Goal: Task Accomplishment & Management: Use online tool/utility

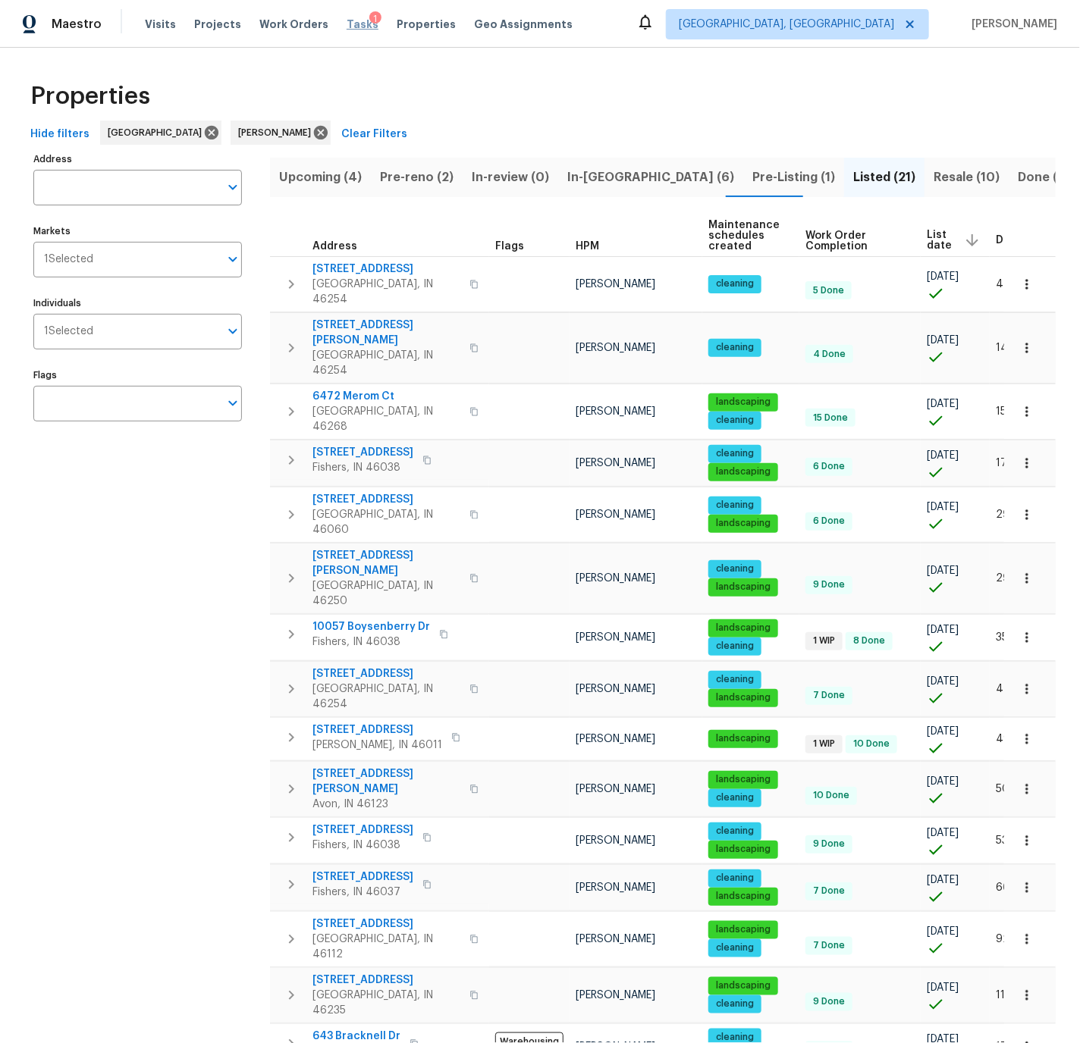
click at [347, 21] on span "Tasks" at bounding box center [363, 24] width 32 height 11
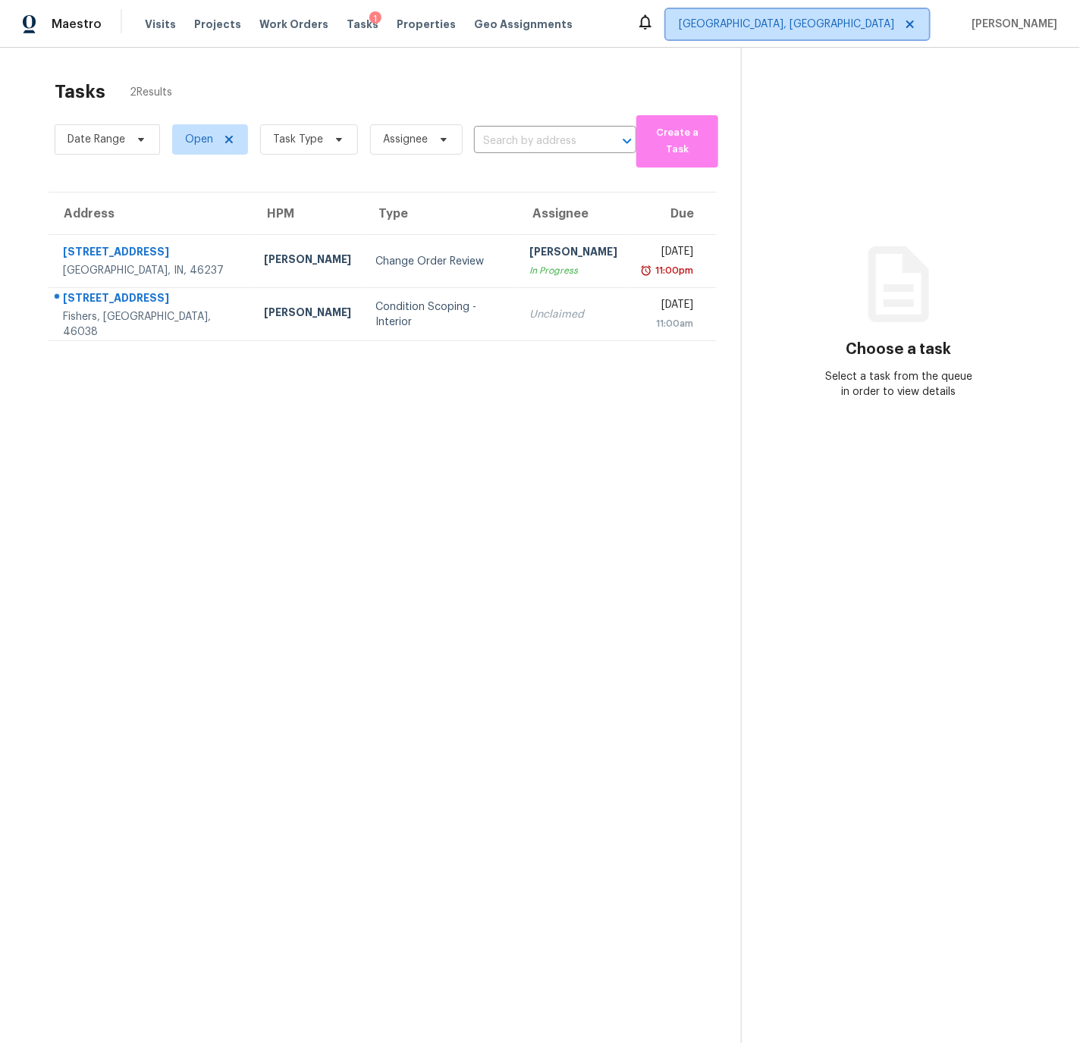
click at [847, 29] on span "Indianapolis, IN" at bounding box center [786, 24] width 215 height 15
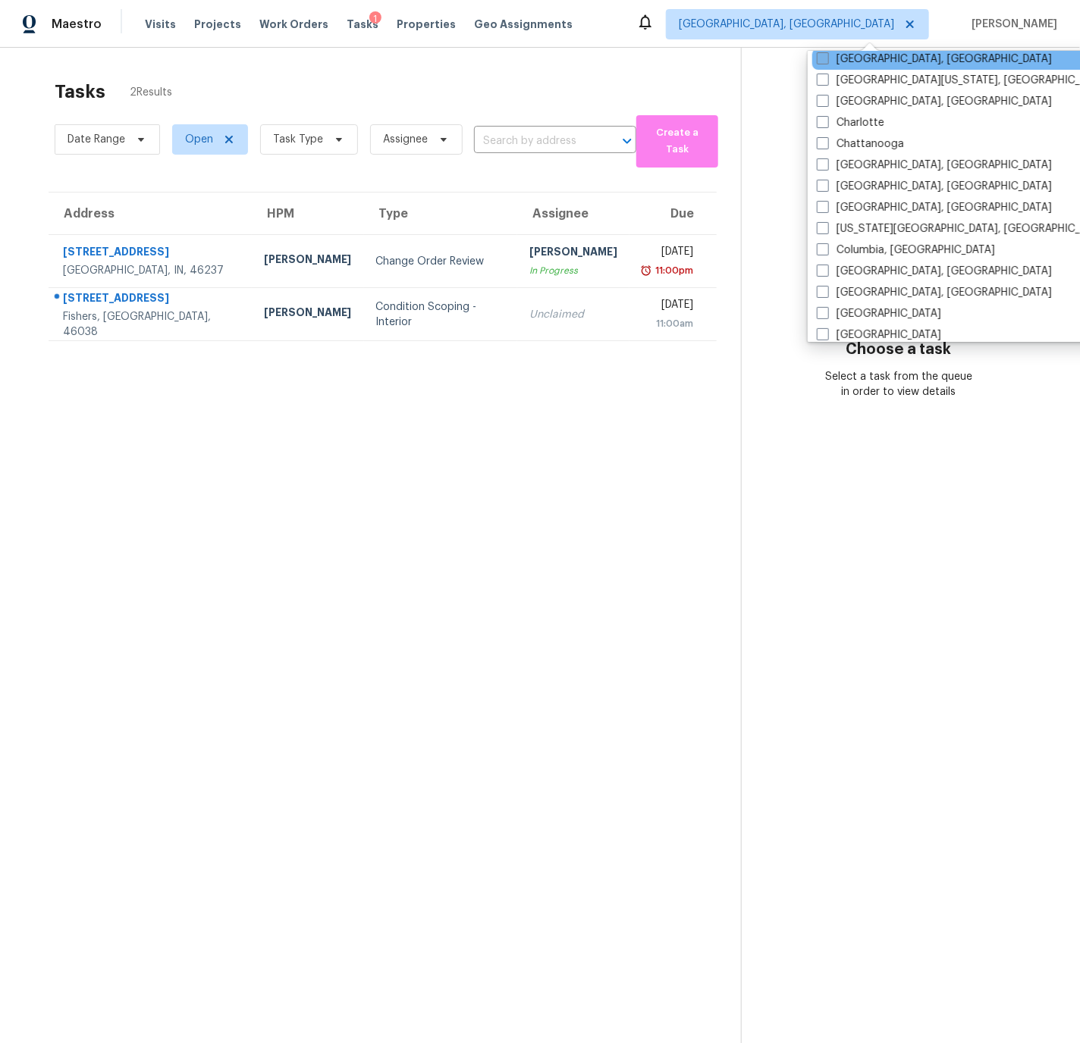
scroll to position [180, 0]
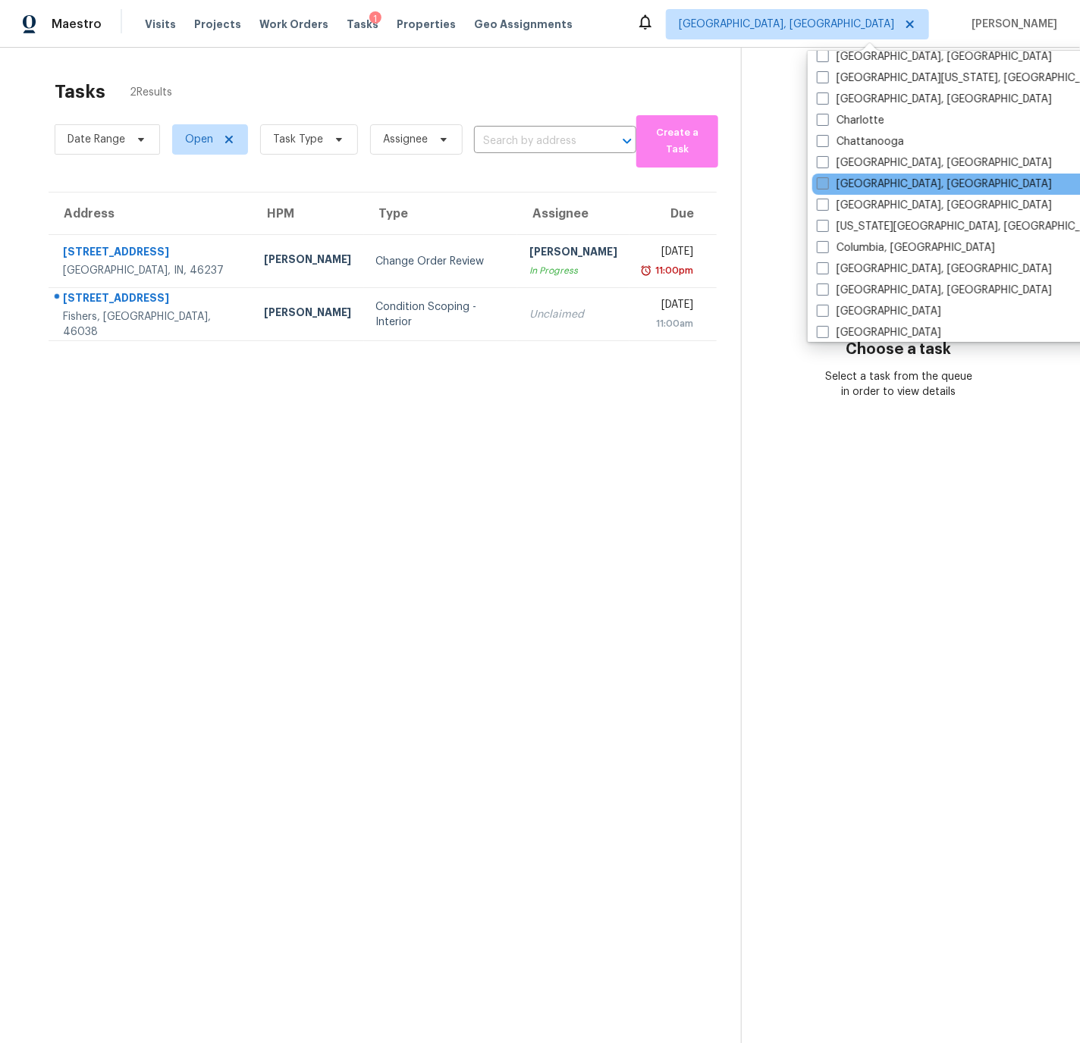
click at [825, 184] on span at bounding box center [823, 183] width 12 height 12
click at [825, 184] on input "[GEOGRAPHIC_DATA], [GEOGRAPHIC_DATA]" at bounding box center [822, 182] width 10 height 10
checkbox input "true"
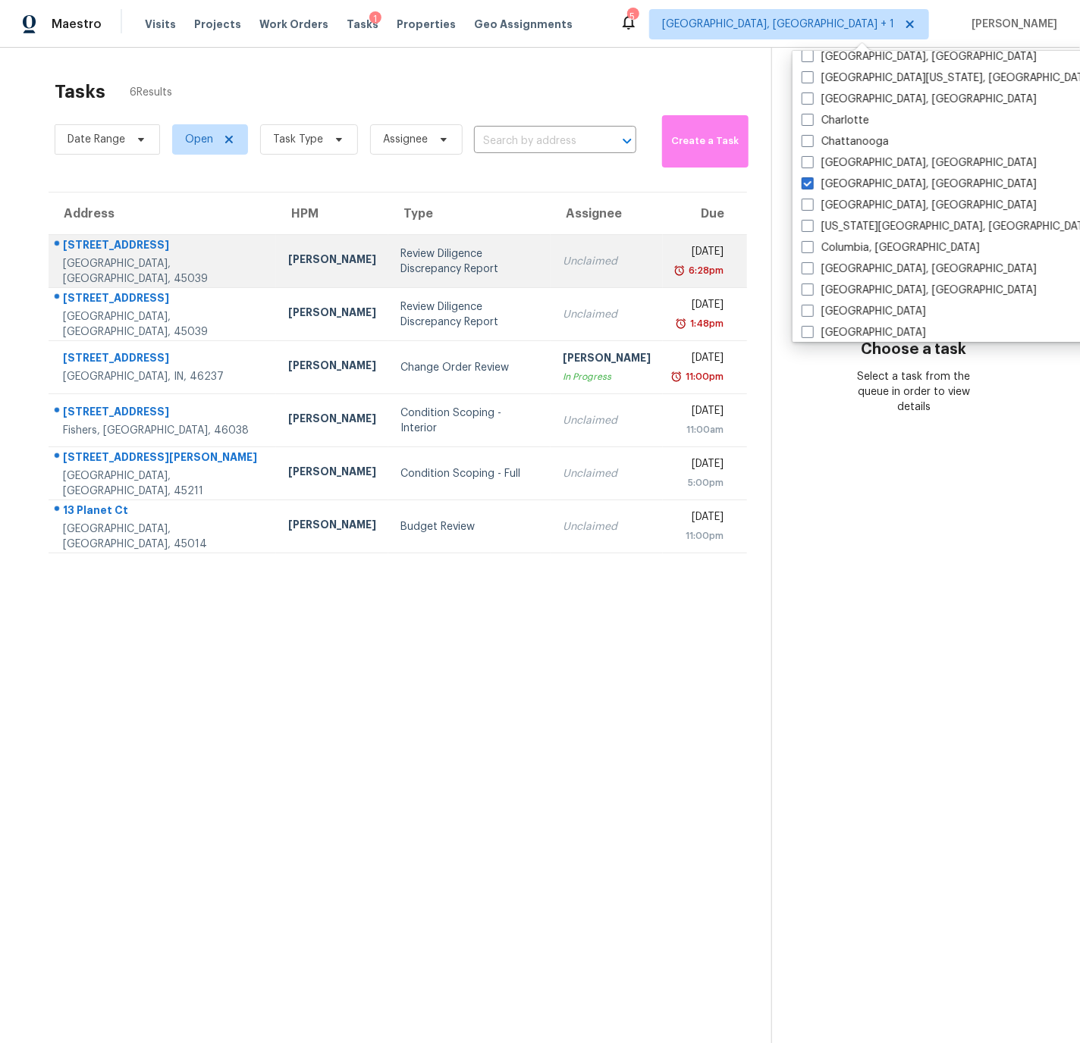
click at [675, 255] on div "Wed, Sep 10th 2025" at bounding box center [699, 253] width 49 height 19
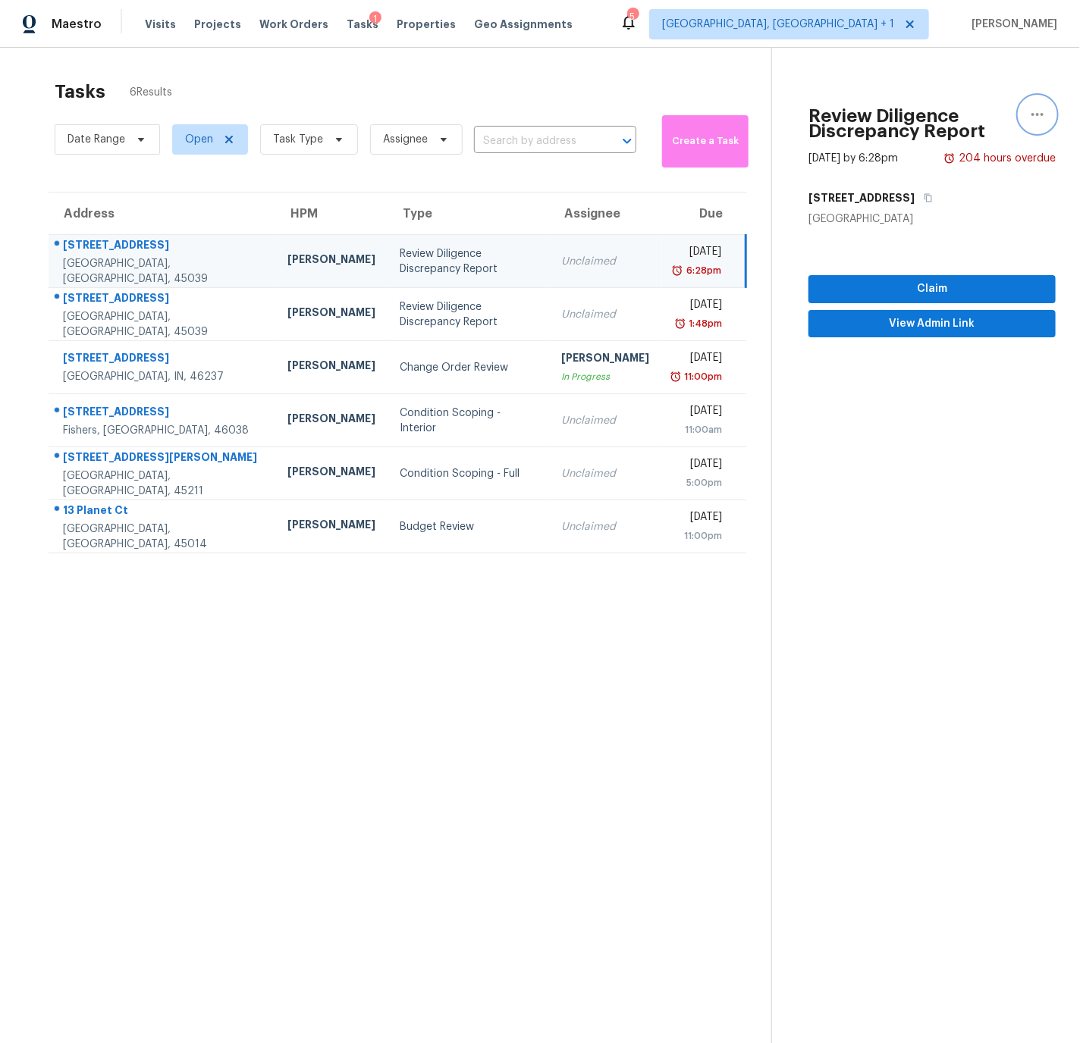
click at [1039, 114] on icon "button" at bounding box center [1037, 114] width 12 height 3
click at [911, 114] on div "Cancel this task" at bounding box center [951, 117] width 118 height 15
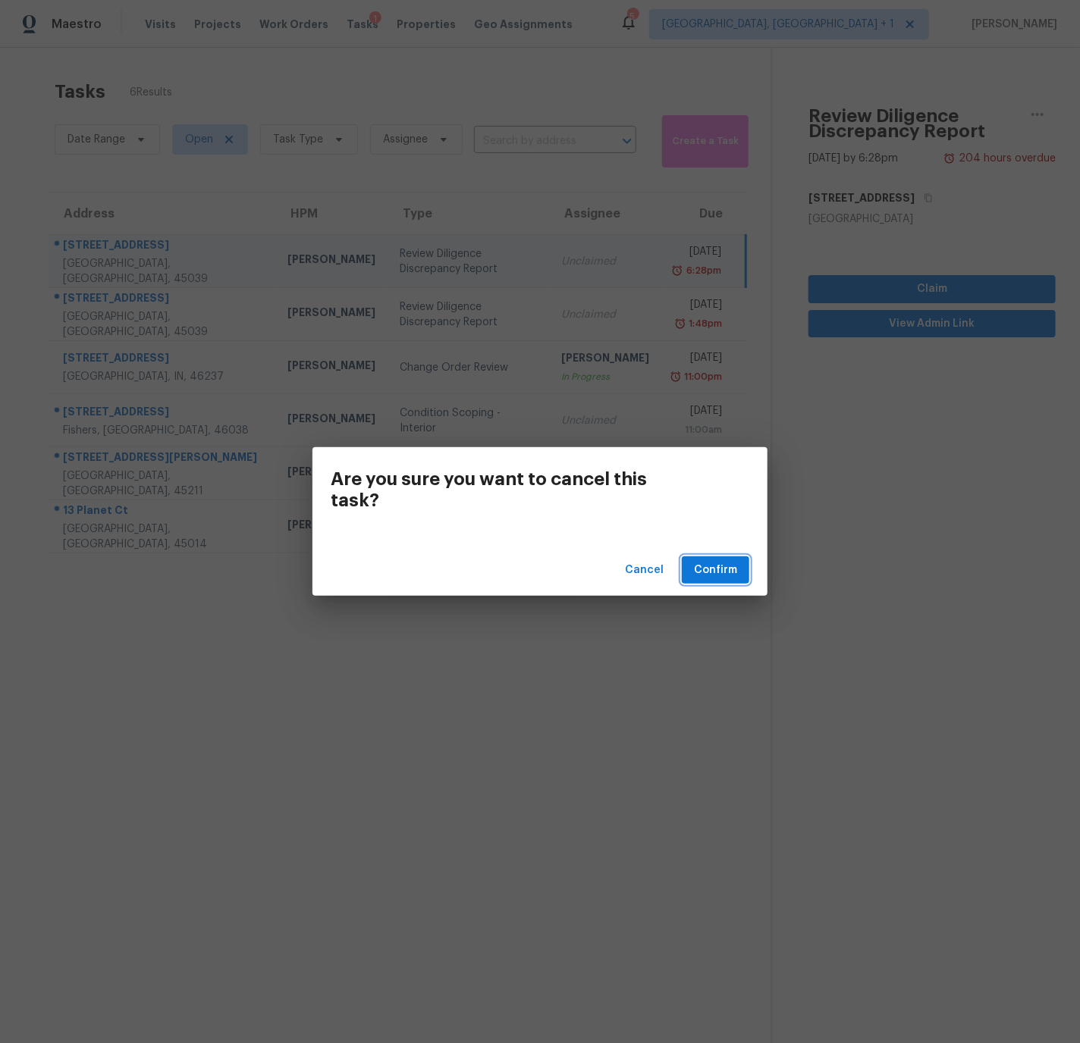
click at [720, 569] on span "Confirm" at bounding box center [715, 570] width 43 height 19
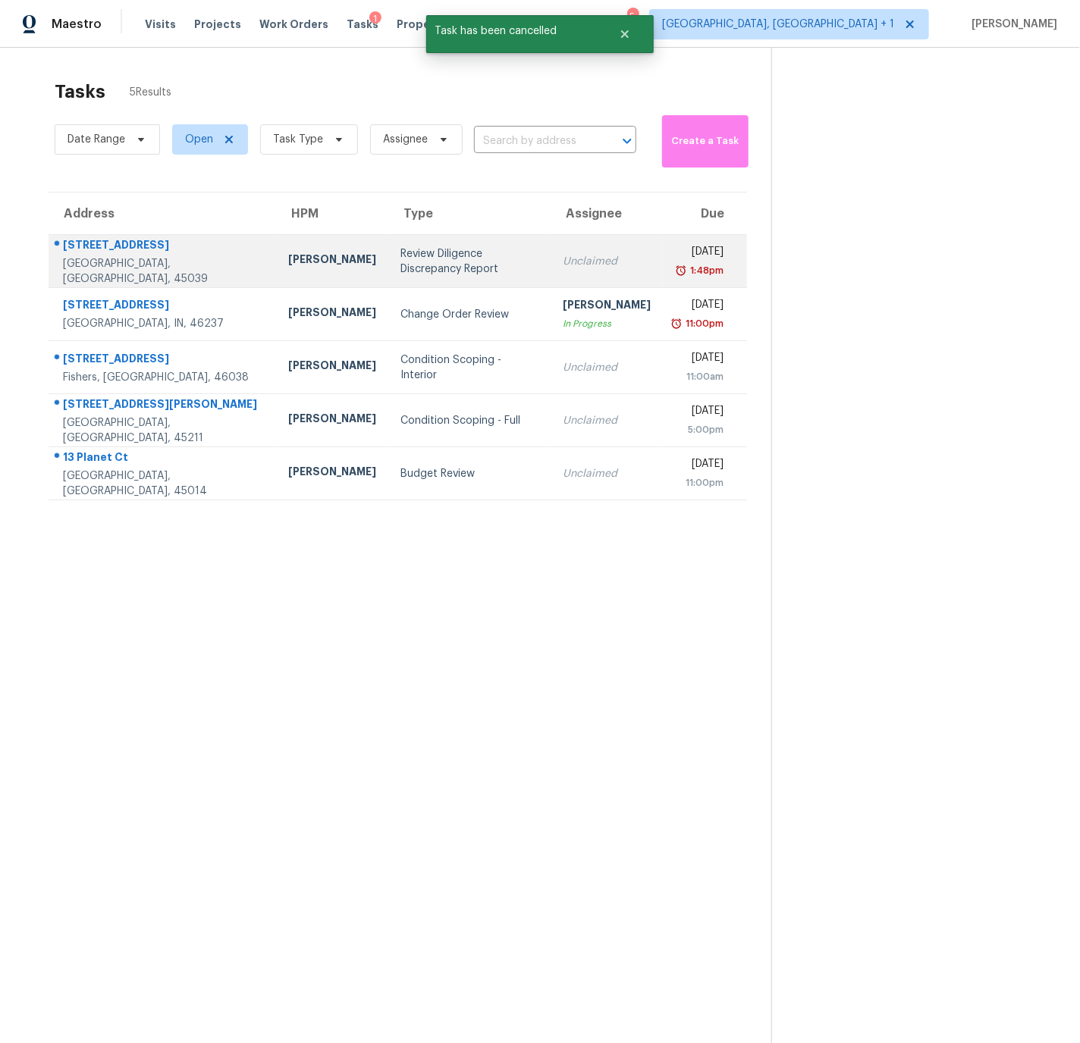
click at [495, 256] on td "Review Diligence Discrepancy Report" at bounding box center [469, 261] width 162 height 53
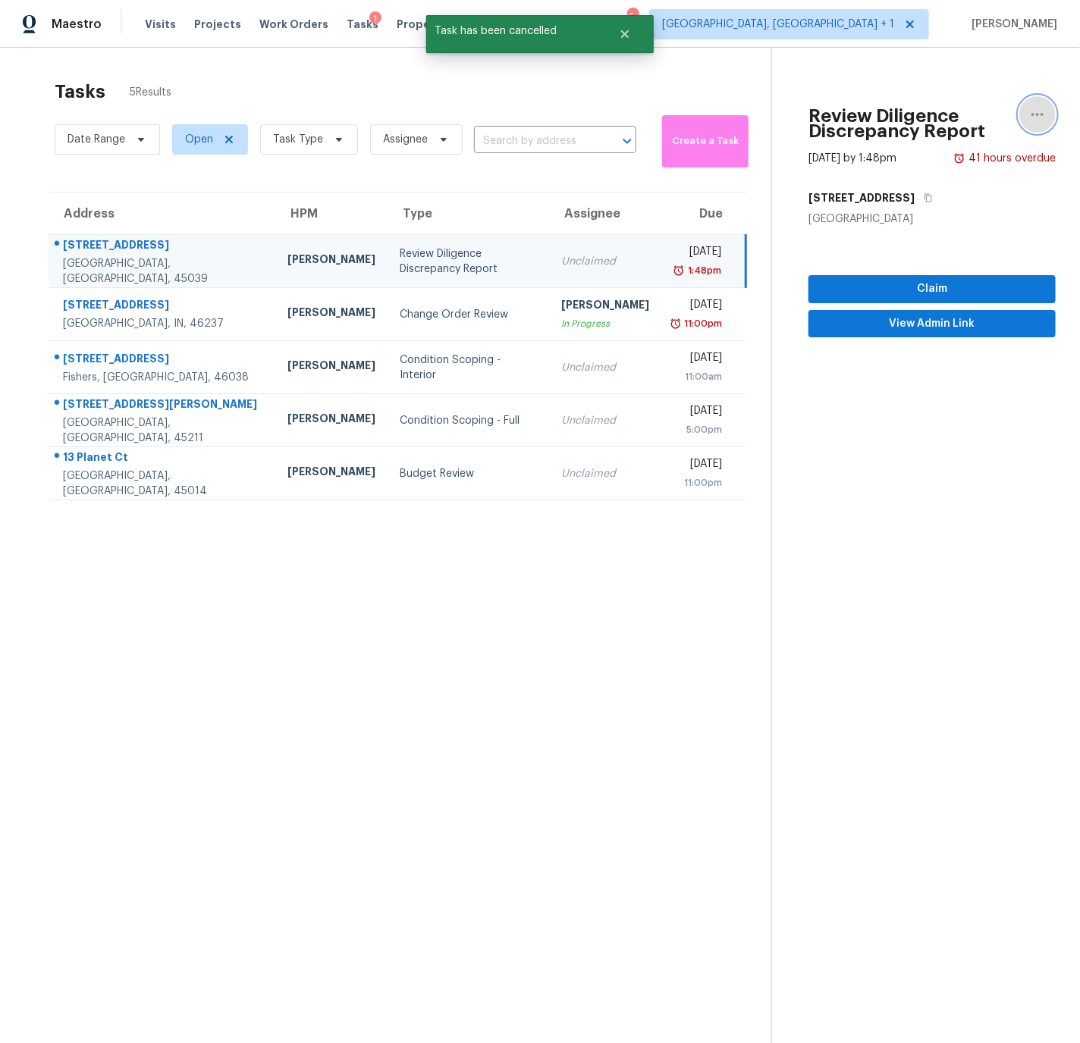
click at [1039, 115] on icon "button" at bounding box center [1037, 114] width 18 height 18
click at [954, 114] on div "Cancel this task" at bounding box center [951, 117] width 118 height 15
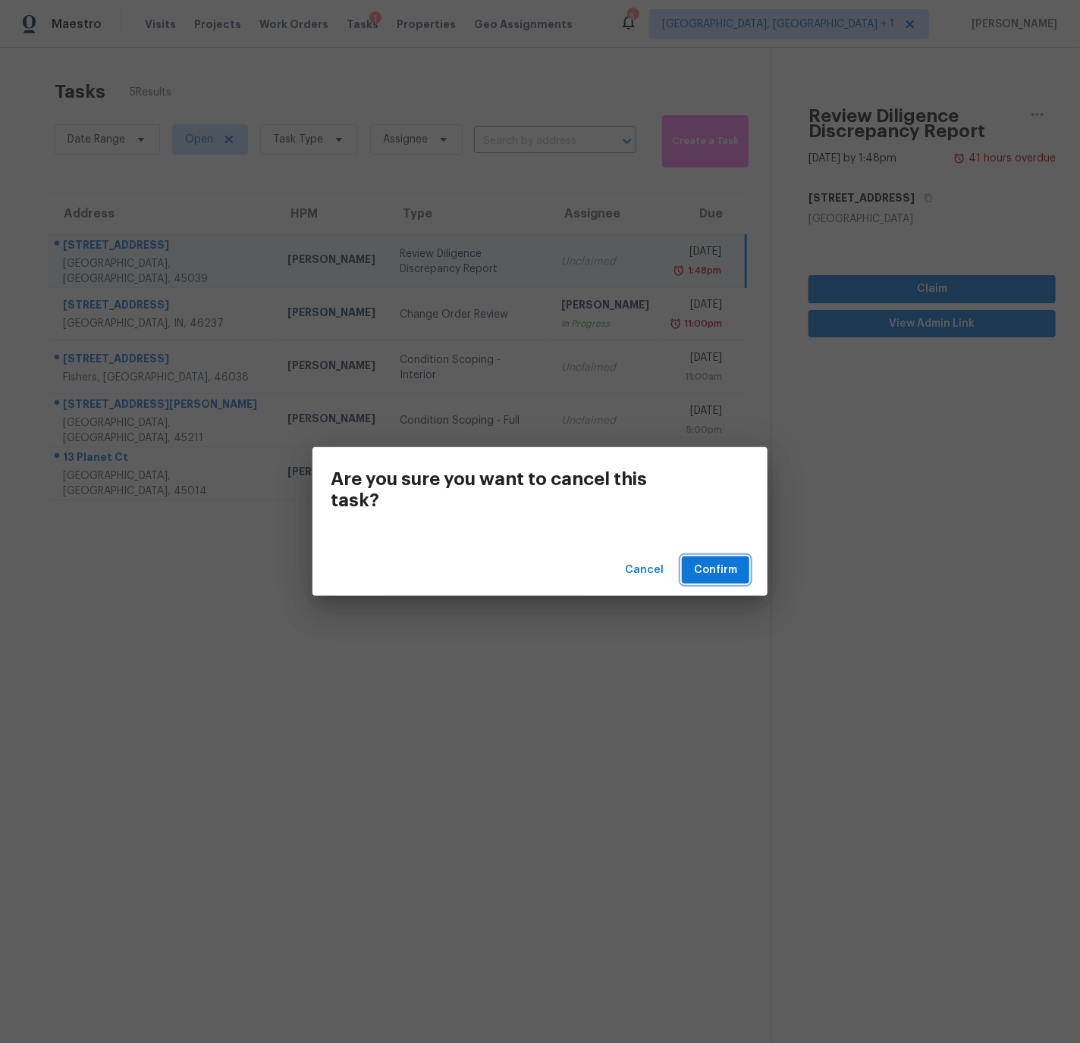
click at [723, 566] on span "Confirm" at bounding box center [715, 570] width 43 height 19
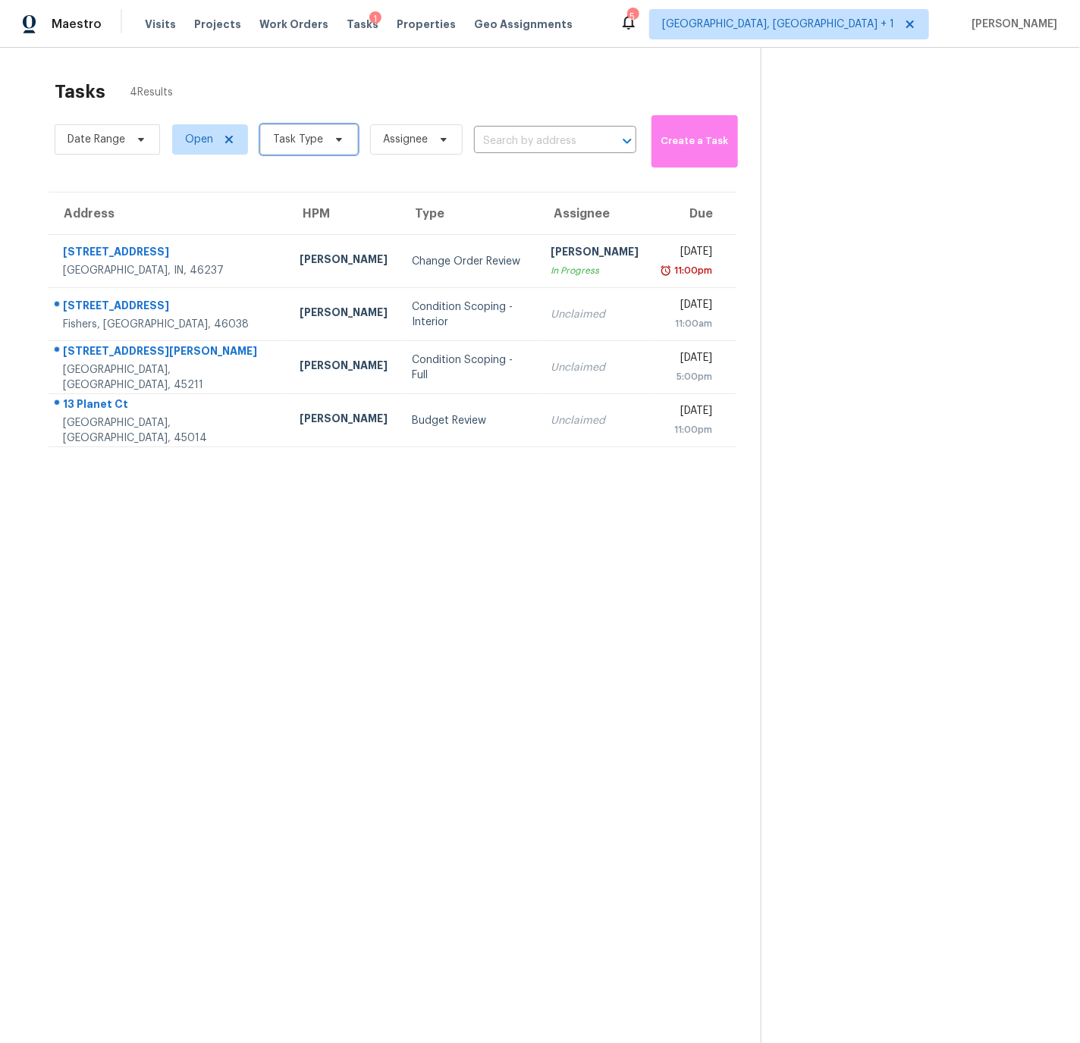
click at [293, 140] on span "Task Type" at bounding box center [298, 139] width 50 height 15
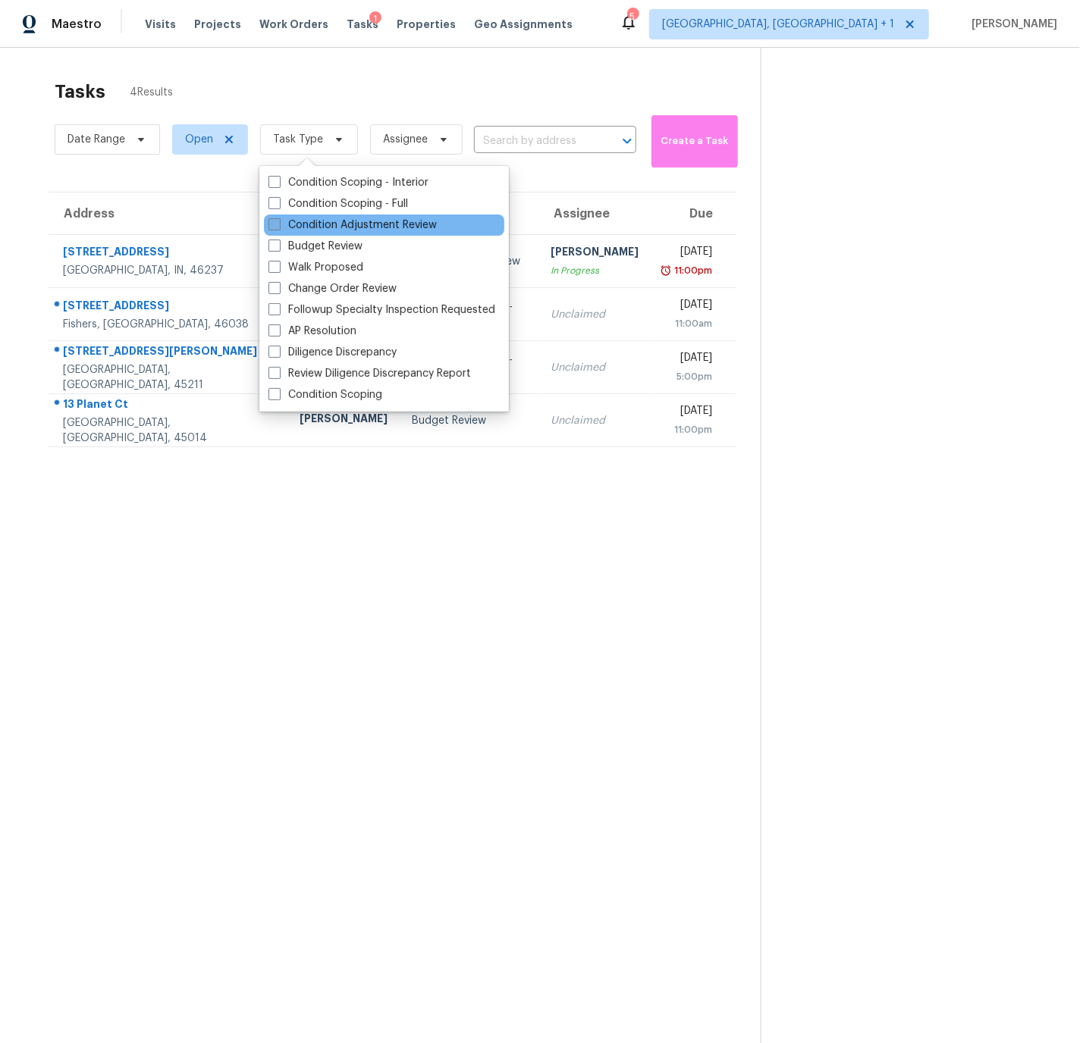
click at [275, 227] on span at bounding box center [274, 224] width 12 height 12
click at [275, 227] on input "Condition Adjustment Review" at bounding box center [273, 223] width 10 height 10
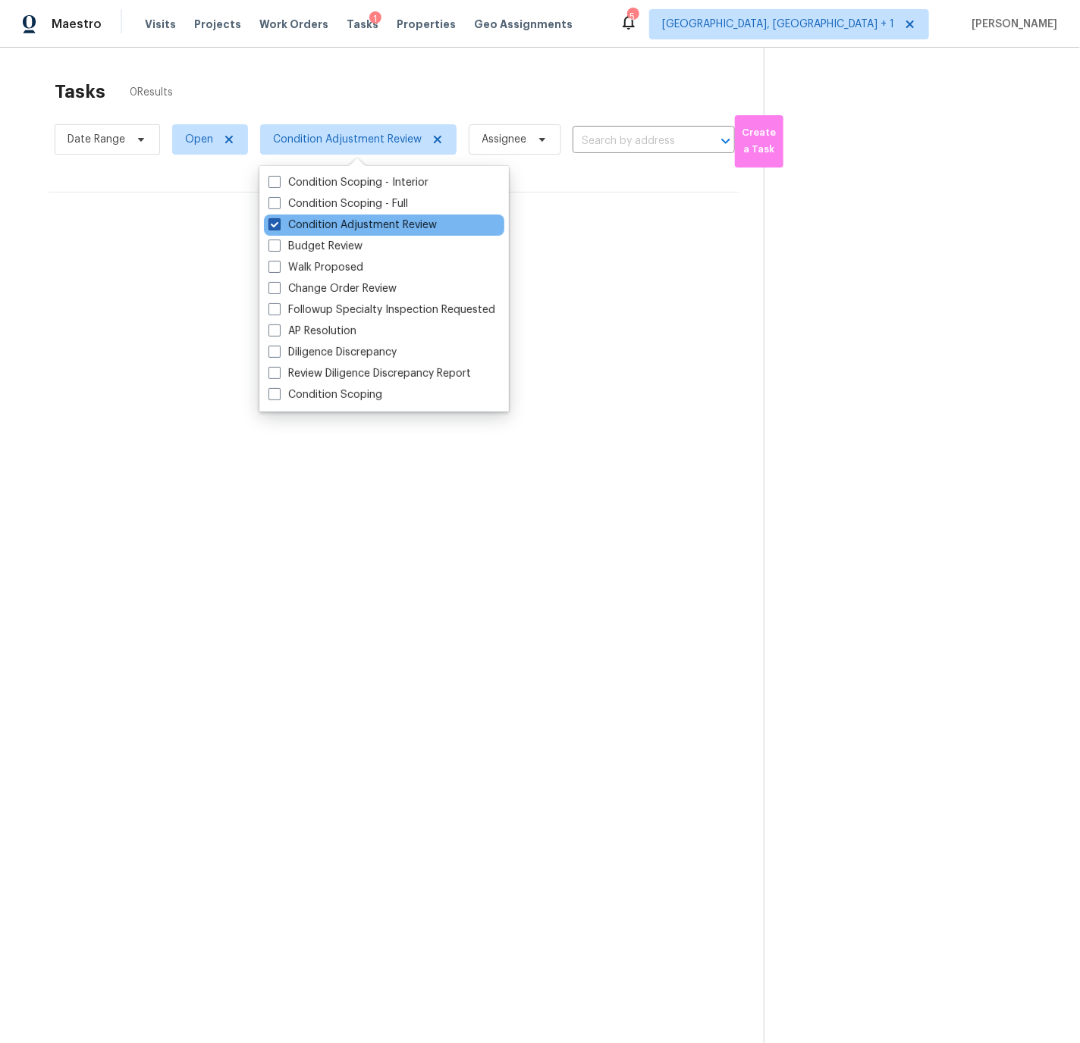
click at [275, 222] on span at bounding box center [274, 224] width 12 height 12
click at [275, 222] on input "Condition Adjustment Review" at bounding box center [273, 223] width 10 height 10
checkbox input "false"
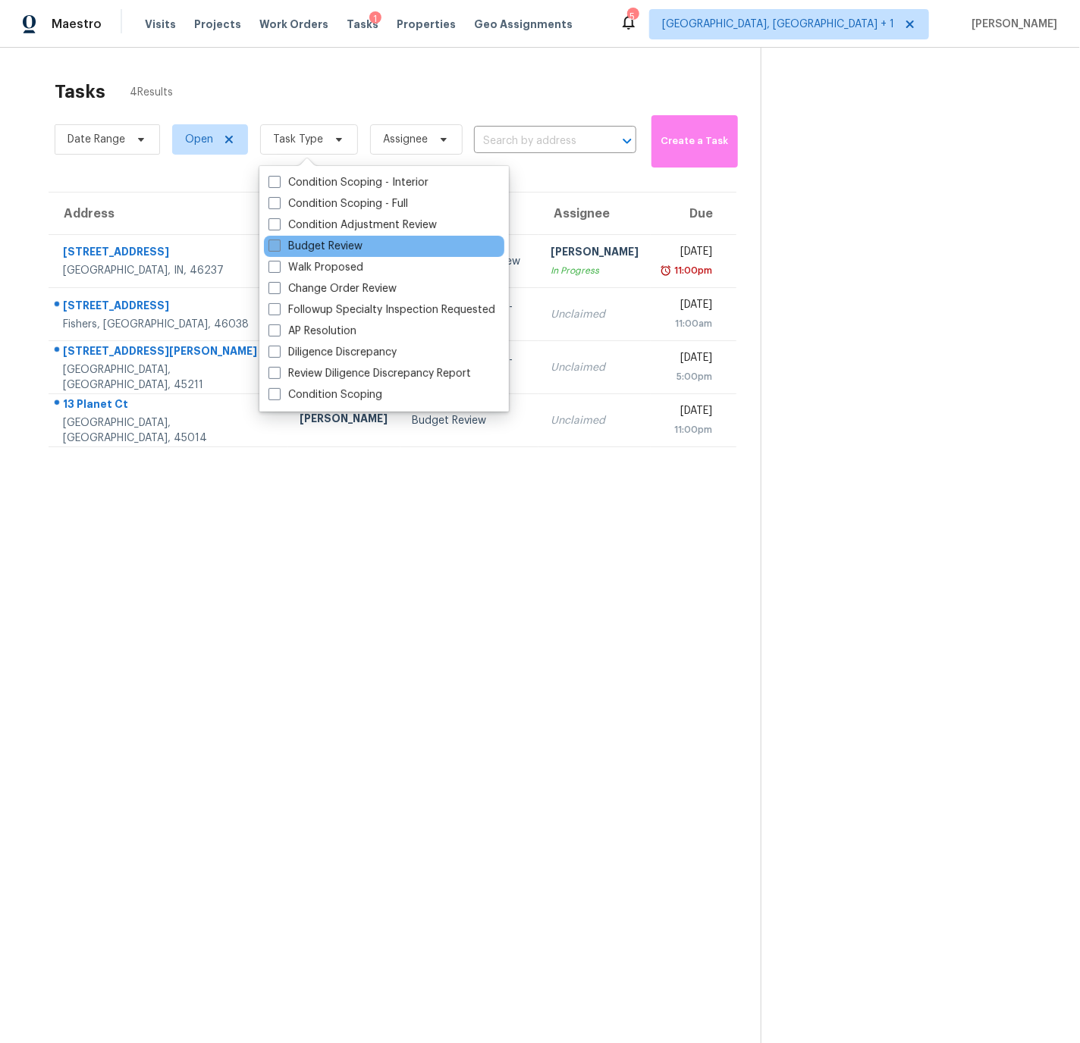
click at [278, 245] on span at bounding box center [274, 246] width 12 height 12
click at [278, 245] on input "Budget Review" at bounding box center [273, 244] width 10 height 10
checkbox input "true"
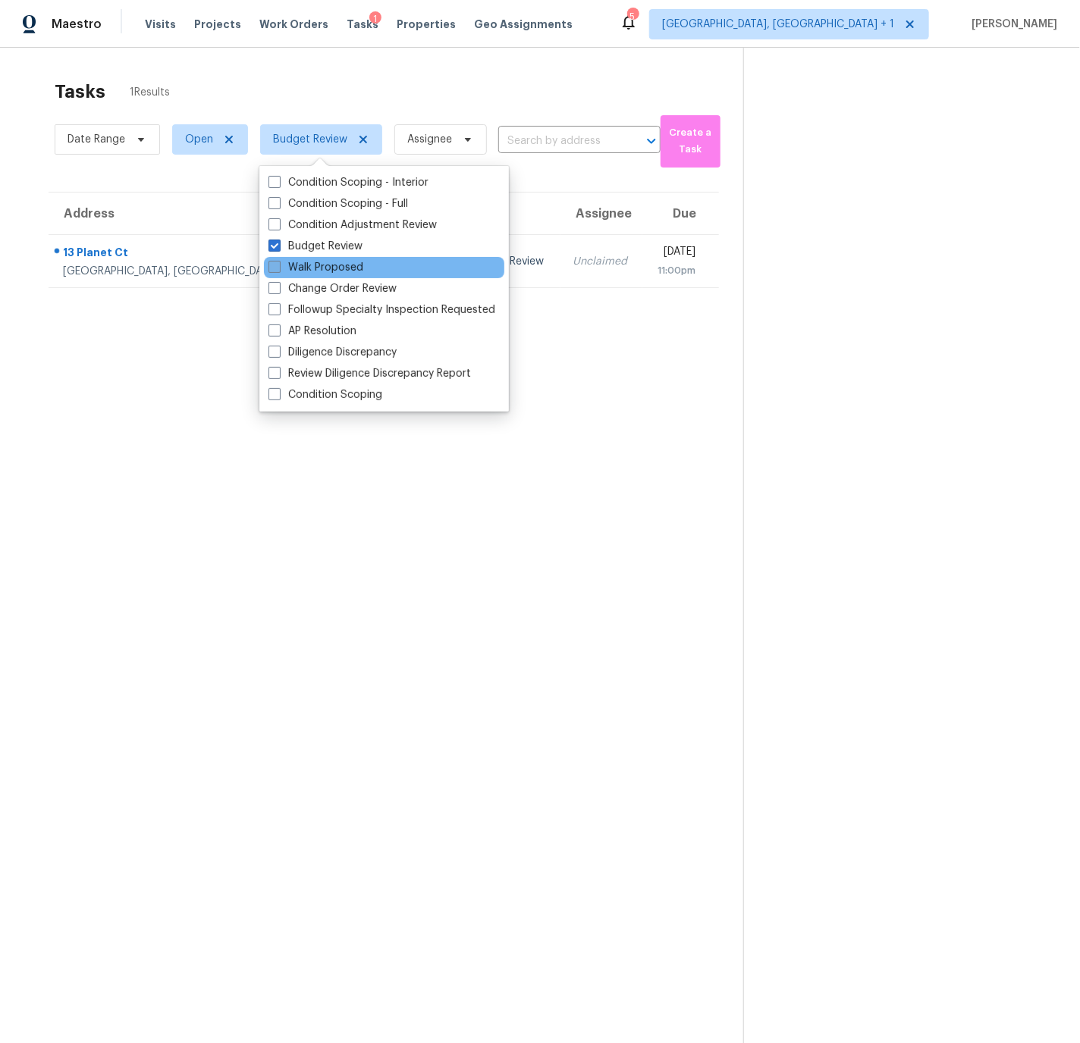
click at [278, 265] on span at bounding box center [274, 267] width 12 height 12
click at [278, 265] on input "Walk Proposed" at bounding box center [273, 265] width 10 height 10
checkbox input "true"
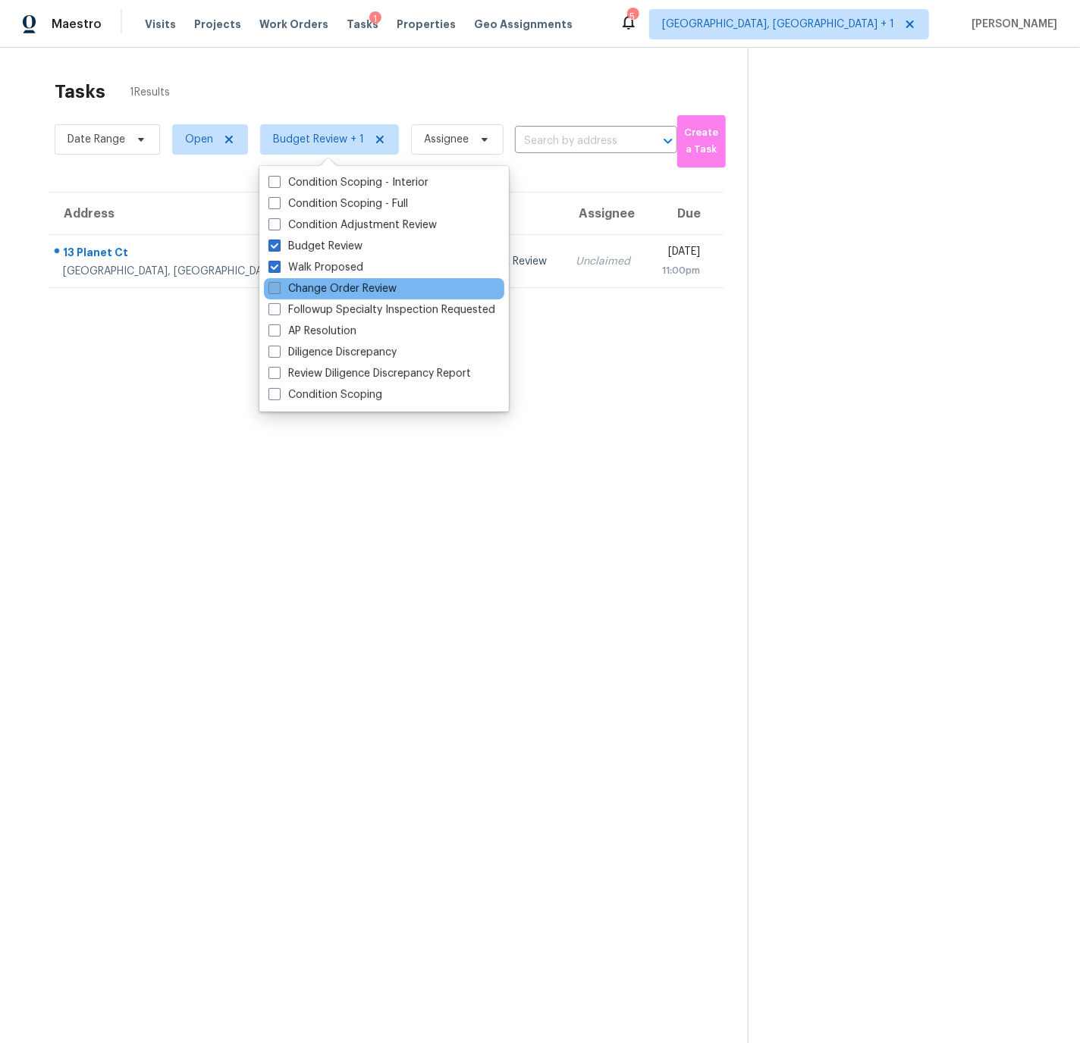
click at [274, 282] on span at bounding box center [274, 288] width 12 height 12
click at [274, 282] on input "Change Order Review" at bounding box center [273, 286] width 10 height 10
checkbox input "true"
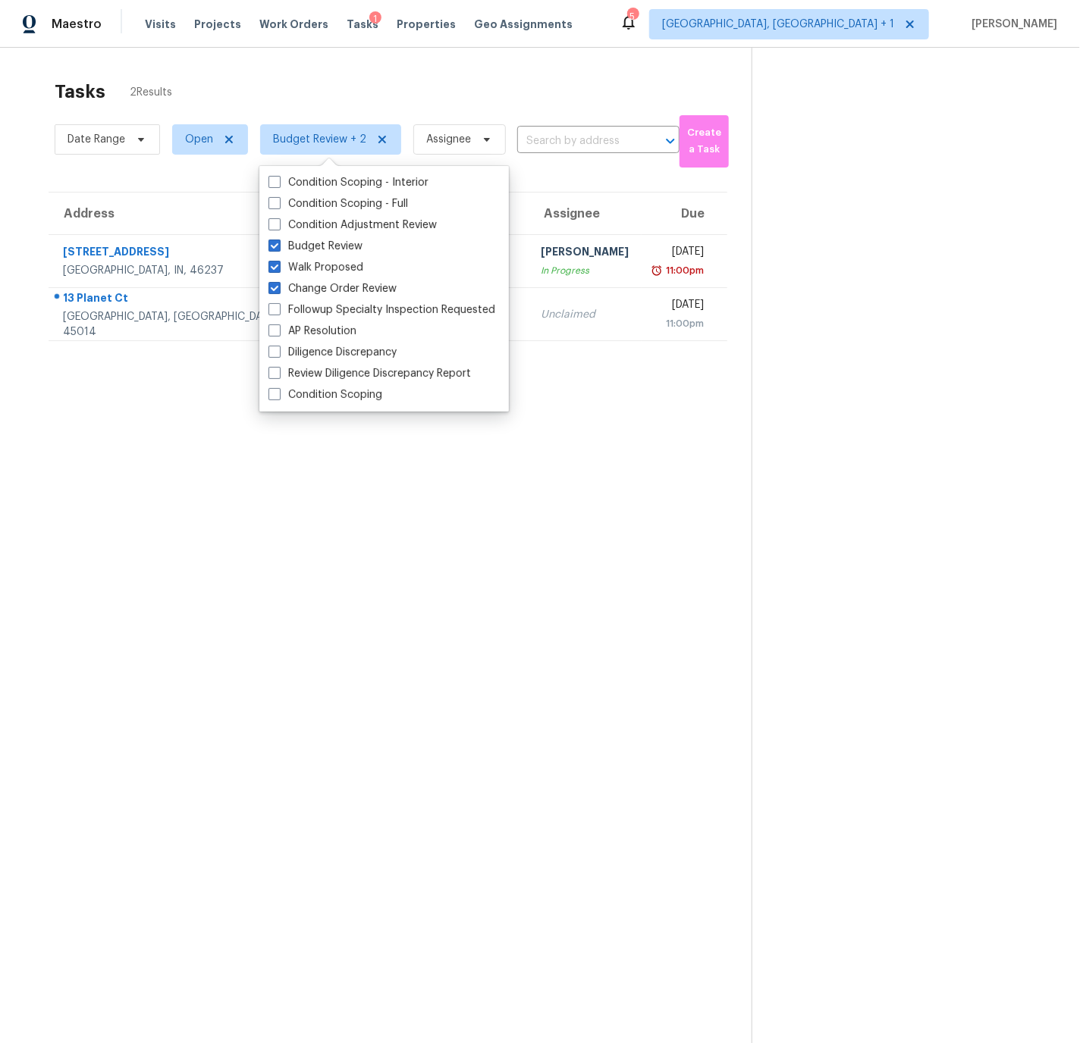
click at [197, 444] on section "Tasks 2 Results Date Range Open Budget Review + 2 Assignee ​ Create a Task Addr…" at bounding box center [387, 581] width 727 height 1019
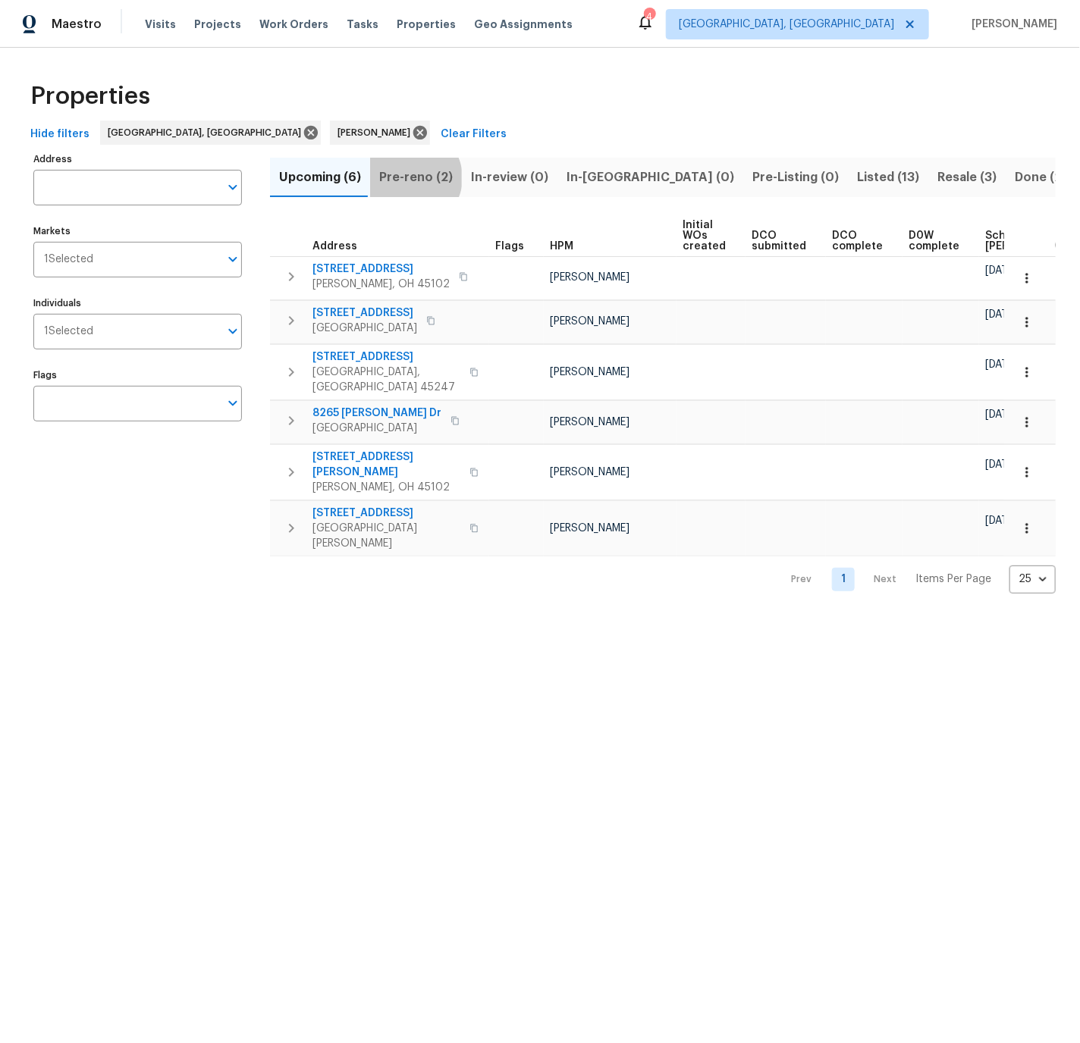
click at [409, 178] on span "Pre-reno (2)" at bounding box center [416, 177] width 74 height 21
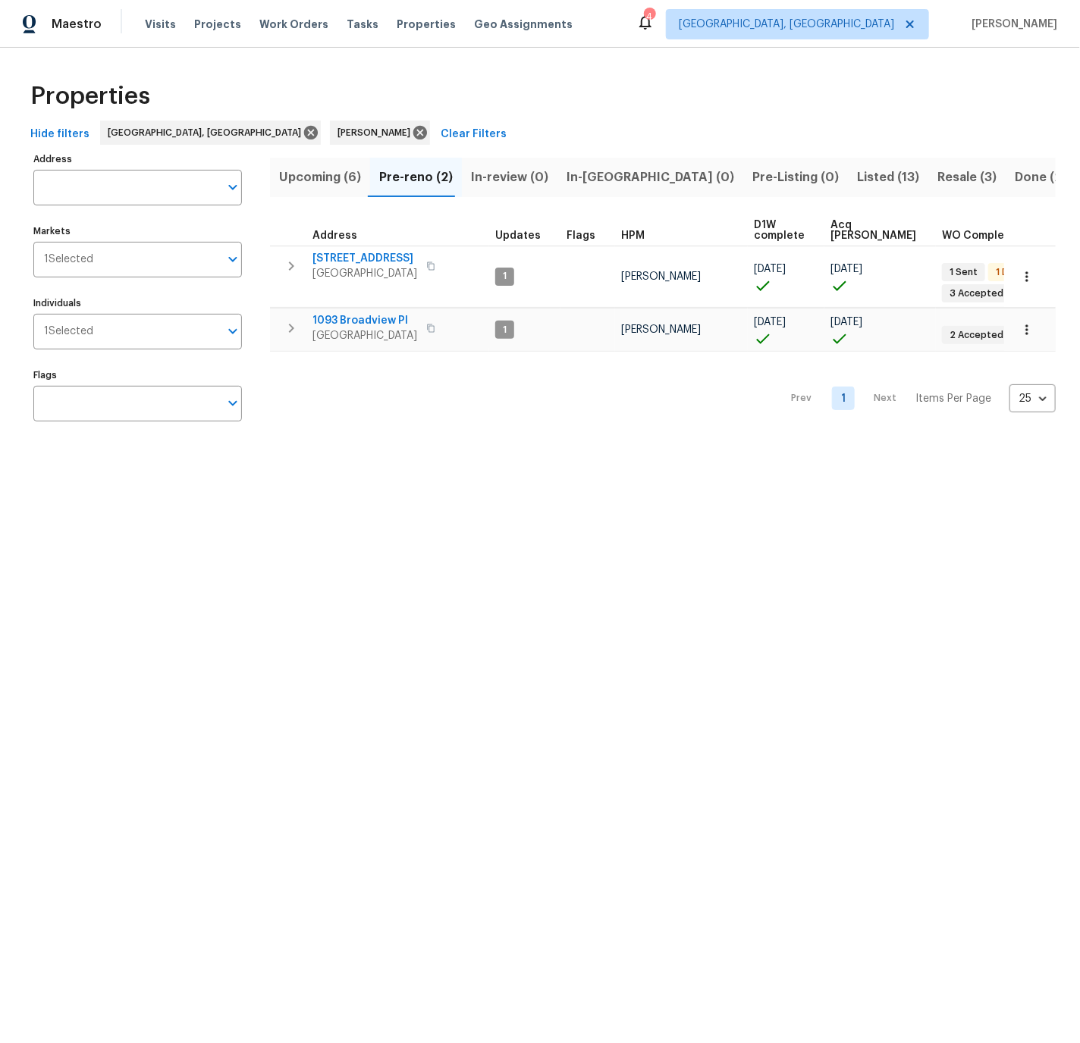
click at [309, 178] on span "Upcoming (6)" at bounding box center [320, 177] width 82 height 21
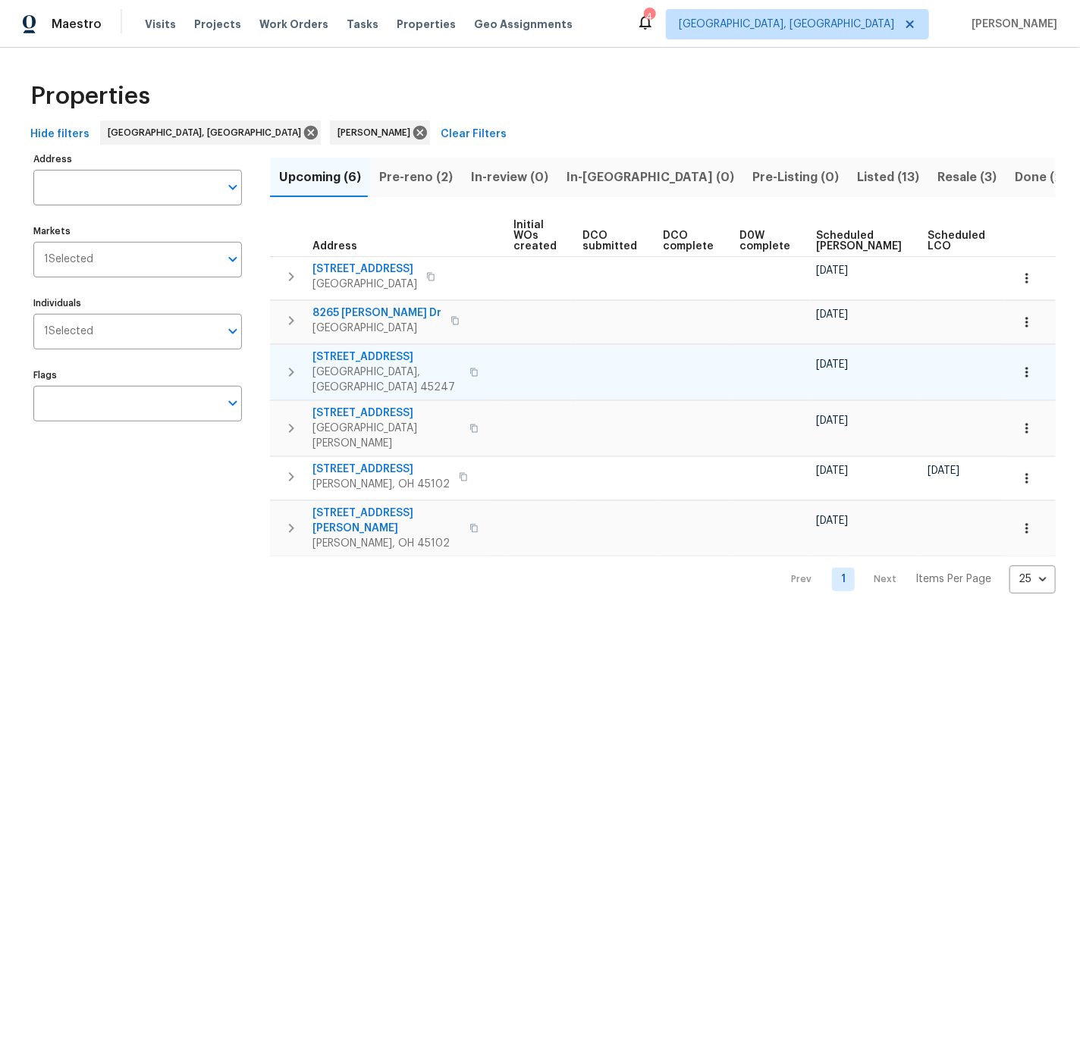
scroll to position [0, 177]
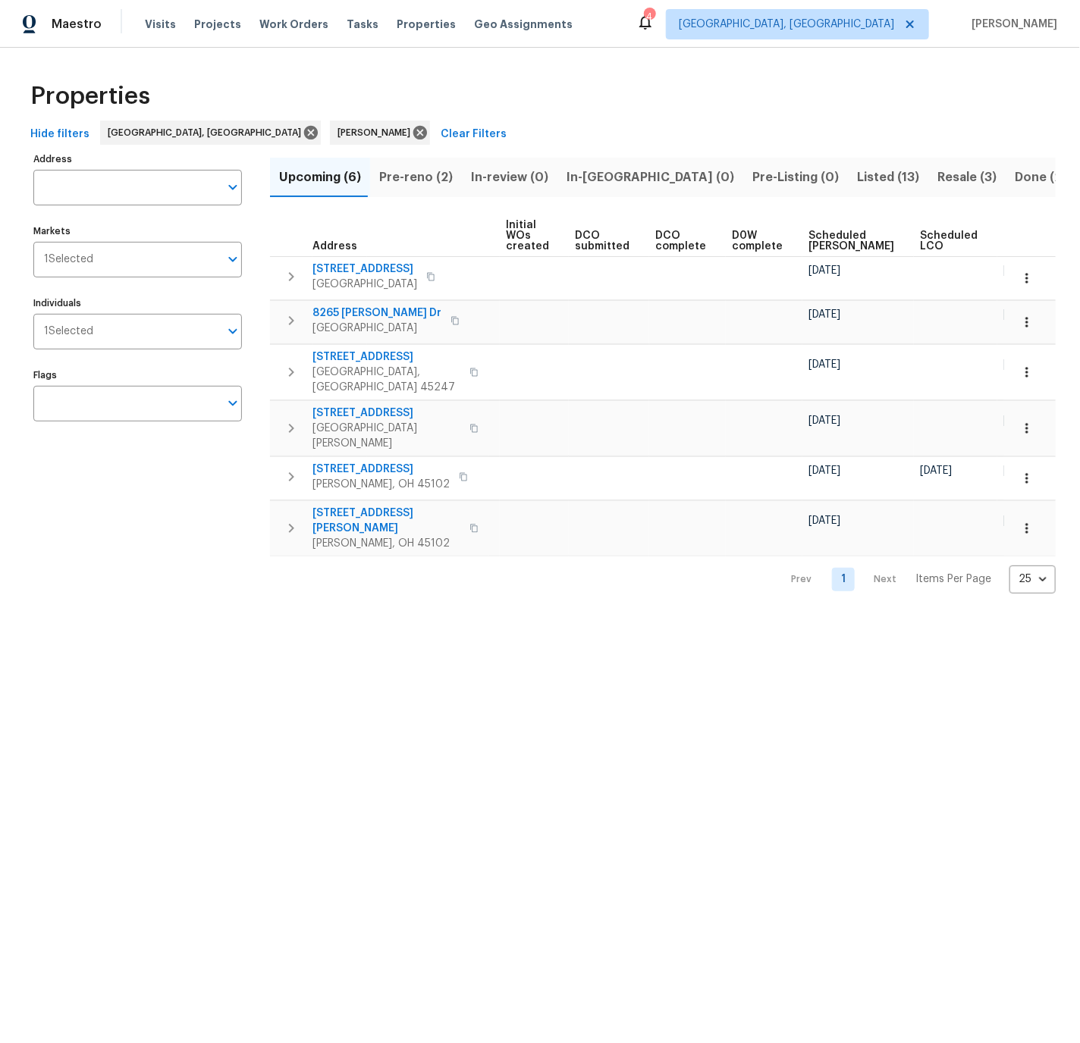
click at [1003, 237] on span "Ready Date" at bounding box center [1019, 241] width 33 height 21
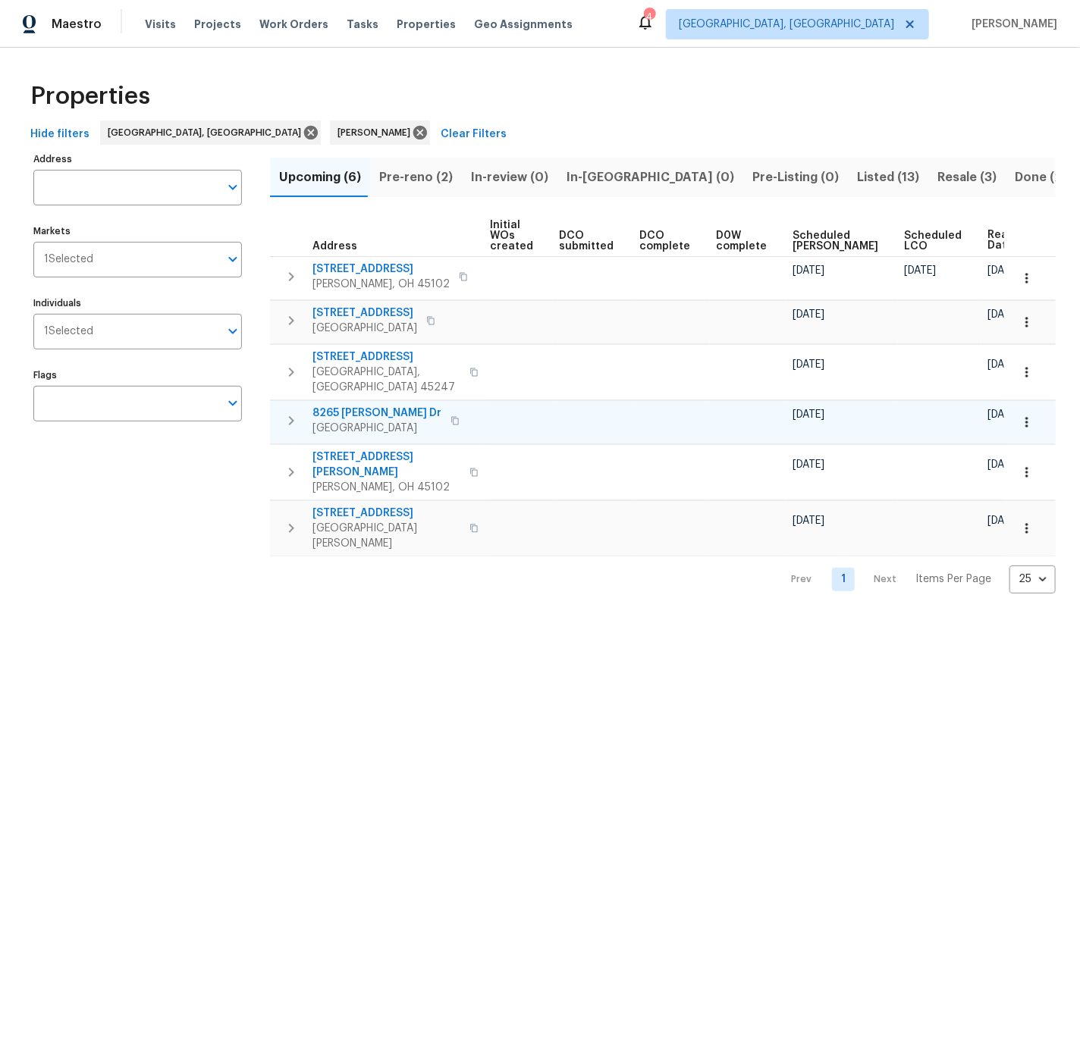
scroll to position [0, 195]
click at [411, 178] on span "Pre-reno (2)" at bounding box center [416, 177] width 74 height 21
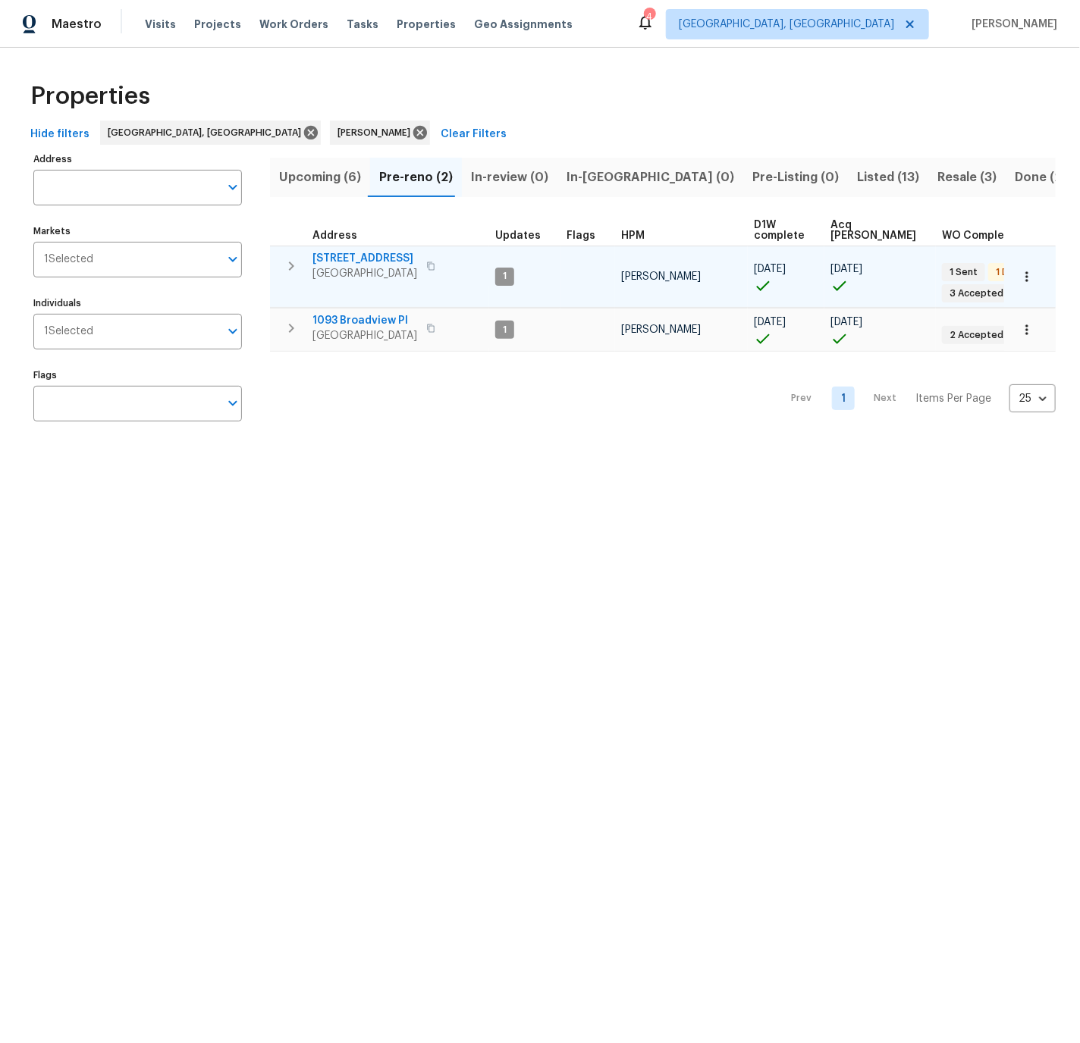
click at [291, 266] on icon "button" at bounding box center [291, 266] width 5 height 9
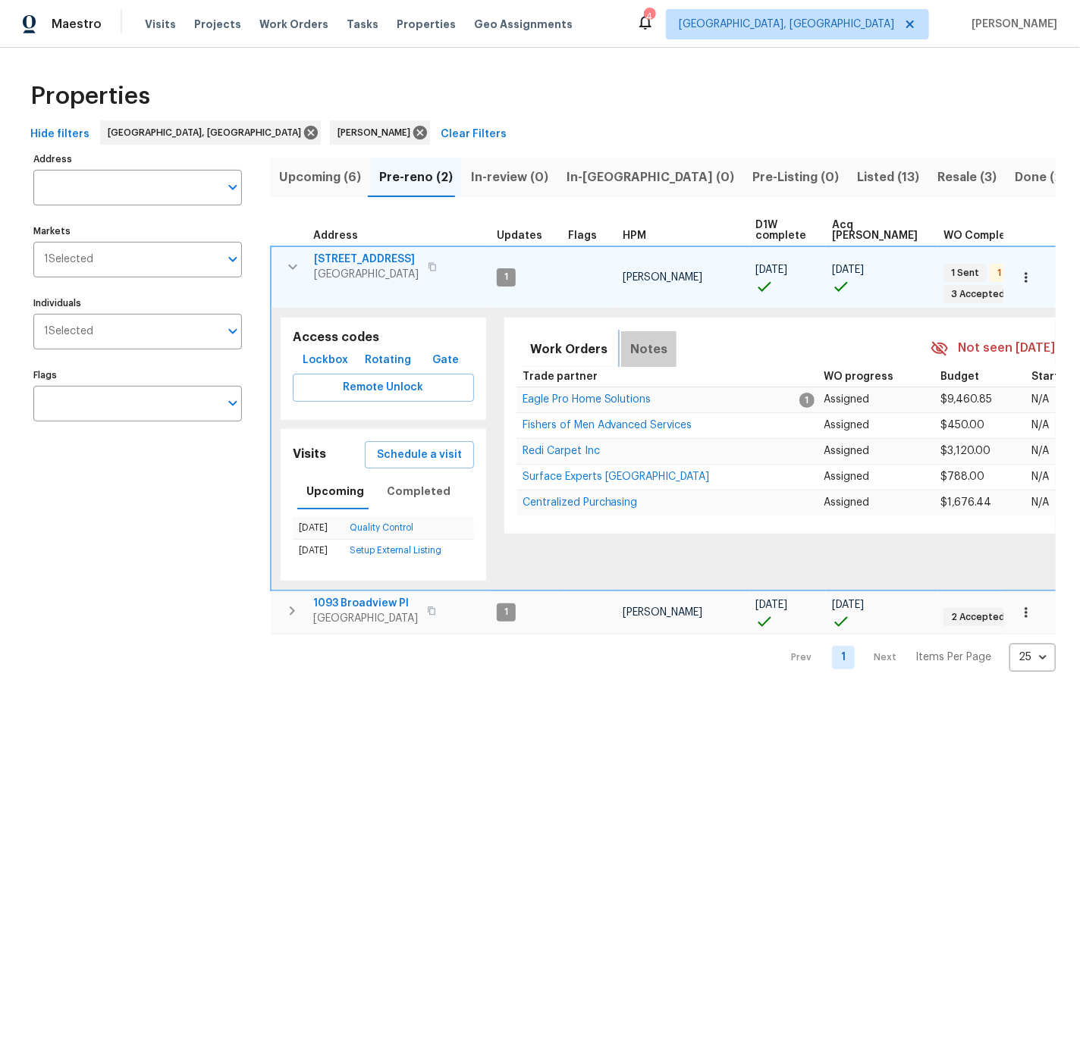
click at [631, 347] on span "Notes" at bounding box center [648, 349] width 37 height 21
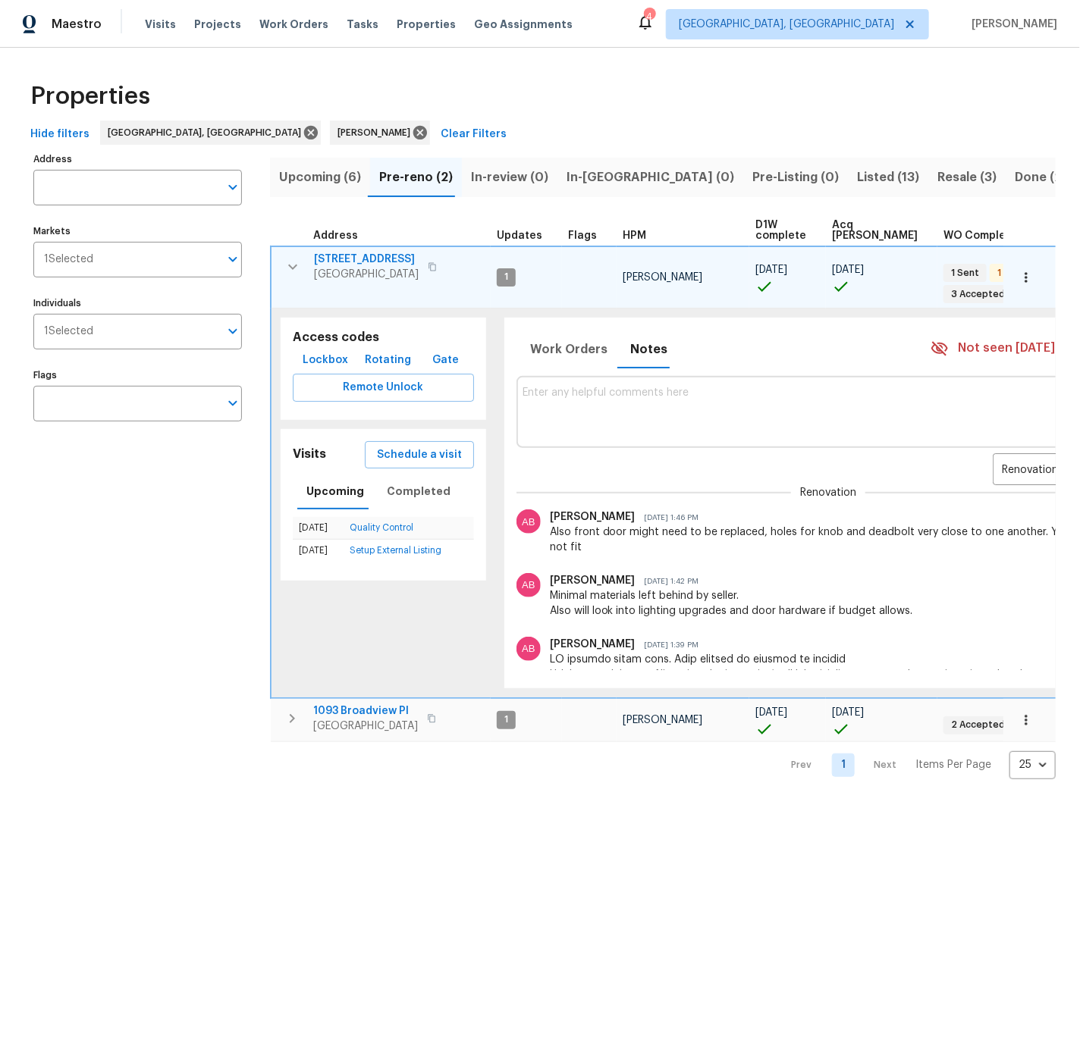
click at [291, 263] on icon "button" at bounding box center [293, 267] width 18 height 18
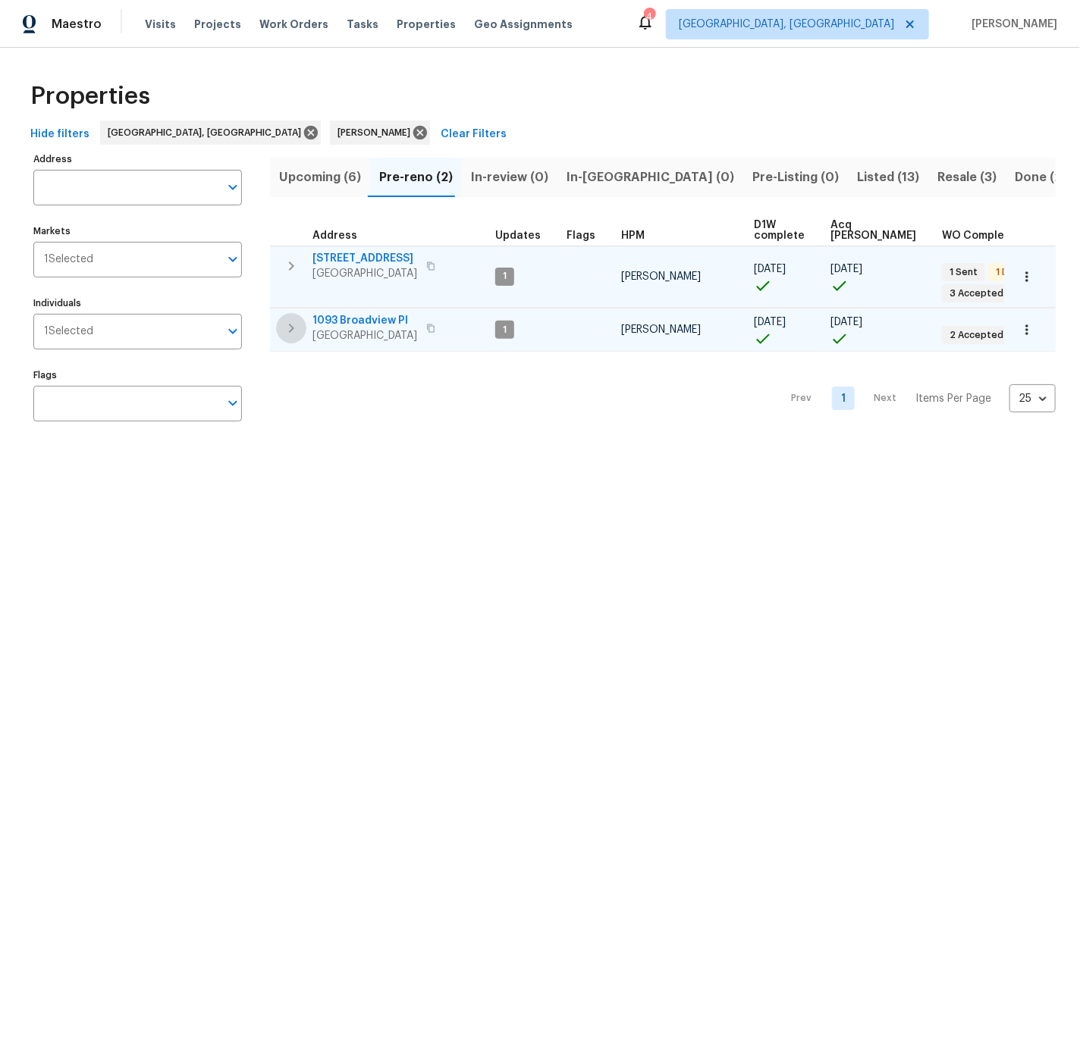
click at [286, 327] on icon "button" at bounding box center [291, 328] width 18 height 18
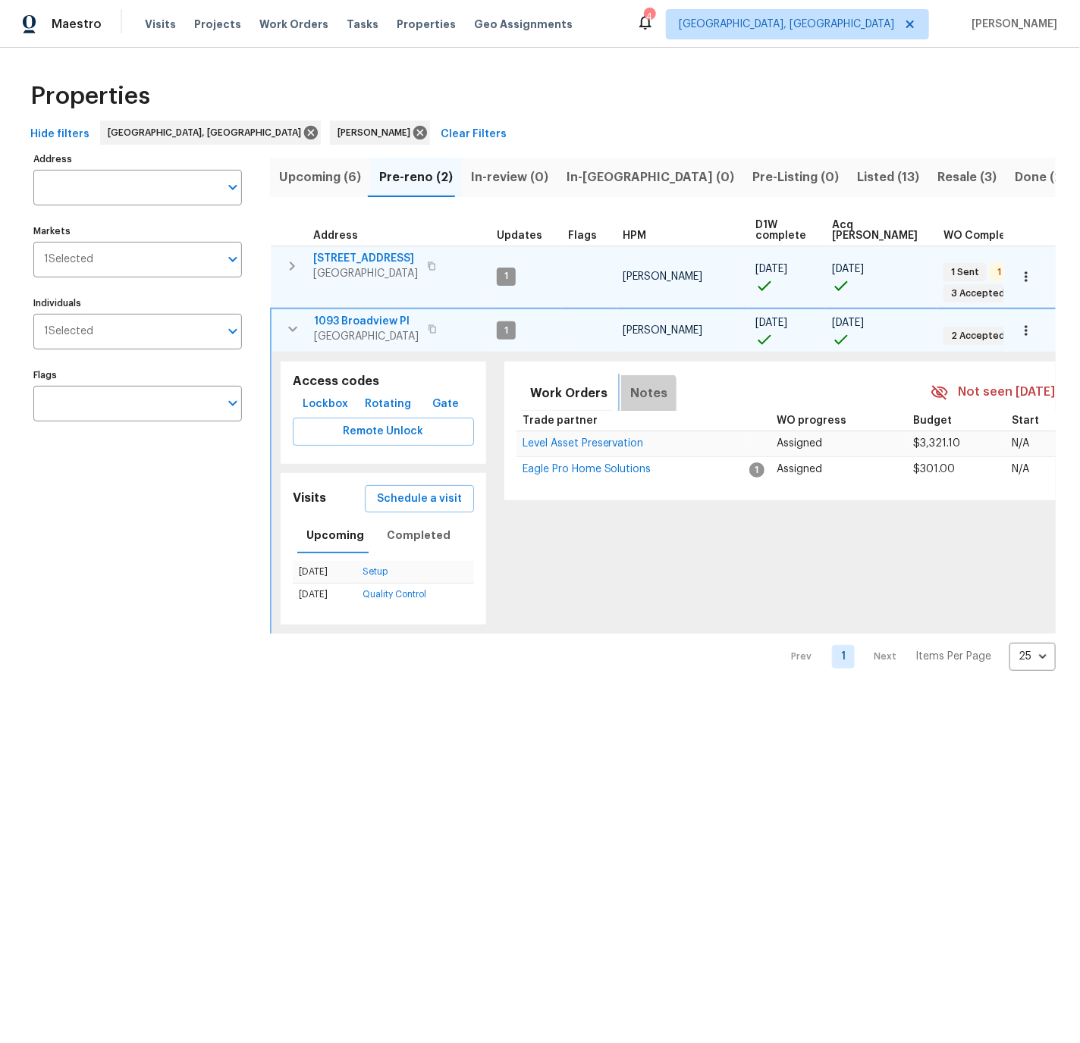
click at [630, 394] on span "Notes" at bounding box center [648, 393] width 37 height 21
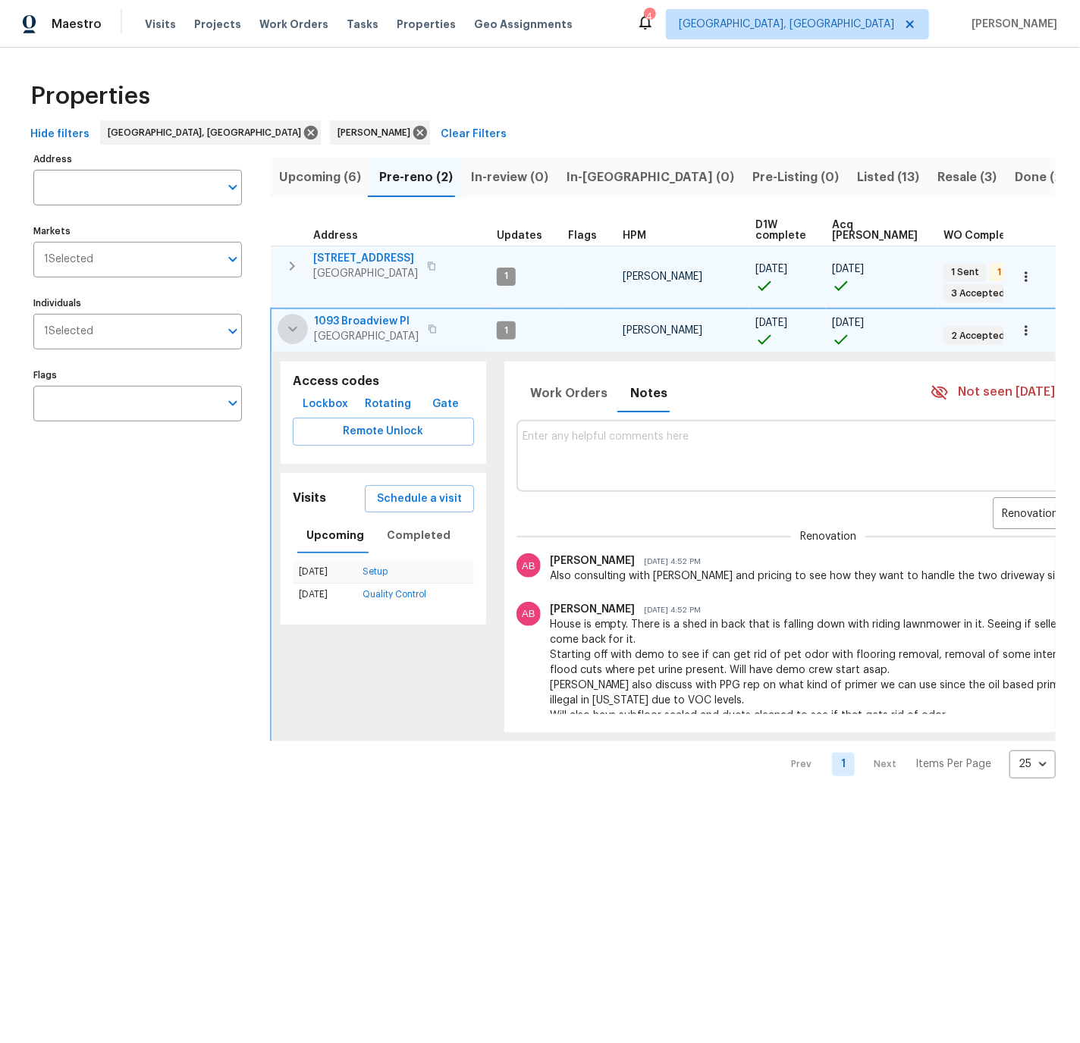
click at [286, 325] on icon "button" at bounding box center [293, 329] width 18 height 18
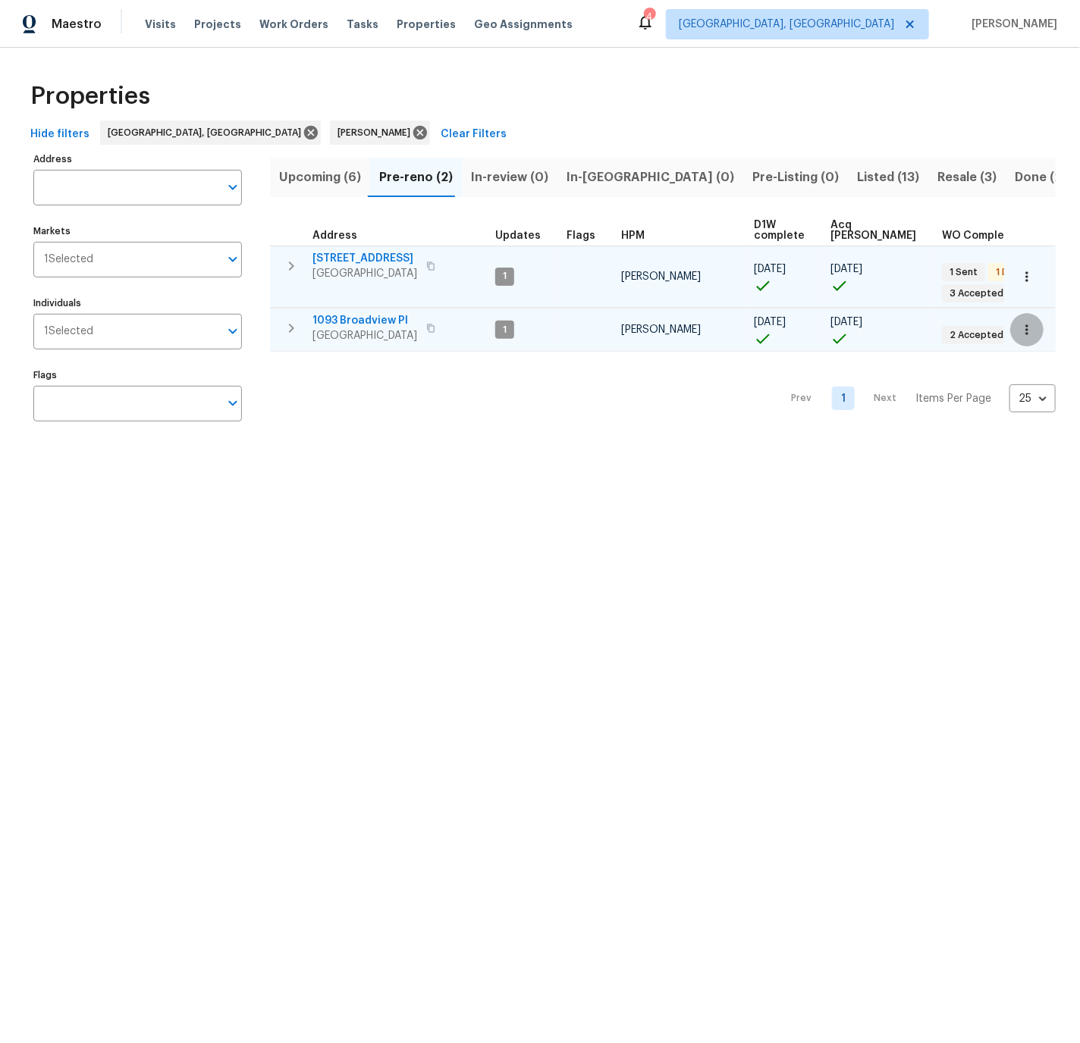
click at [1031, 329] on icon "button" at bounding box center [1026, 329] width 15 height 15
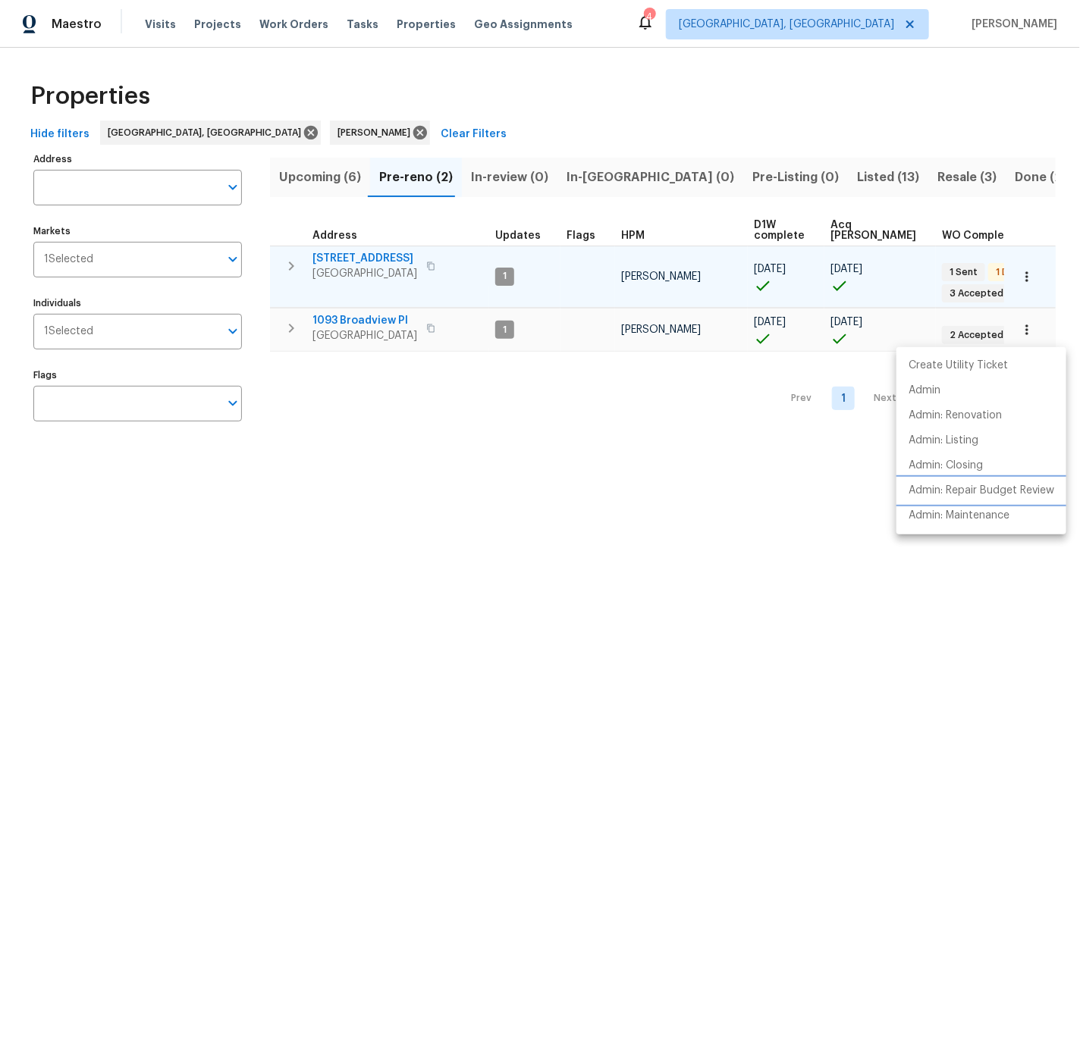
click at [984, 487] on p "Admin: Repair Budget Review" at bounding box center [981, 491] width 146 height 16
click at [291, 269] on div at bounding box center [540, 521] width 1080 height 1043
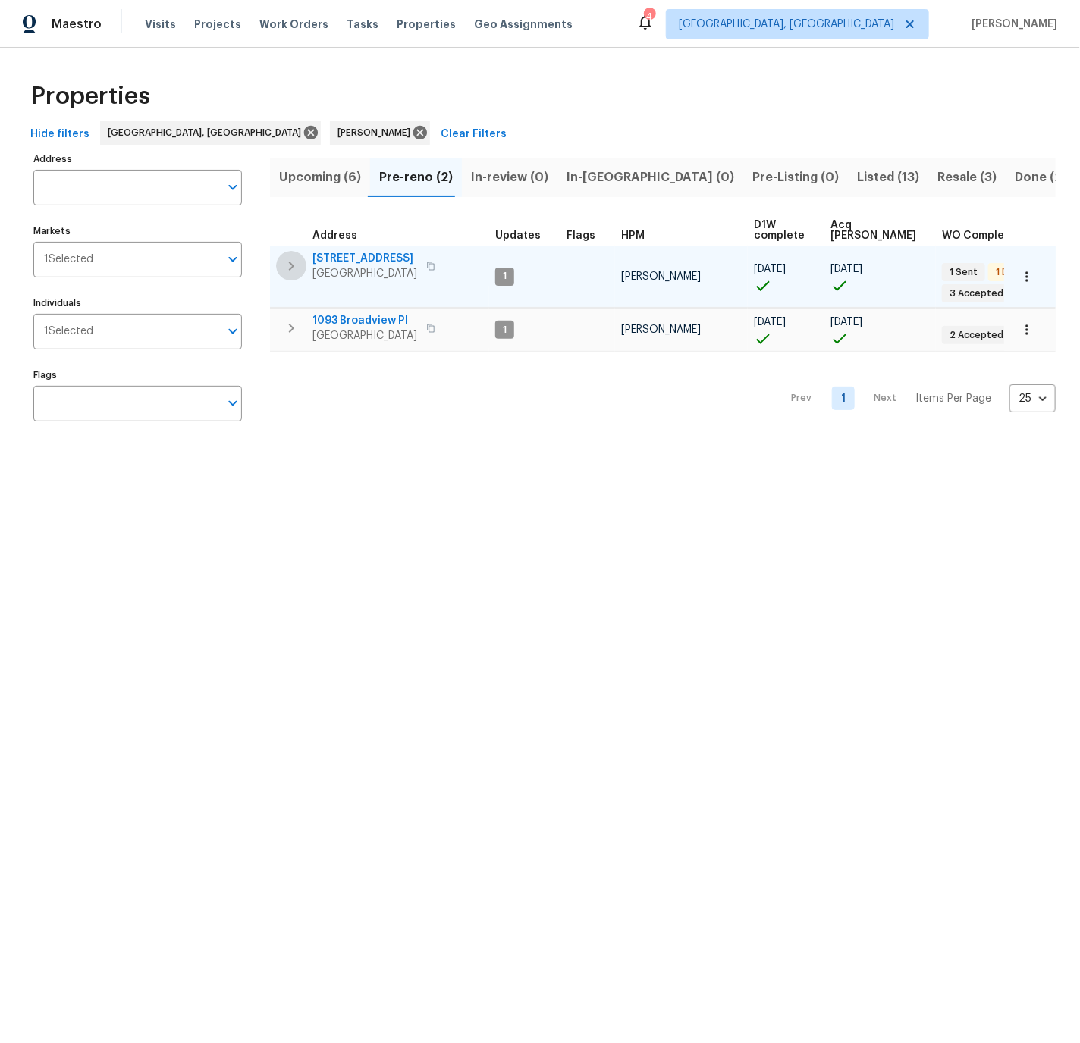
click at [292, 265] on icon "button" at bounding box center [291, 266] width 5 height 9
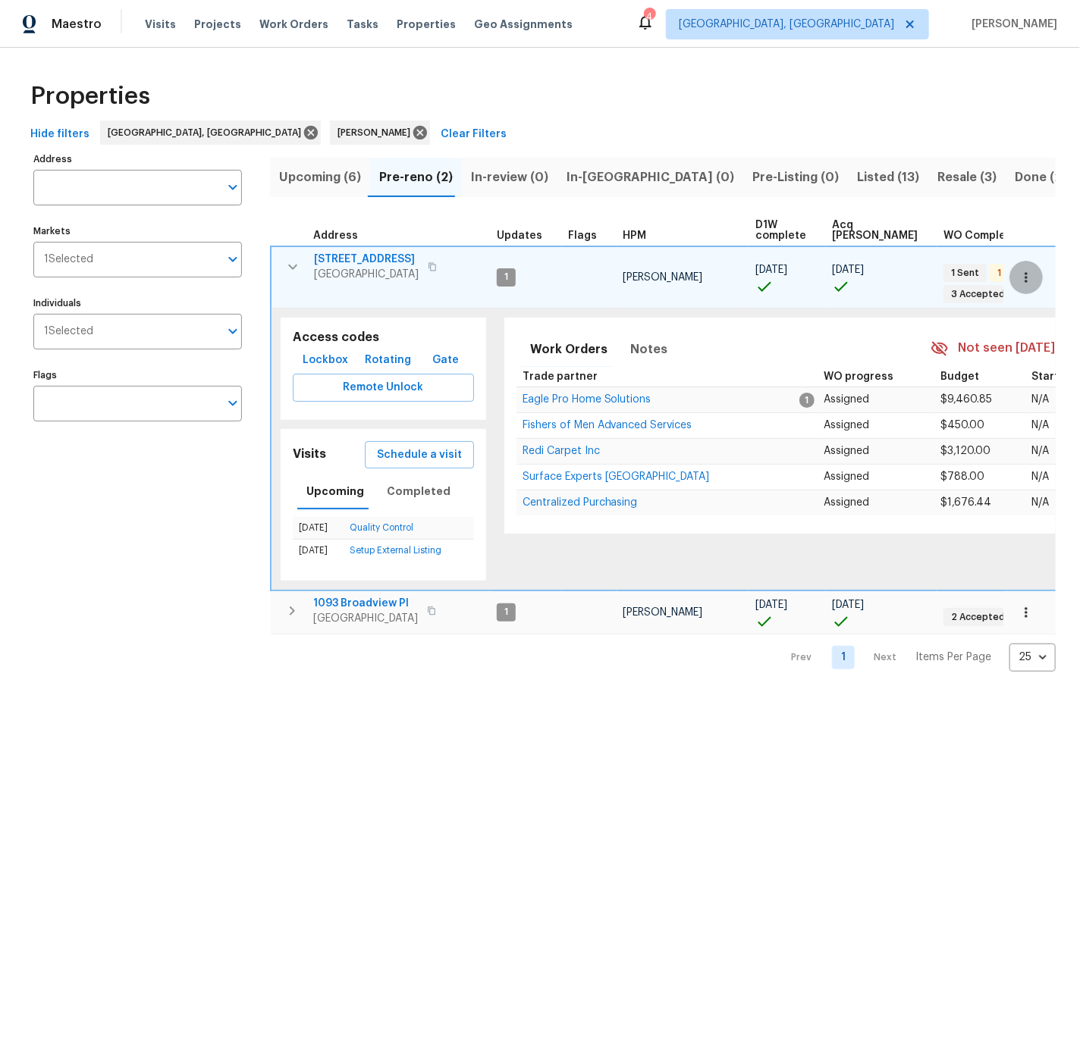
click at [1024, 274] on icon "button" at bounding box center [1025, 277] width 15 height 15
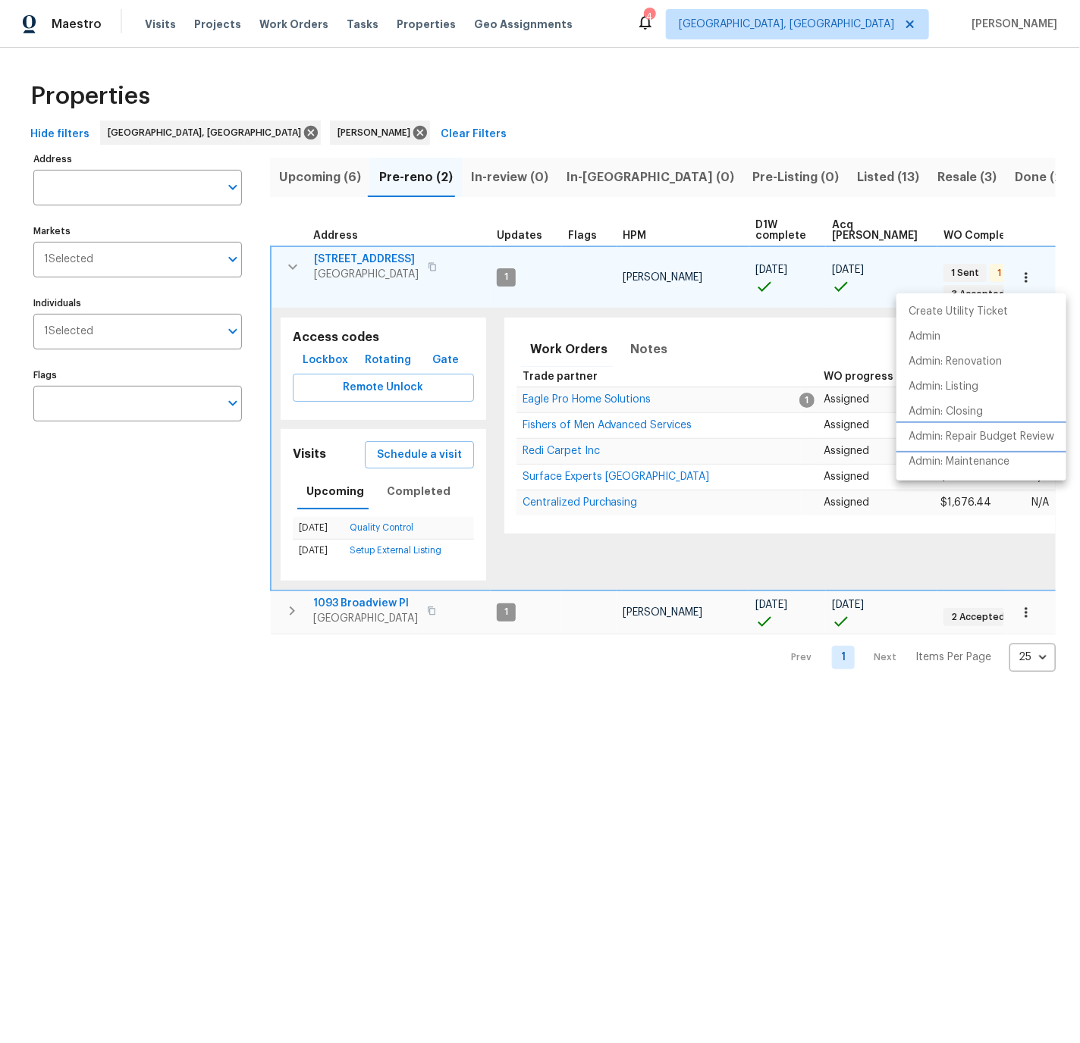
click at [973, 434] on p "Admin: Repair Budget Review" at bounding box center [981, 437] width 146 height 16
click at [393, 492] on div at bounding box center [540, 521] width 1080 height 1043
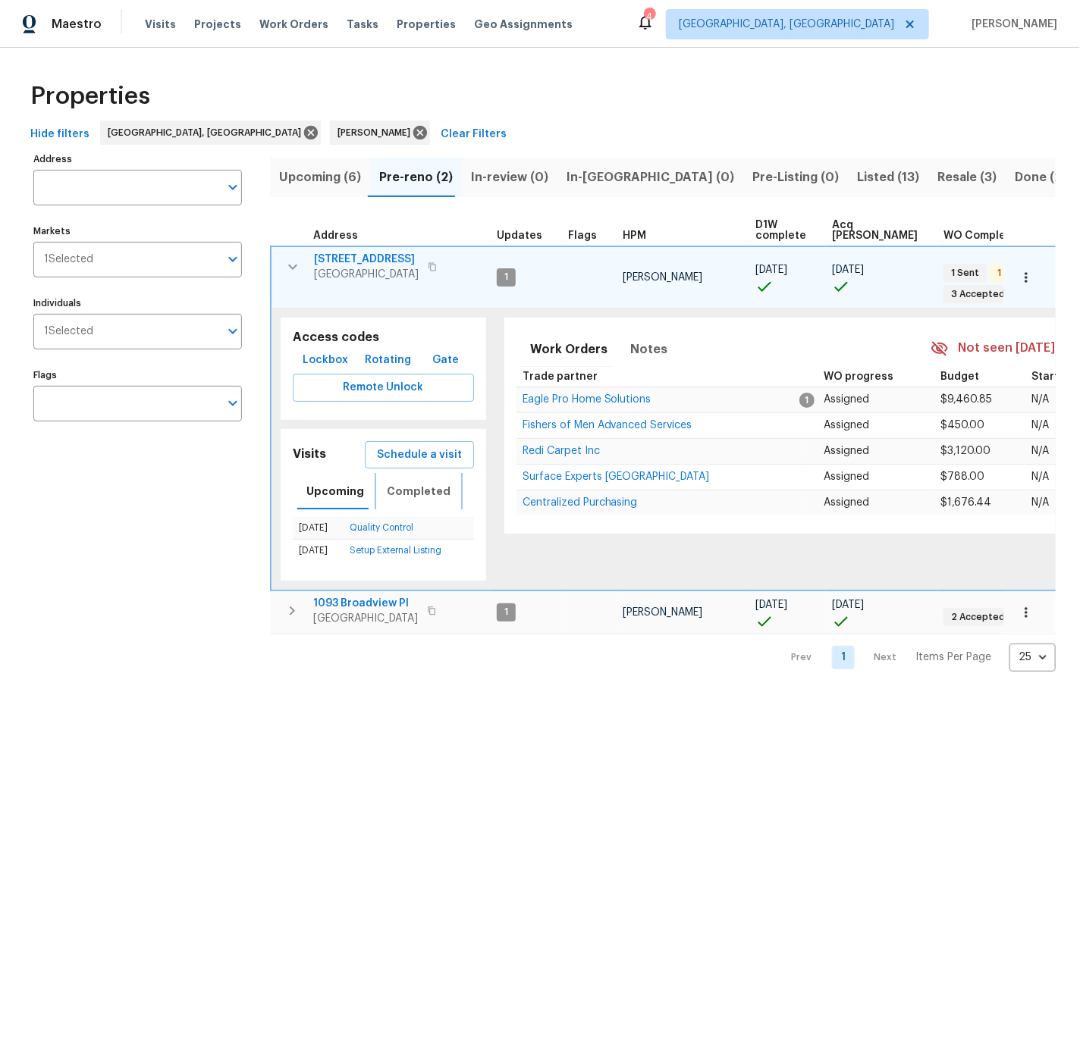
click at [393, 492] on span "Completed" at bounding box center [419, 491] width 64 height 19
click at [368, 550] on link "In-Person Walkthrough" at bounding box center [397, 550] width 96 height 9
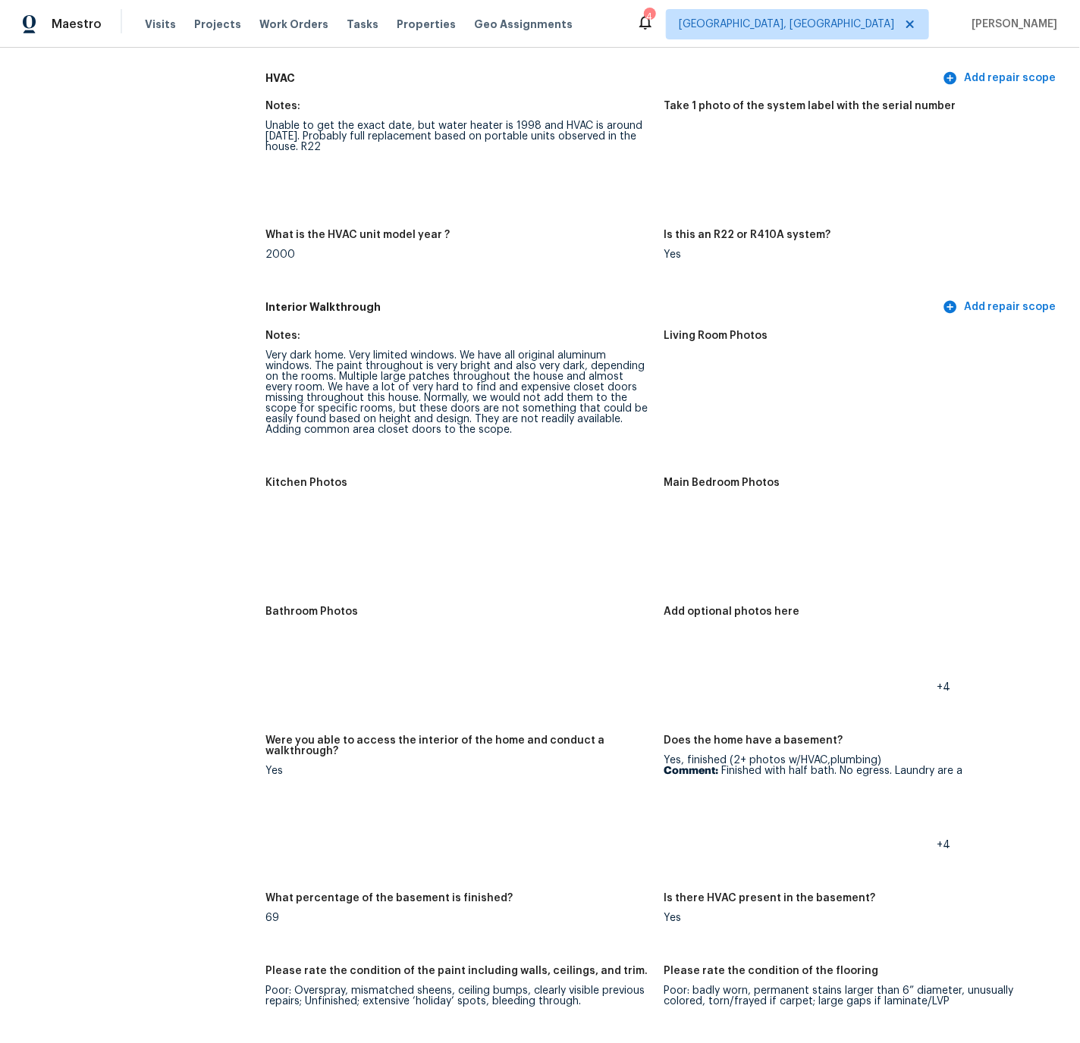
scroll to position [1481, 0]
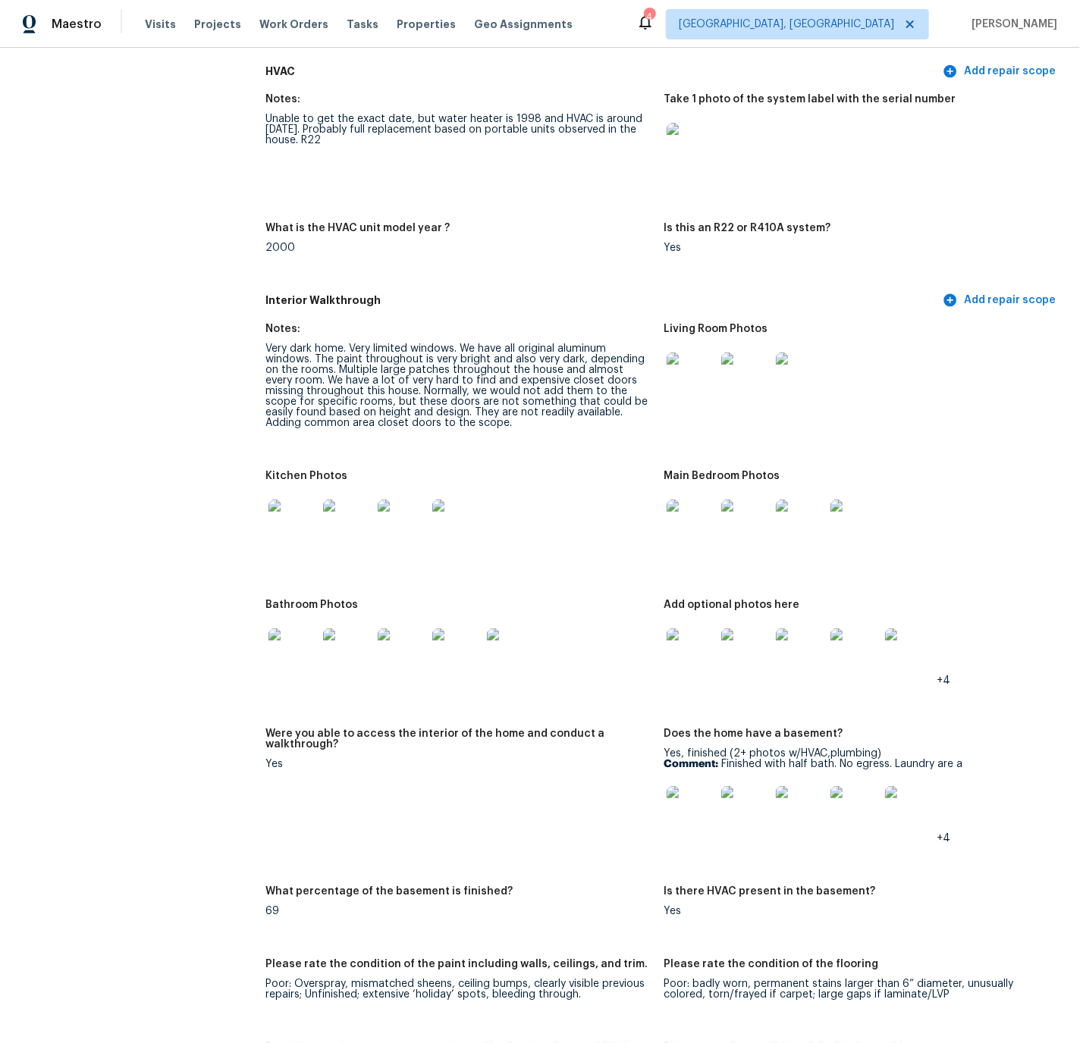
click at [293, 629] on img at bounding box center [292, 653] width 49 height 49
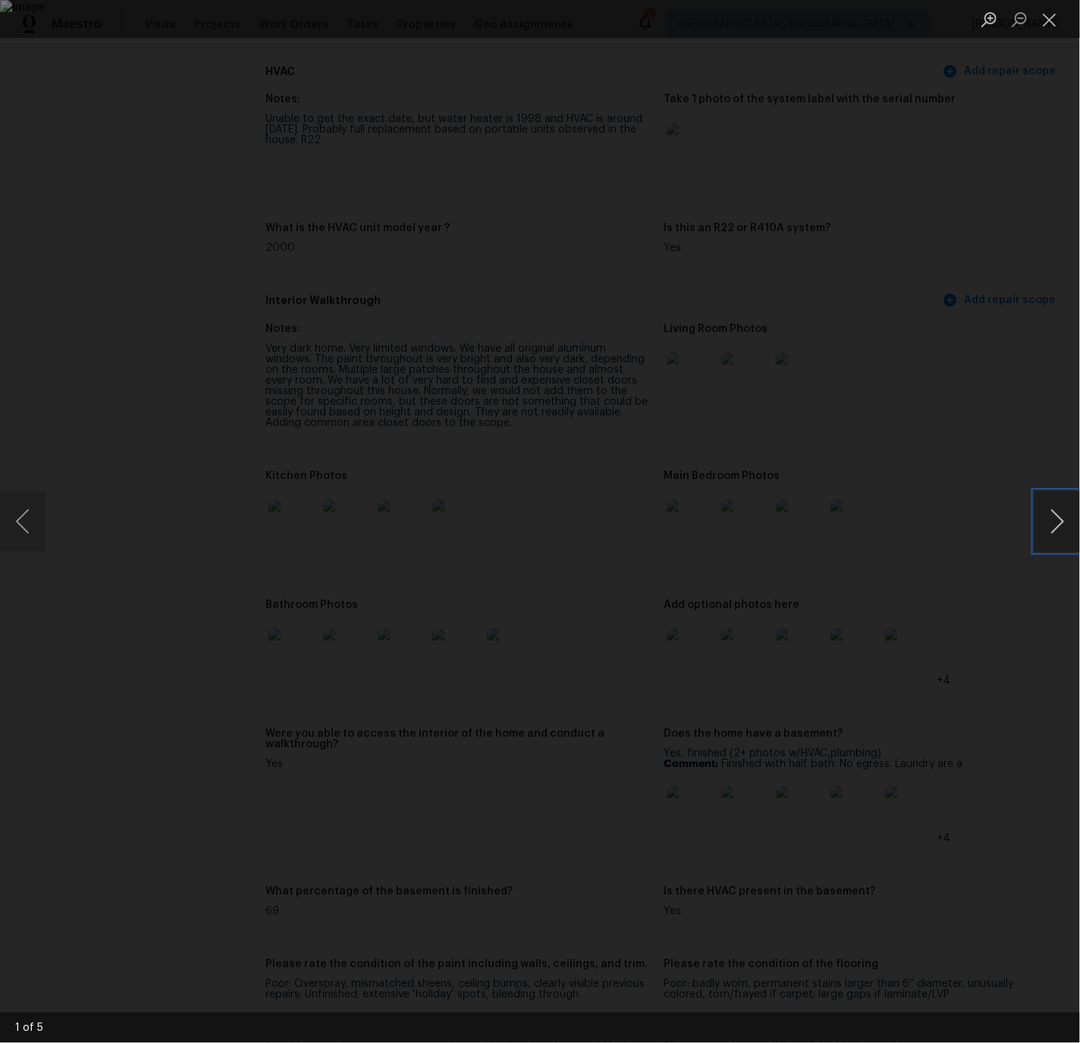
click at [1056, 519] on button "Next image" at bounding box center [1056, 521] width 45 height 61
click at [1055, 520] on button "Next image" at bounding box center [1056, 521] width 45 height 61
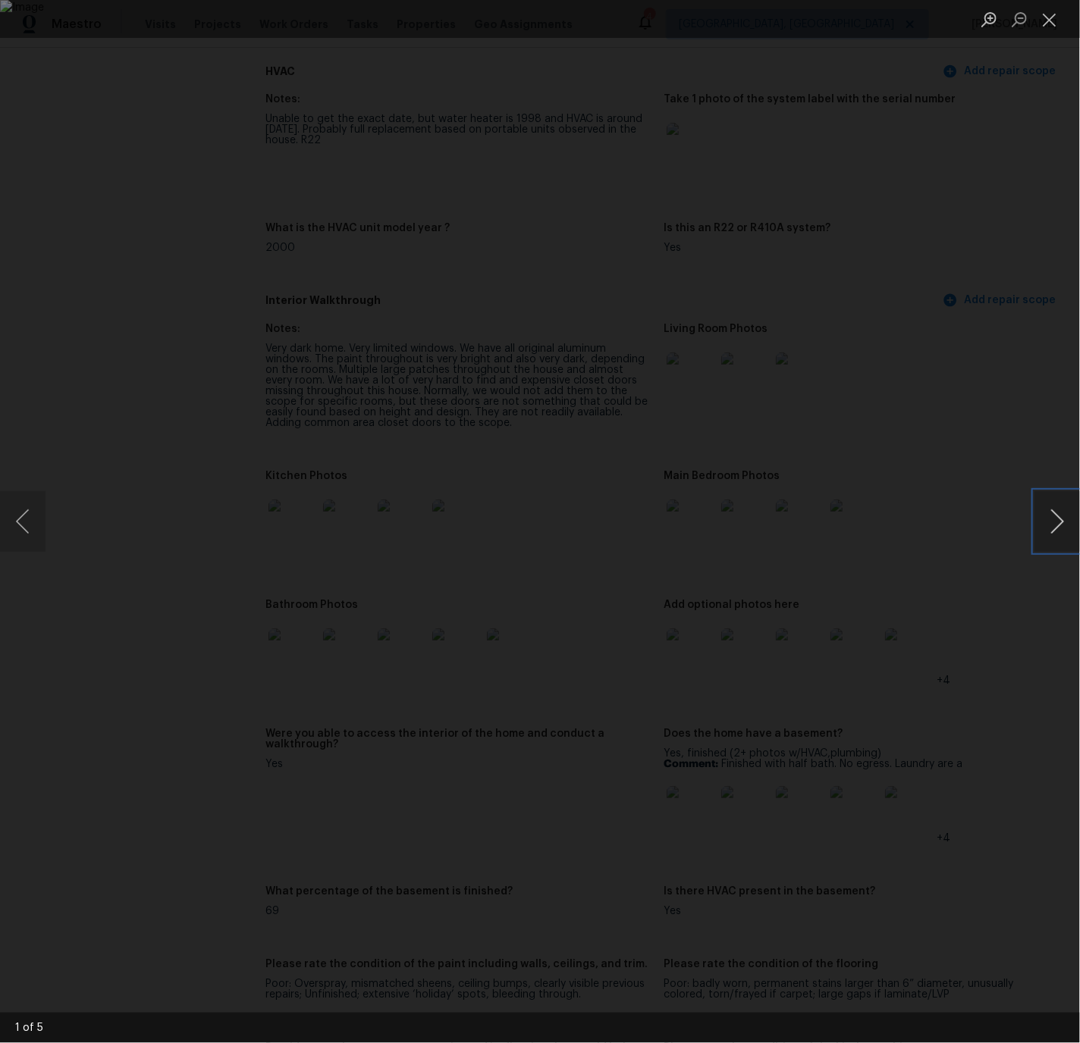
click at [1055, 520] on button "Next image" at bounding box center [1056, 521] width 45 height 61
click at [1003, 195] on div "Lightbox" at bounding box center [540, 521] width 1080 height 1043
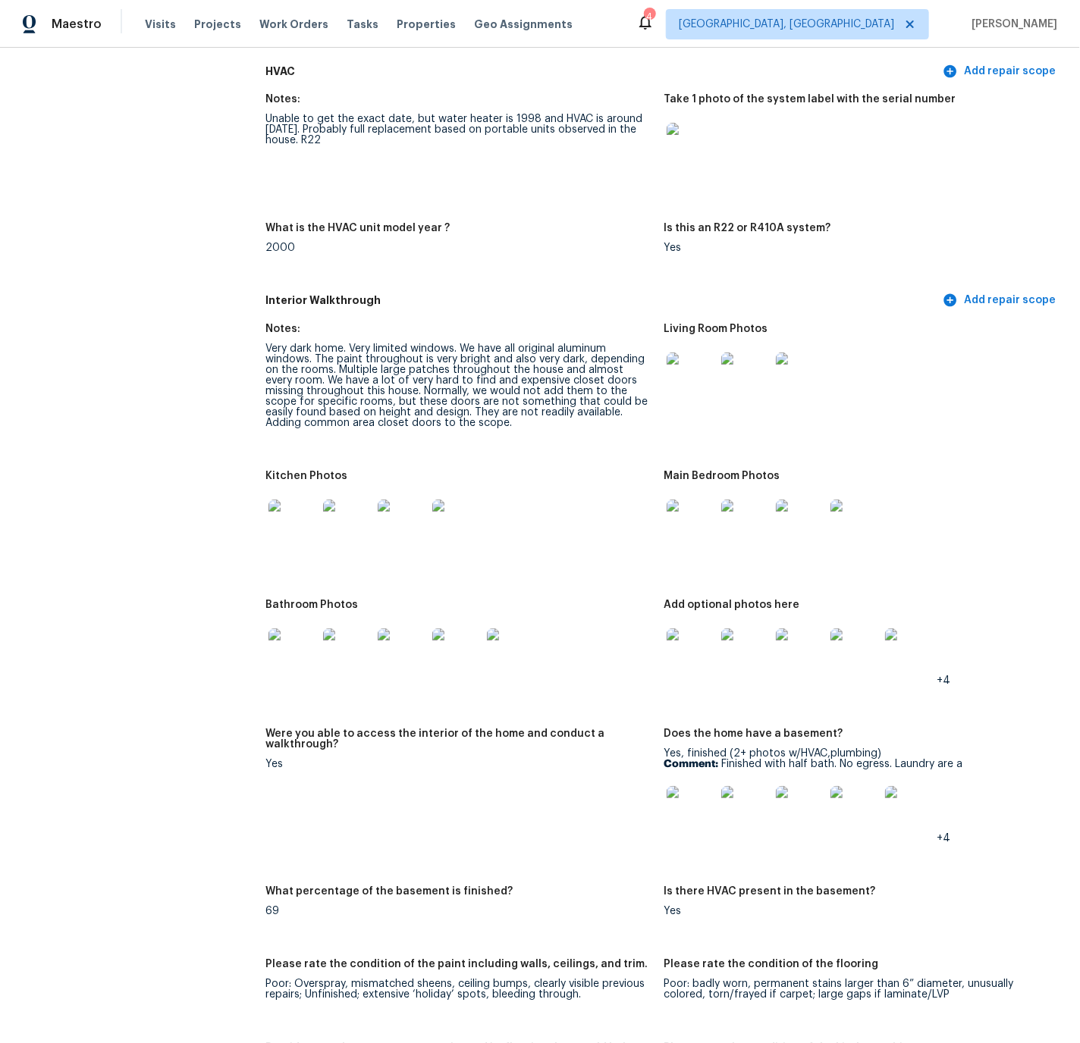
click at [700, 629] on img at bounding box center [691, 653] width 49 height 49
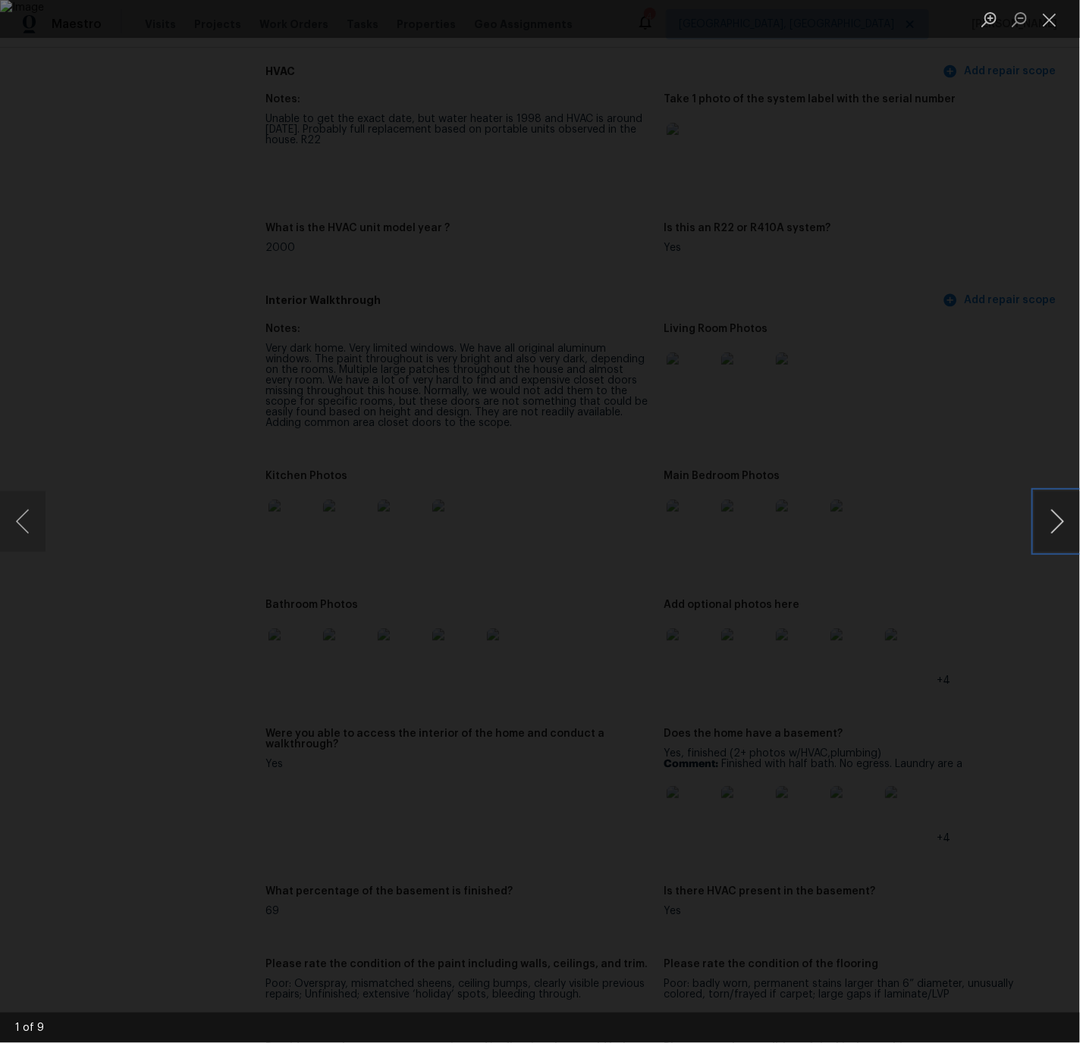
click at [1065, 523] on button "Next image" at bounding box center [1056, 521] width 45 height 61
click at [1057, 521] on button "Next image" at bounding box center [1056, 521] width 45 height 61
click at [1045, 24] on button "Close lightbox" at bounding box center [1049, 19] width 30 height 27
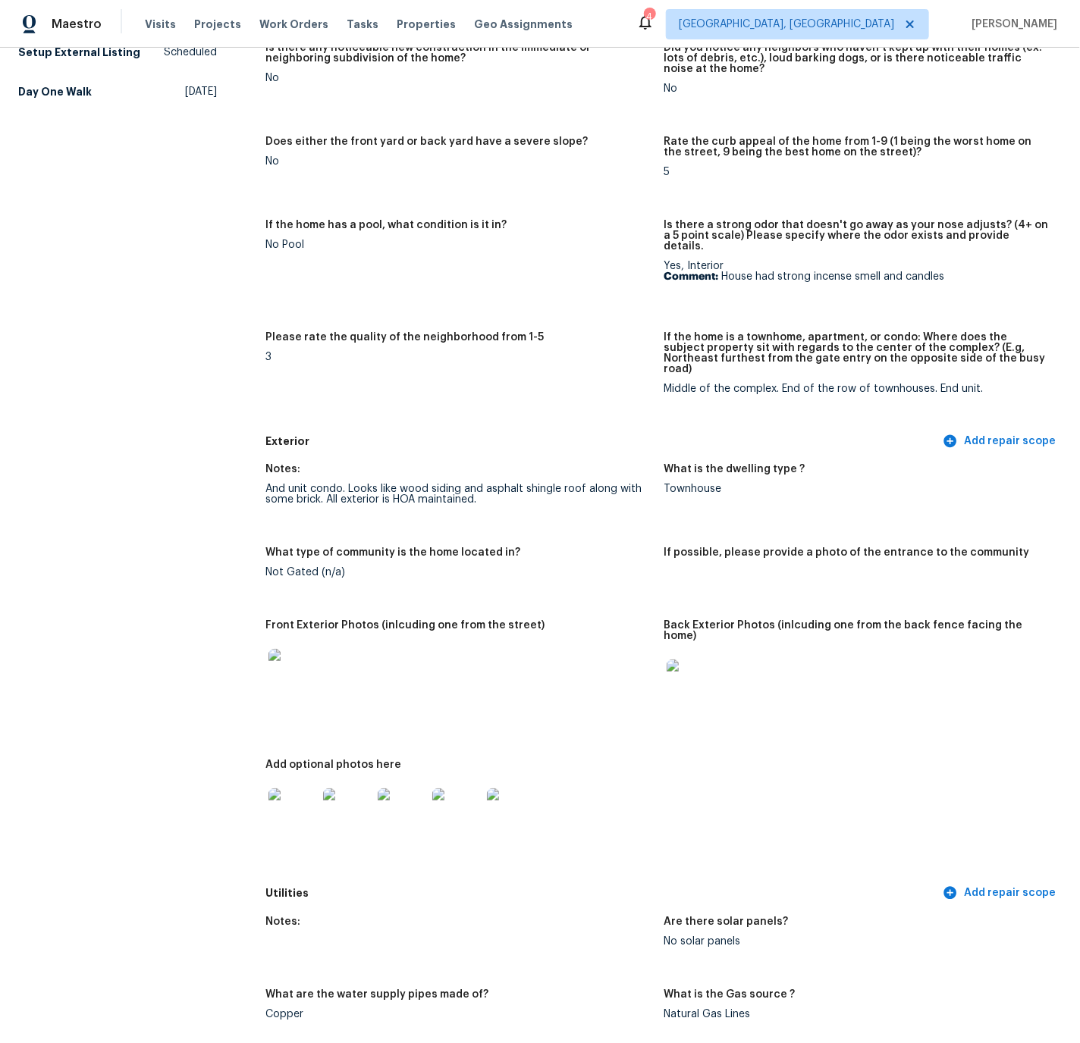
scroll to position [237, 0]
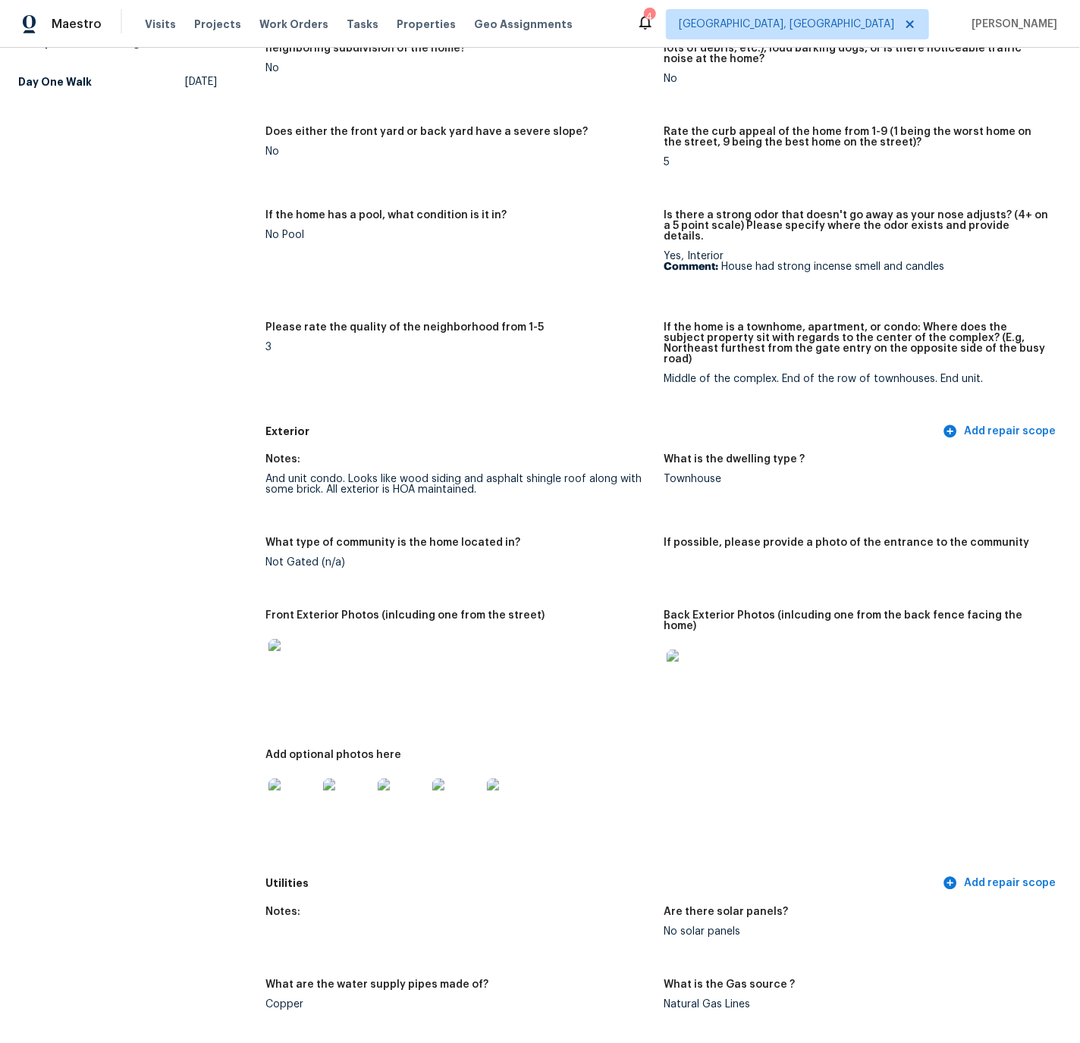
click at [292, 639] on img at bounding box center [292, 663] width 49 height 49
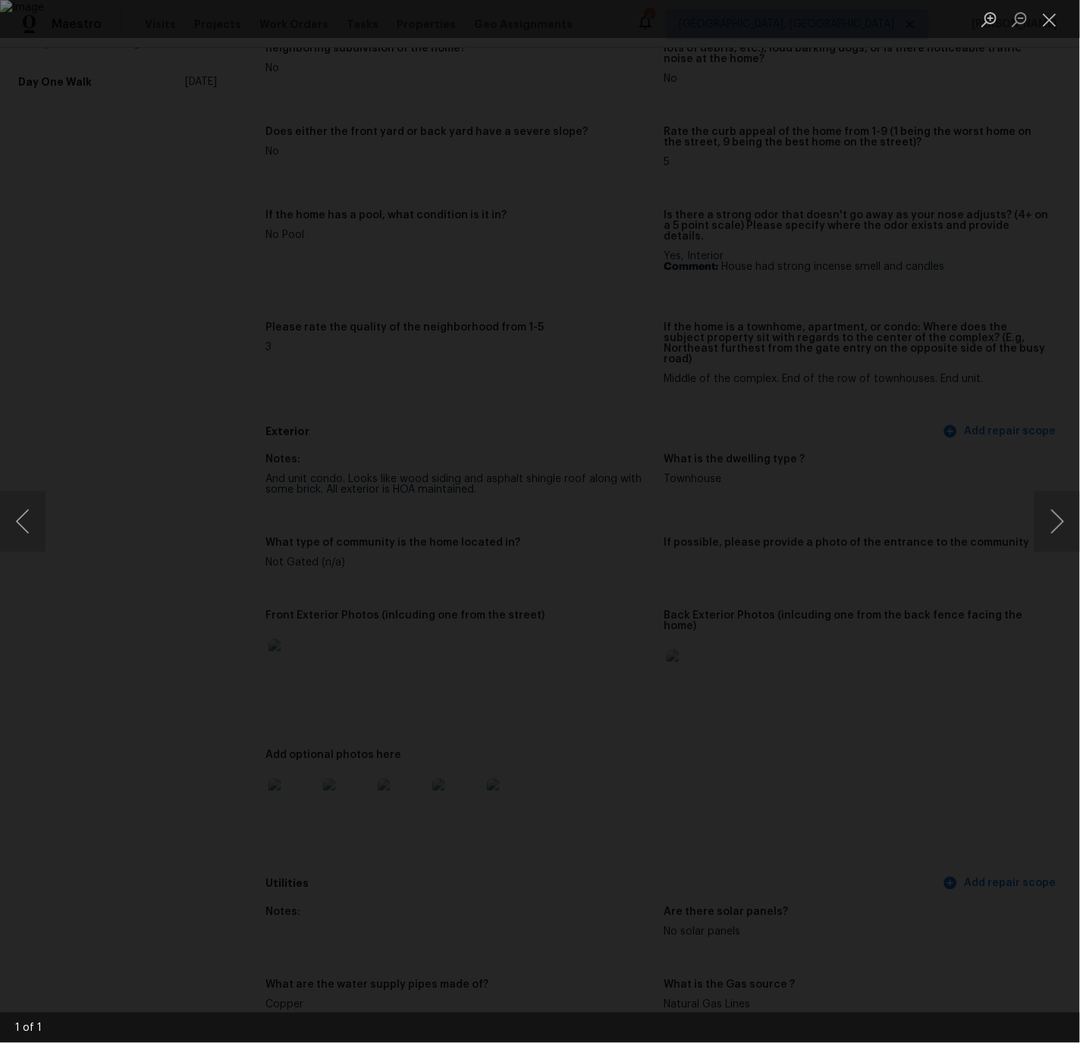
click at [992, 174] on div "Lightbox" at bounding box center [540, 521] width 1080 height 1043
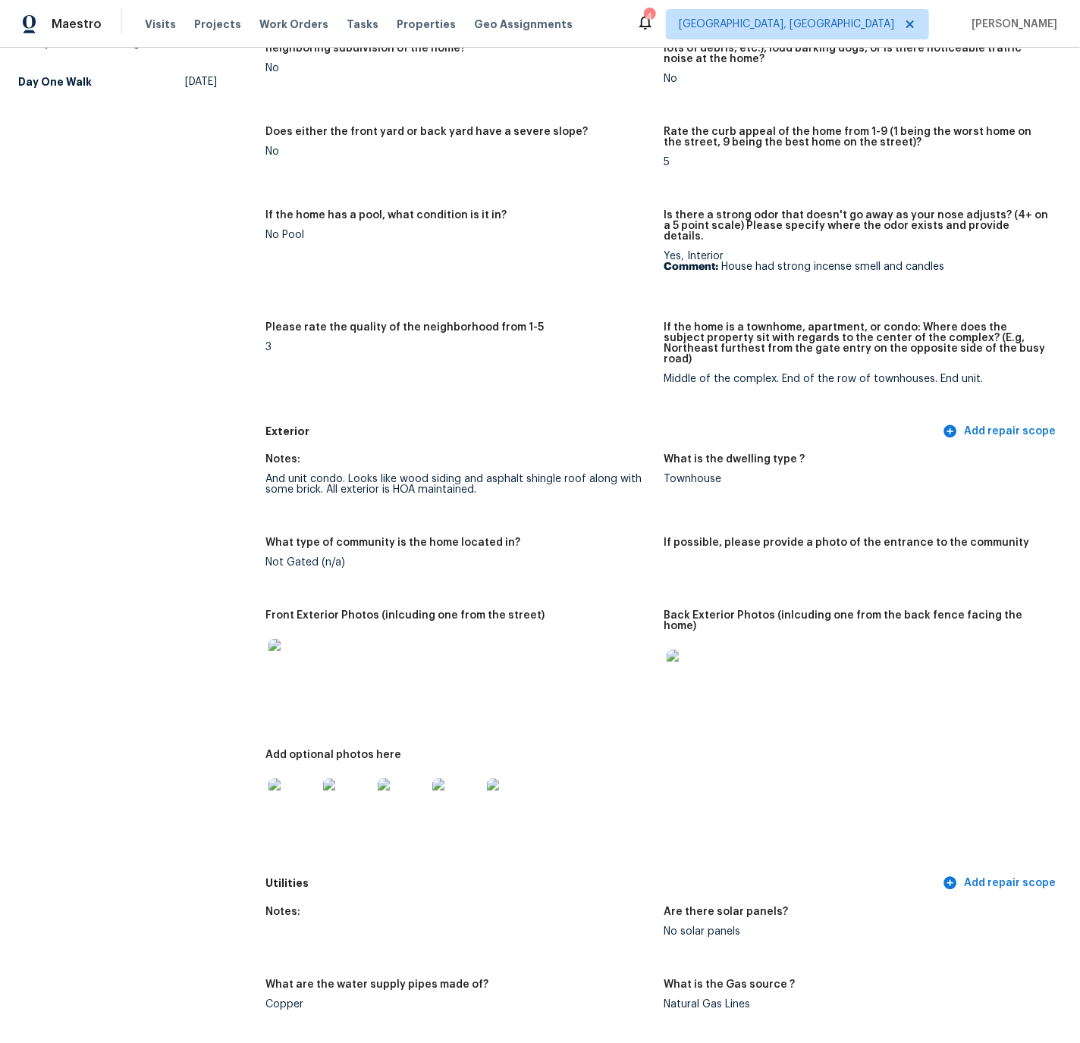
click at [676, 650] on img at bounding box center [691, 674] width 49 height 49
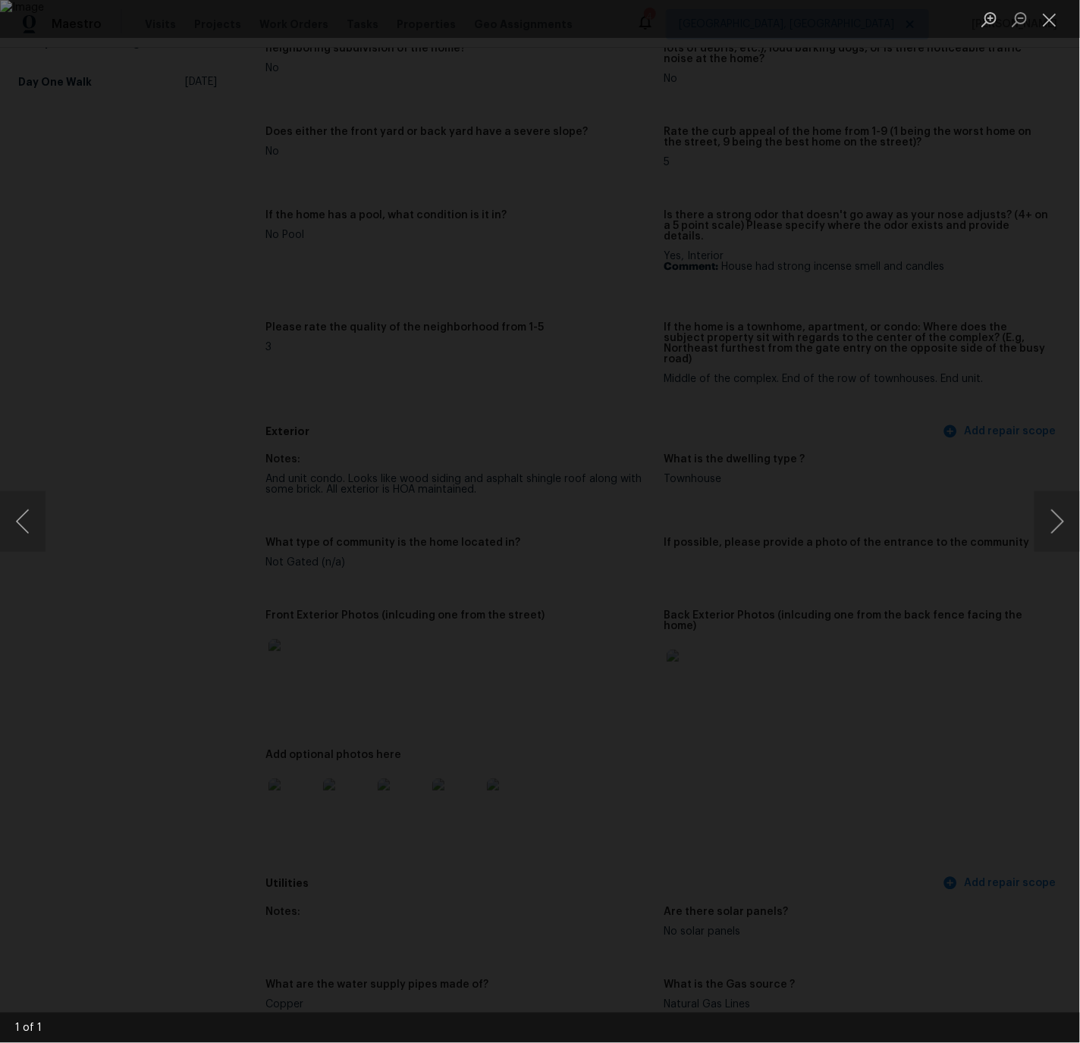
click at [1028, 152] on div "Lightbox" at bounding box center [540, 521] width 1080 height 1043
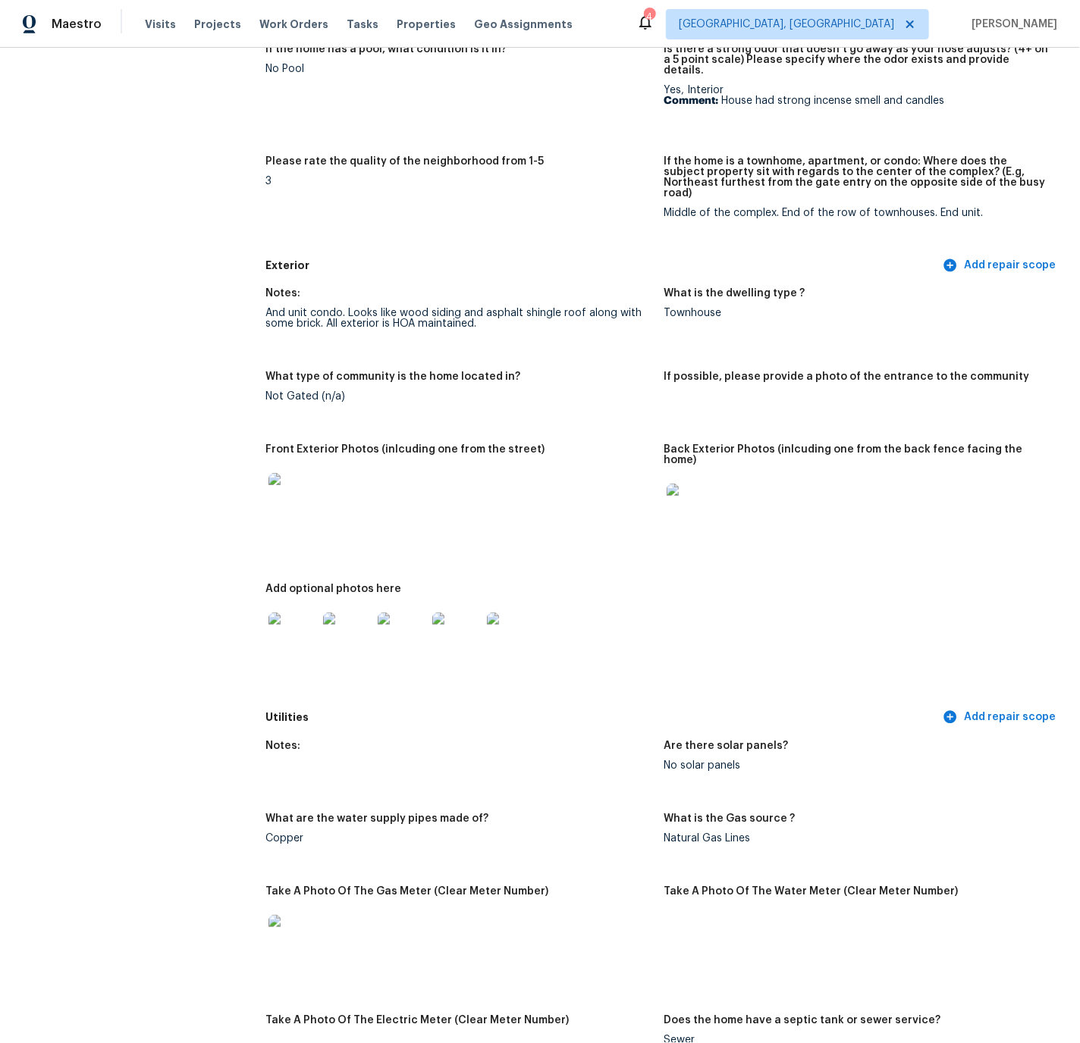
scroll to position [431, 0]
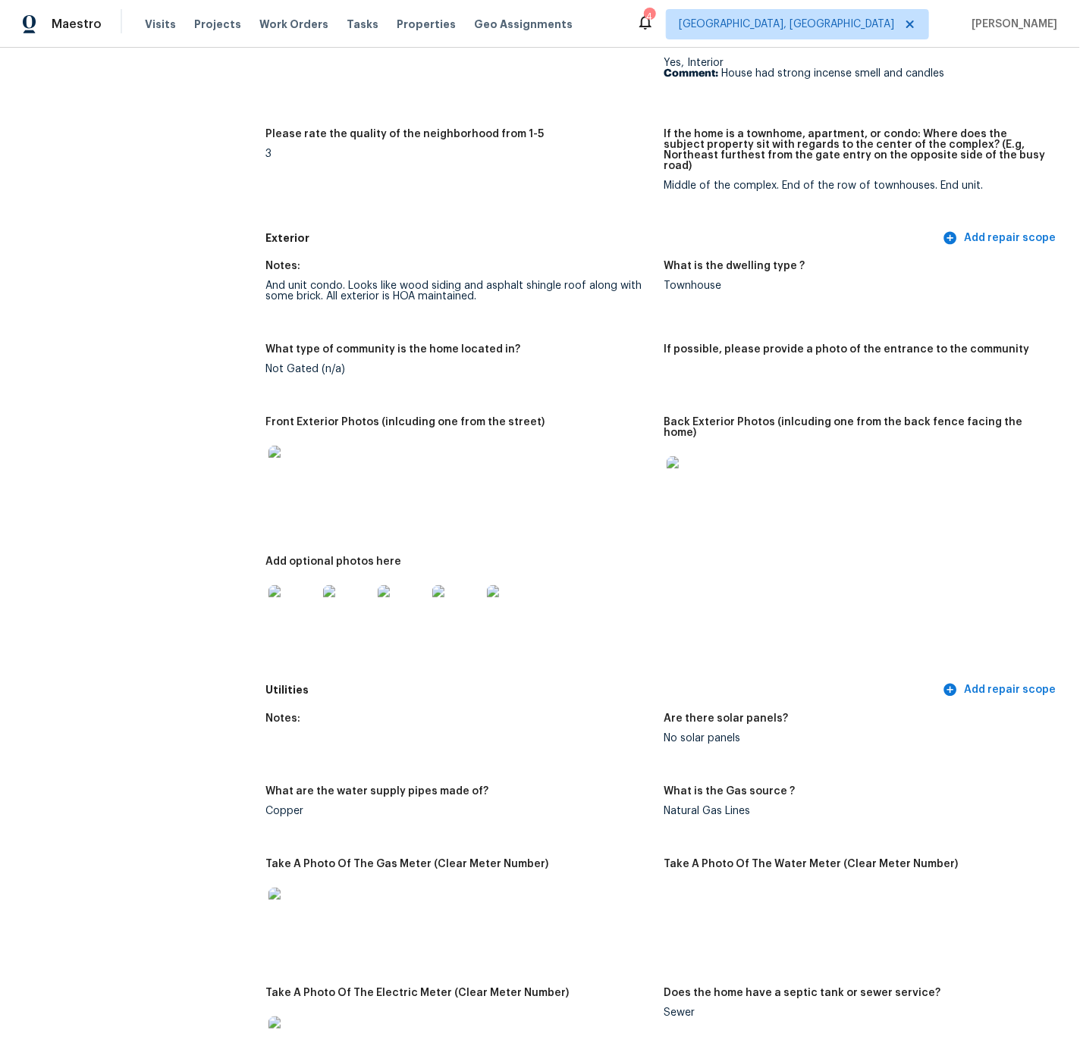
click at [296, 588] on img at bounding box center [292, 609] width 49 height 49
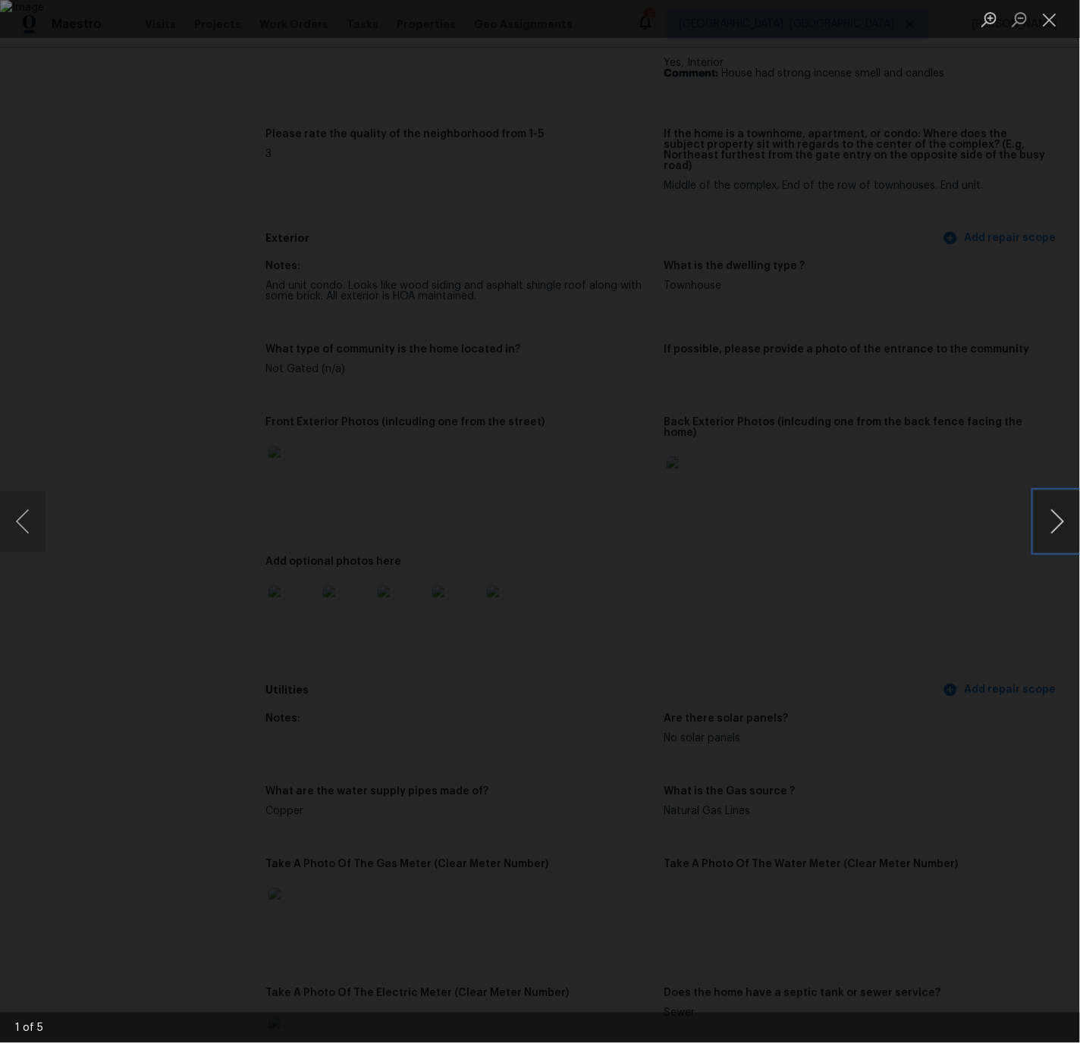
click at [1056, 523] on button "Next image" at bounding box center [1056, 521] width 45 height 61
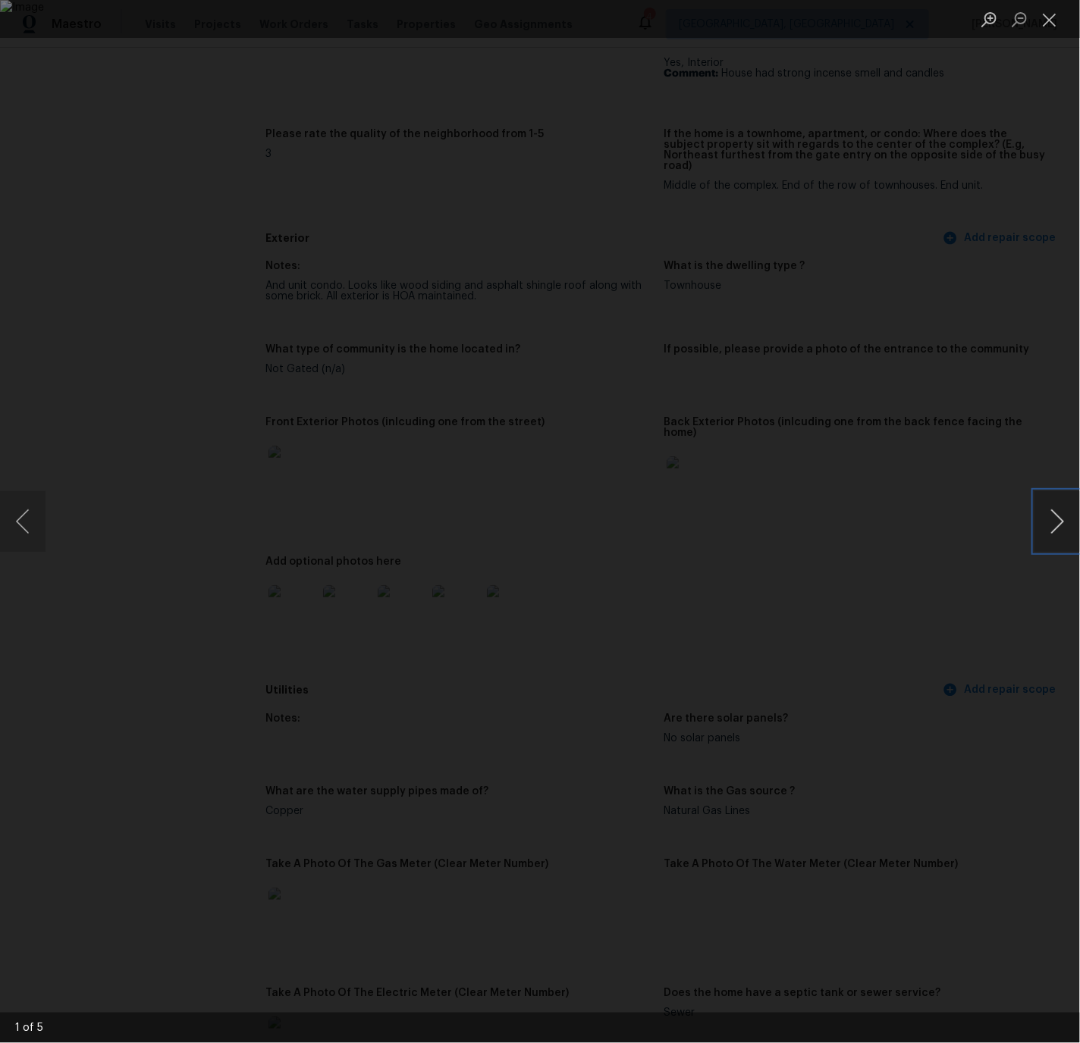
click at [1056, 523] on button "Next image" at bounding box center [1056, 521] width 45 height 61
click at [1052, 16] on button "Close lightbox" at bounding box center [1049, 19] width 30 height 27
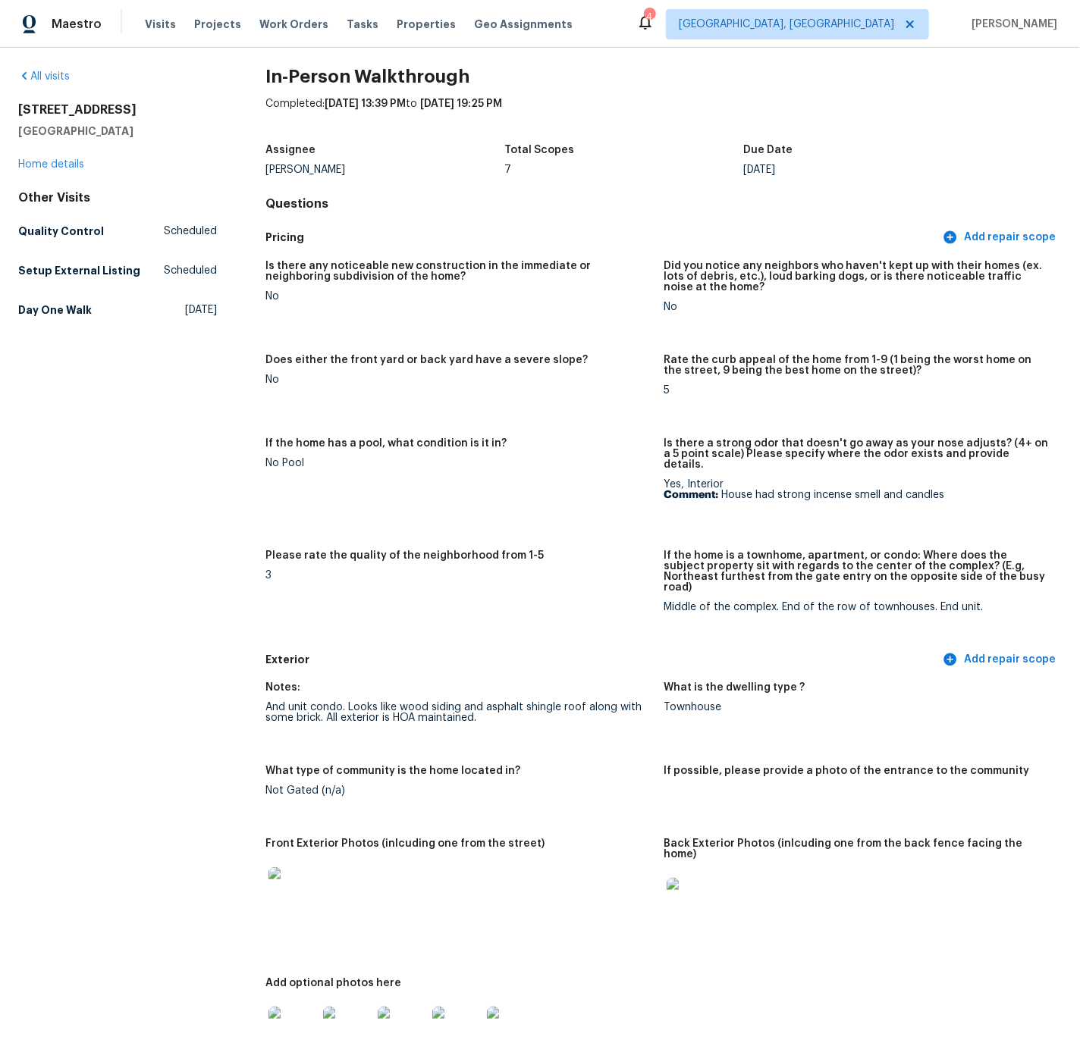
scroll to position [10, 0]
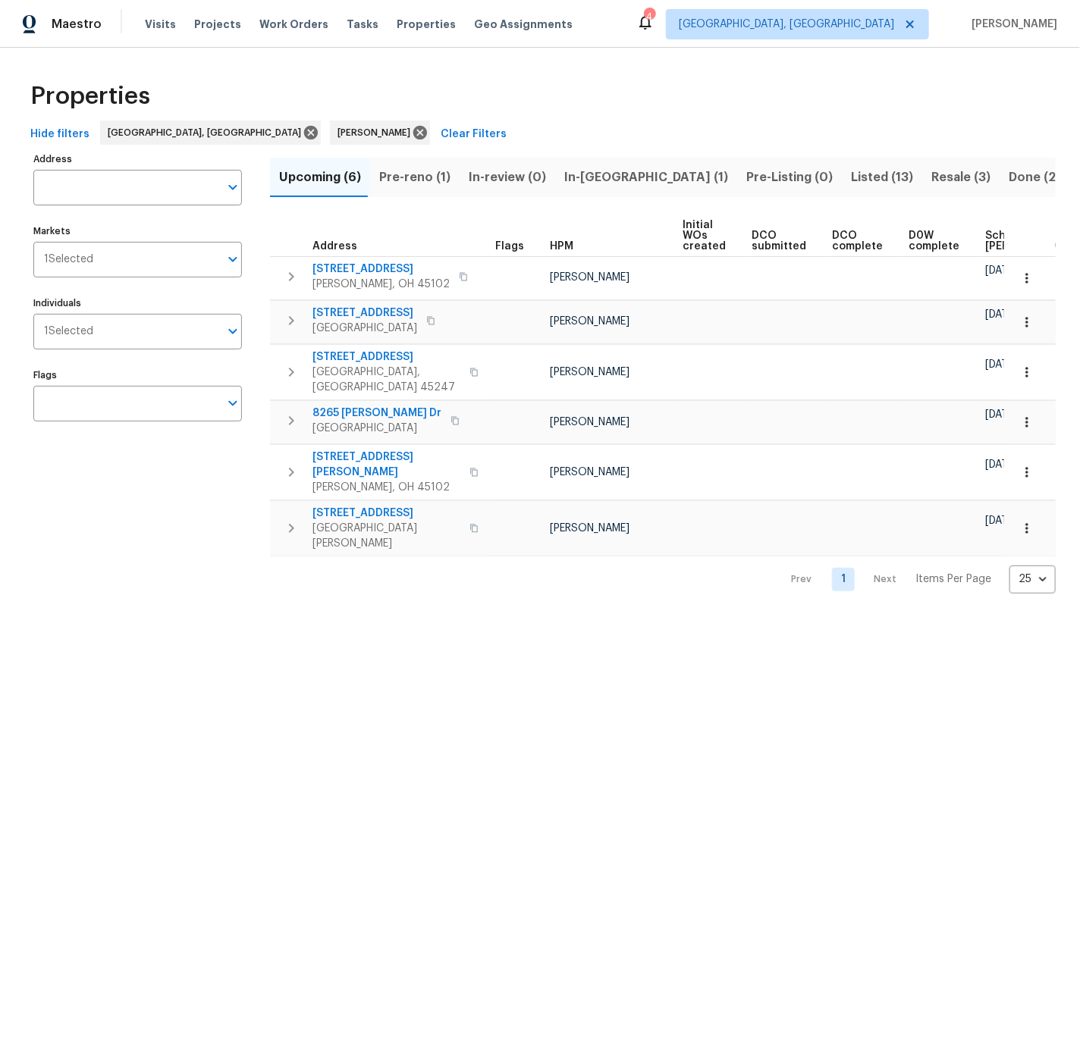
click at [582, 618] on html "Maestro Visits Projects Work Orders Tasks Properties Geo Assignments 4 Cincinna…" at bounding box center [540, 309] width 1080 height 618
click at [412, 132] on icon at bounding box center [420, 132] width 17 height 17
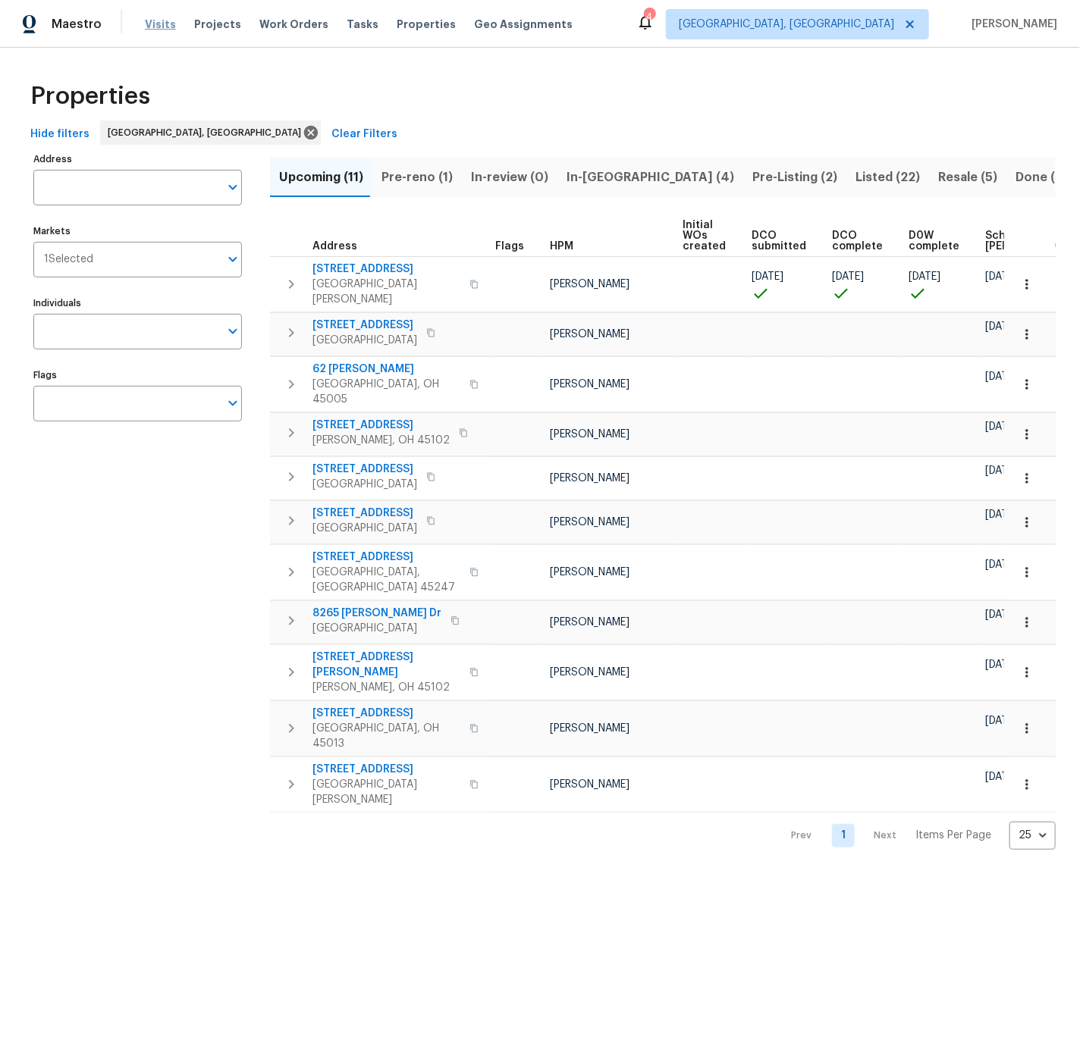
click at [159, 25] on span "Visits" at bounding box center [160, 24] width 31 height 15
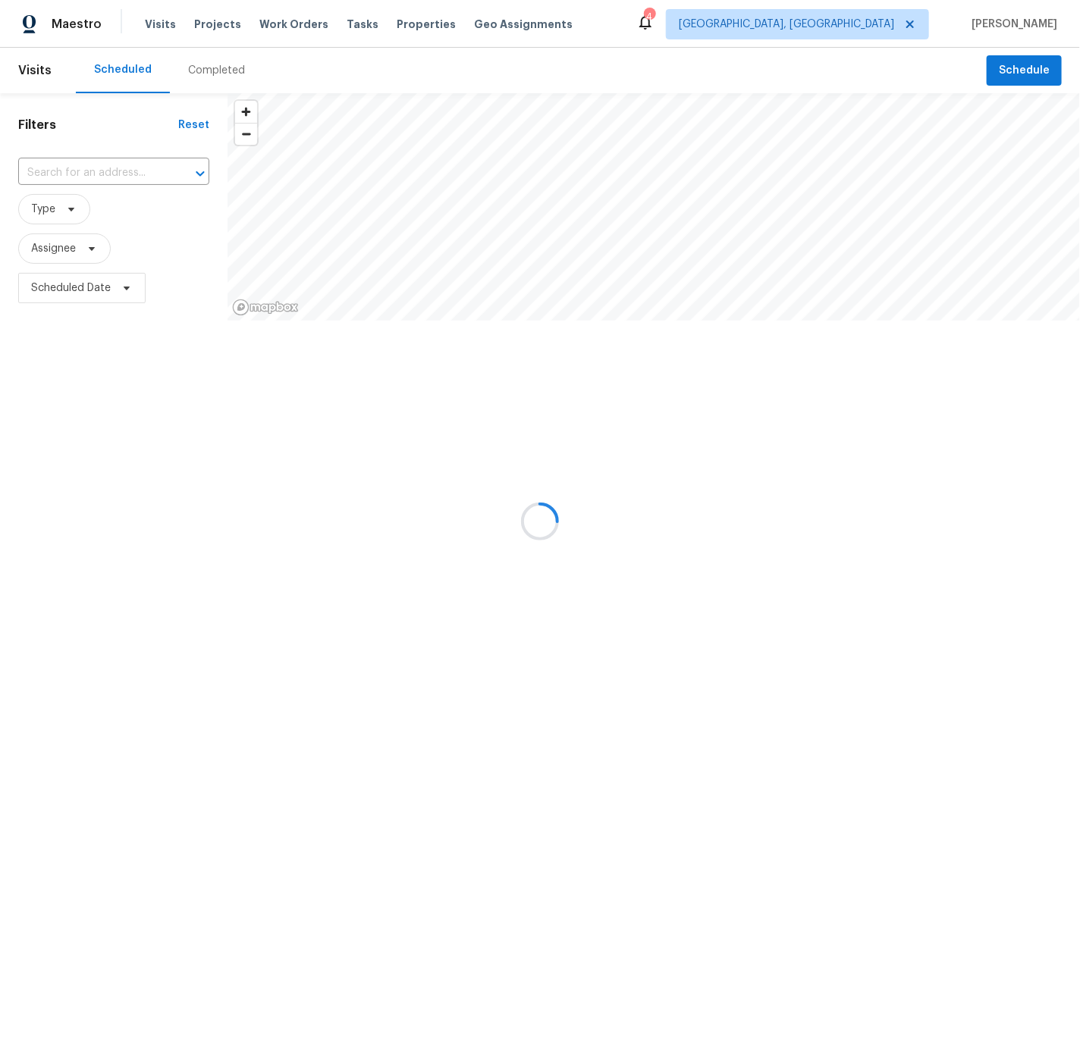
click at [322, 418] on div at bounding box center [653, 369] width 852 height 97
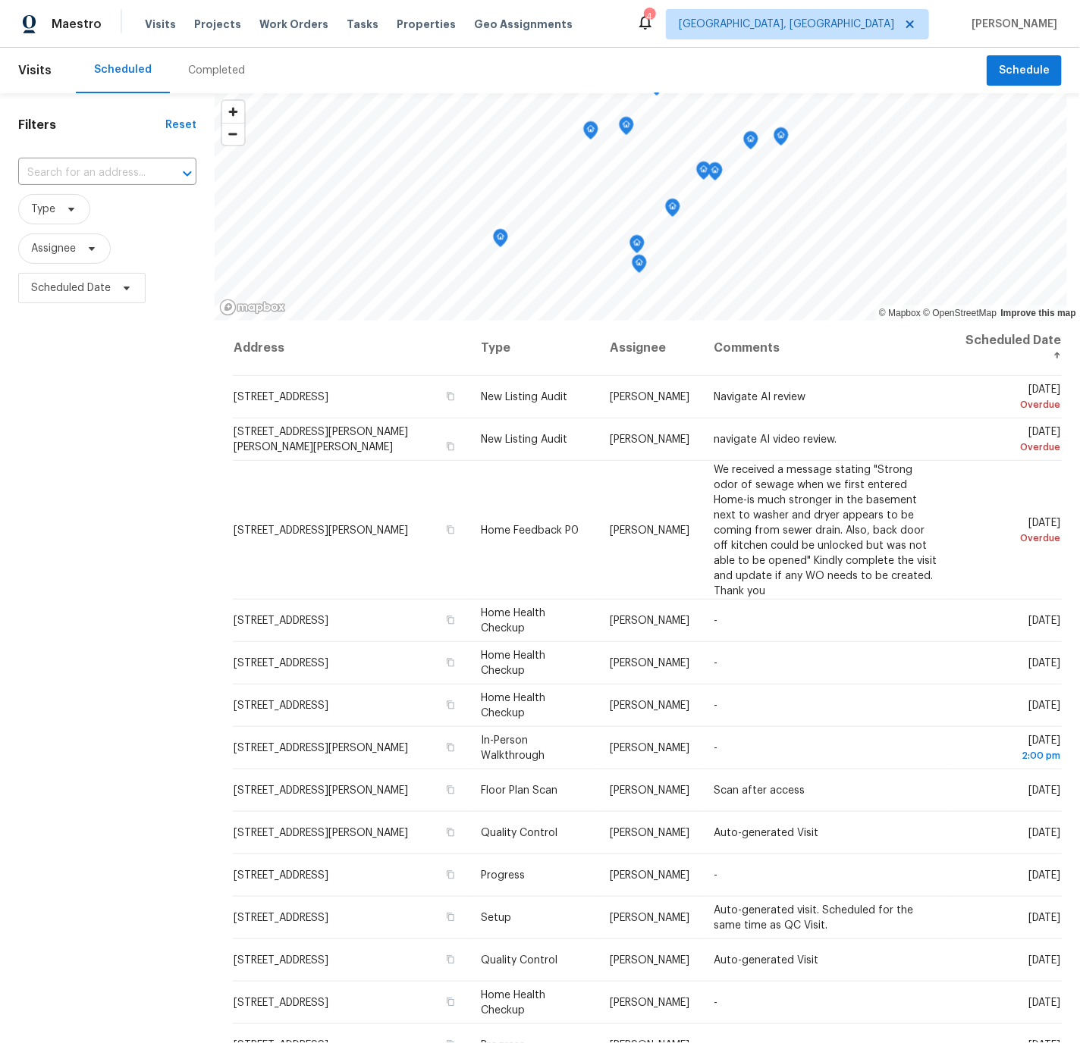
click at [168, 476] on div "Filters Reset ​ Type Assignee Scheduled Date" at bounding box center [107, 624] width 215 height 1062
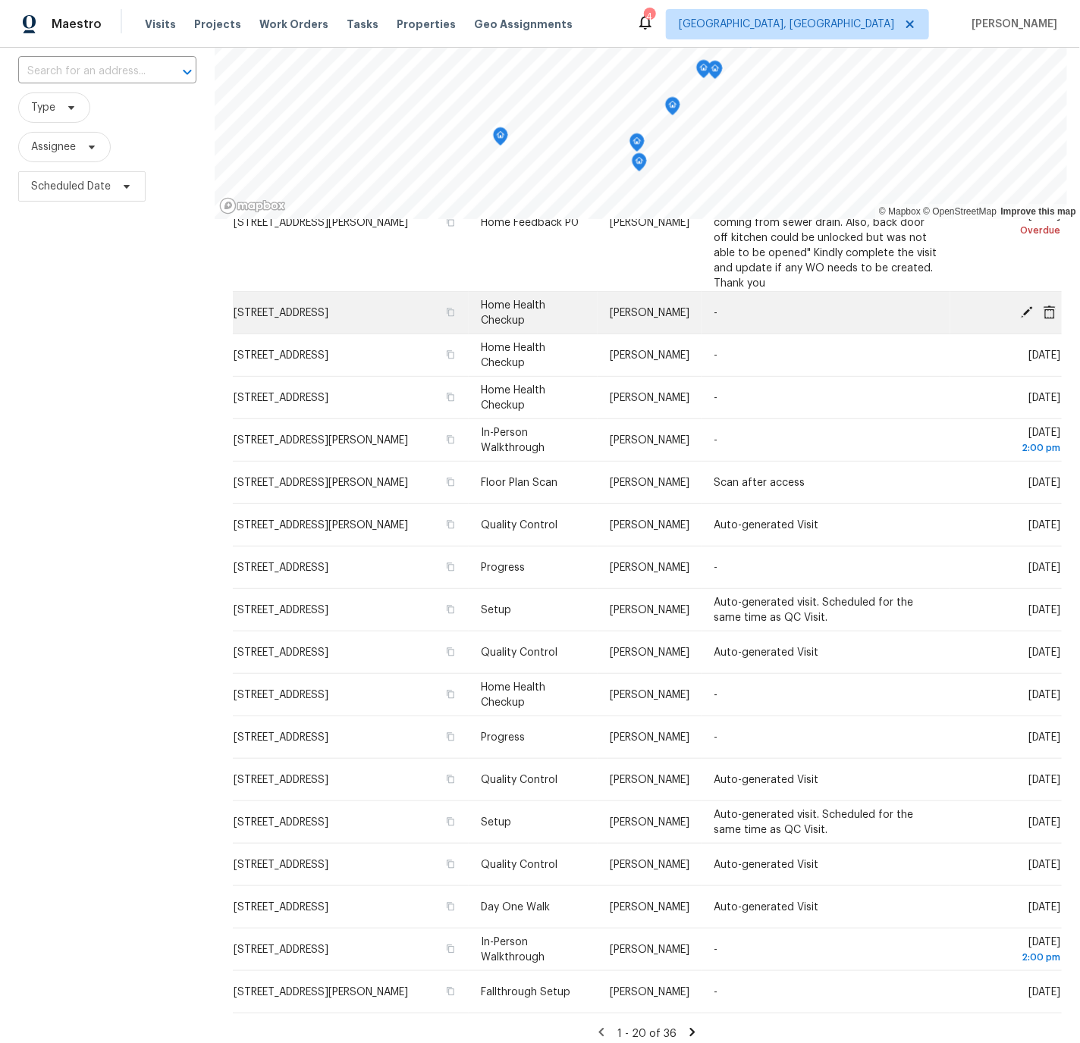
scroll to position [111, 0]
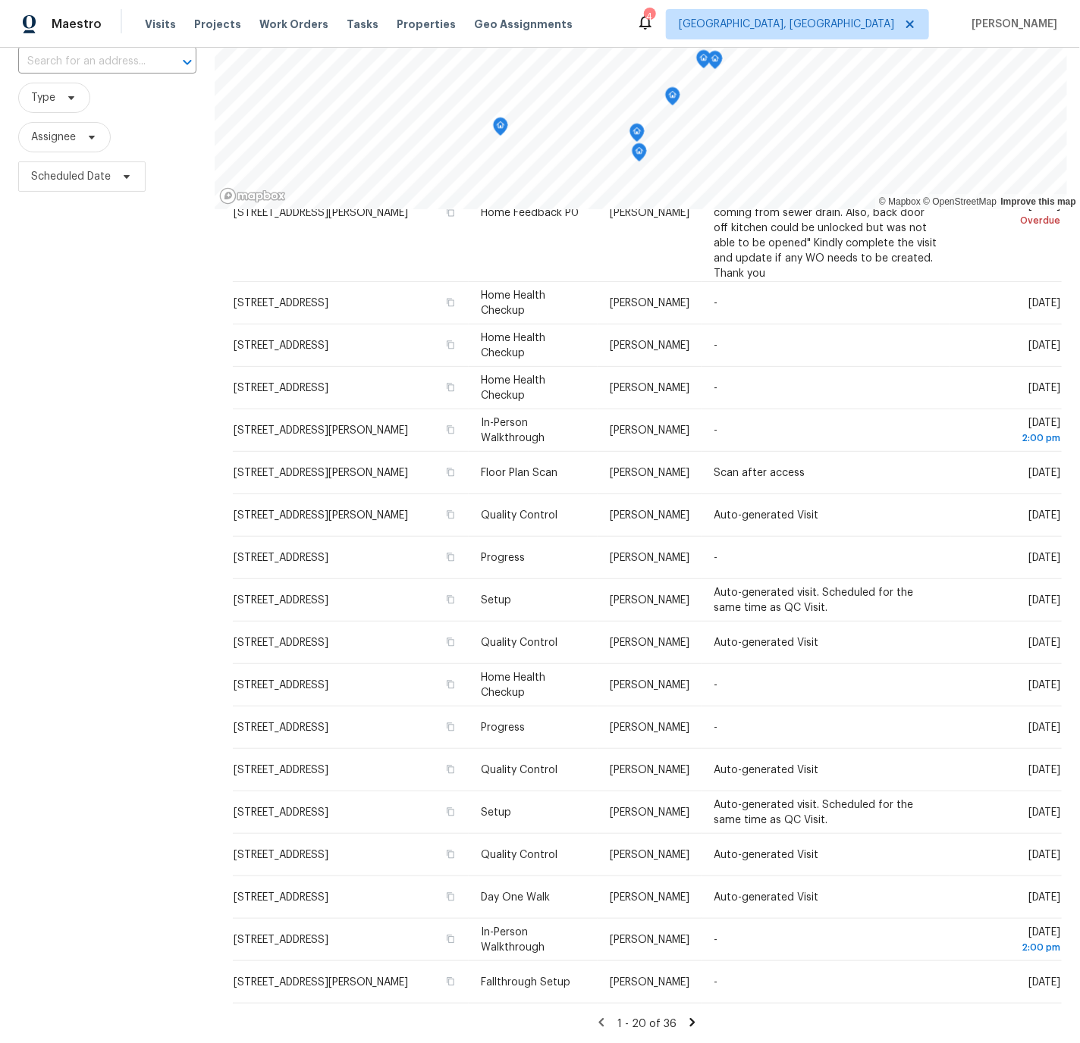
click at [689, 1021] on icon at bounding box center [692, 1023] width 14 height 14
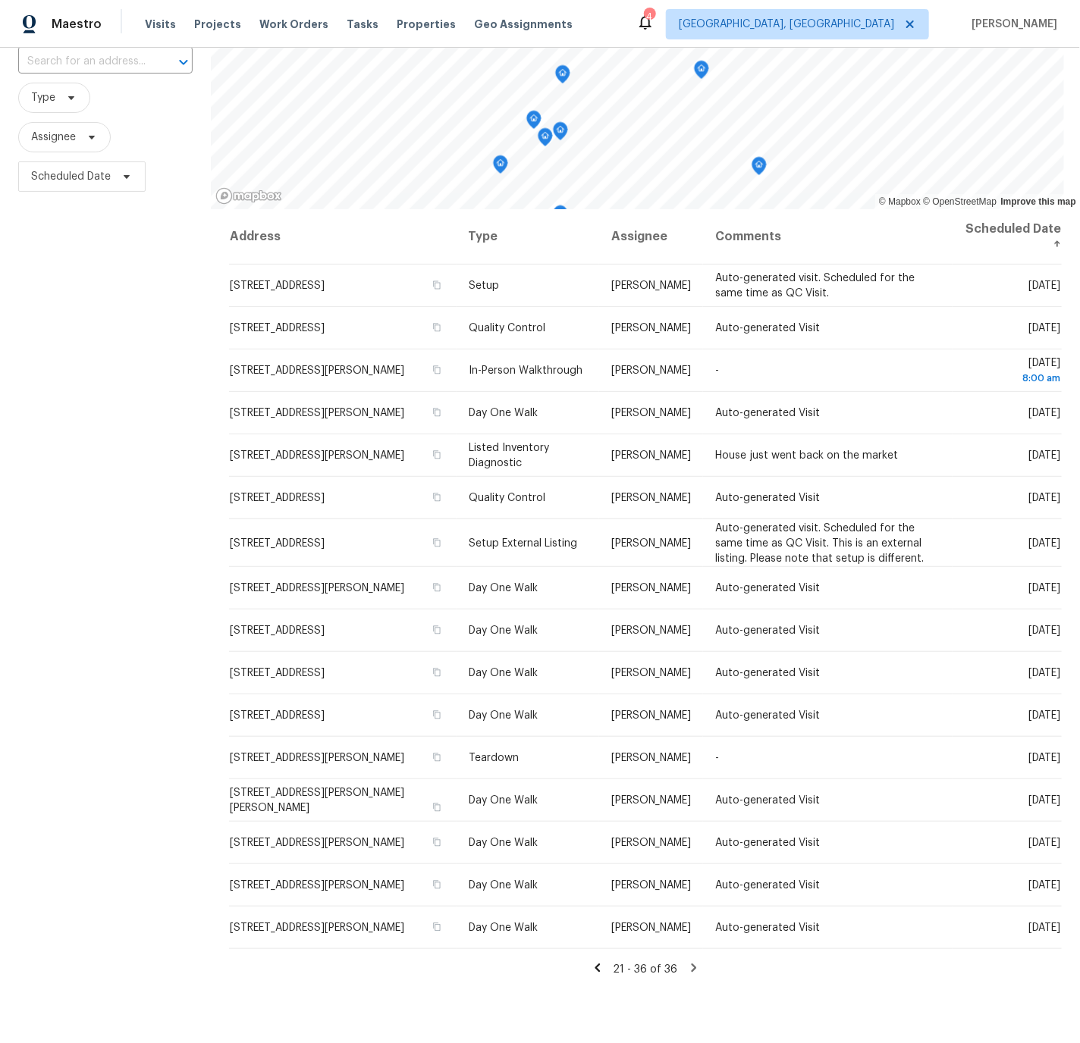
click at [600, 968] on icon at bounding box center [596, 968] width 5 height 8
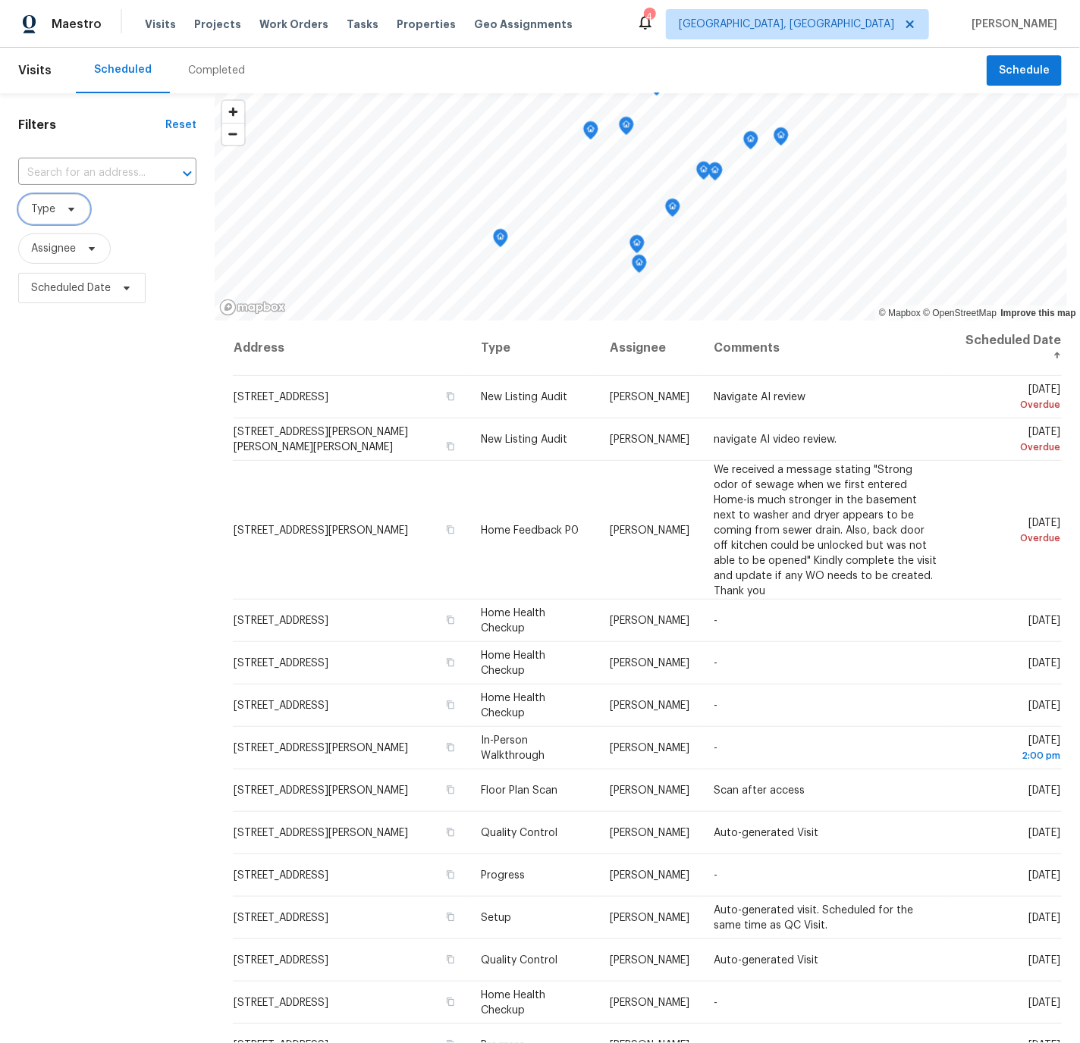
click at [42, 207] on span "Type" at bounding box center [43, 209] width 24 height 15
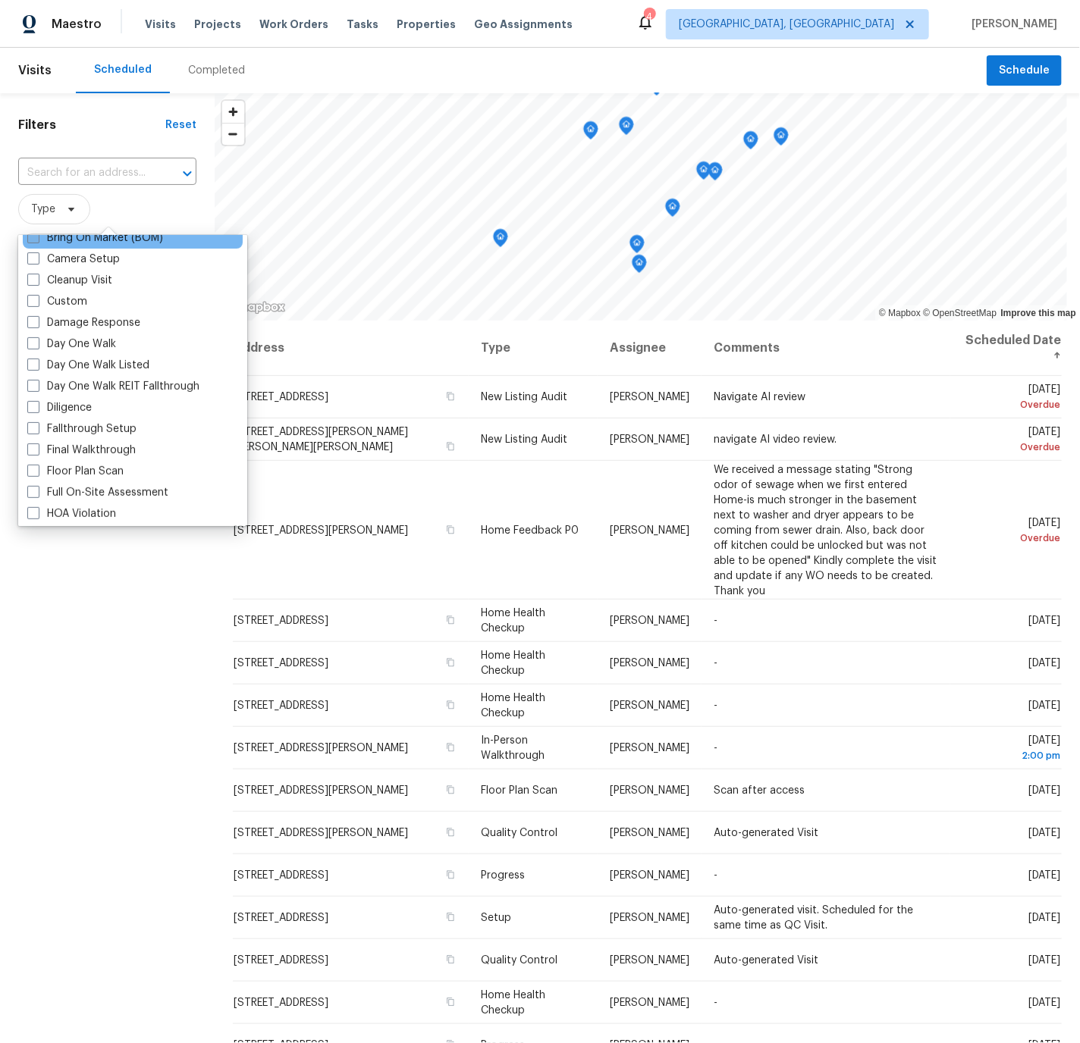
scroll to position [190, 0]
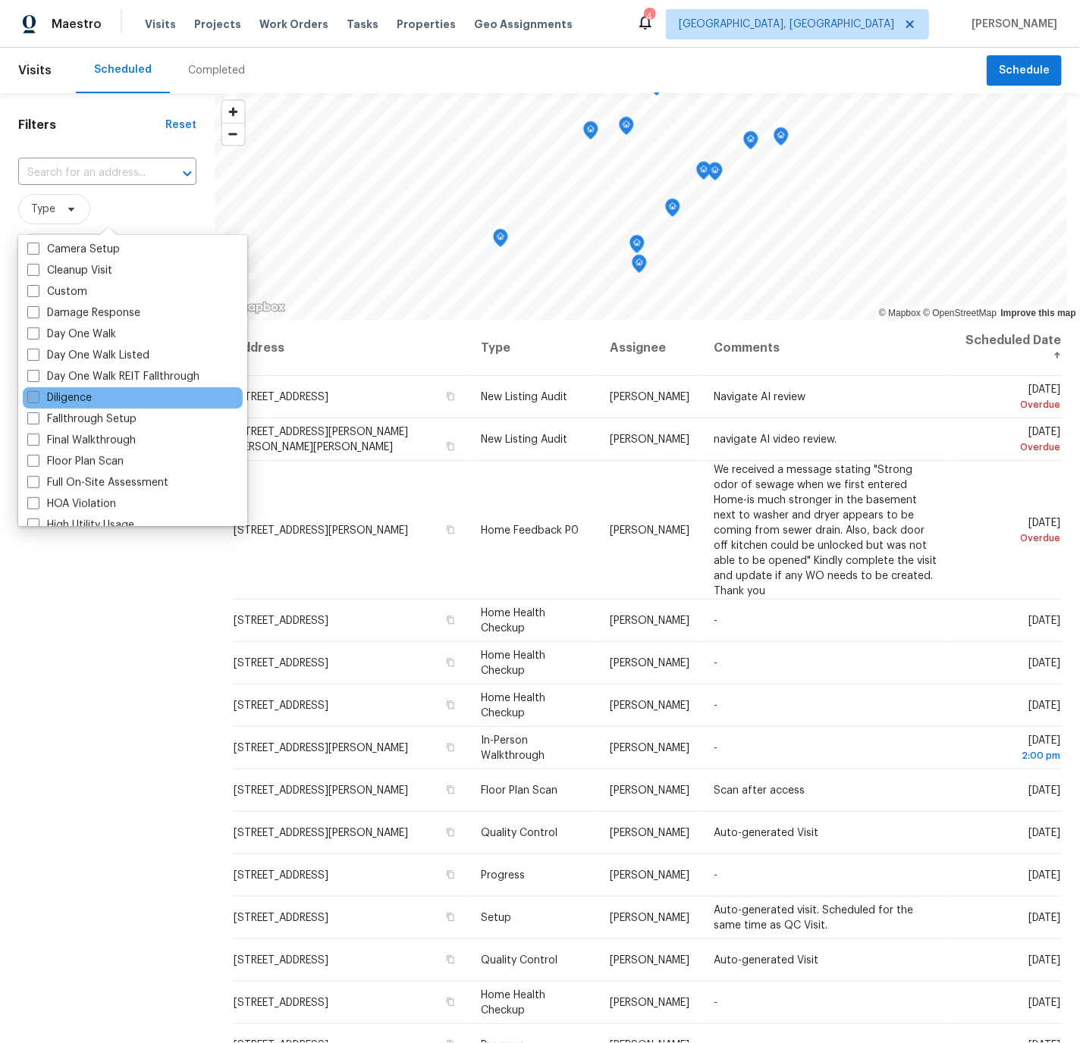
click at [33, 397] on span at bounding box center [33, 397] width 12 height 12
click at [33, 397] on input "Diligence" at bounding box center [32, 396] width 10 height 10
checkbox input "true"
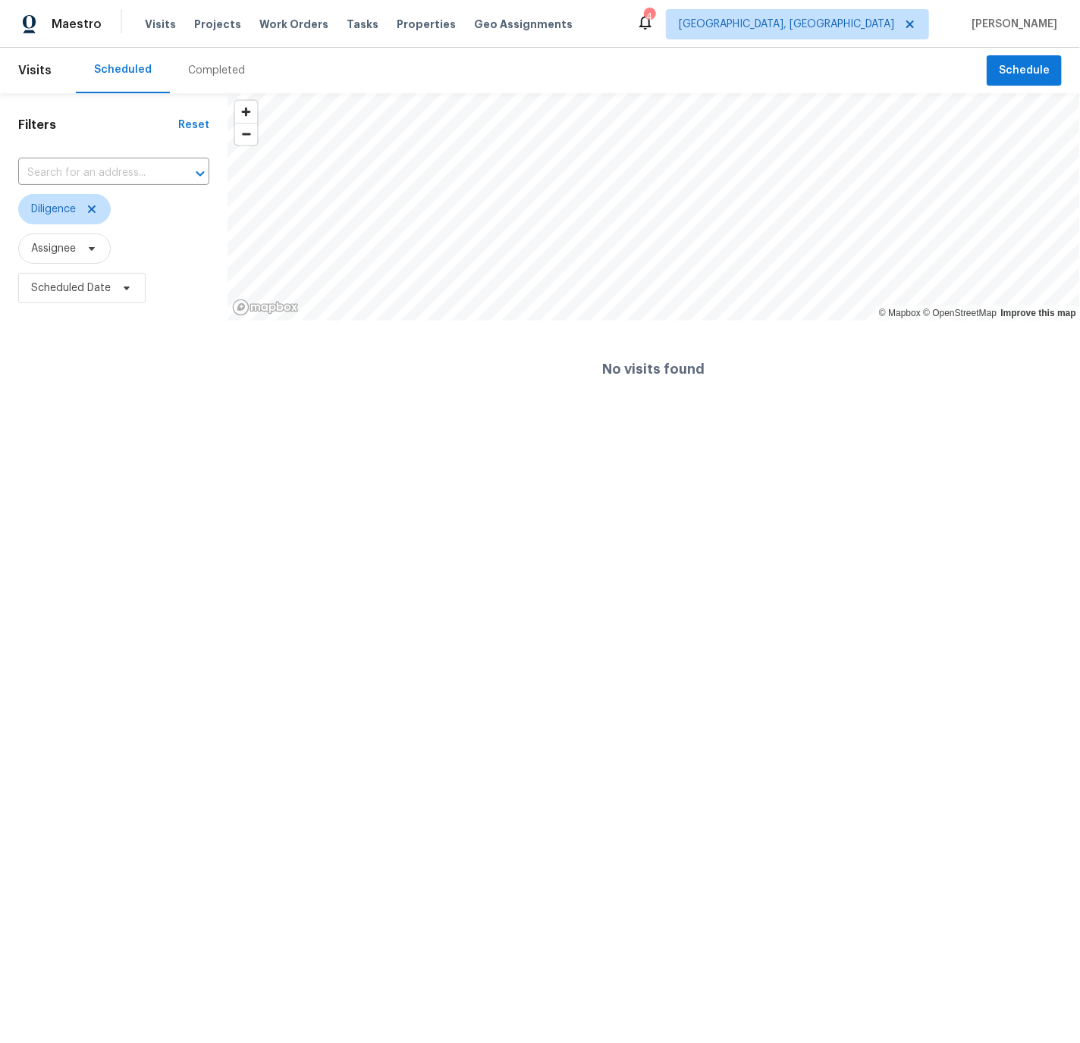
click at [80, 418] on html "Maestro Visits Projects Work Orders Tasks Properties Geo Assignments 4 Cincinna…" at bounding box center [540, 209] width 1080 height 418
click at [98, 208] on icon at bounding box center [92, 209] width 12 height 12
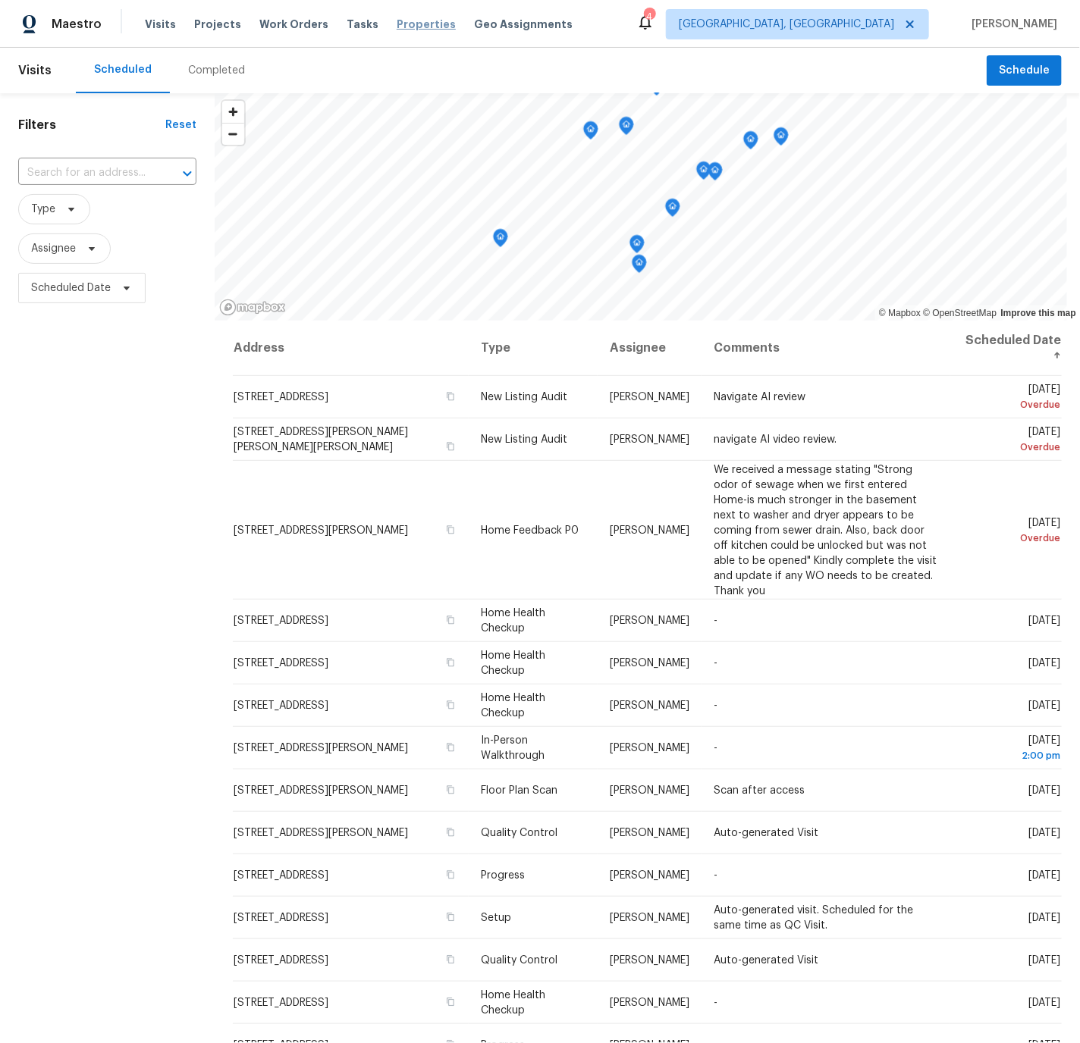
click at [406, 23] on span "Properties" at bounding box center [426, 24] width 59 height 15
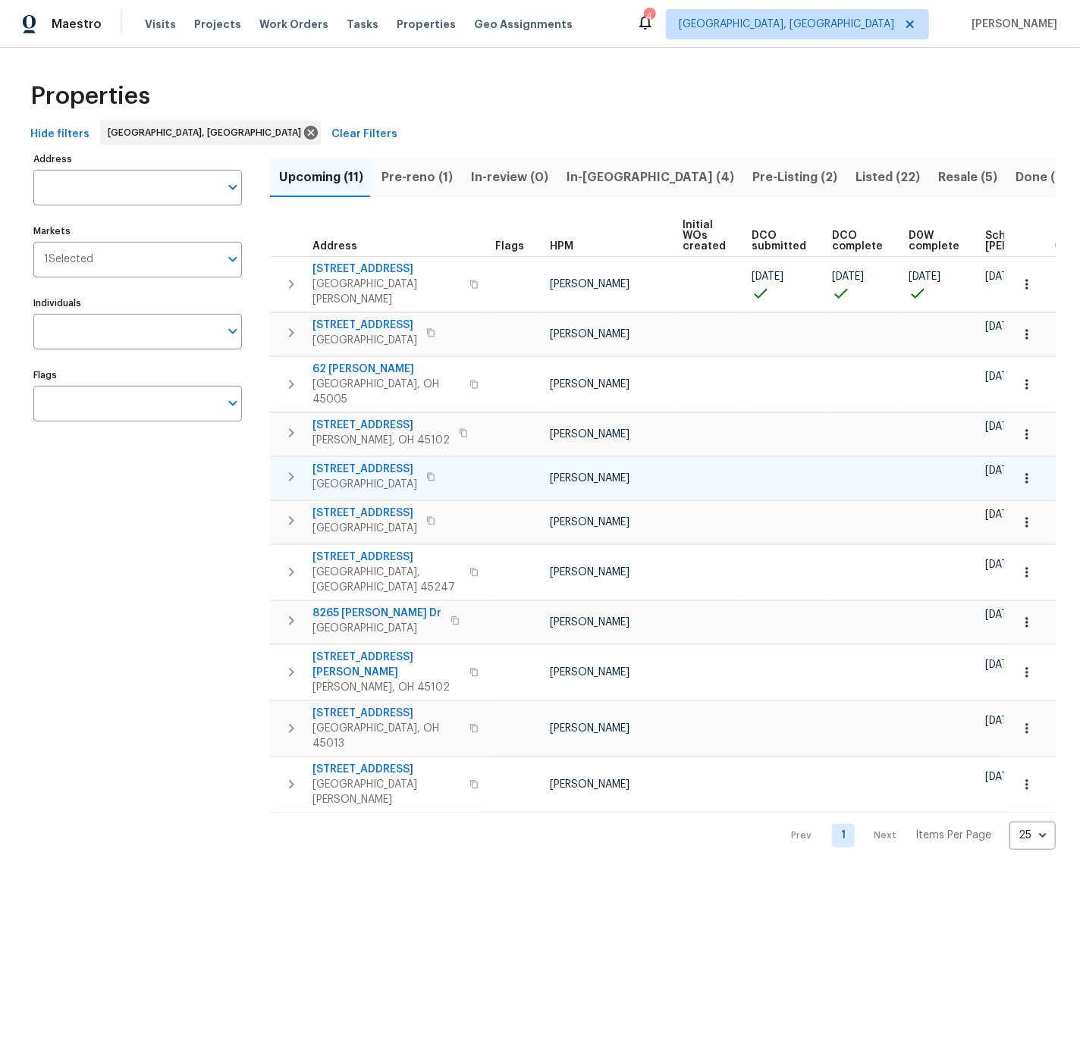
click at [1028, 471] on icon "button" at bounding box center [1026, 478] width 15 height 15
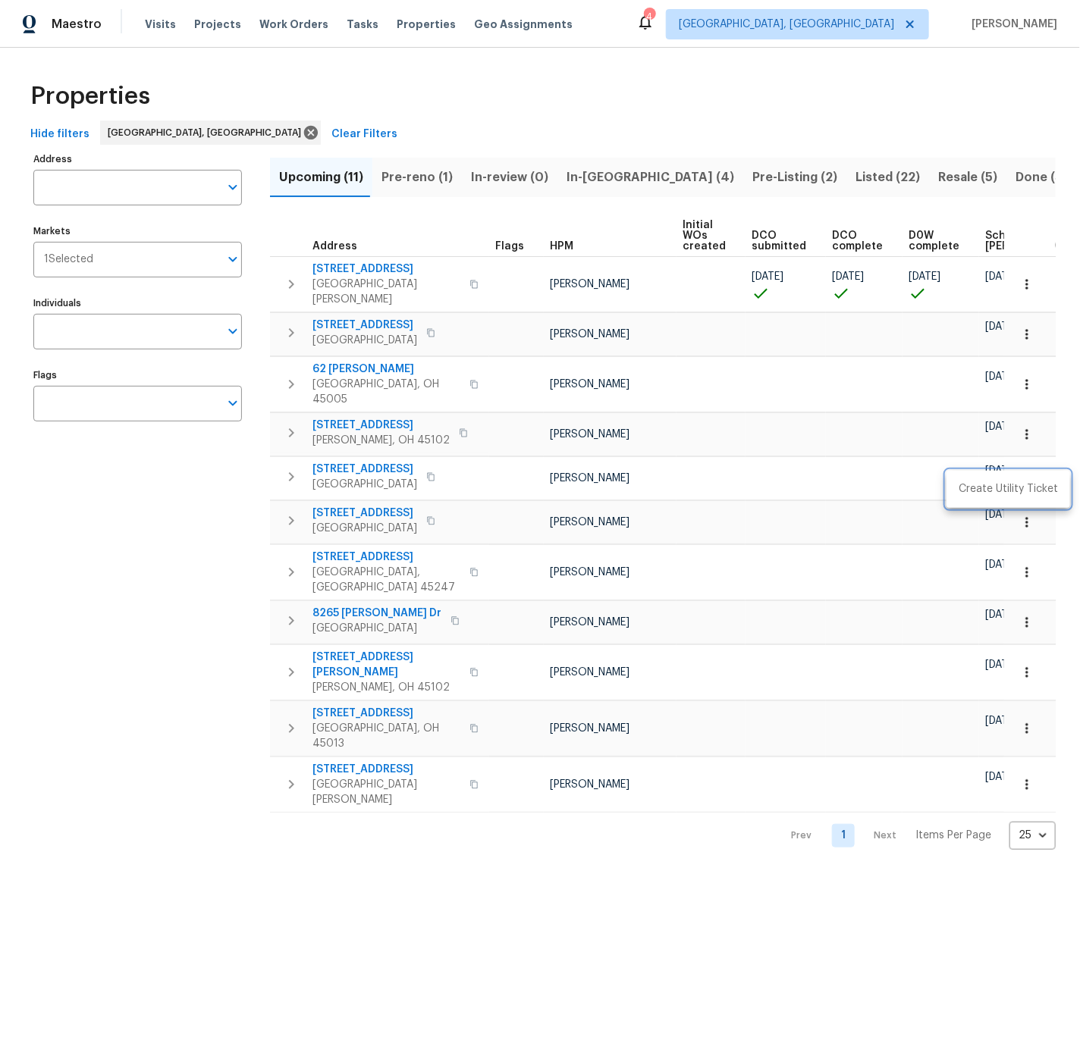
click at [641, 450] on div at bounding box center [540, 521] width 1080 height 1043
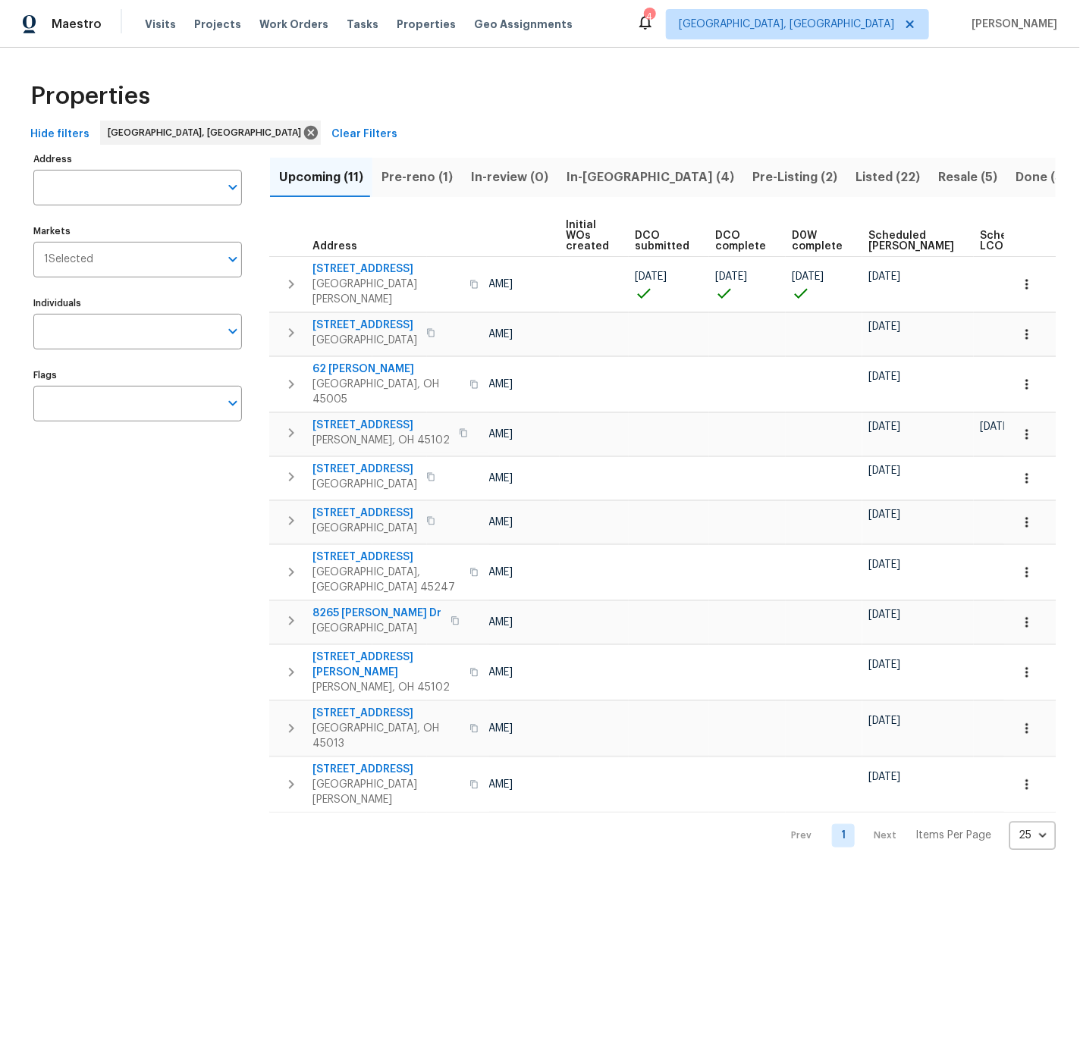
scroll to position [0, 177]
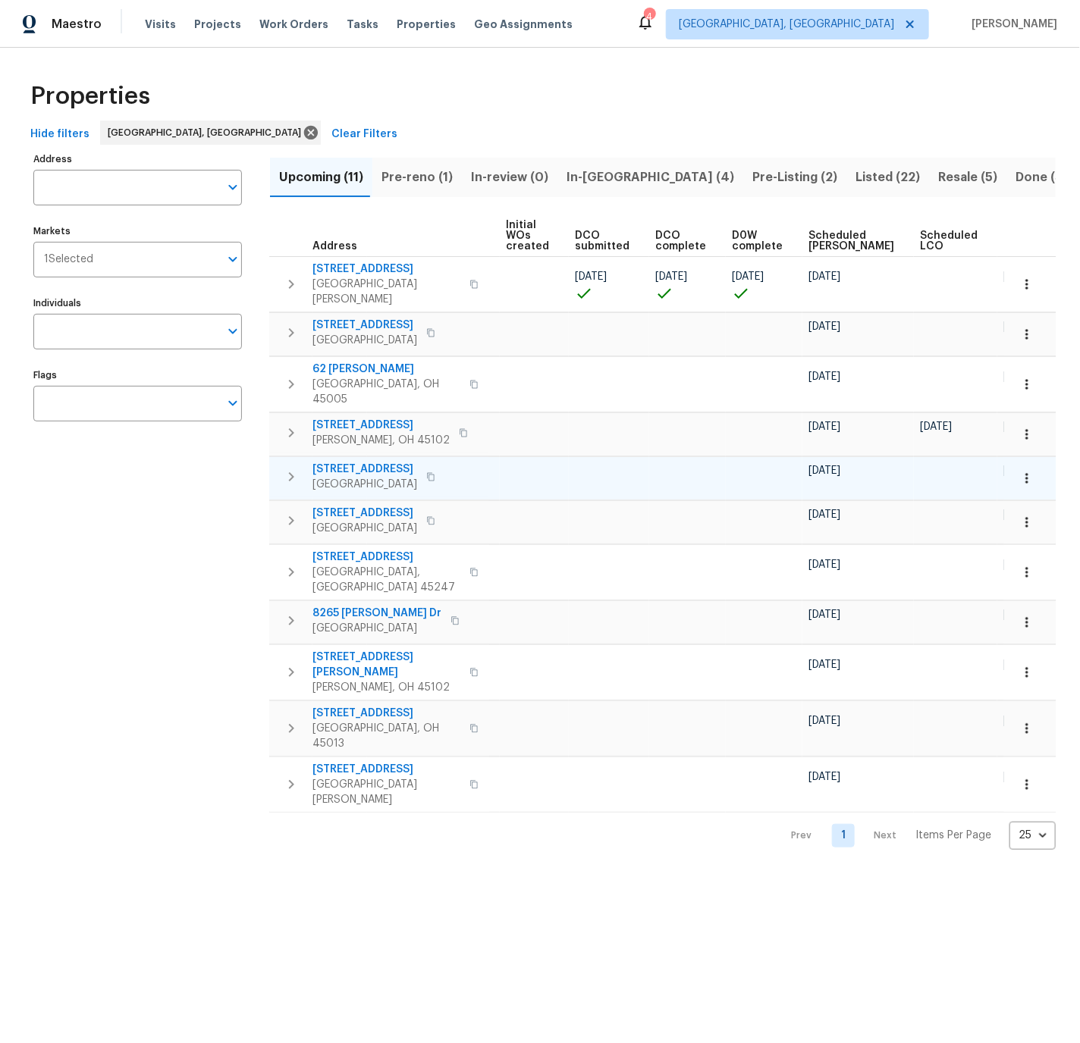
click at [1028, 471] on icon "button" at bounding box center [1026, 478] width 15 height 15
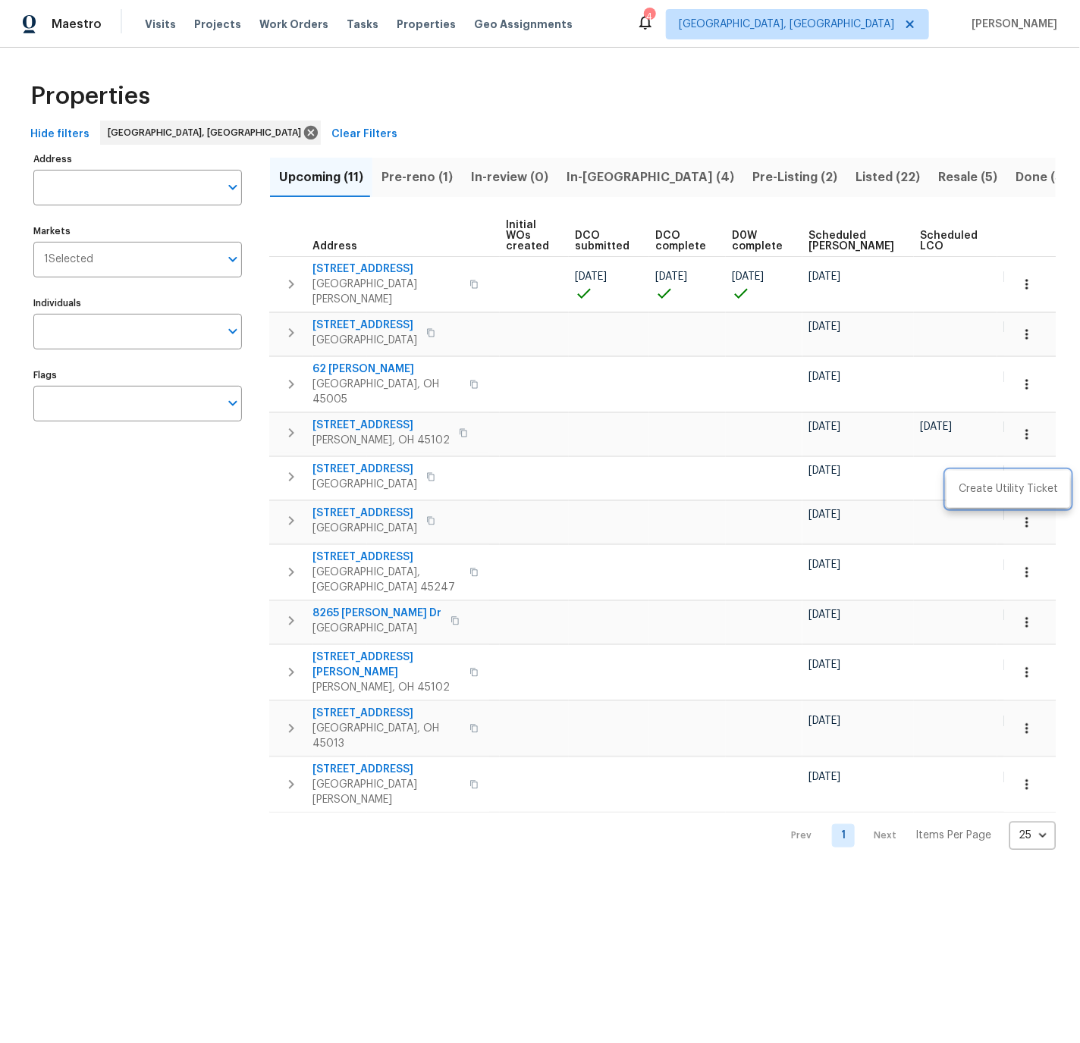
click at [607, 446] on div at bounding box center [540, 521] width 1080 height 1043
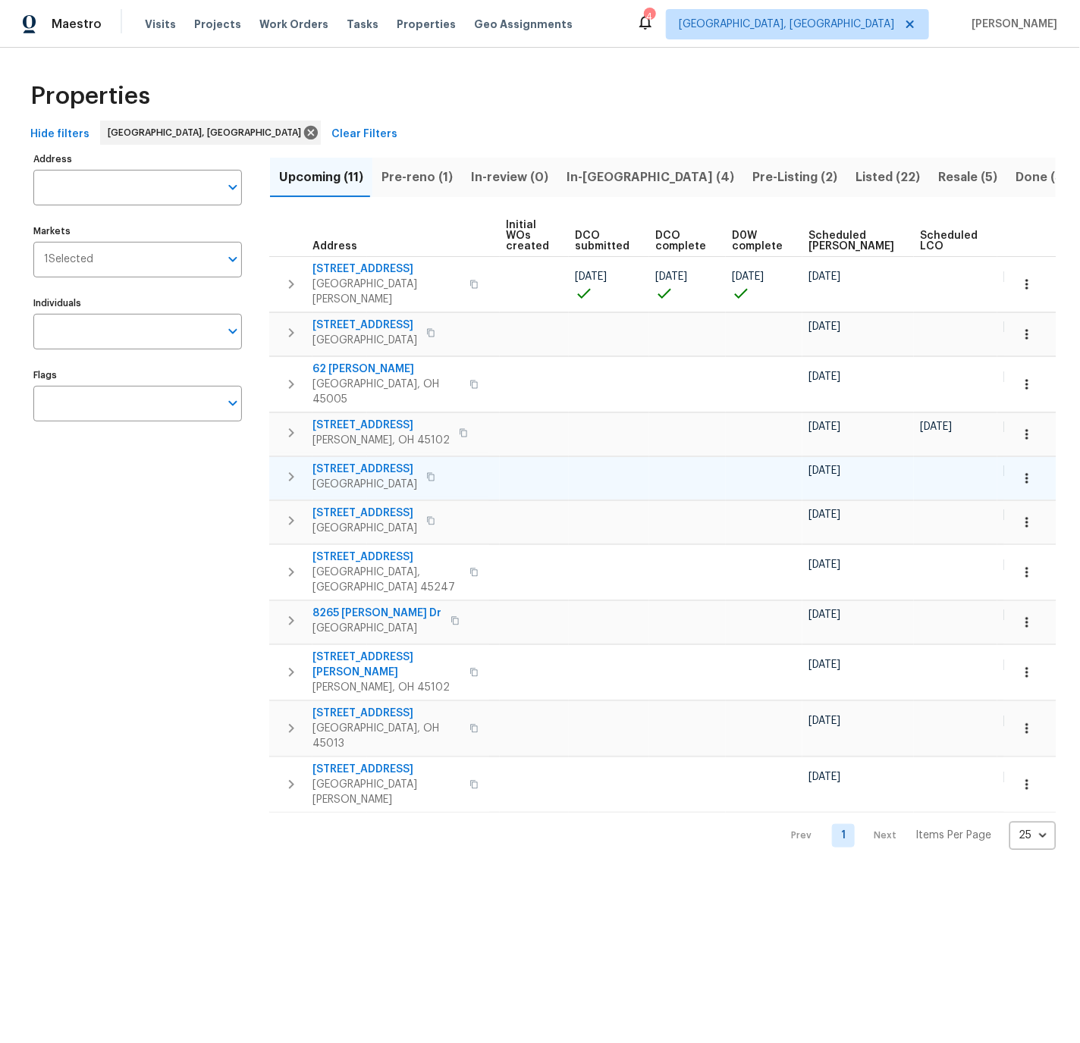
click at [366, 462] on span "1599 Tremont St" at bounding box center [364, 469] width 105 height 15
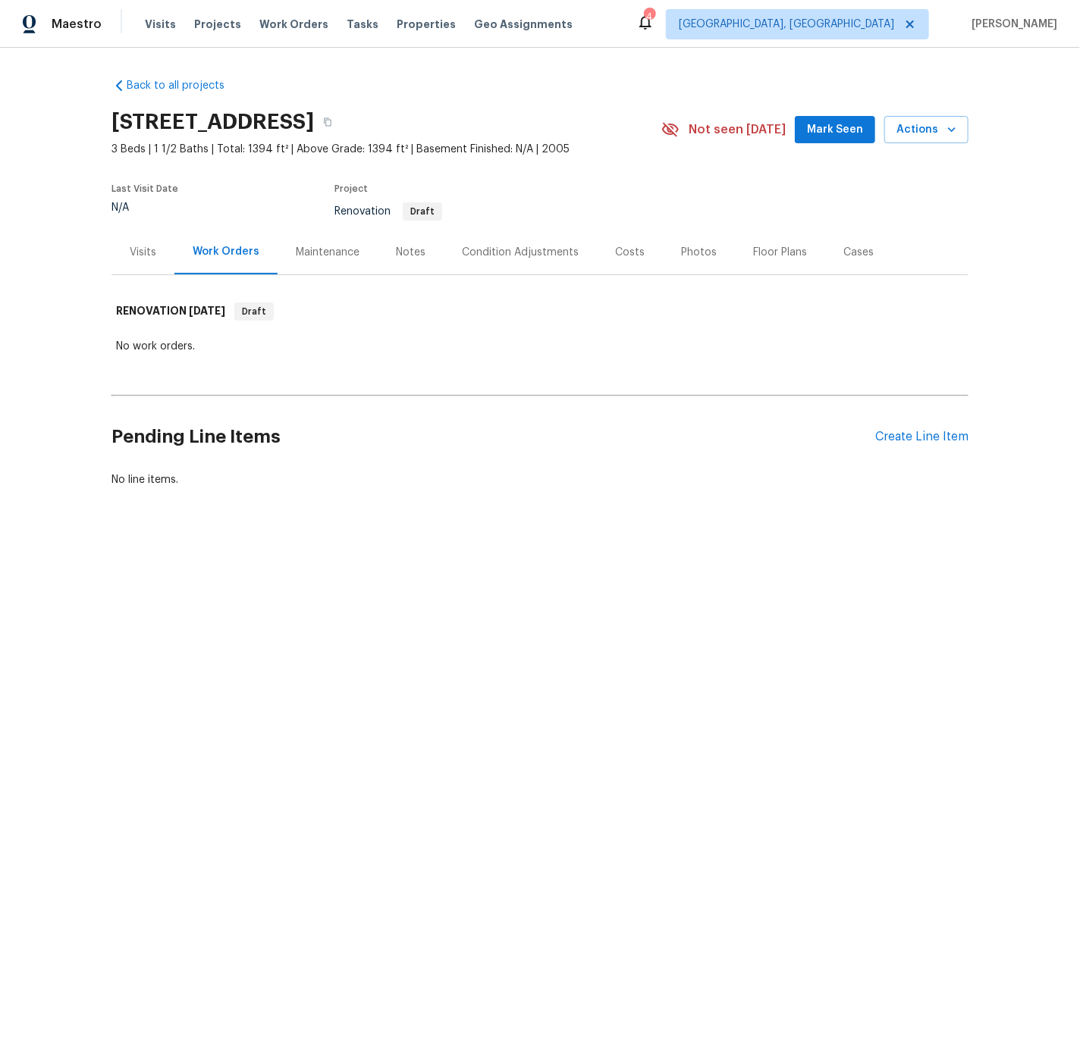
click at [145, 253] on div "Visits" at bounding box center [143, 252] width 27 height 15
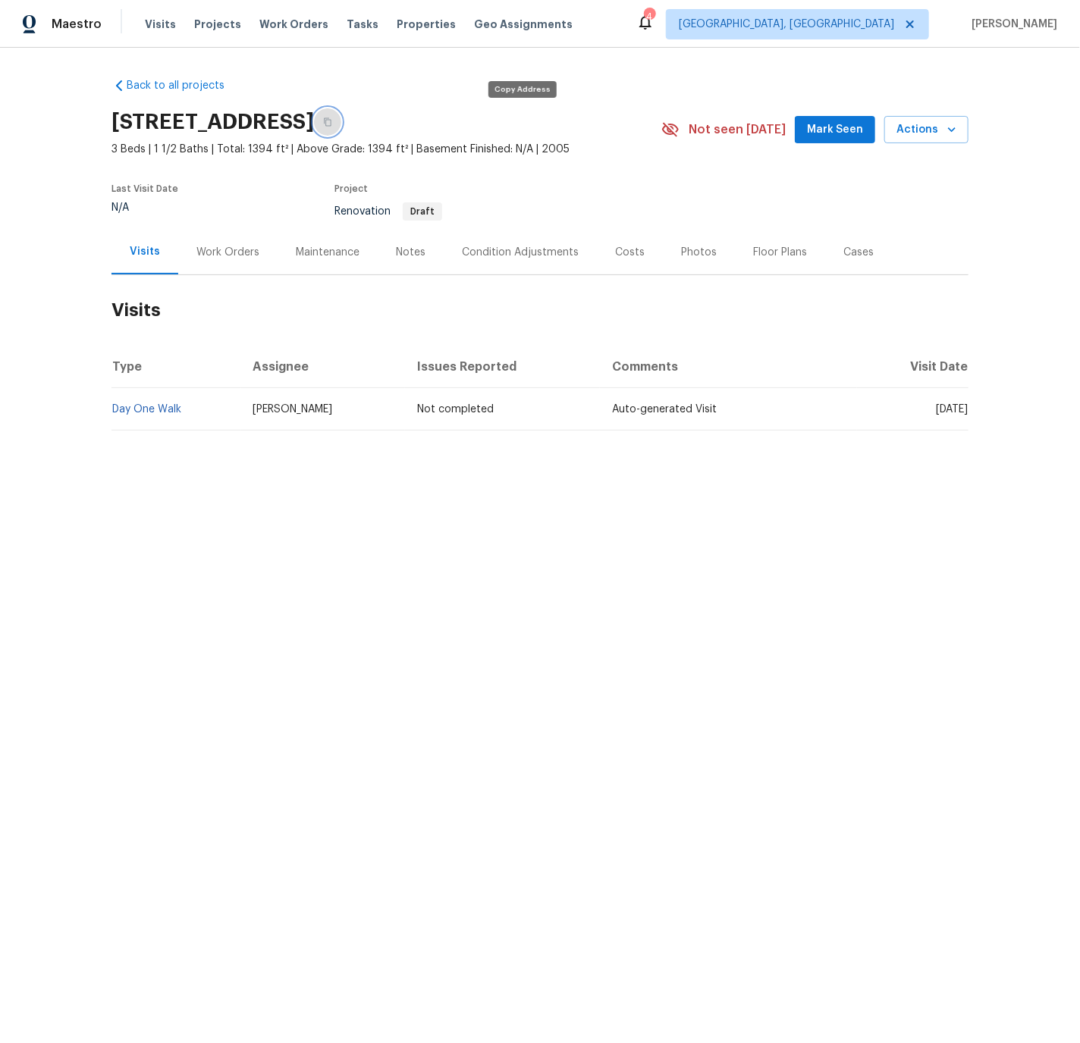
click at [331, 119] on icon "button" at bounding box center [328, 122] width 8 height 8
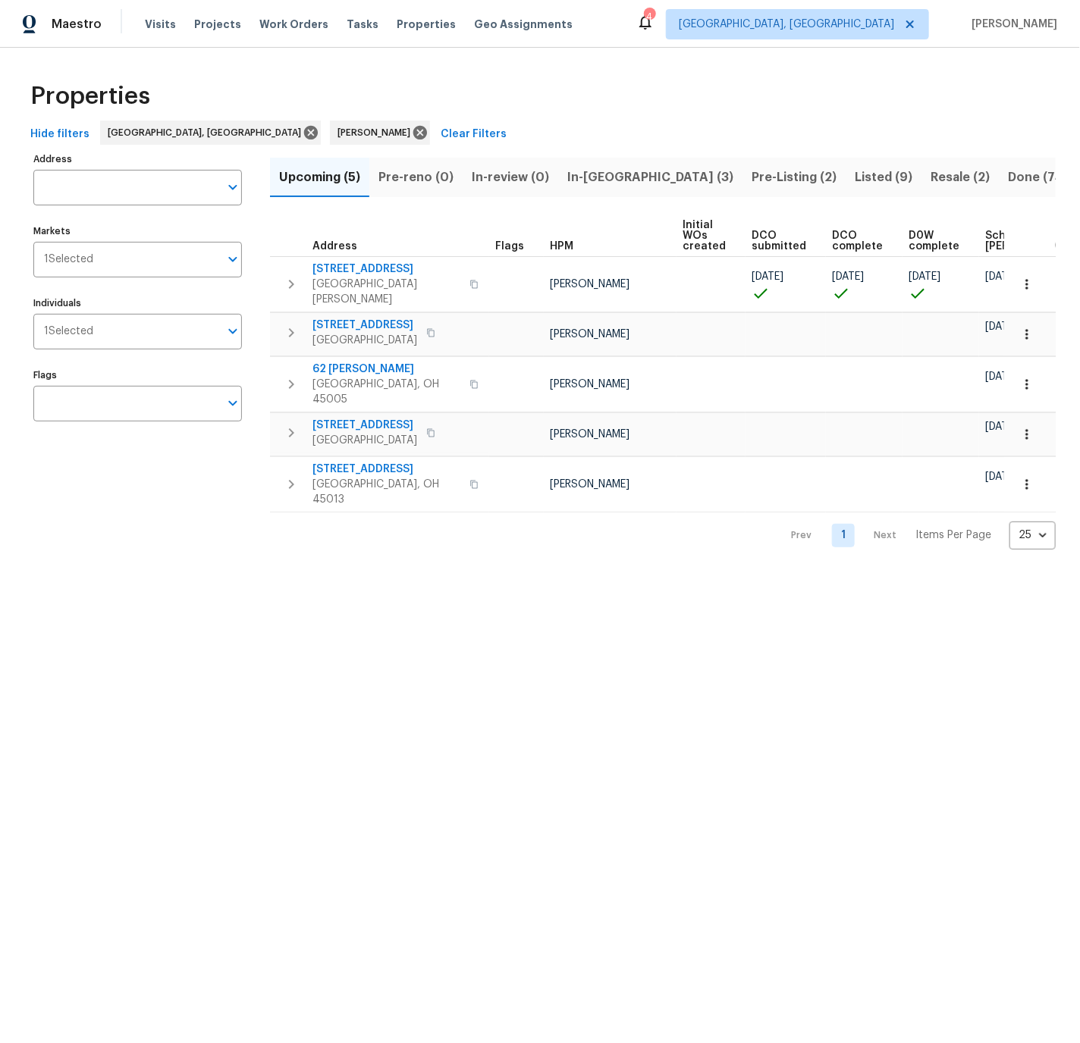
click at [751, 177] on span "Pre-Listing (2)" at bounding box center [793, 177] width 85 height 21
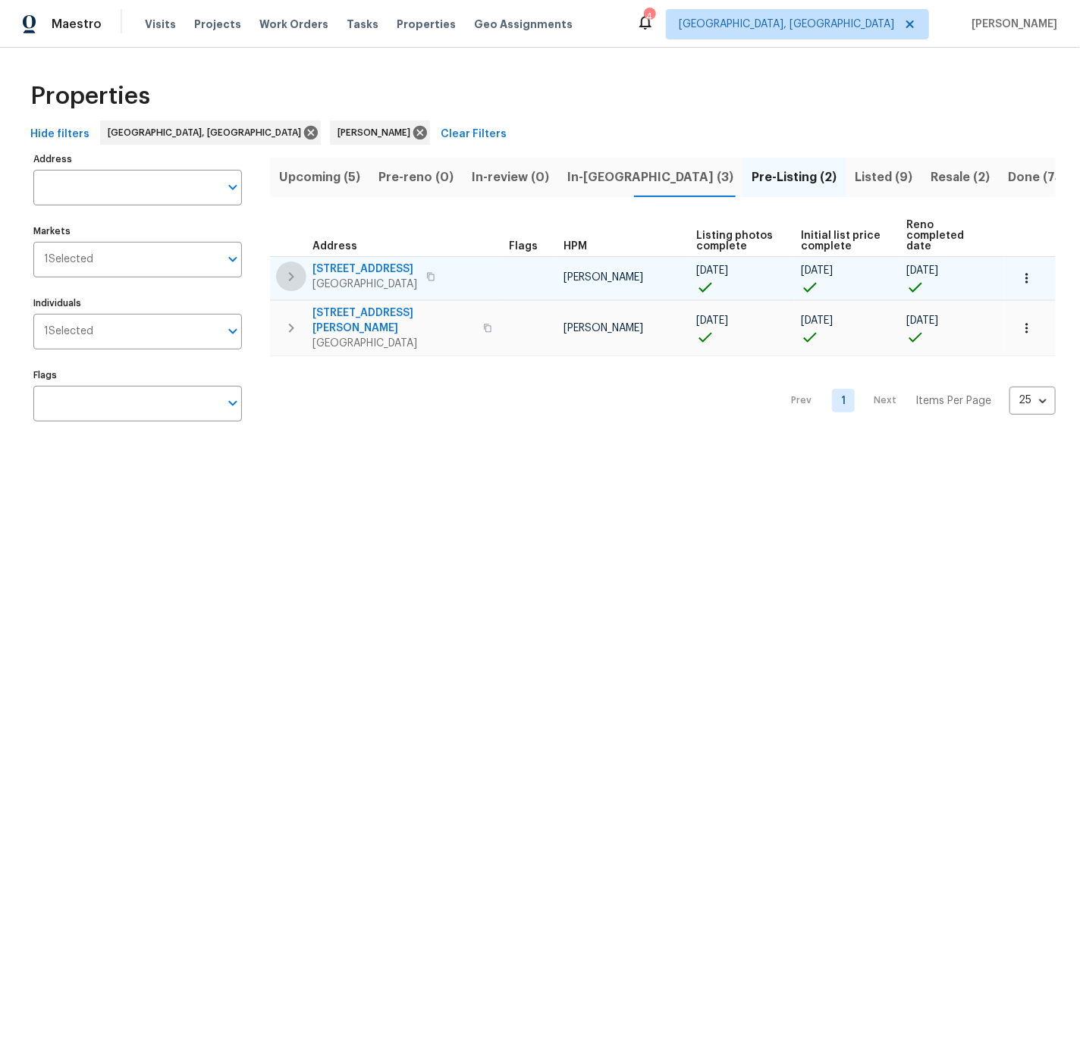
click at [292, 272] on icon "button" at bounding box center [291, 276] width 5 height 9
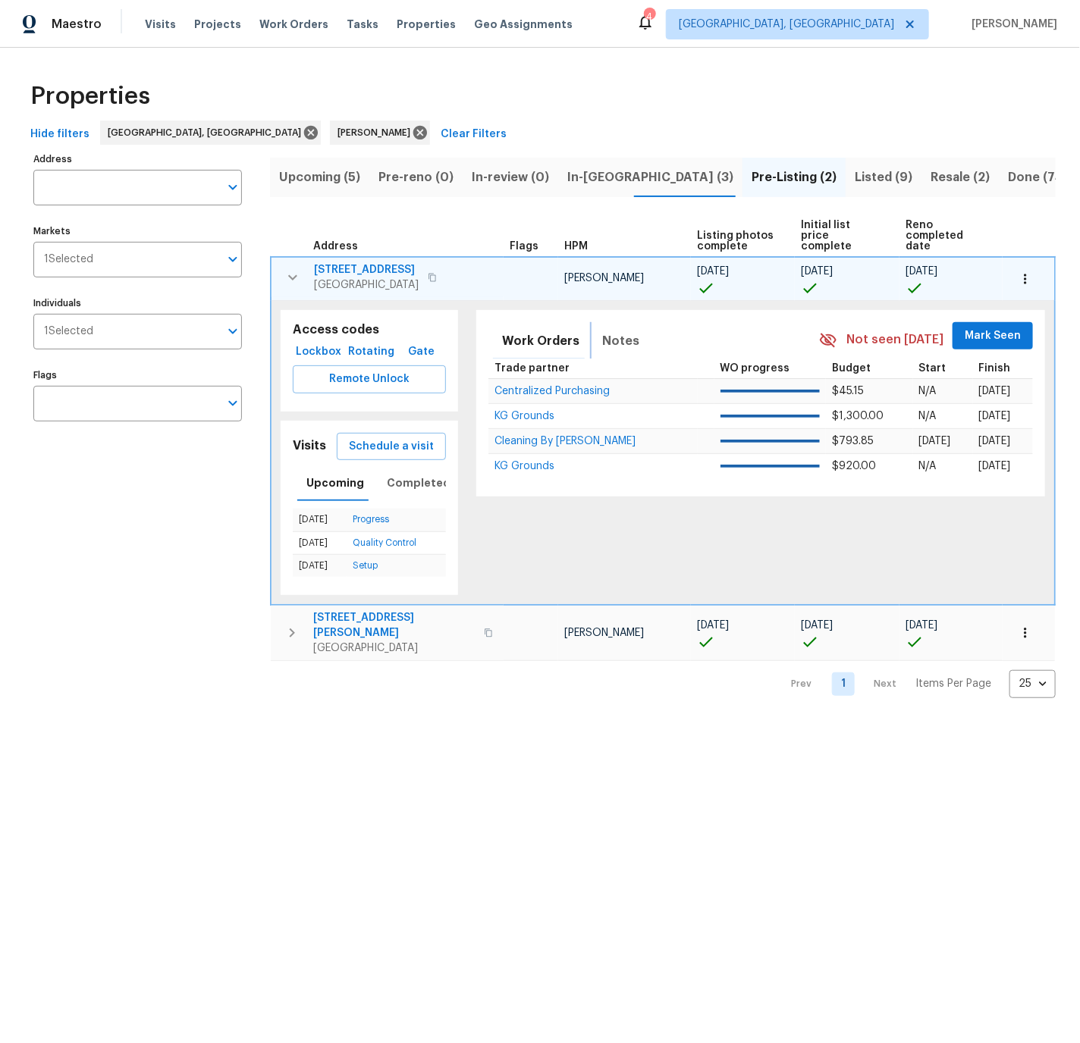
click at [604, 331] on span "Notes" at bounding box center [620, 341] width 37 height 21
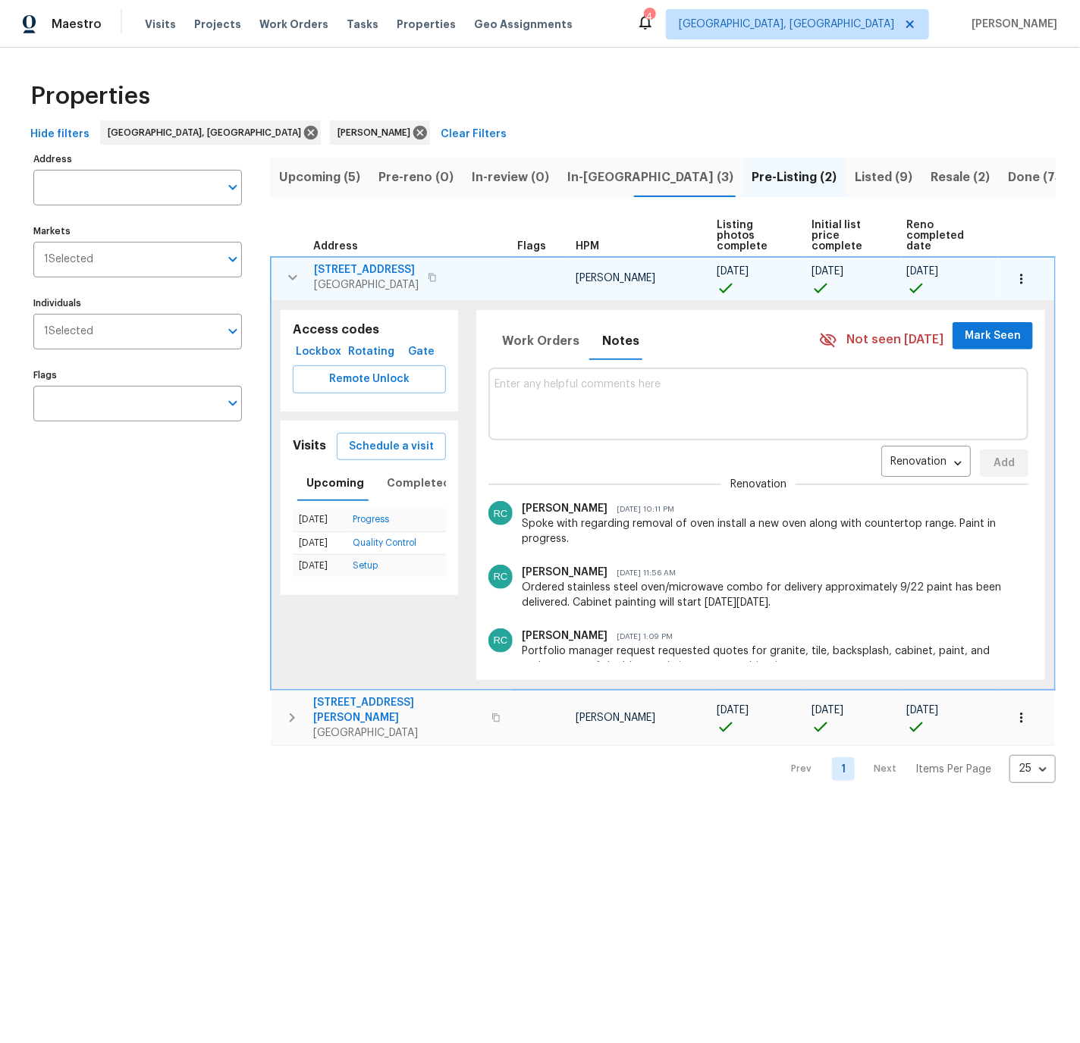
click at [290, 273] on icon "button" at bounding box center [293, 277] width 18 height 18
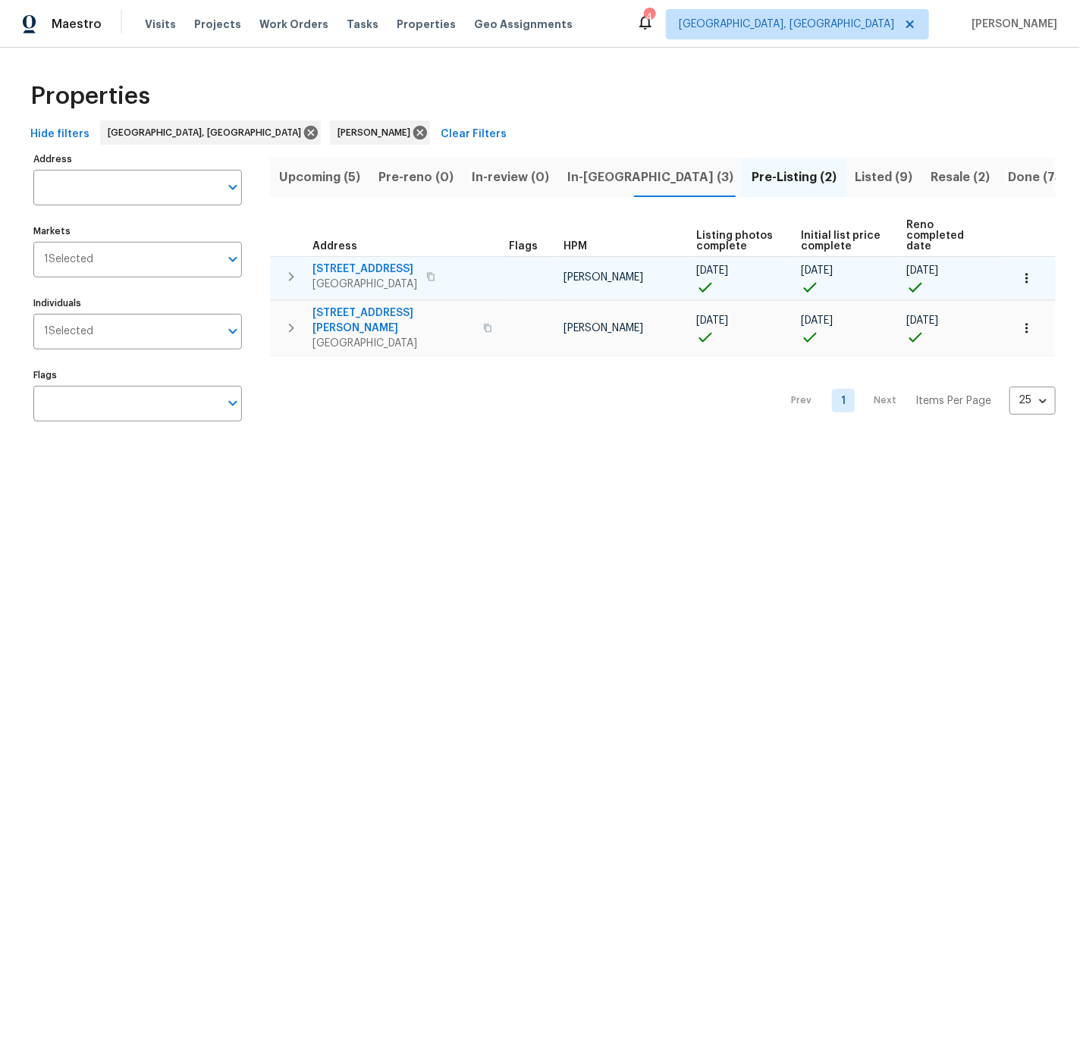
click at [596, 177] on span "In-reno (3)" at bounding box center [650, 177] width 166 height 21
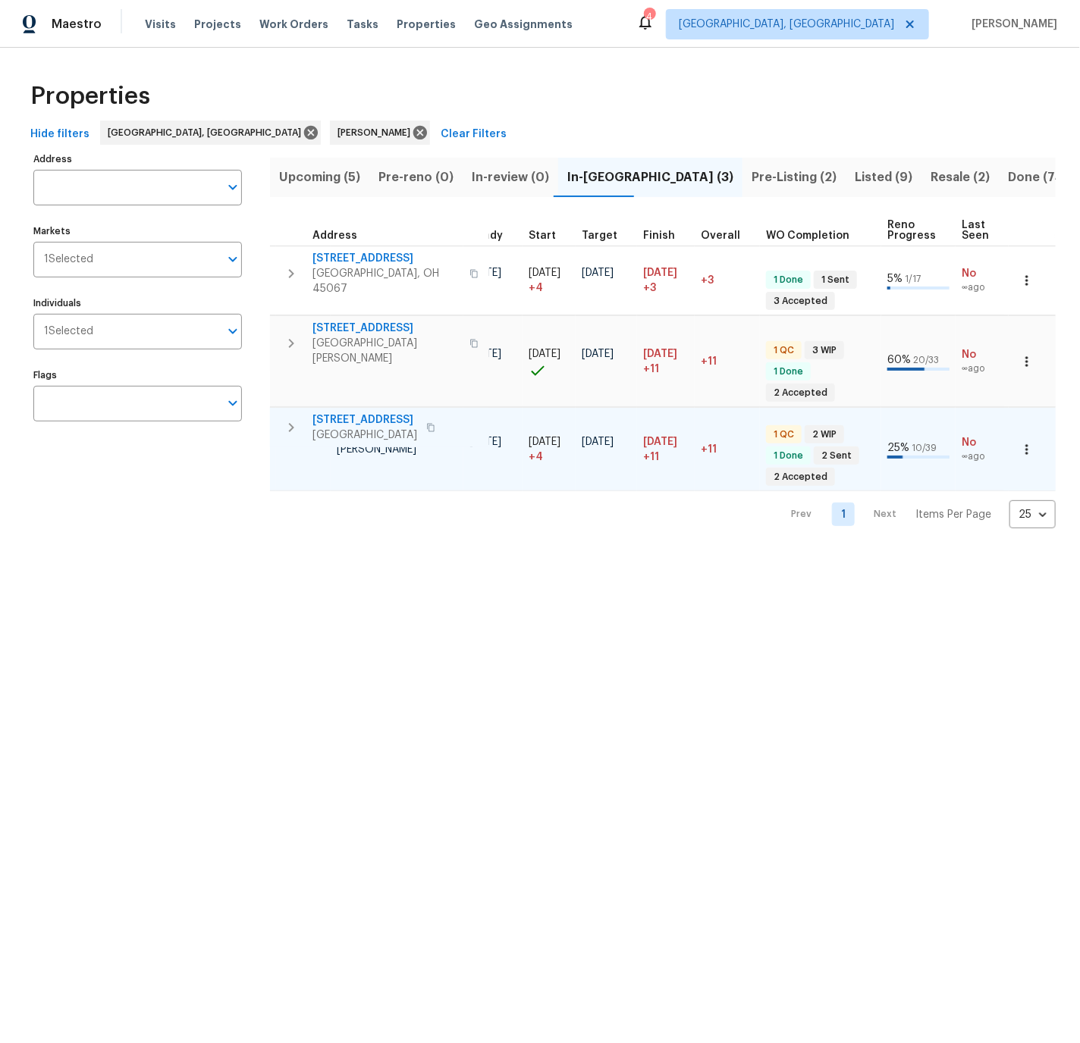
scroll to position [0, 285]
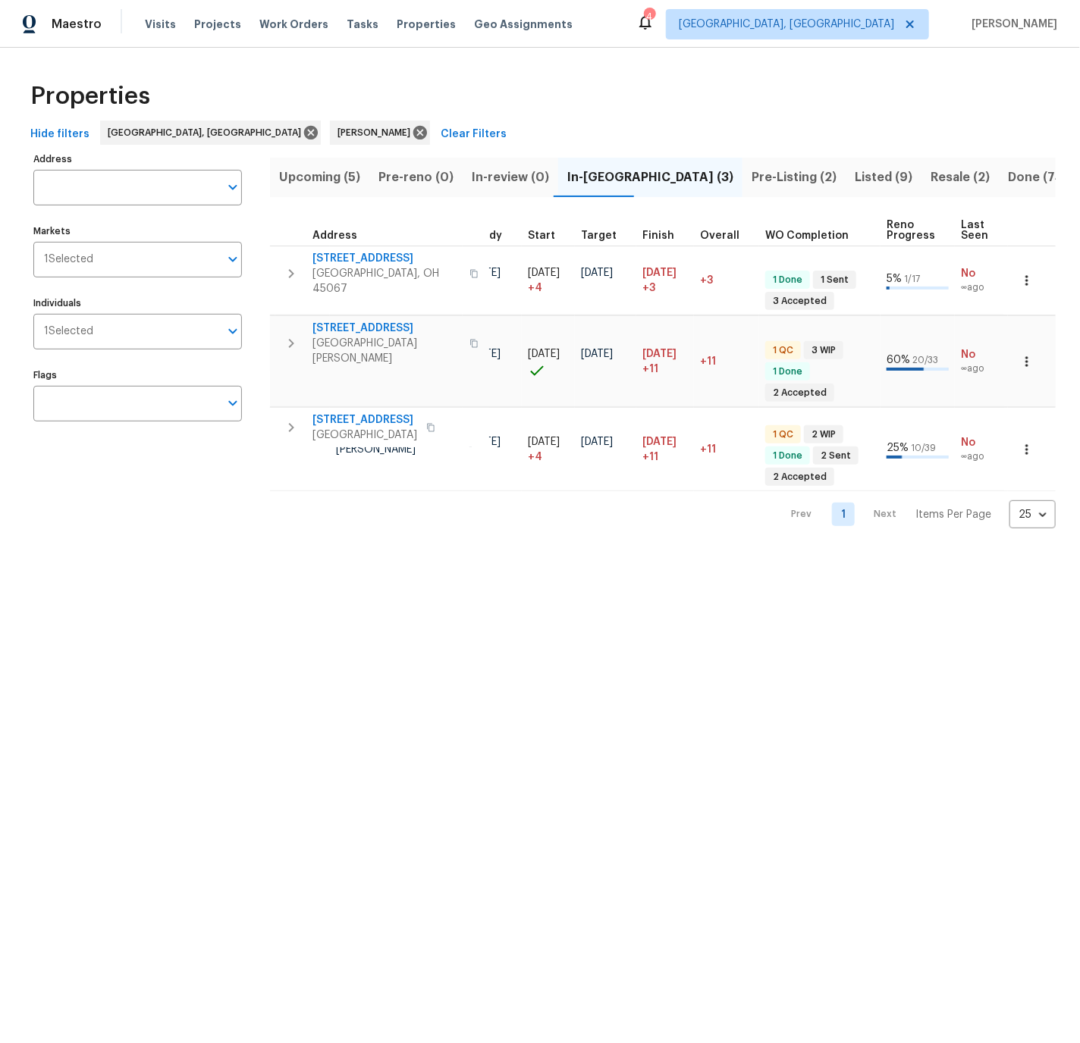
click at [316, 174] on span "Upcoming (5)" at bounding box center [319, 177] width 81 height 21
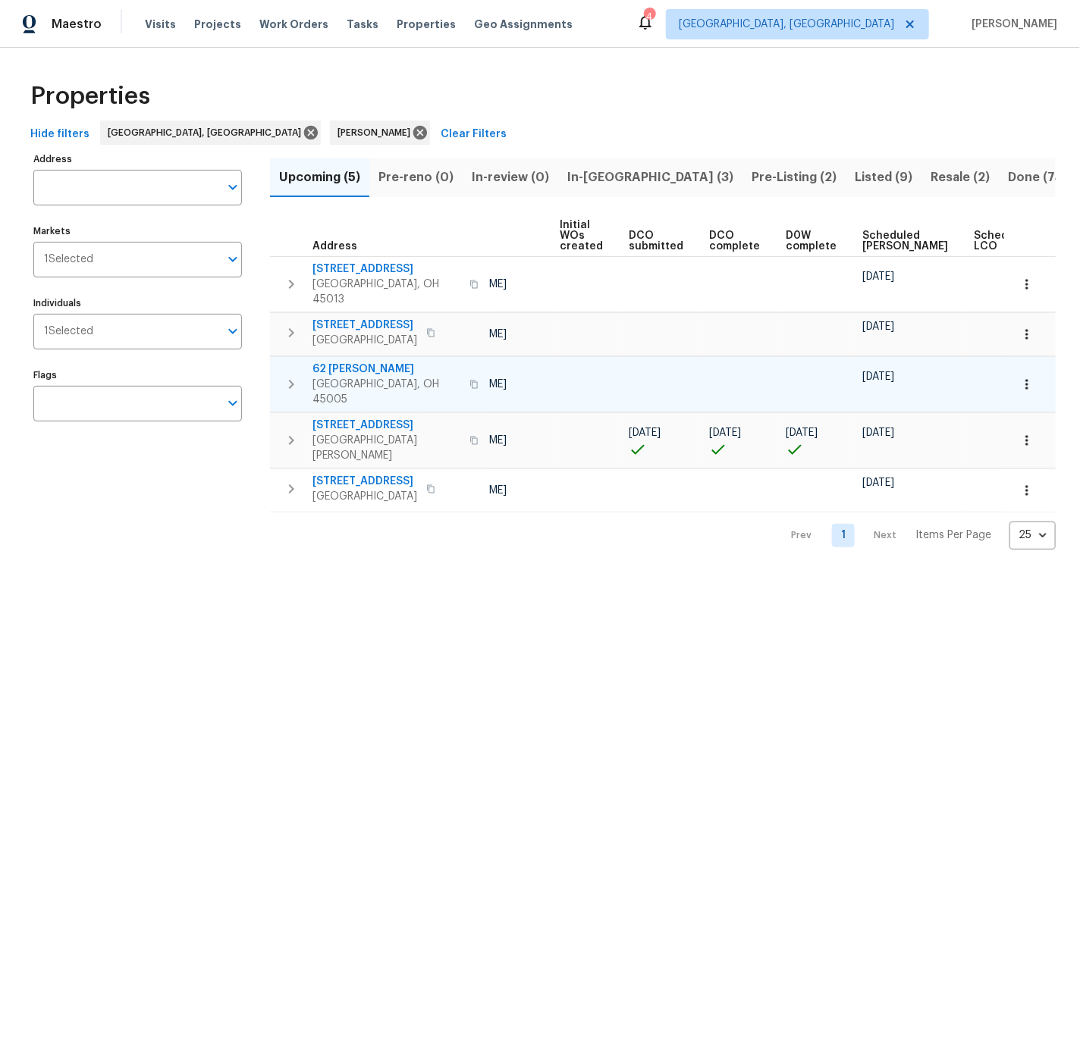
scroll to position [0, 177]
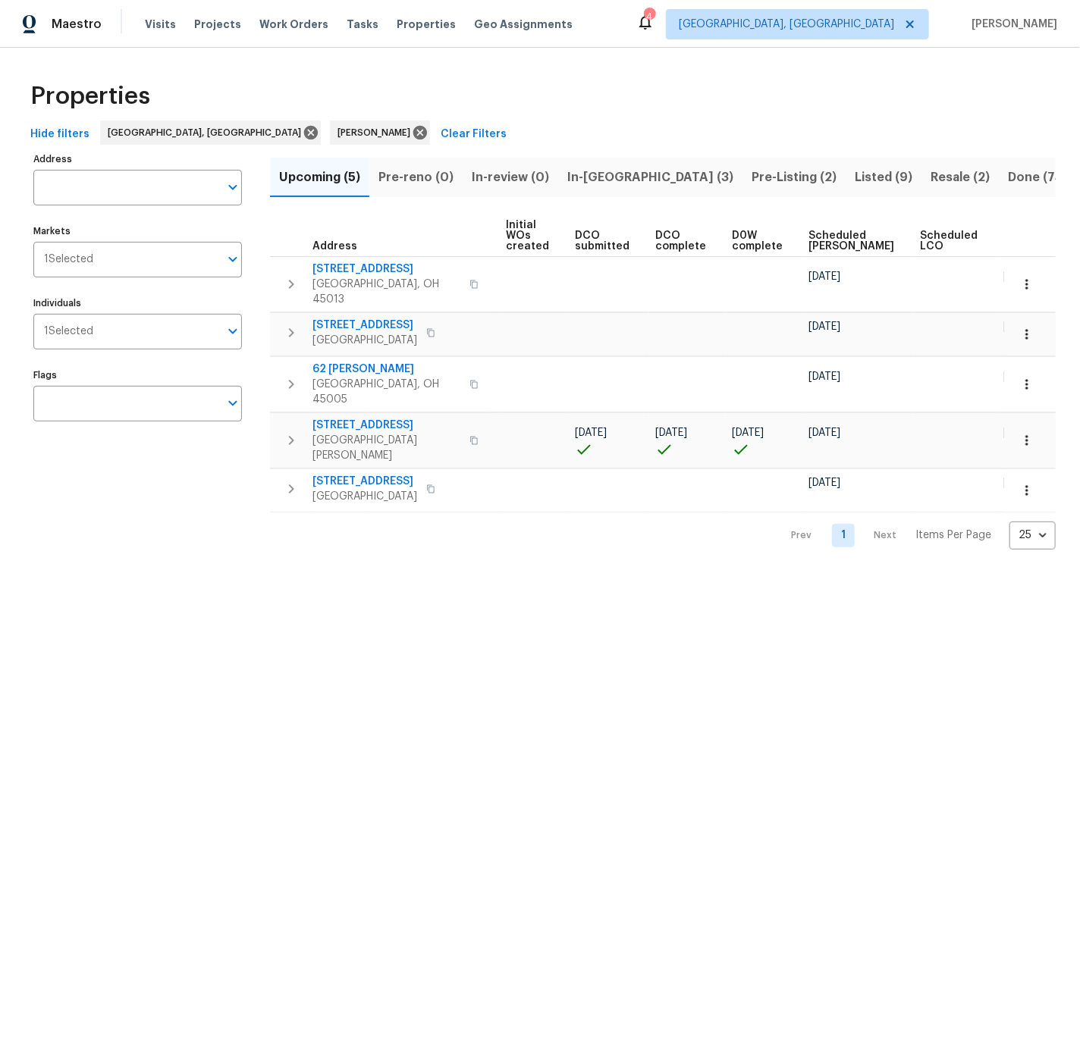
click at [1003, 235] on span "Ready Date" at bounding box center [1019, 241] width 33 height 21
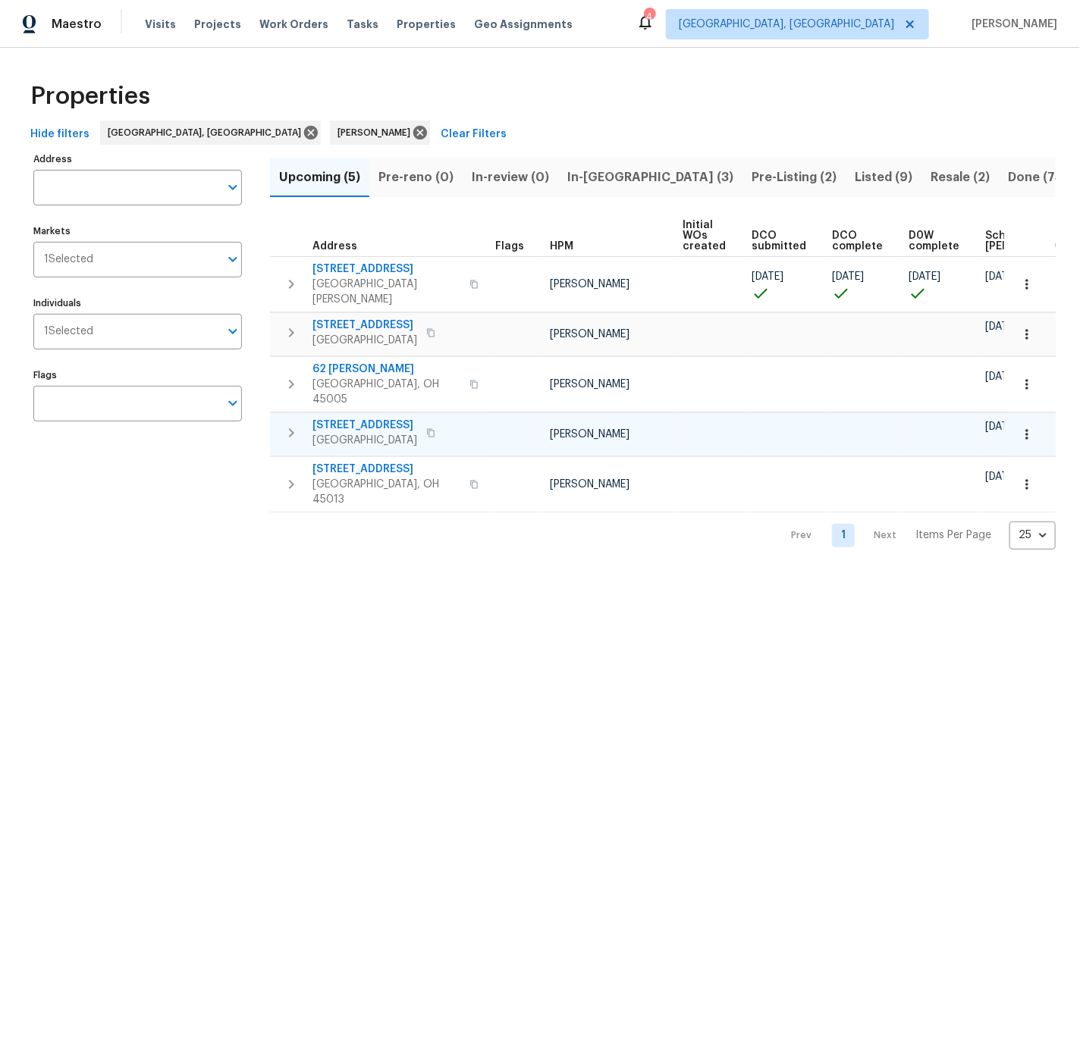
scroll to position [0, 195]
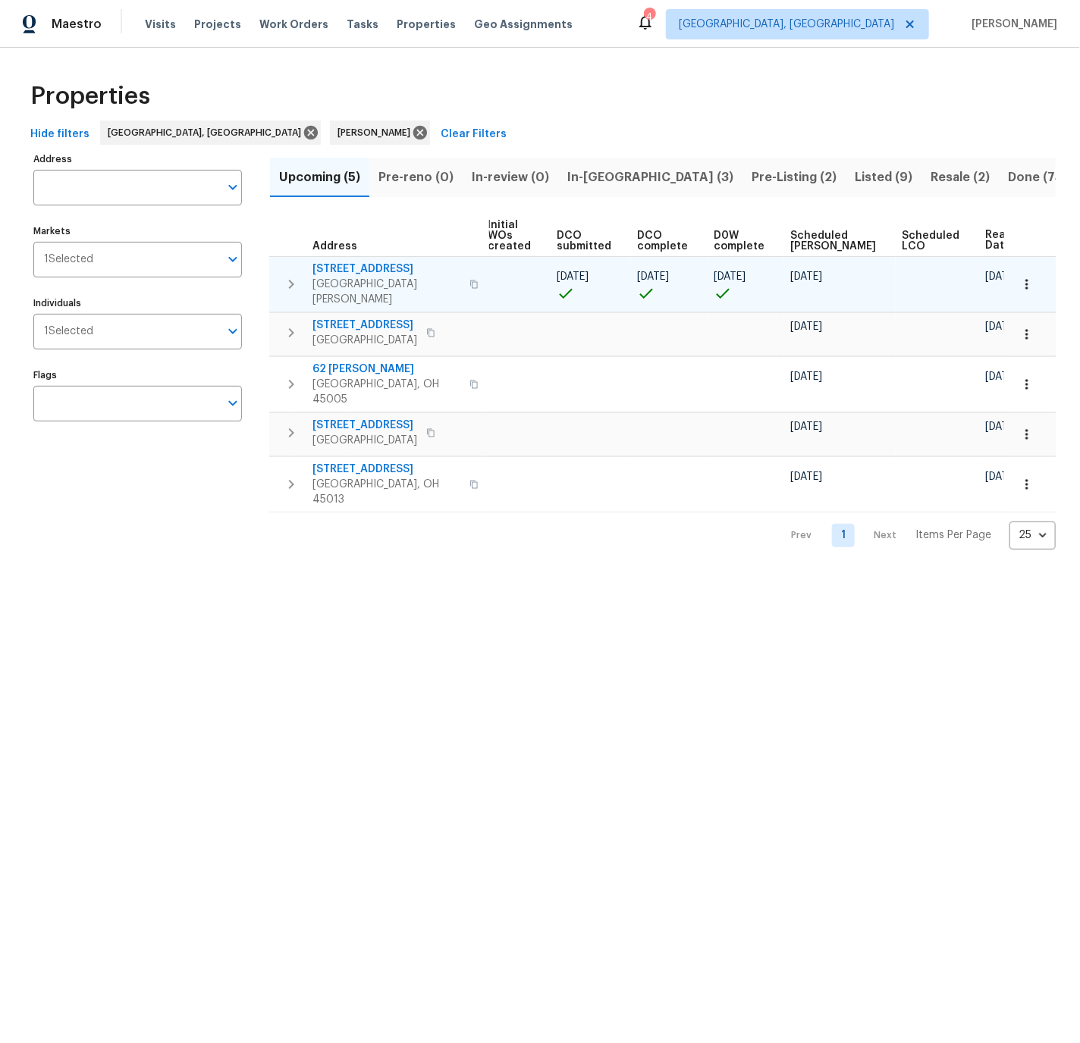
click at [1027, 279] on icon "button" at bounding box center [1026, 284] width 2 height 10
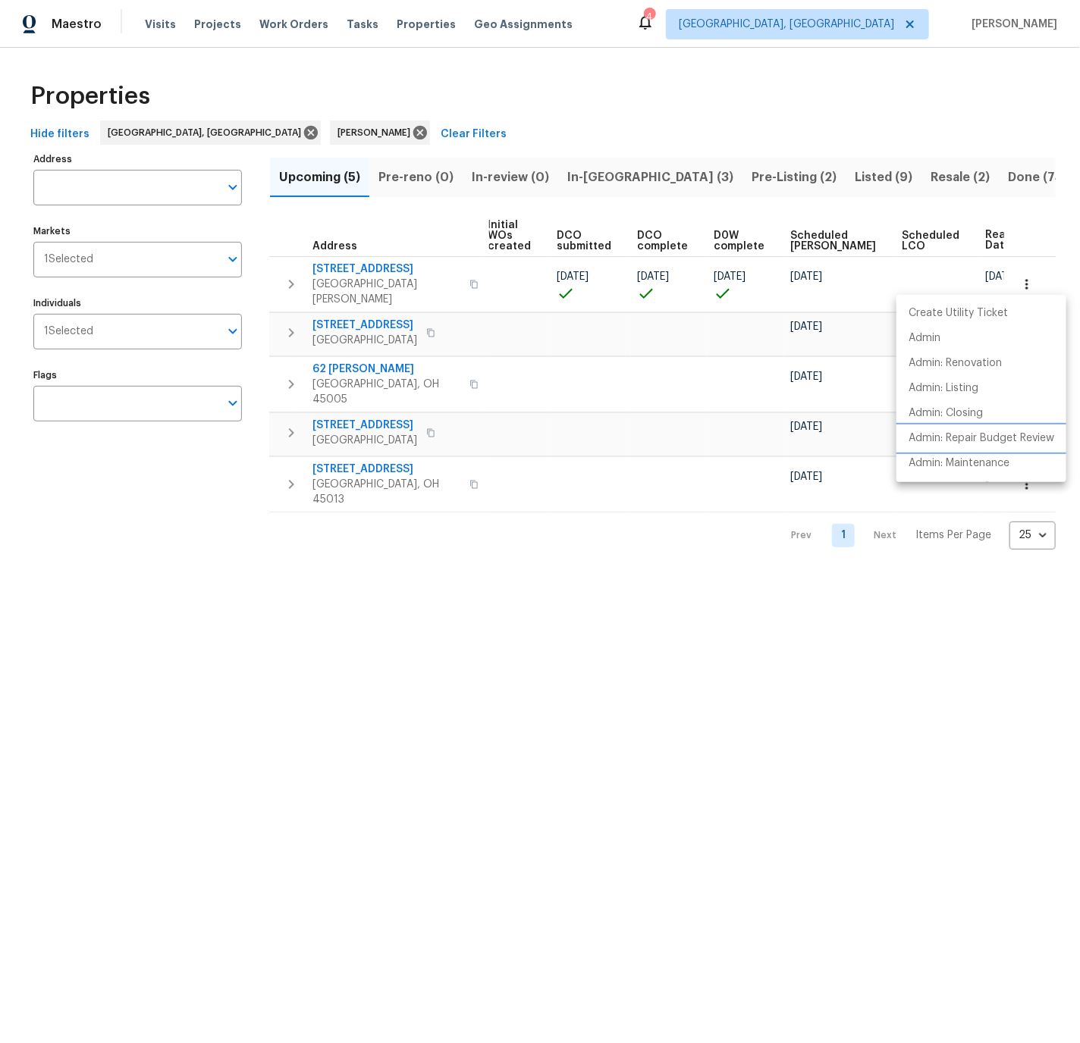
click at [987, 436] on p "Admin: Repair Budget Review" at bounding box center [981, 439] width 146 height 16
click at [1027, 275] on div at bounding box center [540, 521] width 1080 height 1043
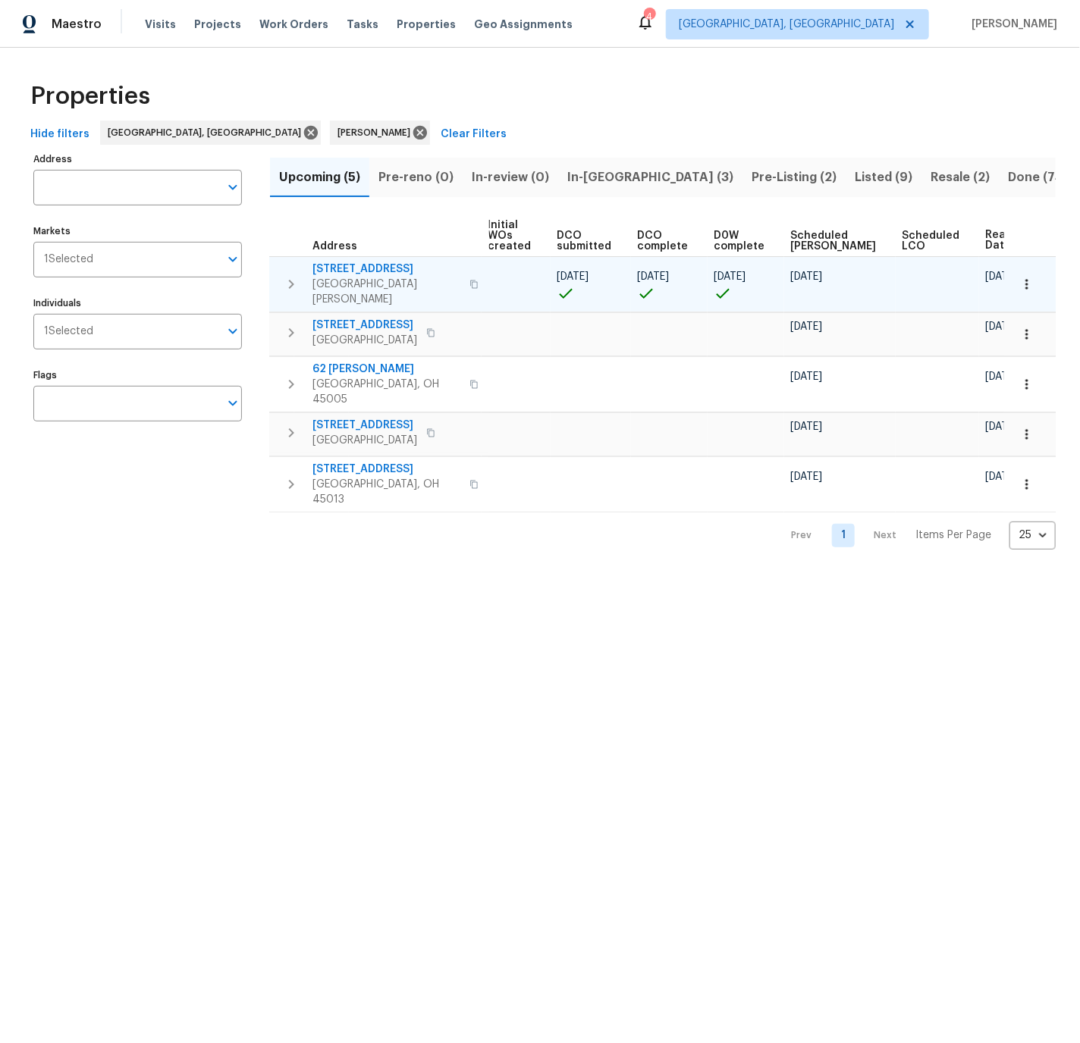
click at [1027, 277] on icon "button" at bounding box center [1026, 284] width 15 height 15
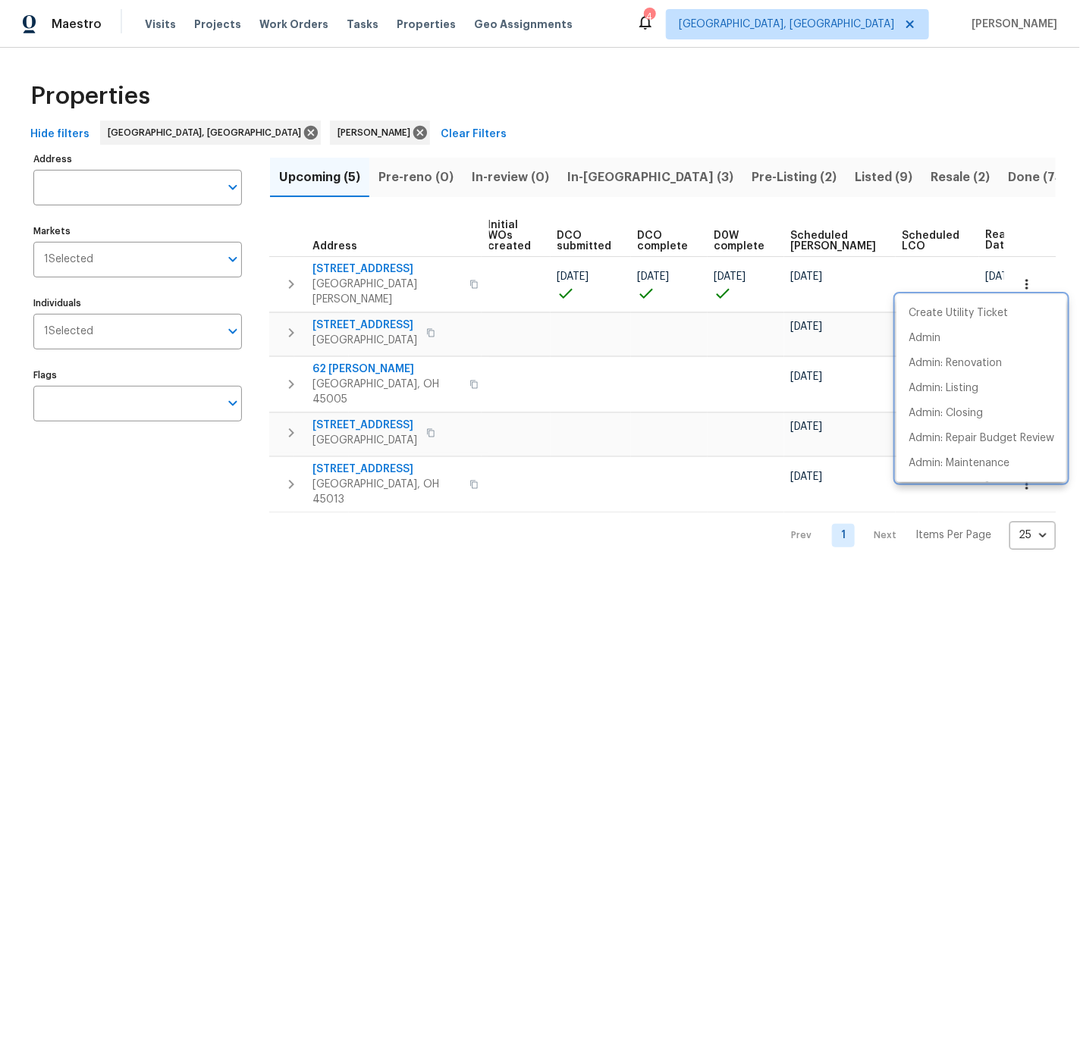
click at [353, 268] on div at bounding box center [540, 521] width 1080 height 1043
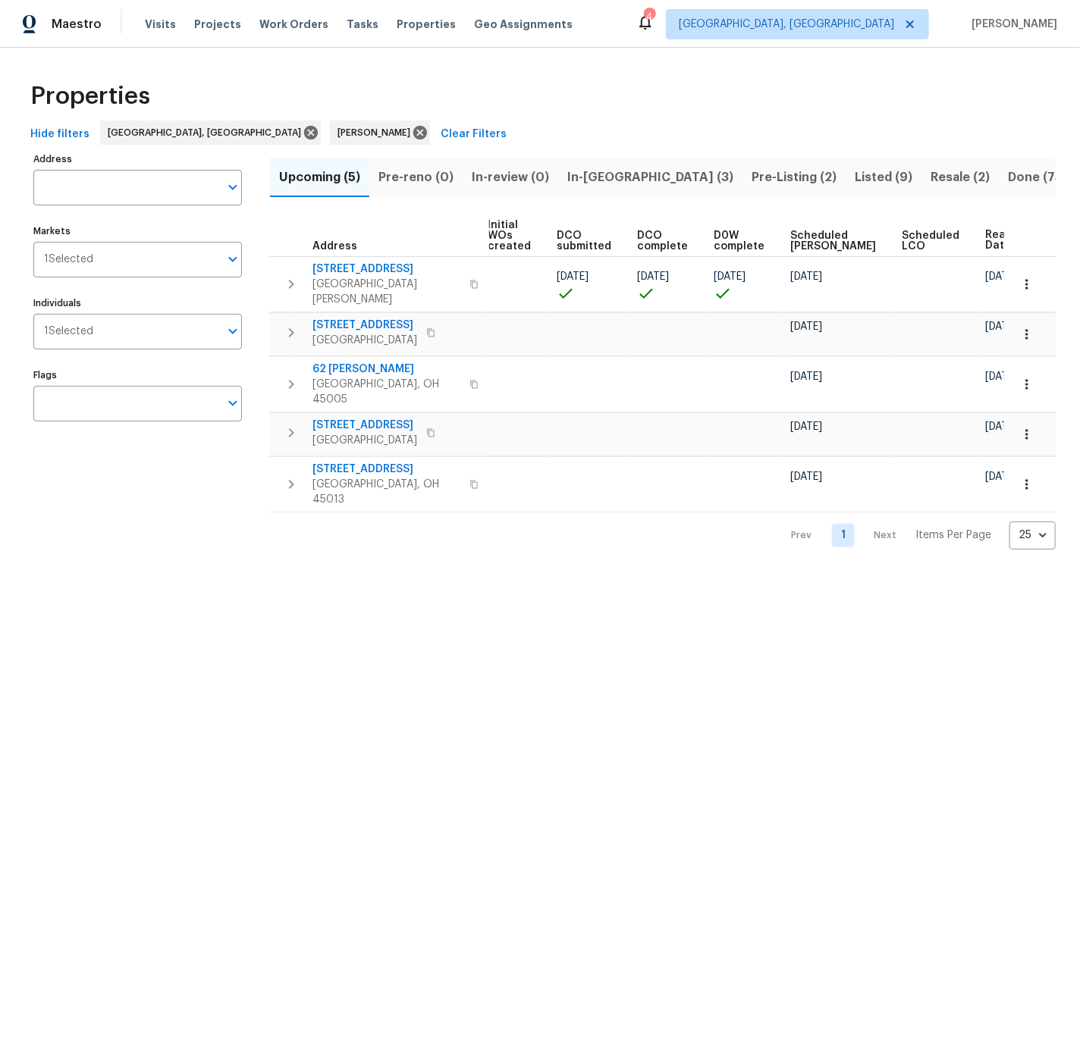
click at [355, 265] on span "6038 Glennsbury Ct" at bounding box center [386, 269] width 148 height 15
click at [1027, 327] on icon "button" at bounding box center [1026, 334] width 15 height 15
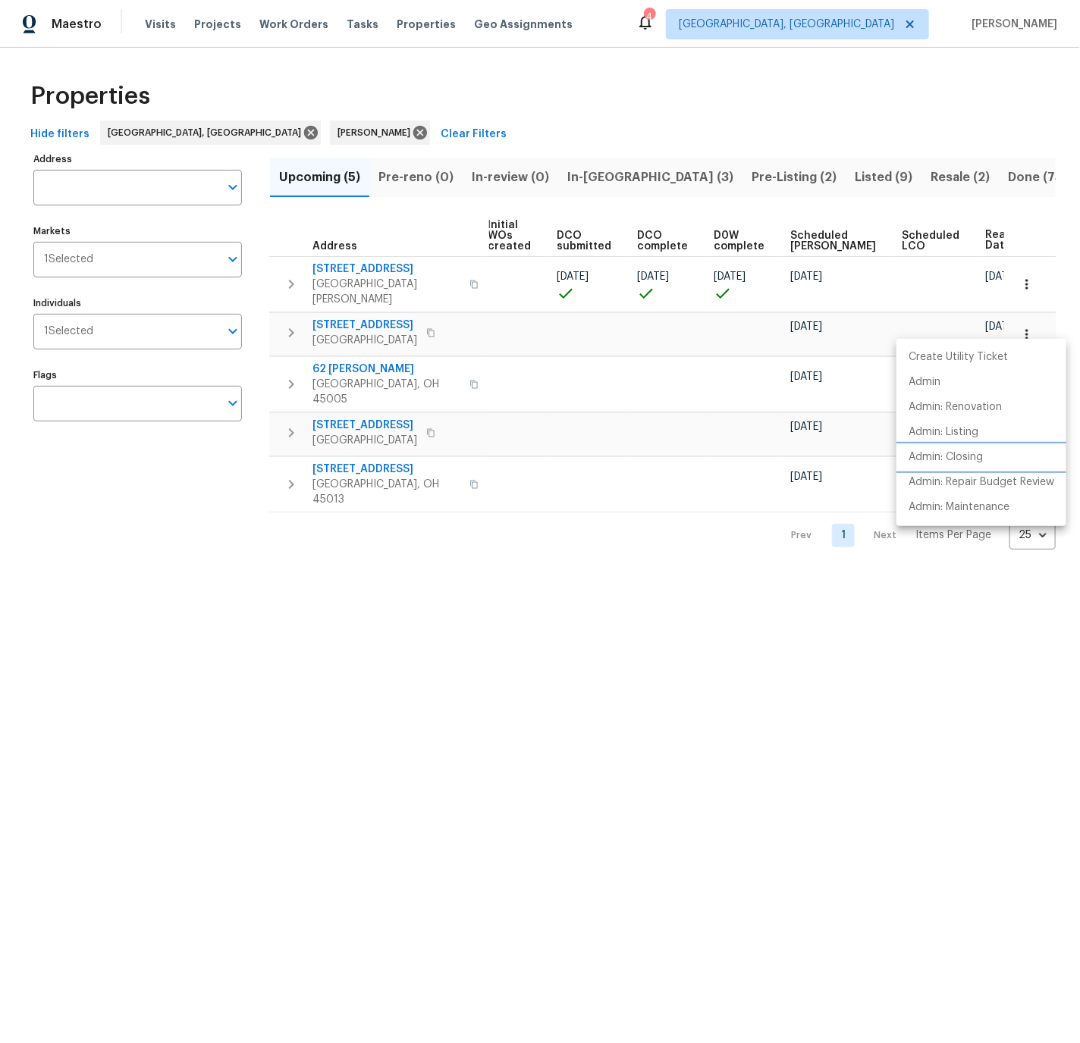
click at [964, 453] on p "Admin: Closing" at bounding box center [945, 458] width 74 height 16
click at [352, 314] on div at bounding box center [540, 521] width 1080 height 1043
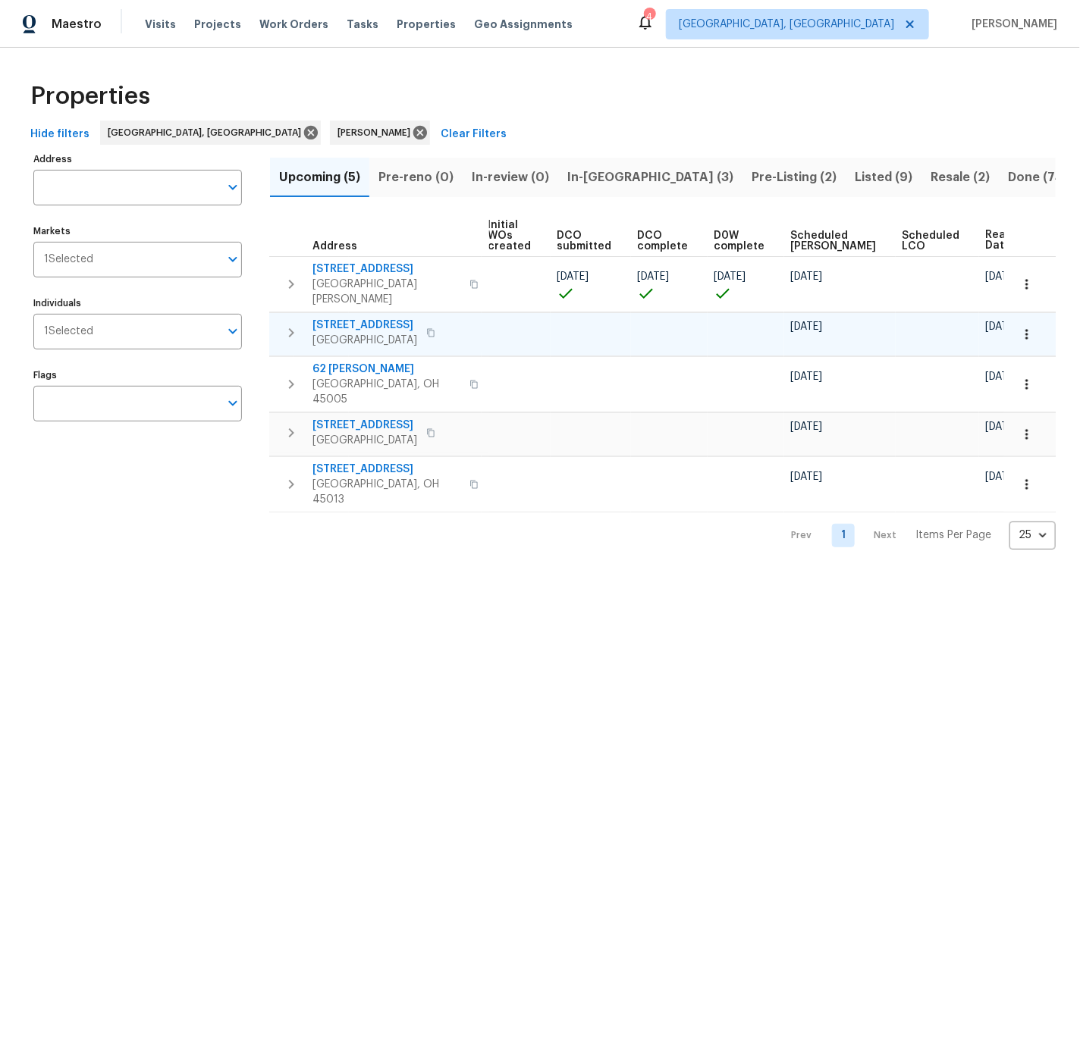
click at [354, 318] on span "2898 Mossy Brink Ct" at bounding box center [364, 325] width 105 height 15
click at [582, 175] on span "In-reno (3)" at bounding box center [650, 177] width 166 height 21
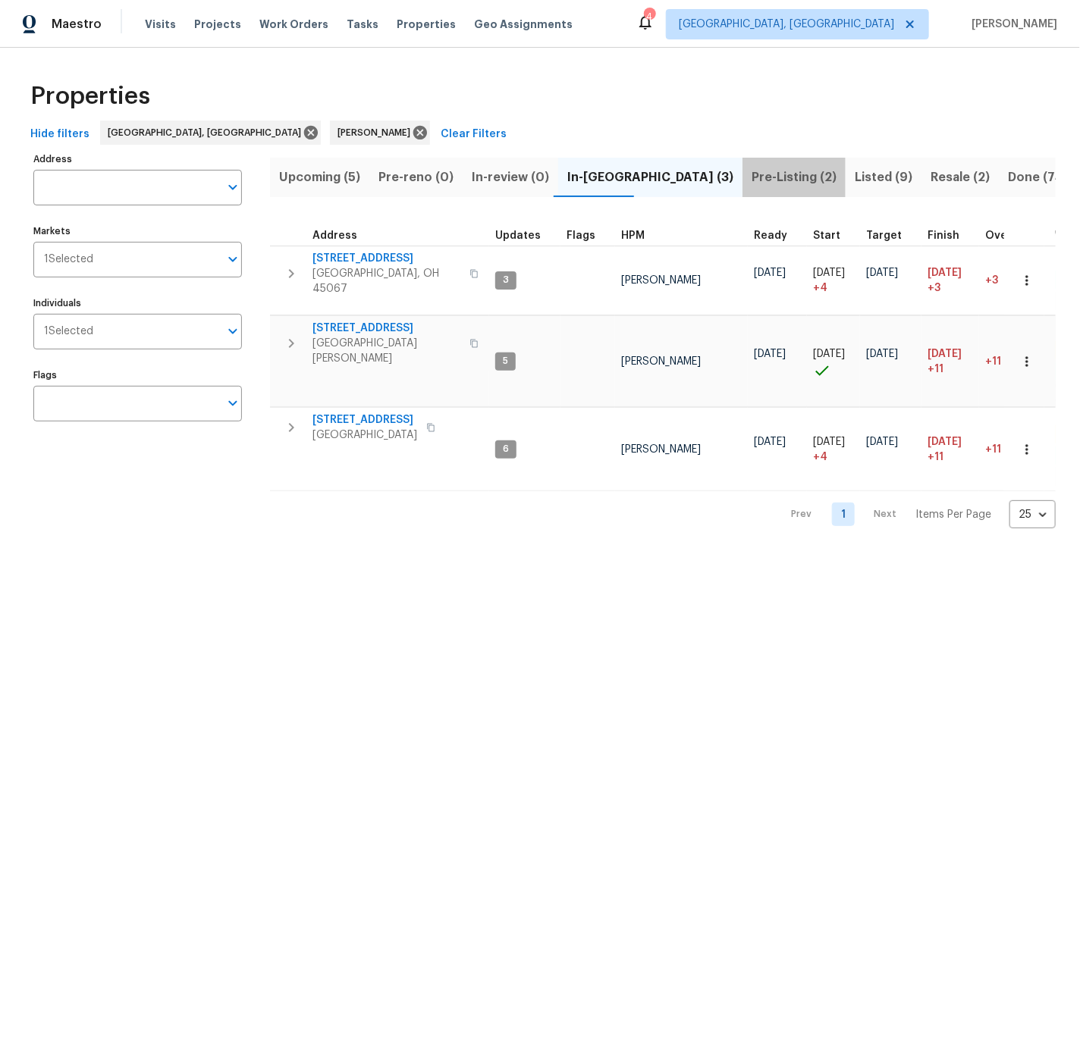
click at [751, 179] on span "Pre-Listing (2)" at bounding box center [793, 177] width 85 height 21
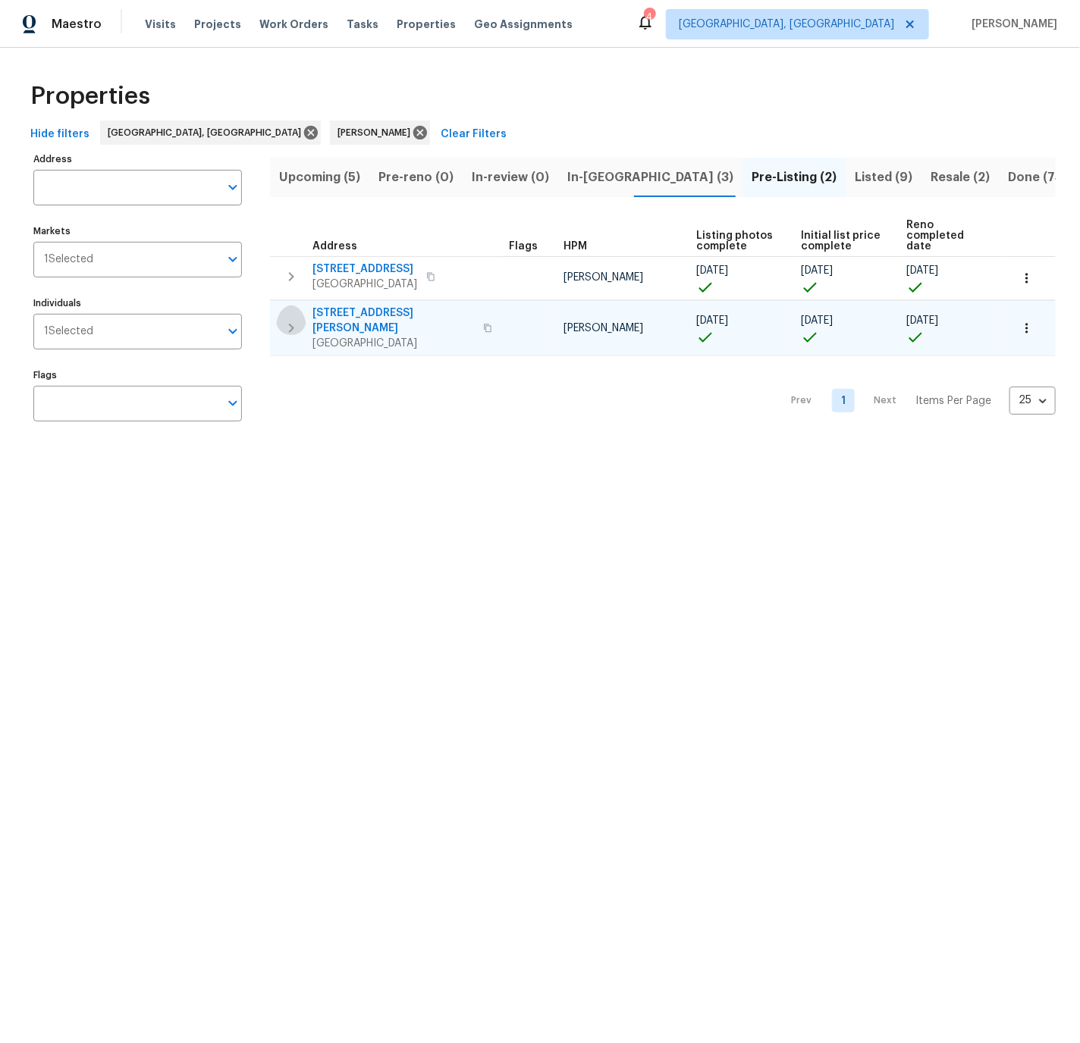
click at [287, 319] on icon "button" at bounding box center [291, 328] width 18 height 18
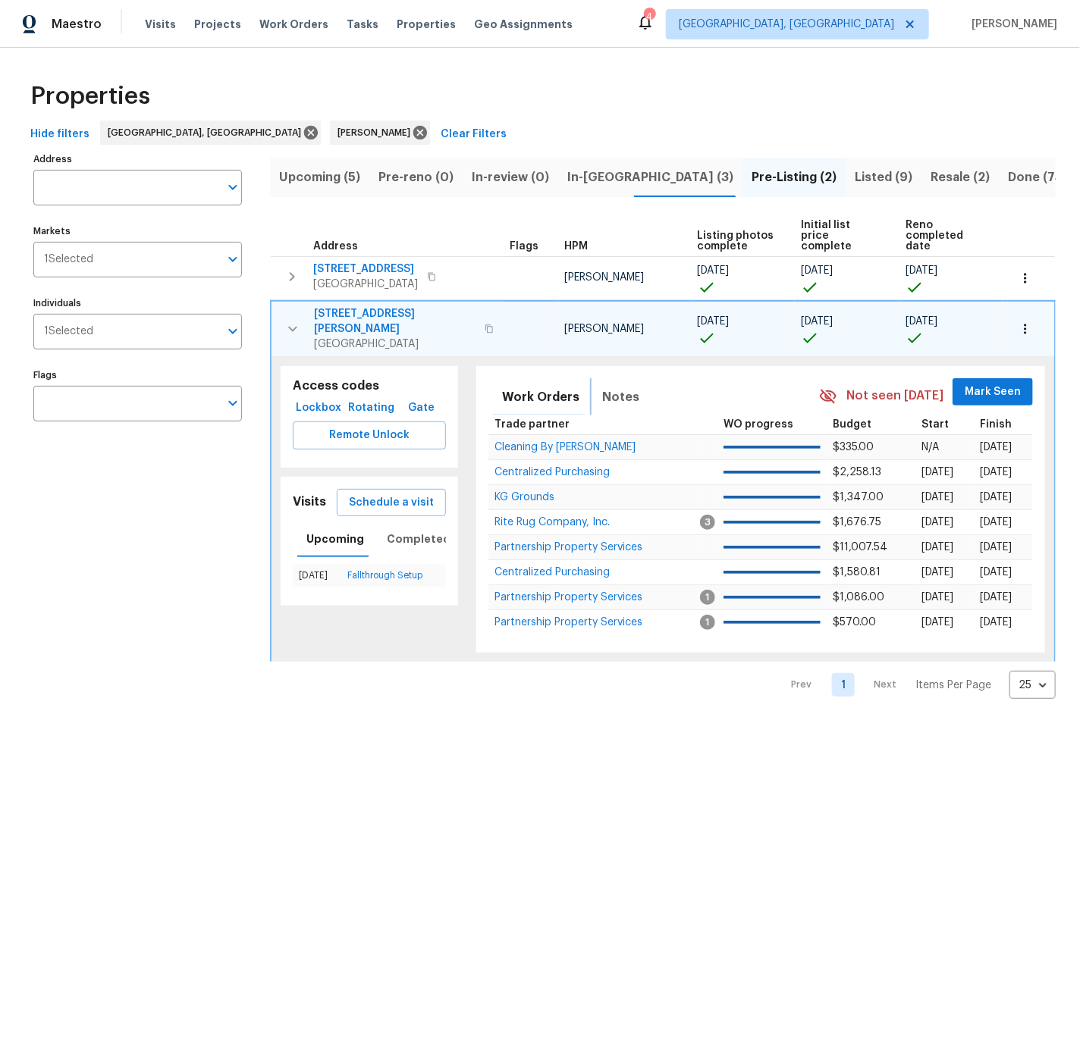
click at [616, 387] on span "Notes" at bounding box center [620, 397] width 37 height 21
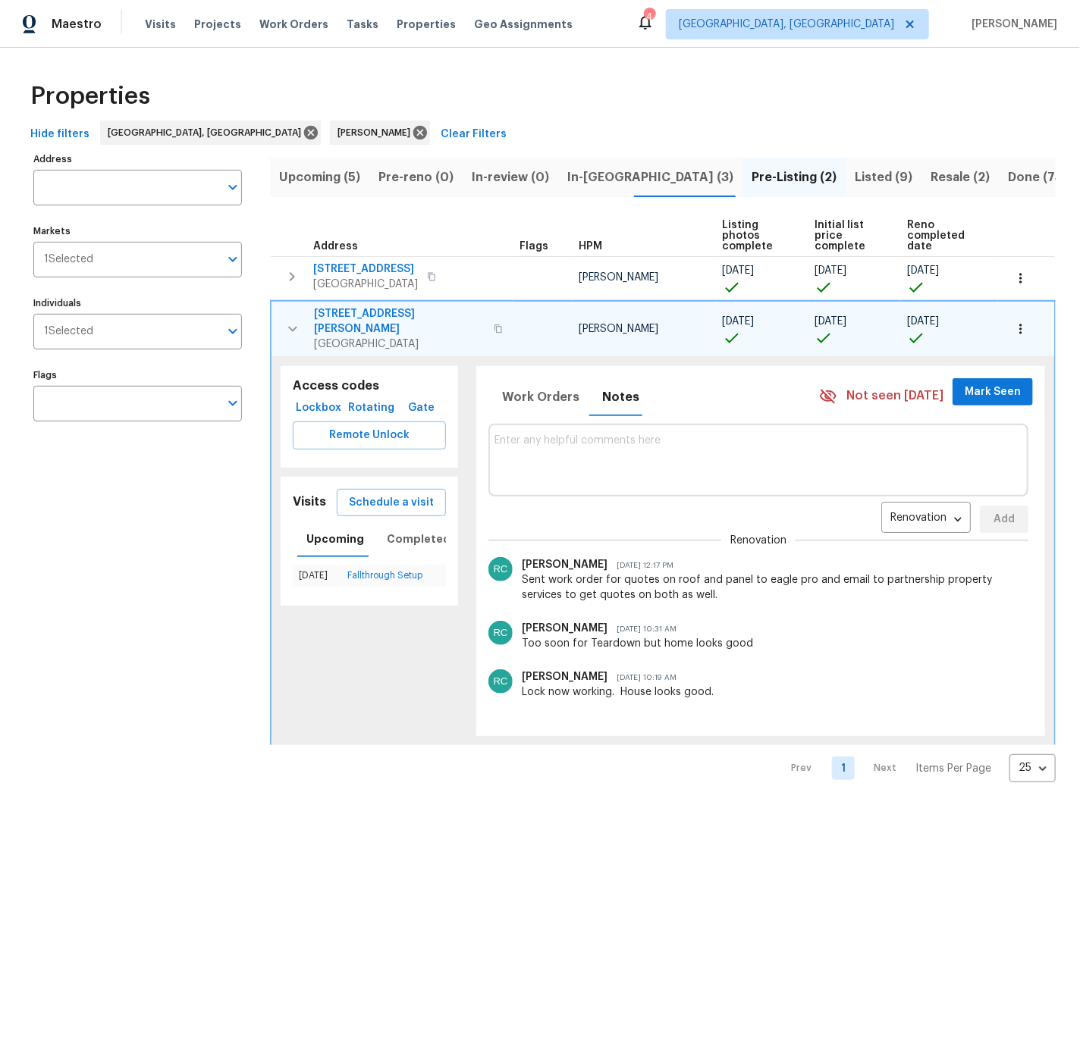
click at [514, 434] on textarea at bounding box center [758, 459] width 528 height 51
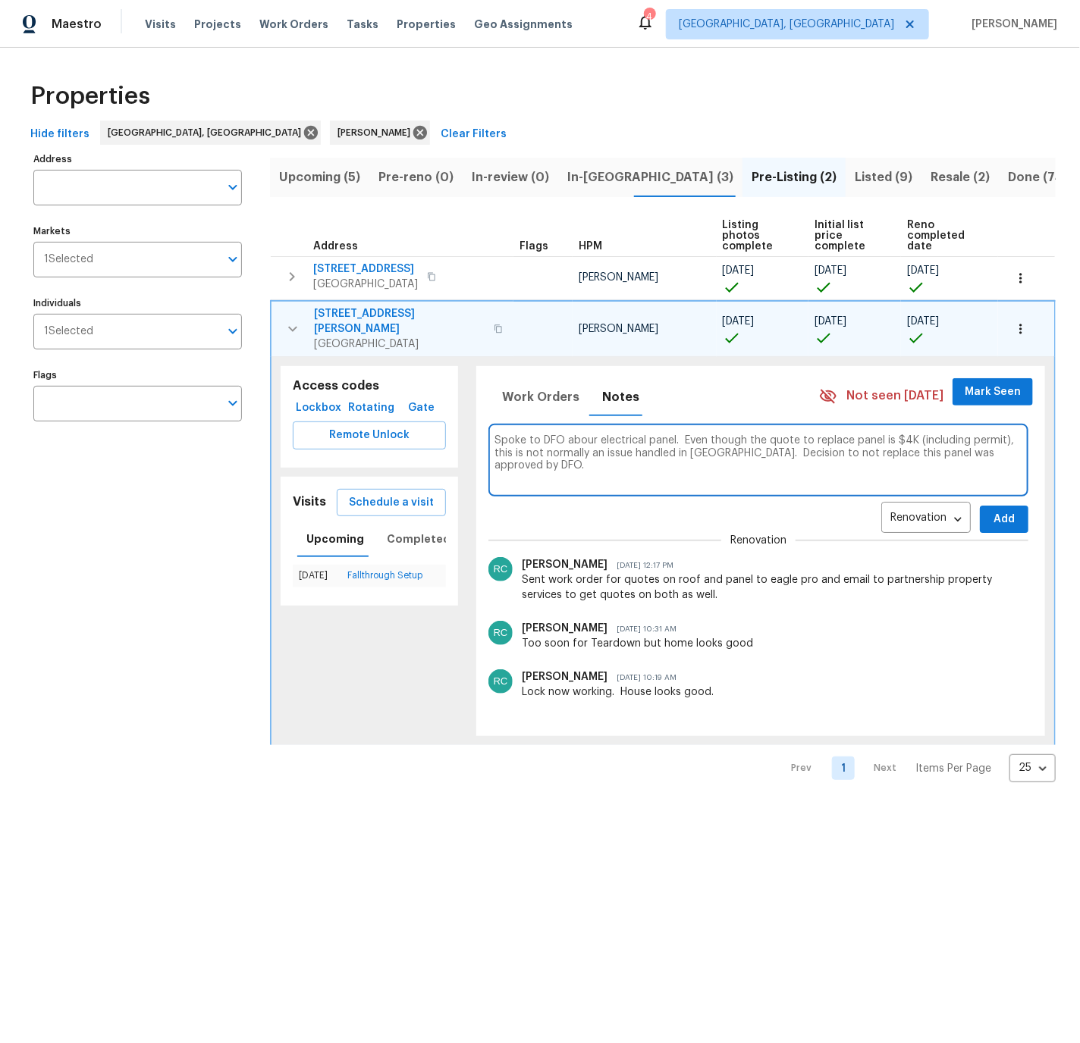
type textarea "Spoke to DFO abour electrical panel. Even though the quote to replace panel is …"
click at [1012, 510] on span "Add" at bounding box center [1004, 519] width 24 height 19
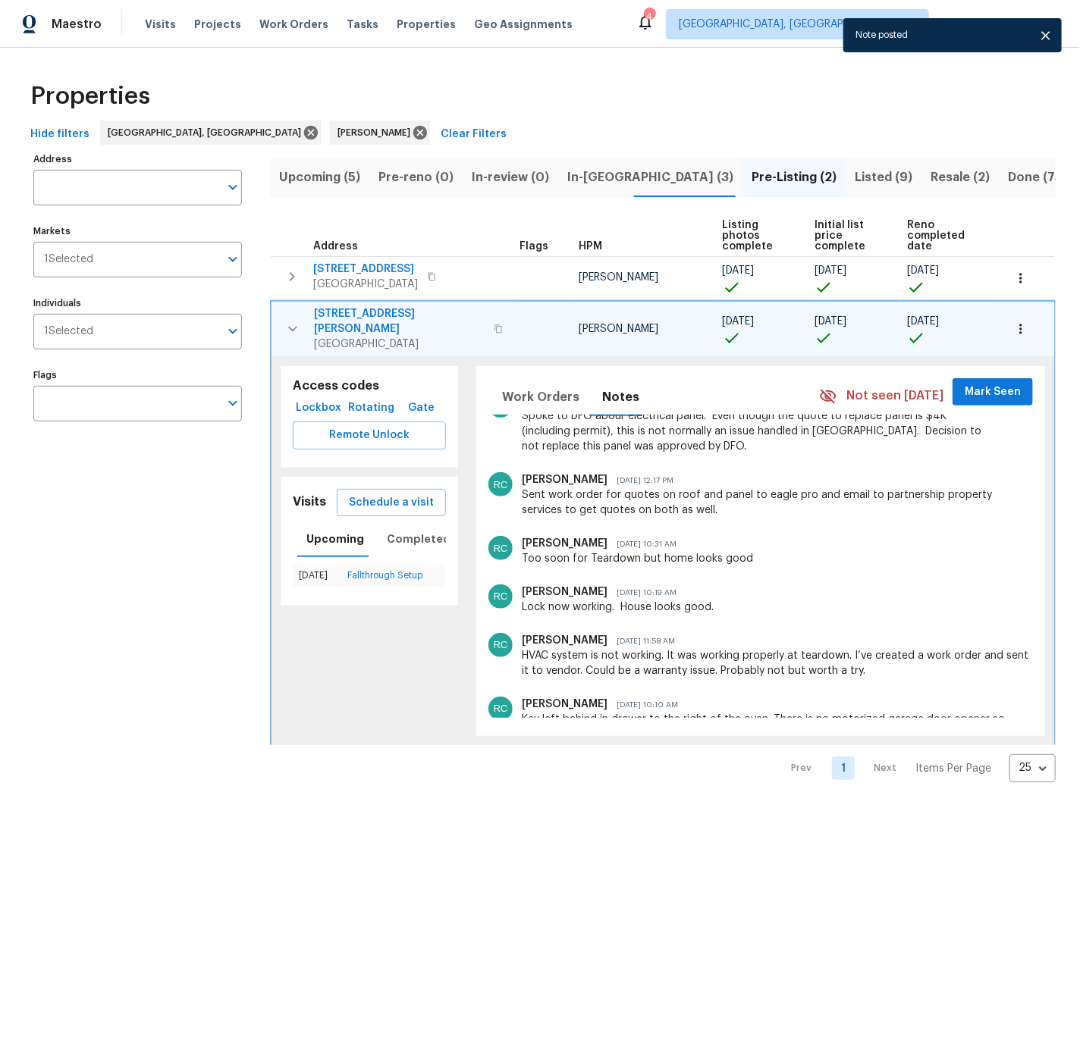
scroll to position [165, 0]
click at [513, 327] on td at bounding box center [542, 329] width 59 height 56
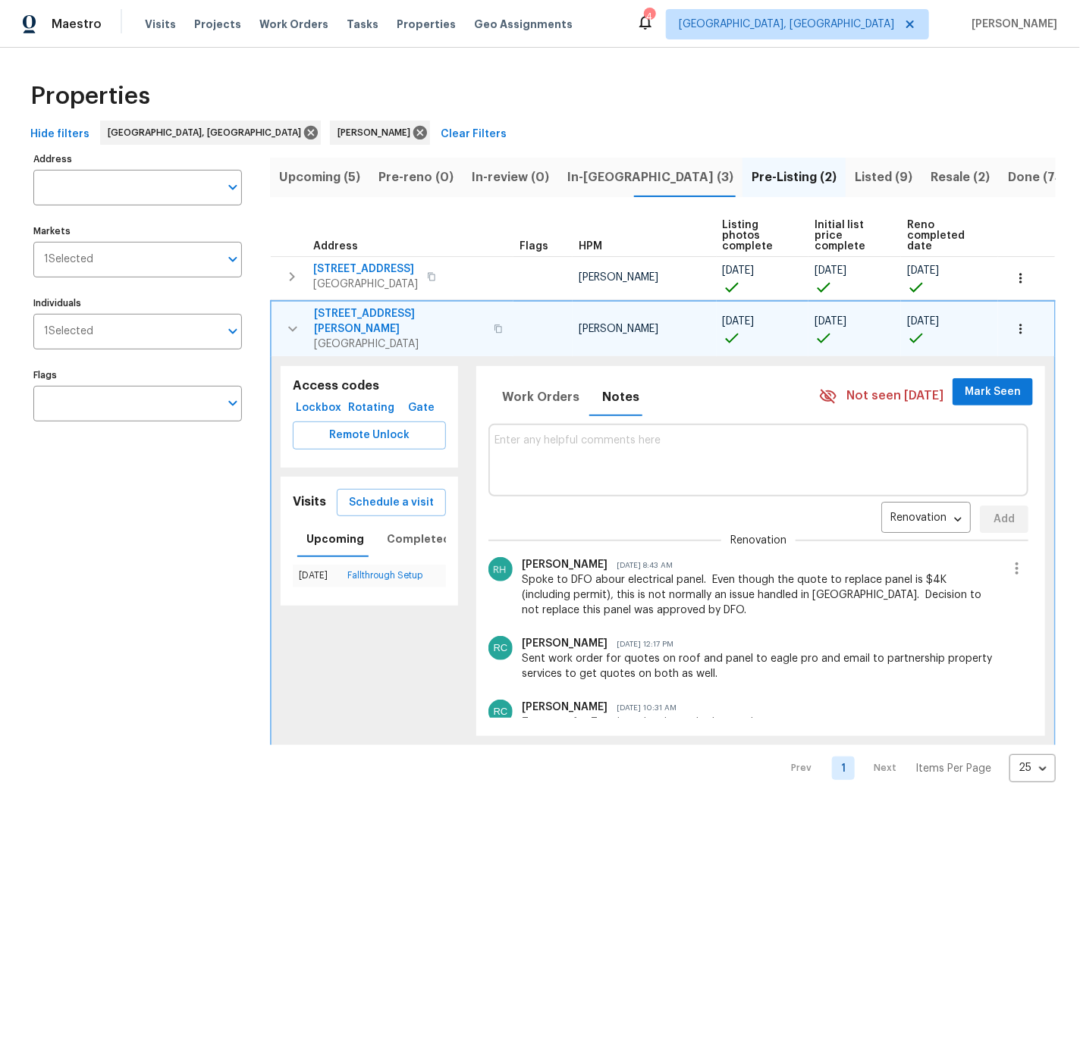
click at [292, 326] on icon "button" at bounding box center [292, 328] width 9 height 5
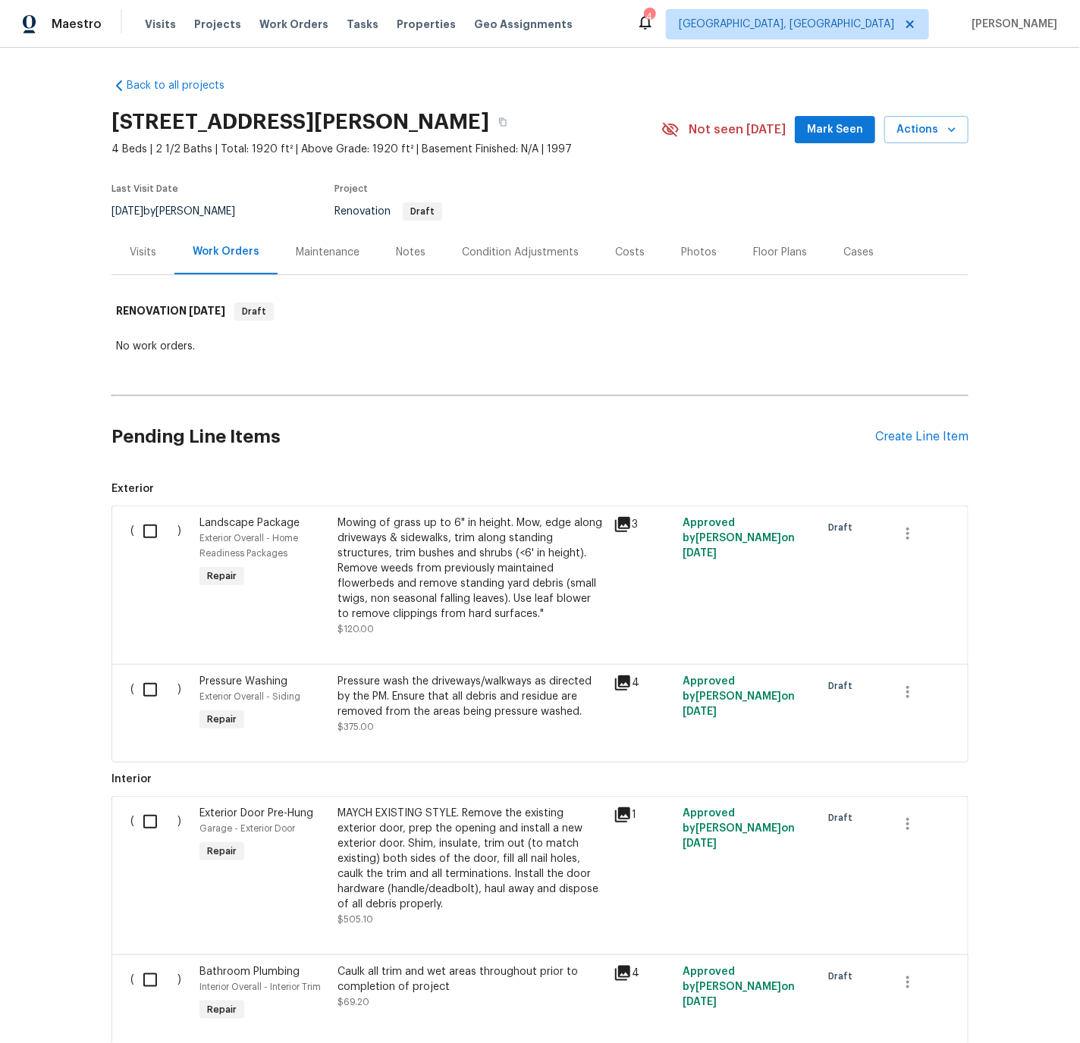
click at [417, 256] on div "Notes" at bounding box center [411, 252] width 30 height 15
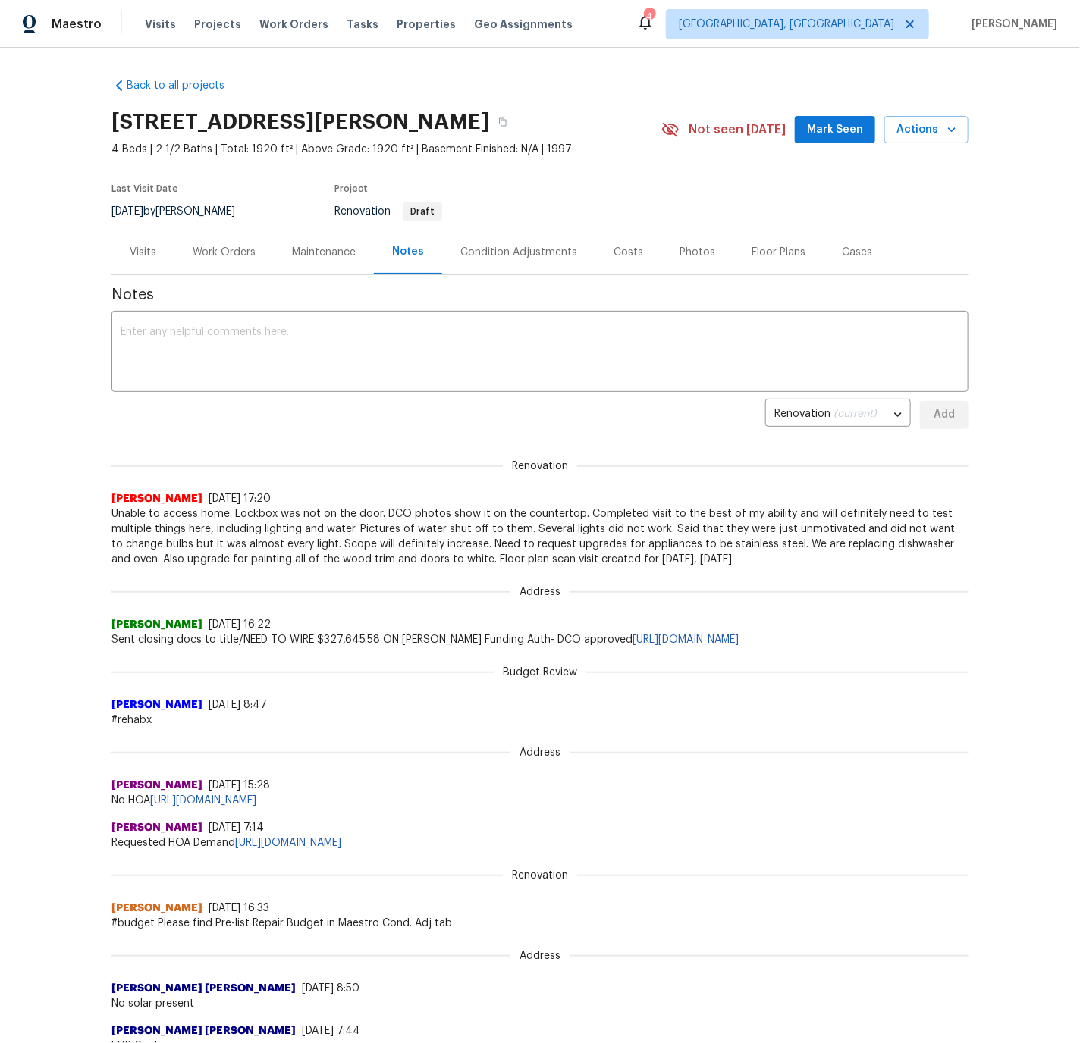
click at [517, 250] on div "Condition Adjustments" at bounding box center [518, 252] width 117 height 15
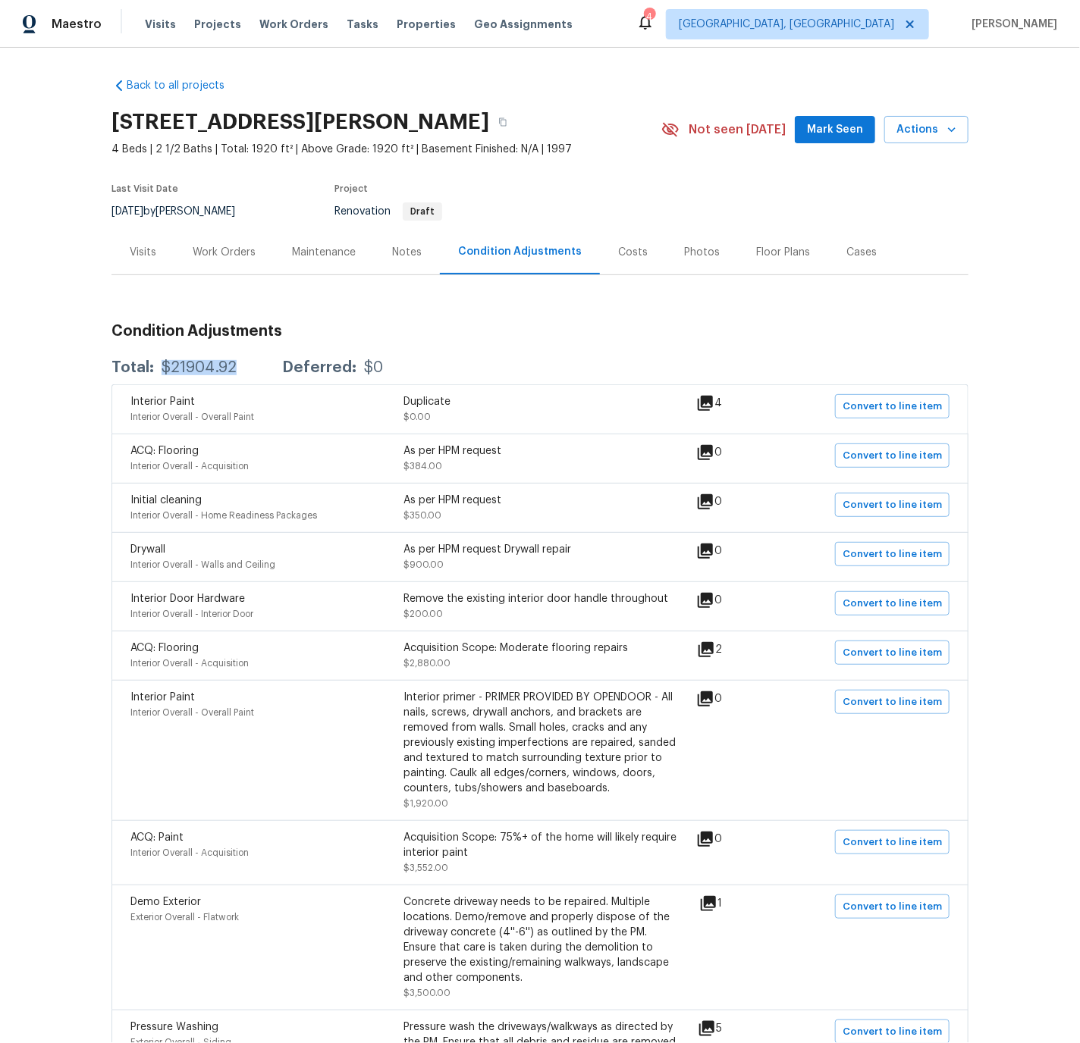
drag, startPoint x: 159, startPoint y: 369, endPoint x: 236, endPoint y: 370, distance: 76.6
click at [236, 370] on div "Total: $21904.92 Deferred: $0" at bounding box center [246, 367] width 271 height 15
click at [507, 120] on icon "button" at bounding box center [503, 122] width 8 height 8
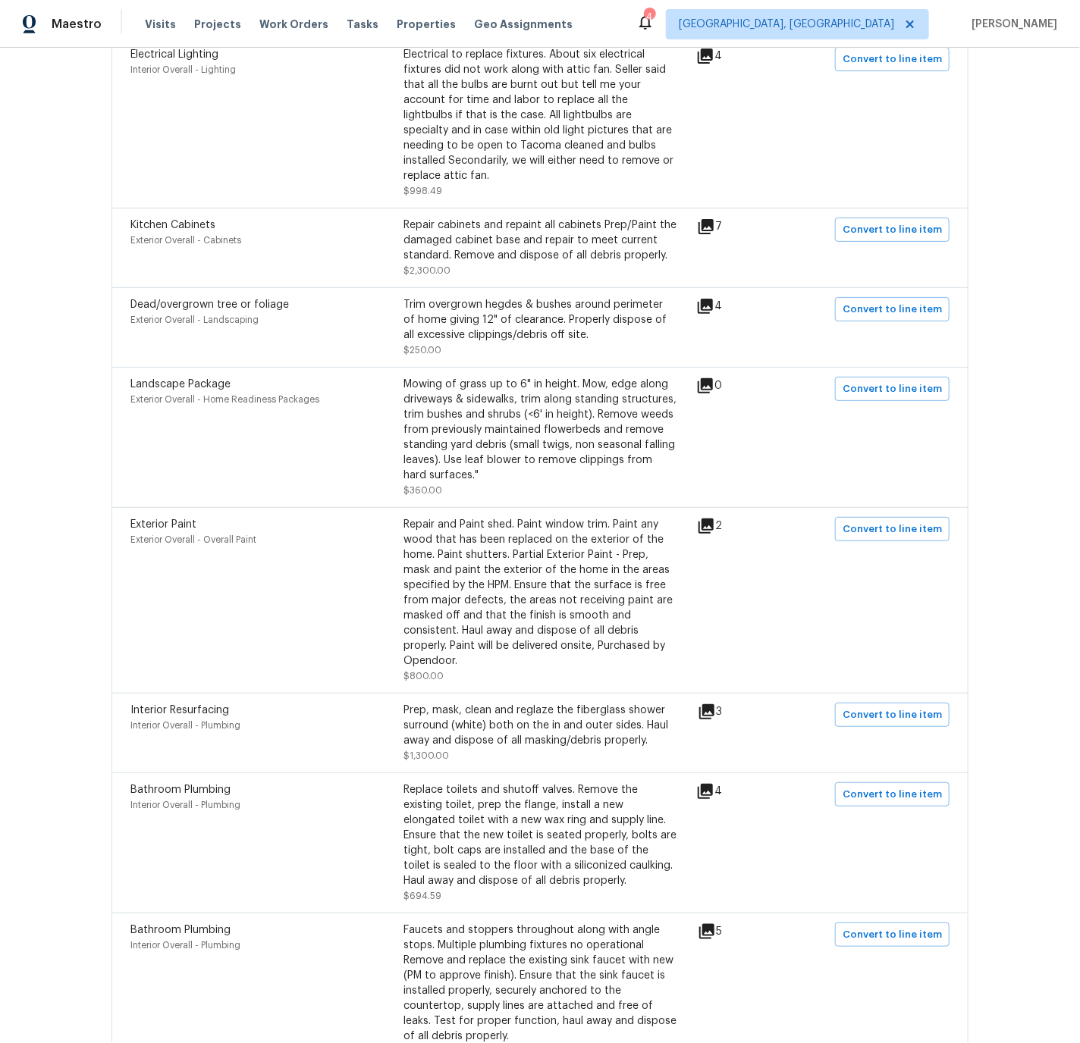
scroll to position [1442, 0]
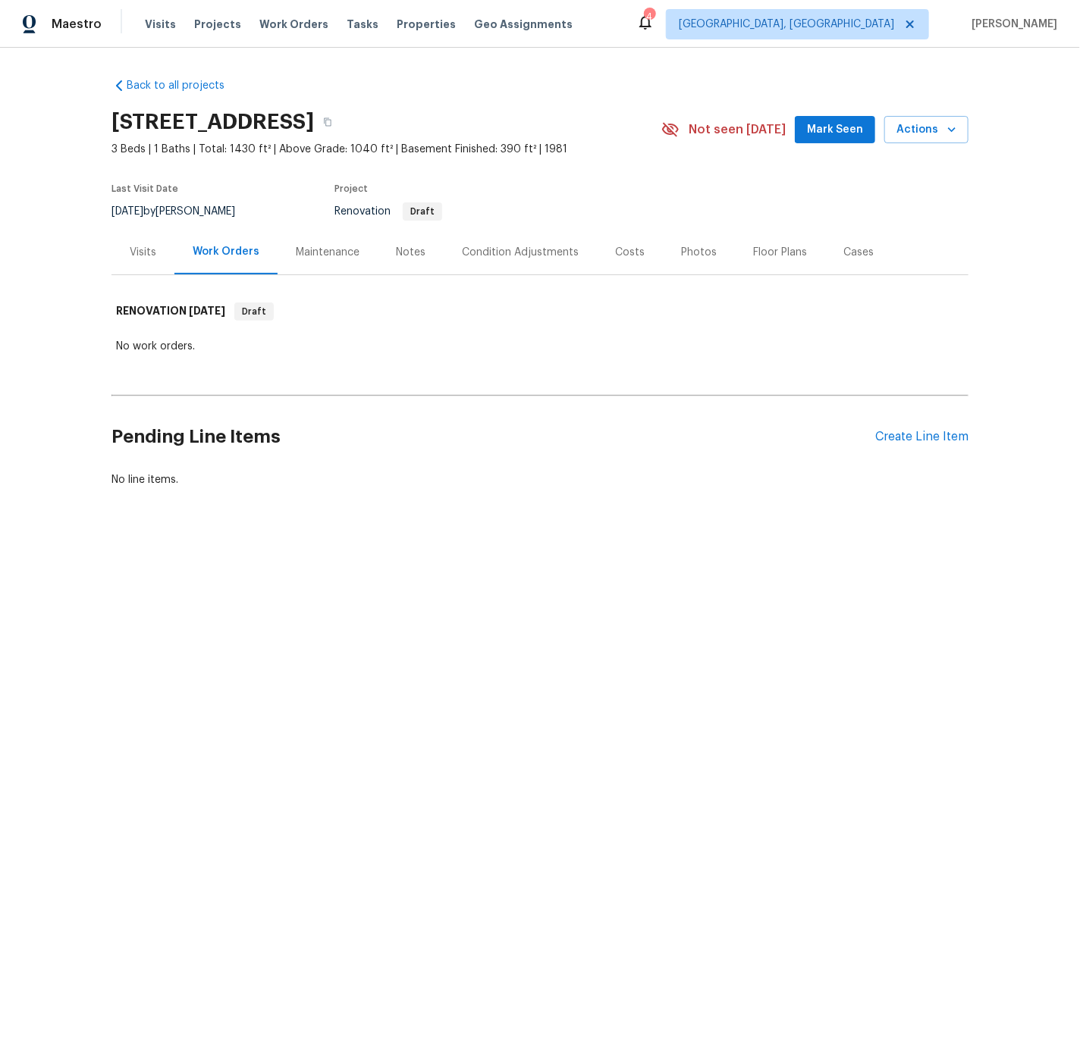
click at [410, 253] on div "Notes" at bounding box center [411, 252] width 30 height 15
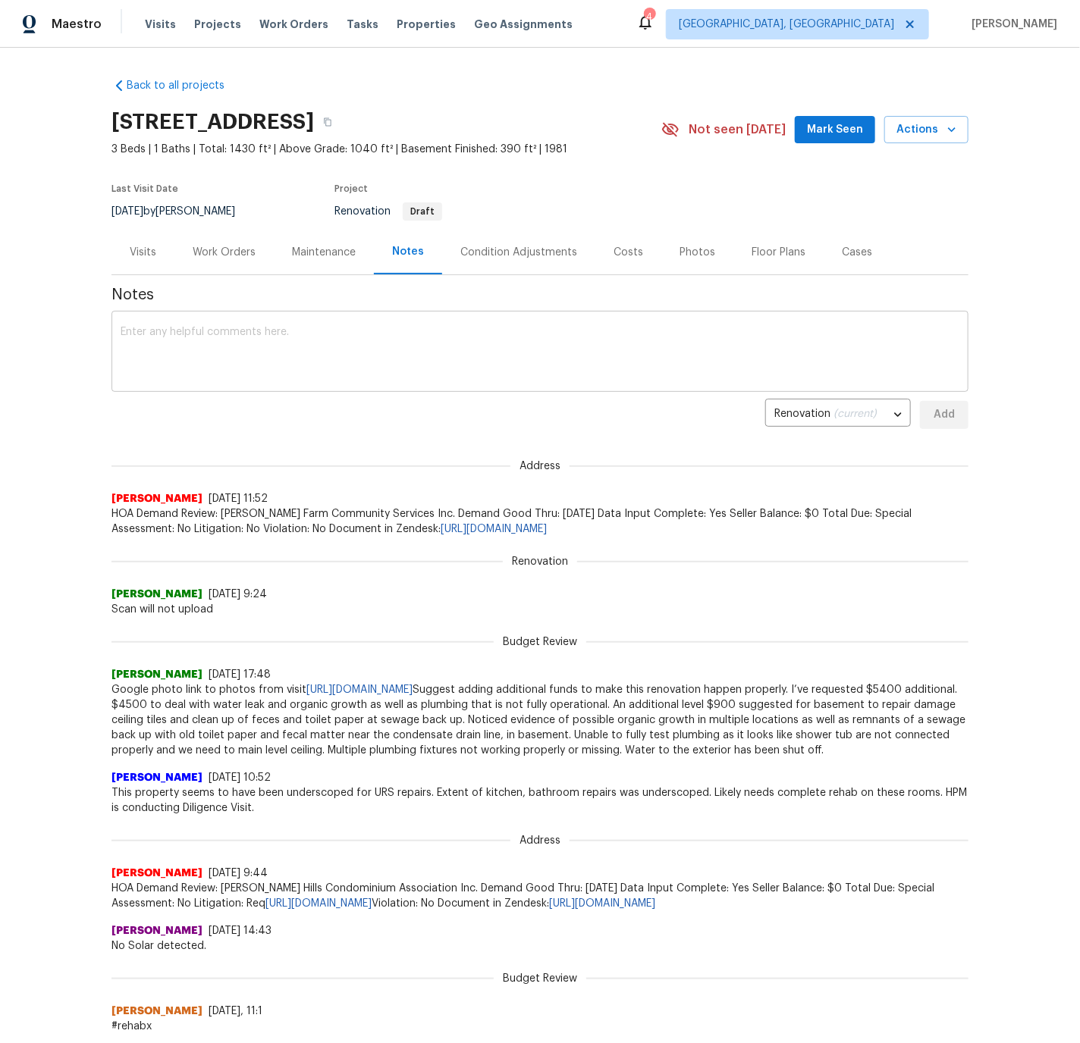
click at [243, 325] on div "x ​" at bounding box center [539, 353] width 857 height 77
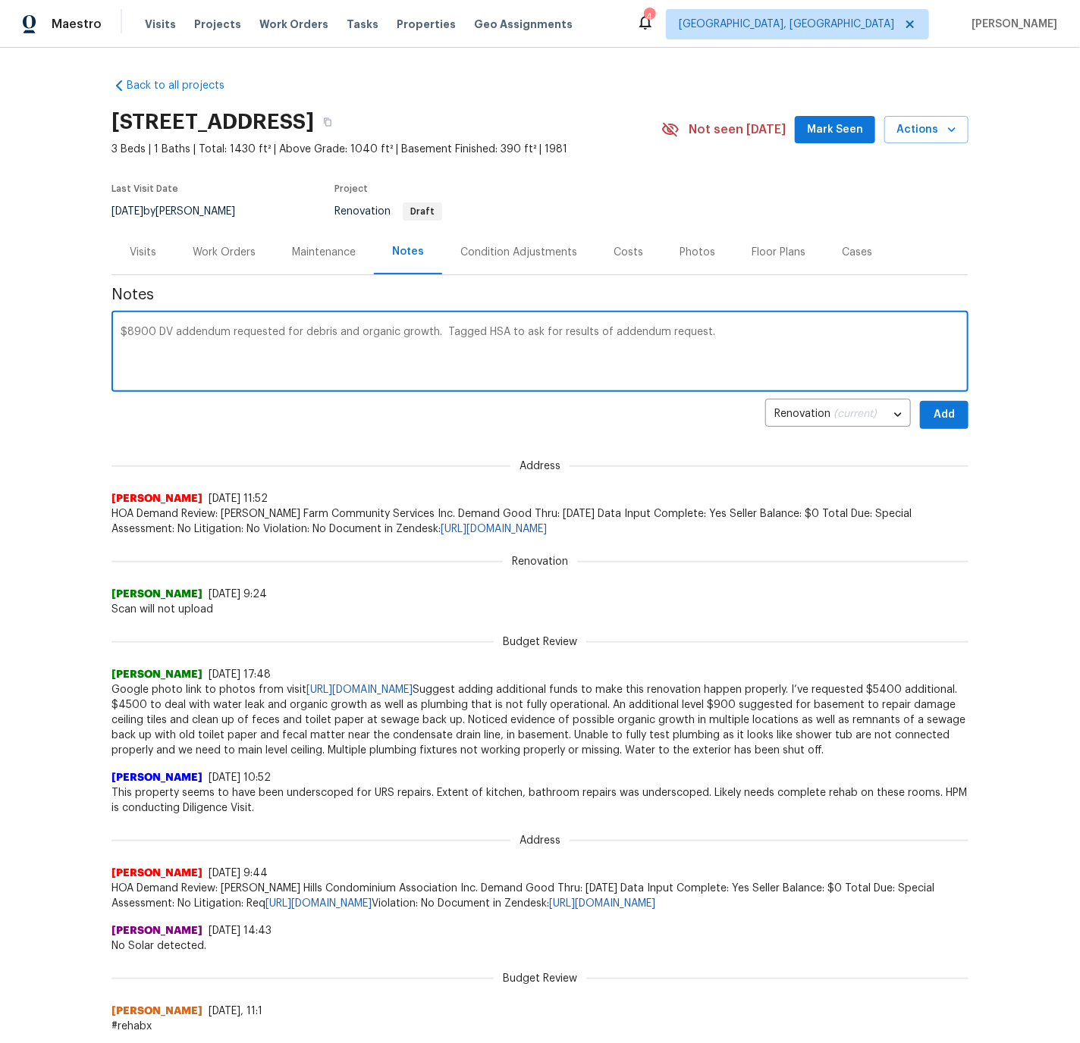
paste textarea "[URL][DOMAIN_NAME]"
type textarea "$8900 DV addendum requested for debris and organic growth. Tagged HSA to ask fo…"
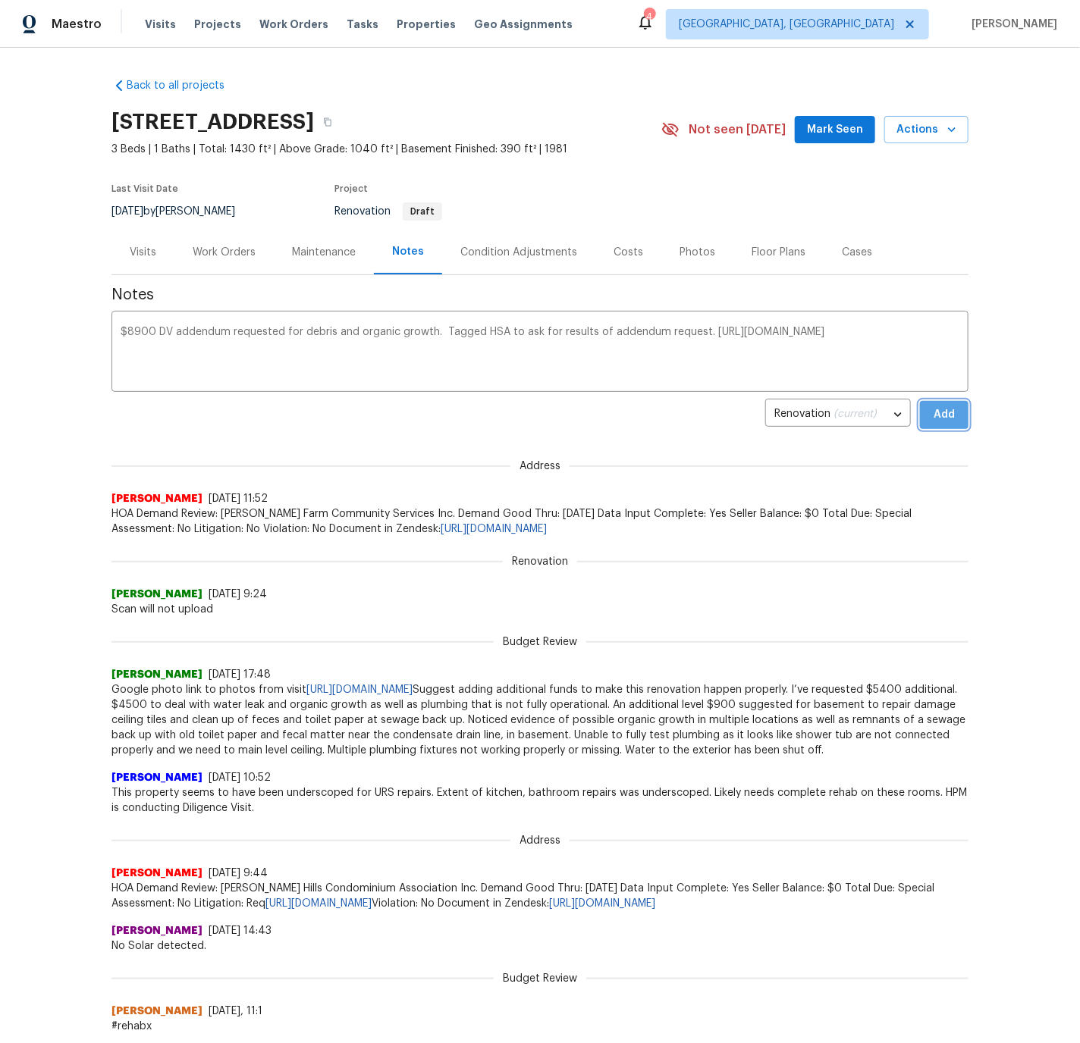
click at [944, 412] on span "Add" at bounding box center [944, 415] width 24 height 19
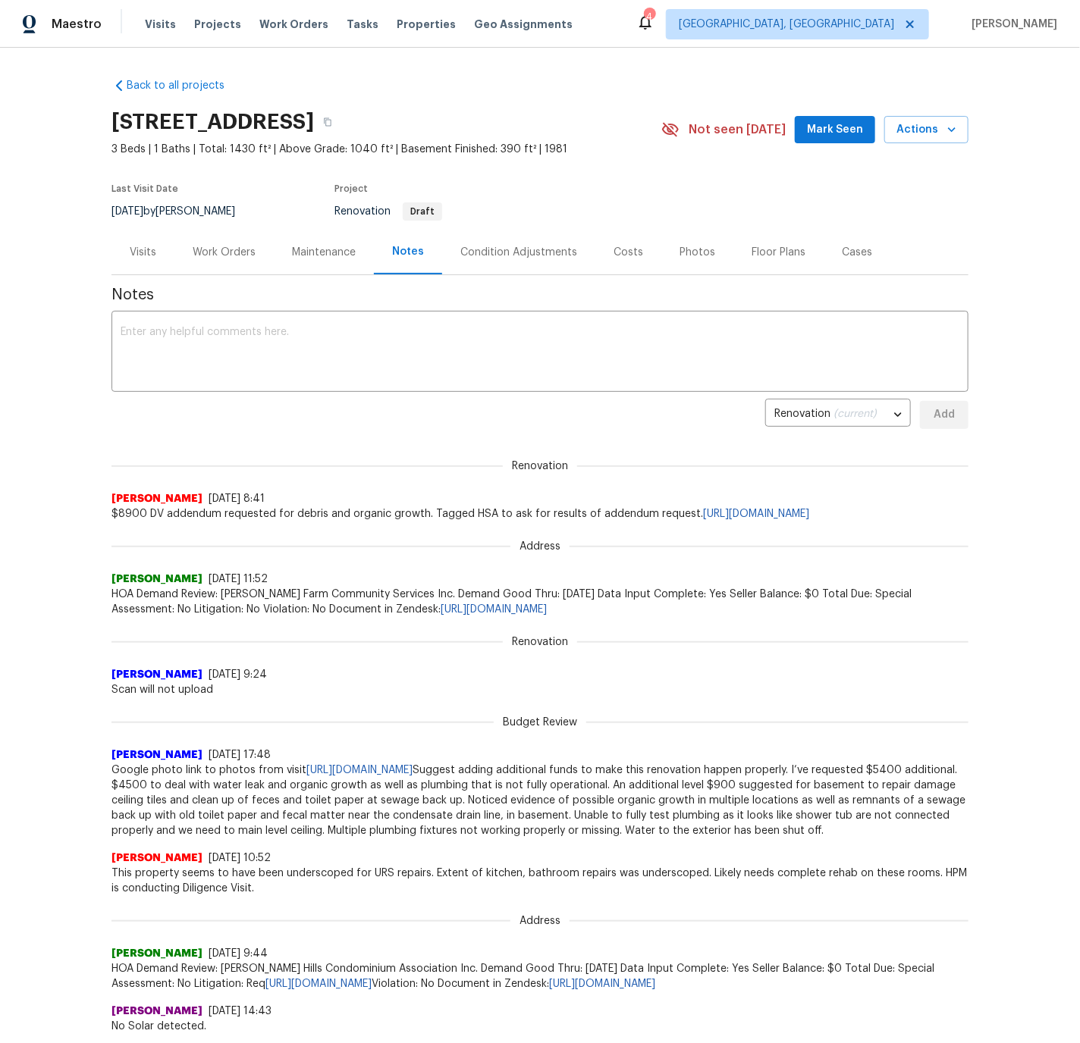
click at [246, 253] on div "Work Orders" at bounding box center [224, 252] width 63 height 15
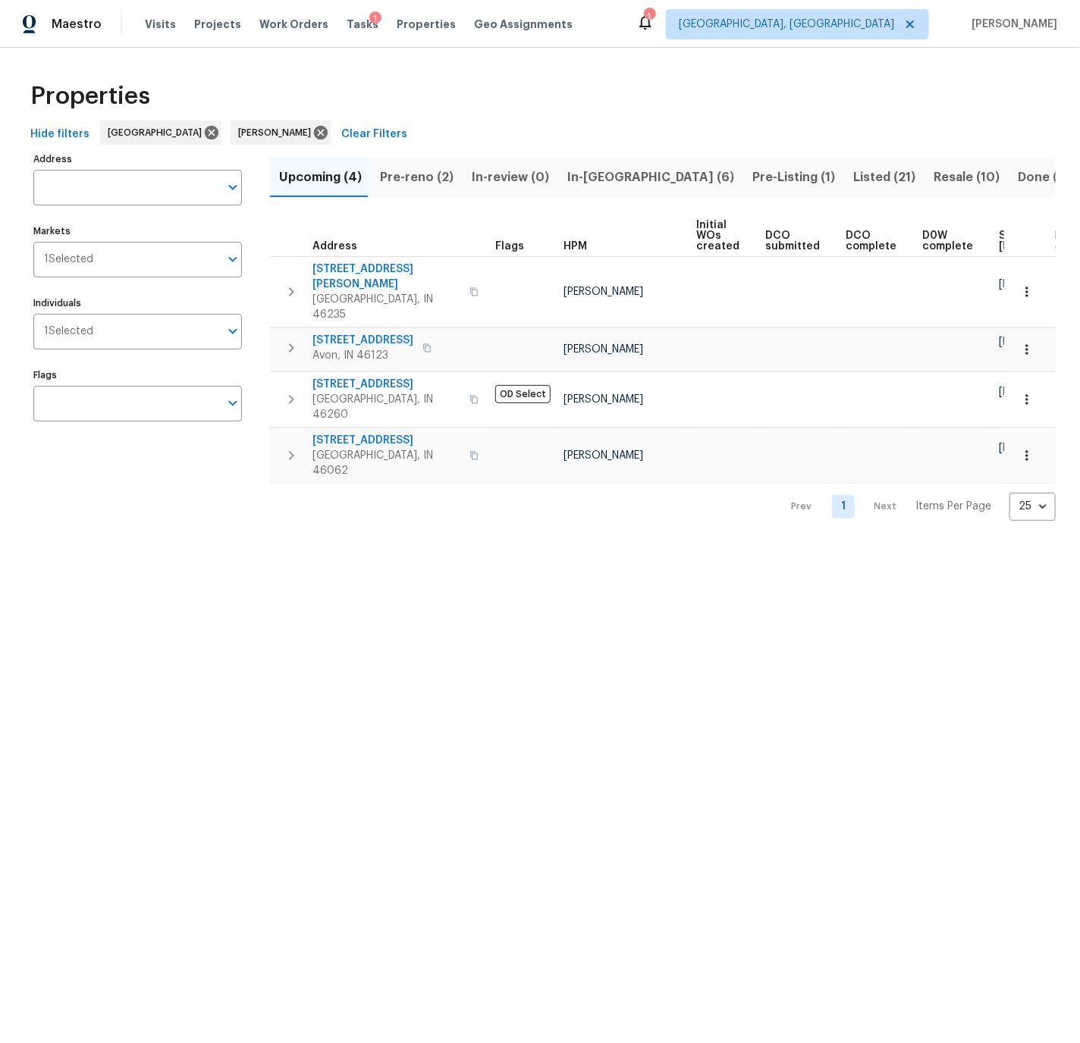
click at [411, 177] on span "Pre-reno (2)" at bounding box center [417, 177] width 74 height 21
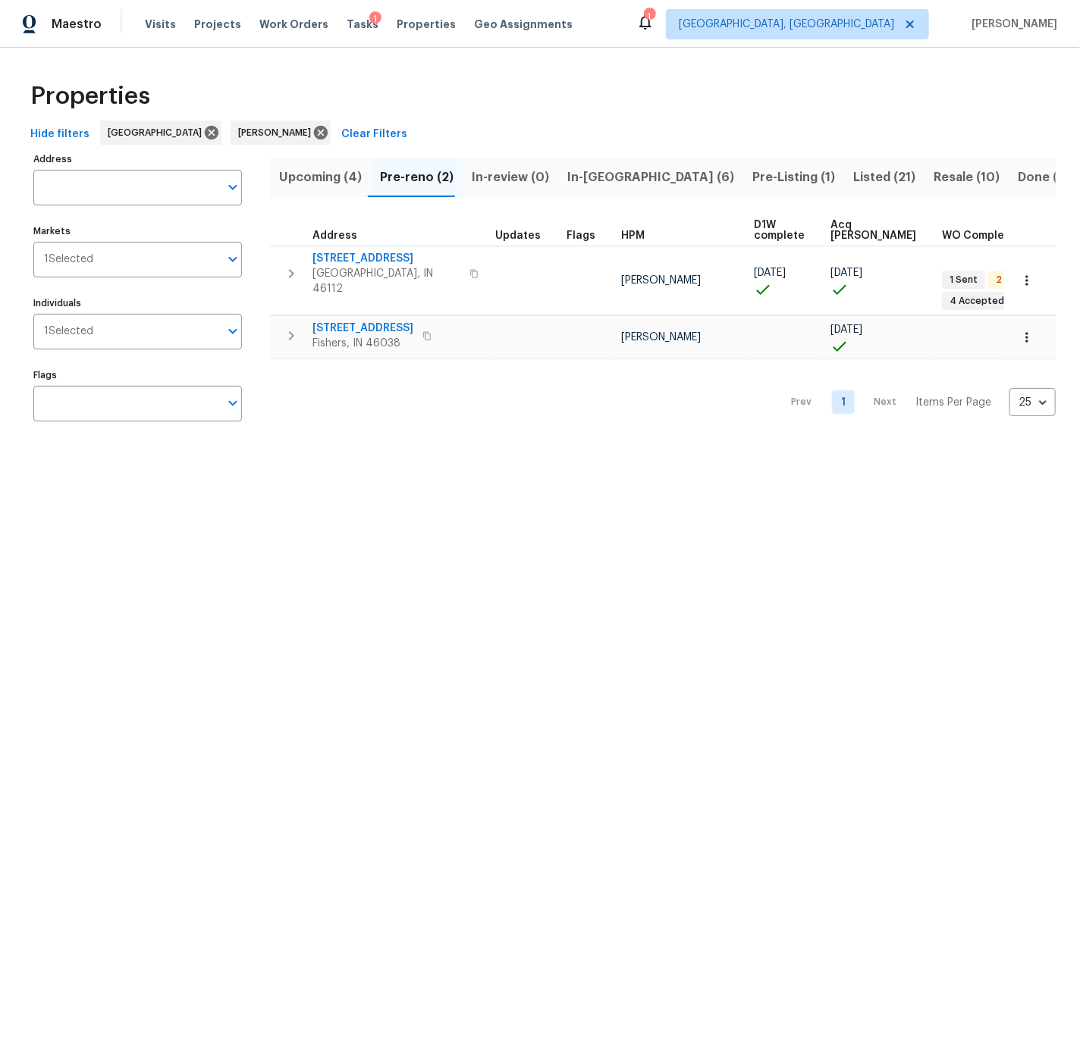
click at [315, 178] on span "Upcoming (4)" at bounding box center [320, 177] width 83 height 21
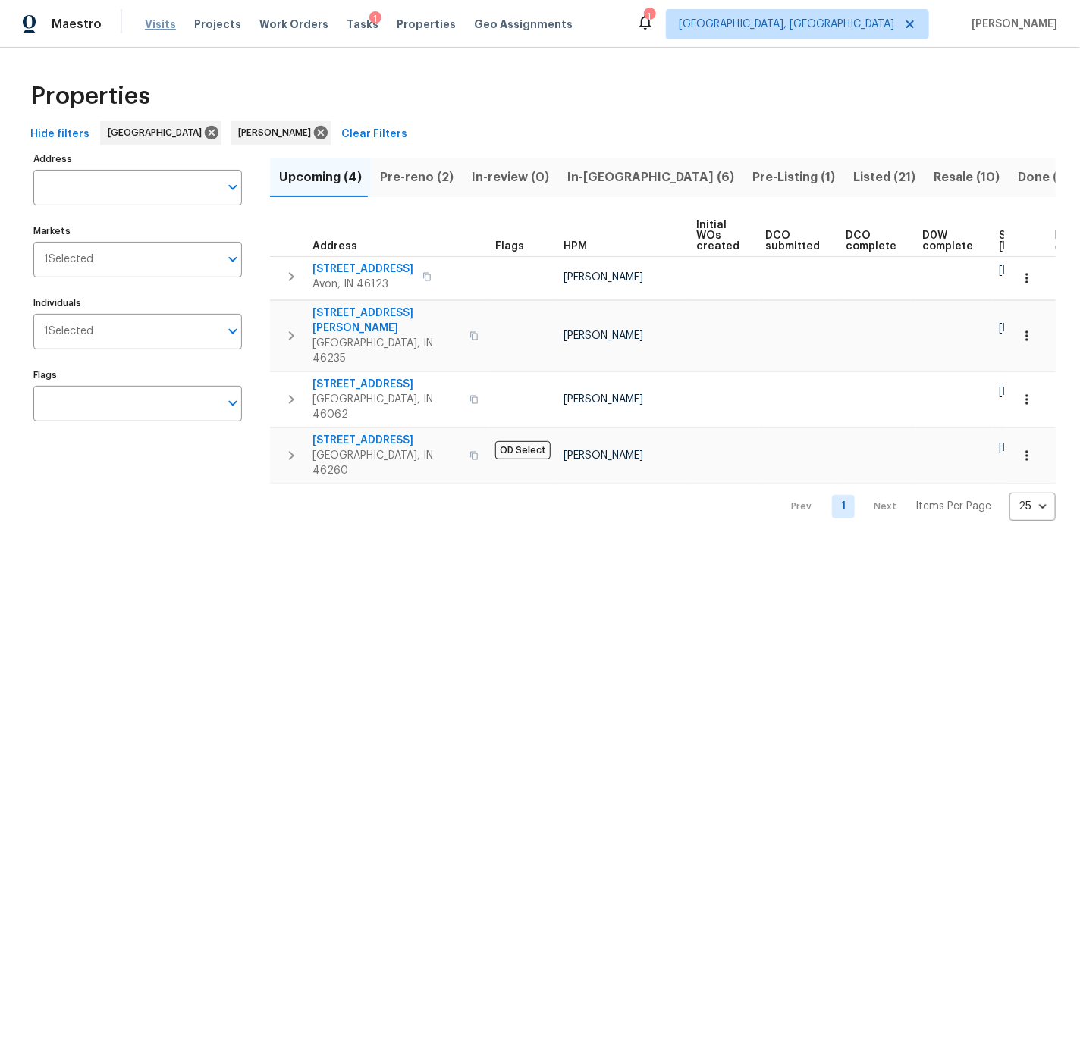
click at [162, 21] on span "Visits" at bounding box center [160, 24] width 31 height 15
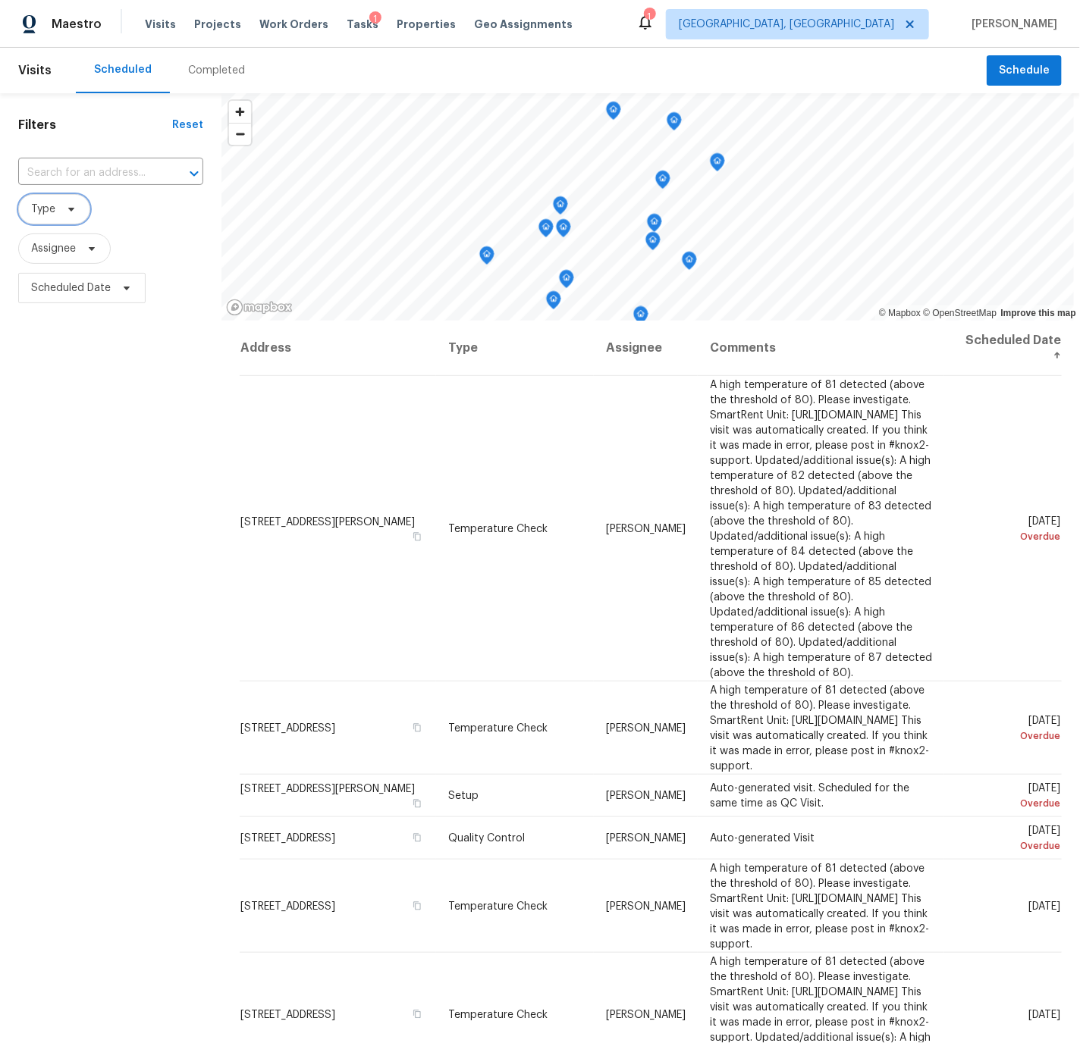
click at [43, 205] on span "Type" at bounding box center [43, 209] width 24 height 15
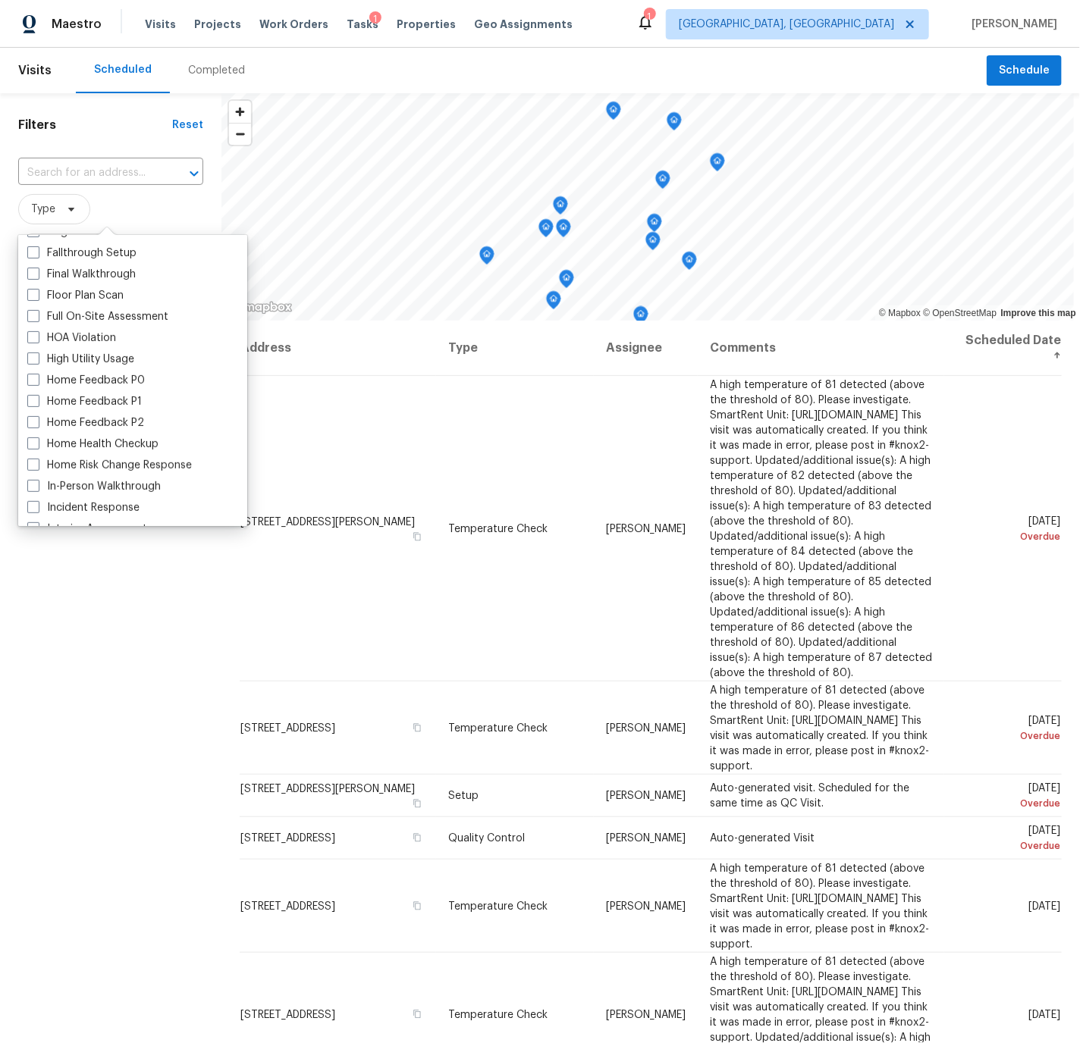
scroll to position [372, 0]
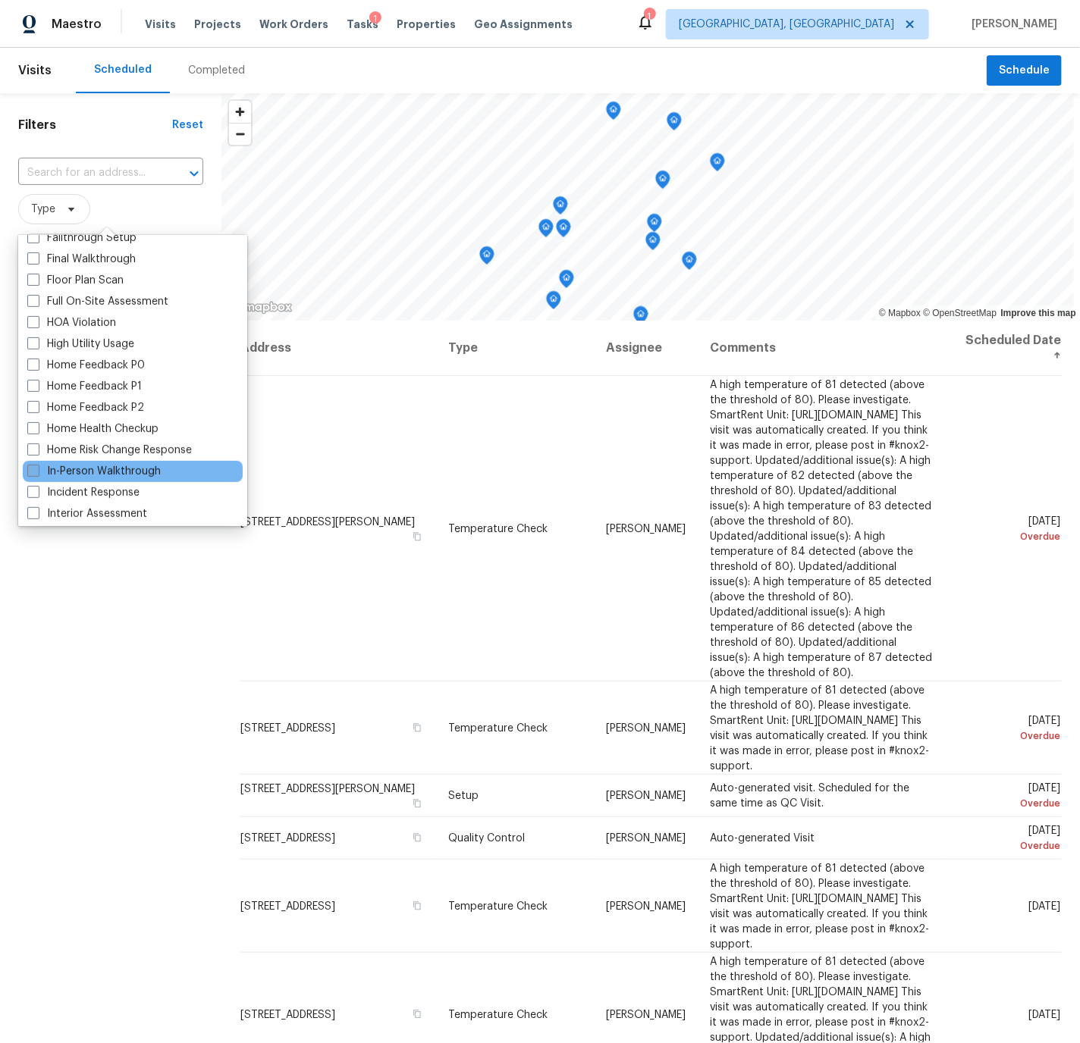
click at [33, 468] on span at bounding box center [33, 471] width 12 height 12
click at [33, 468] on input "In-Person Walkthrough" at bounding box center [32, 469] width 10 height 10
checkbox input "true"
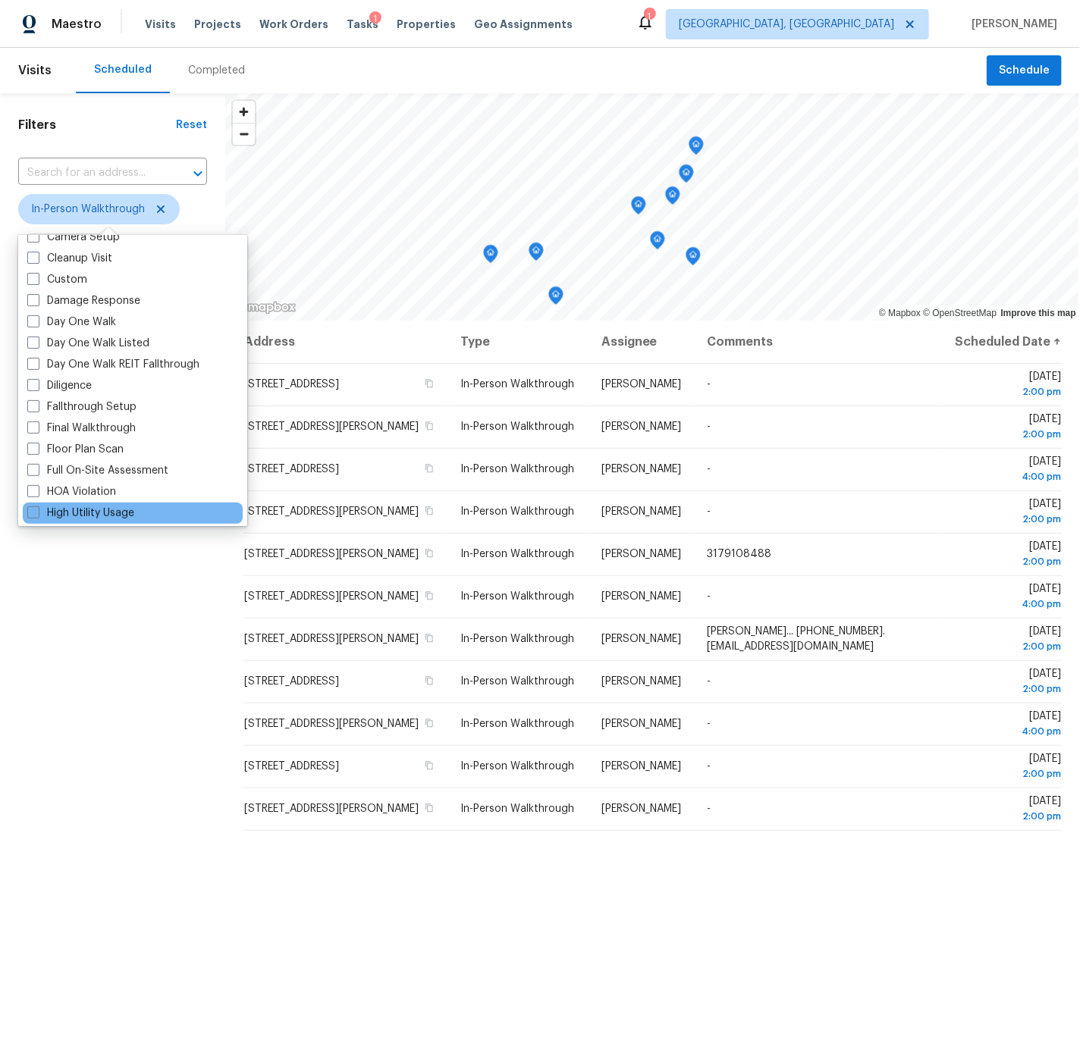
scroll to position [205, 0]
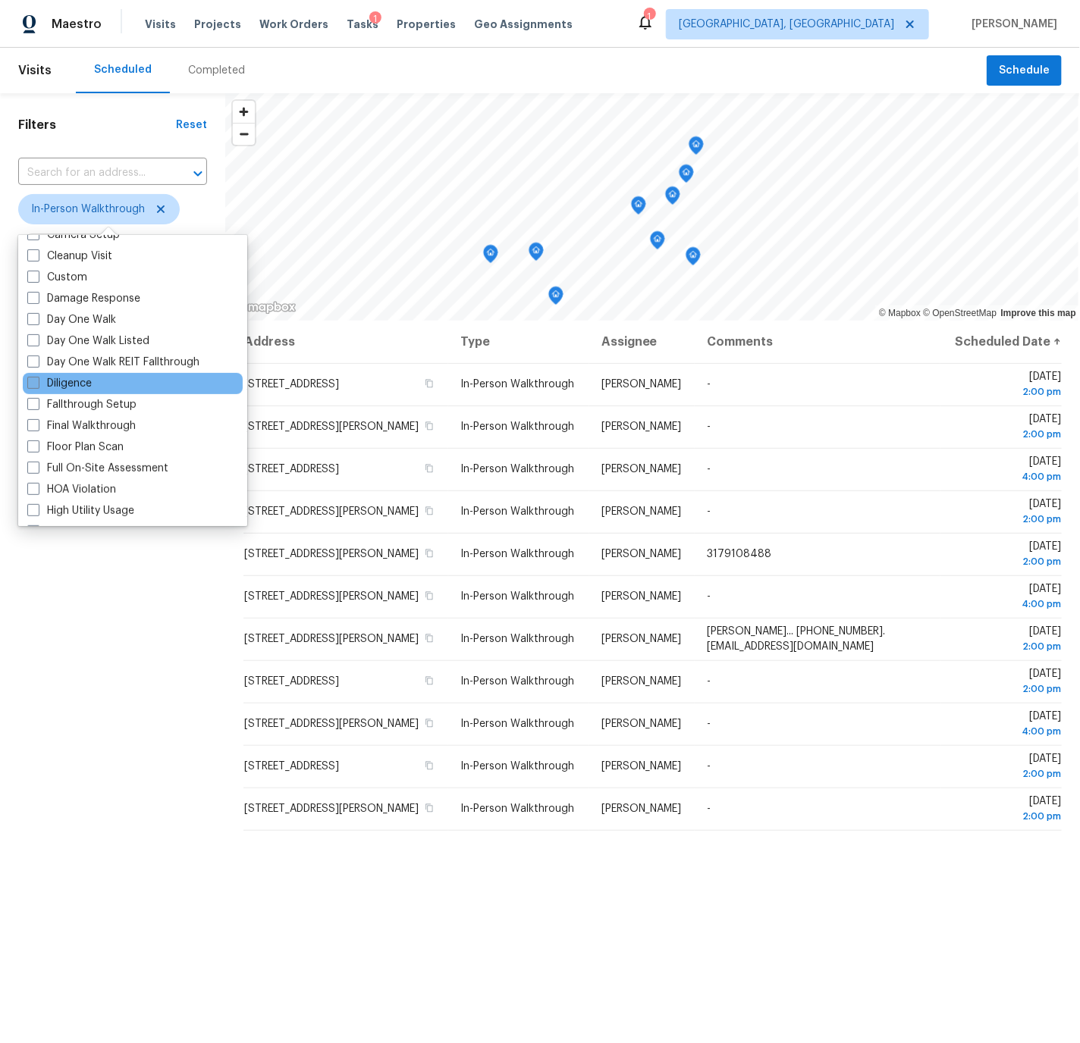
click at [32, 381] on span at bounding box center [33, 383] width 12 height 12
click at [32, 381] on input "Diligence" at bounding box center [32, 381] width 10 height 10
checkbox input "true"
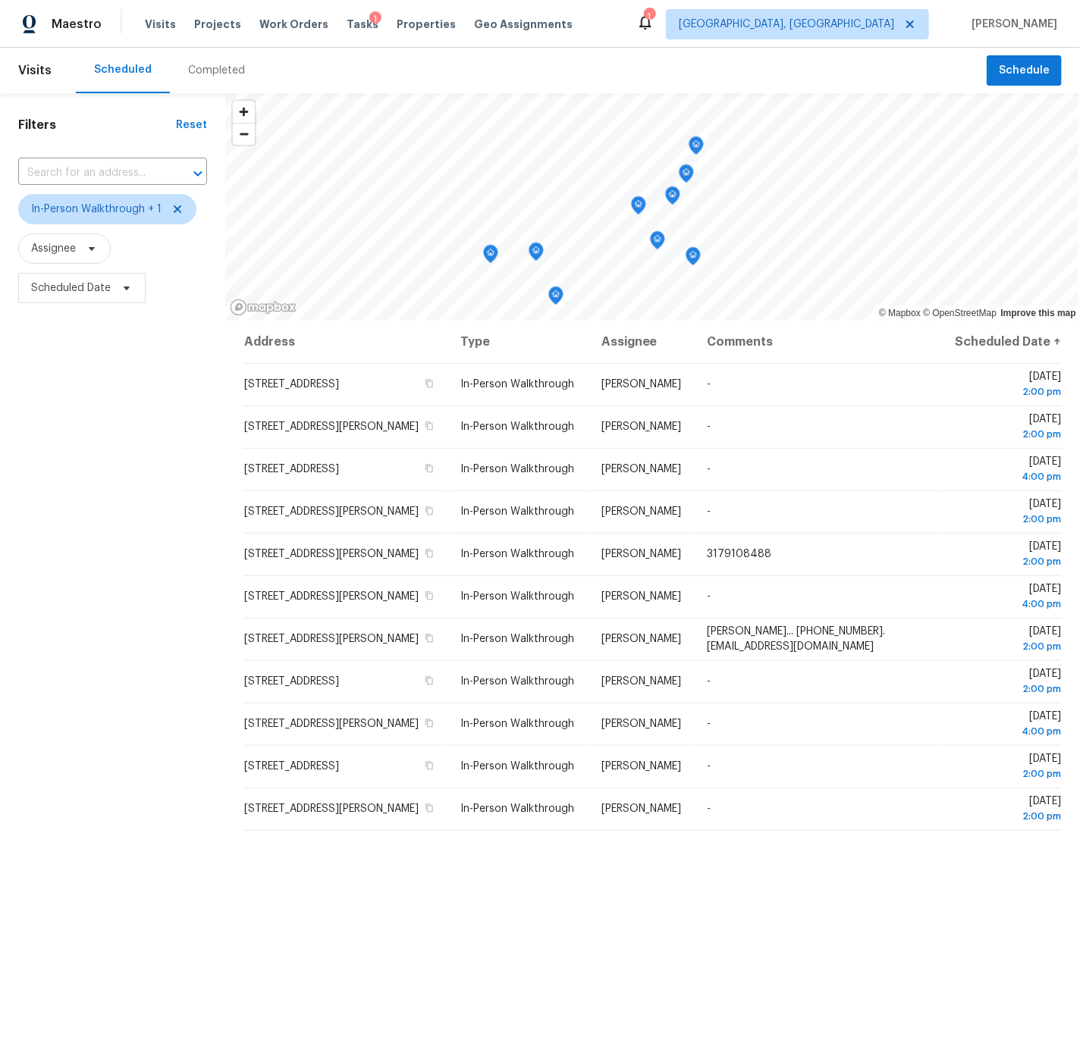
click at [111, 713] on div "Filters Reset ​ In-Person Walkthrough + 1 Assignee Scheduled Date" at bounding box center [112, 624] width 225 height 1062
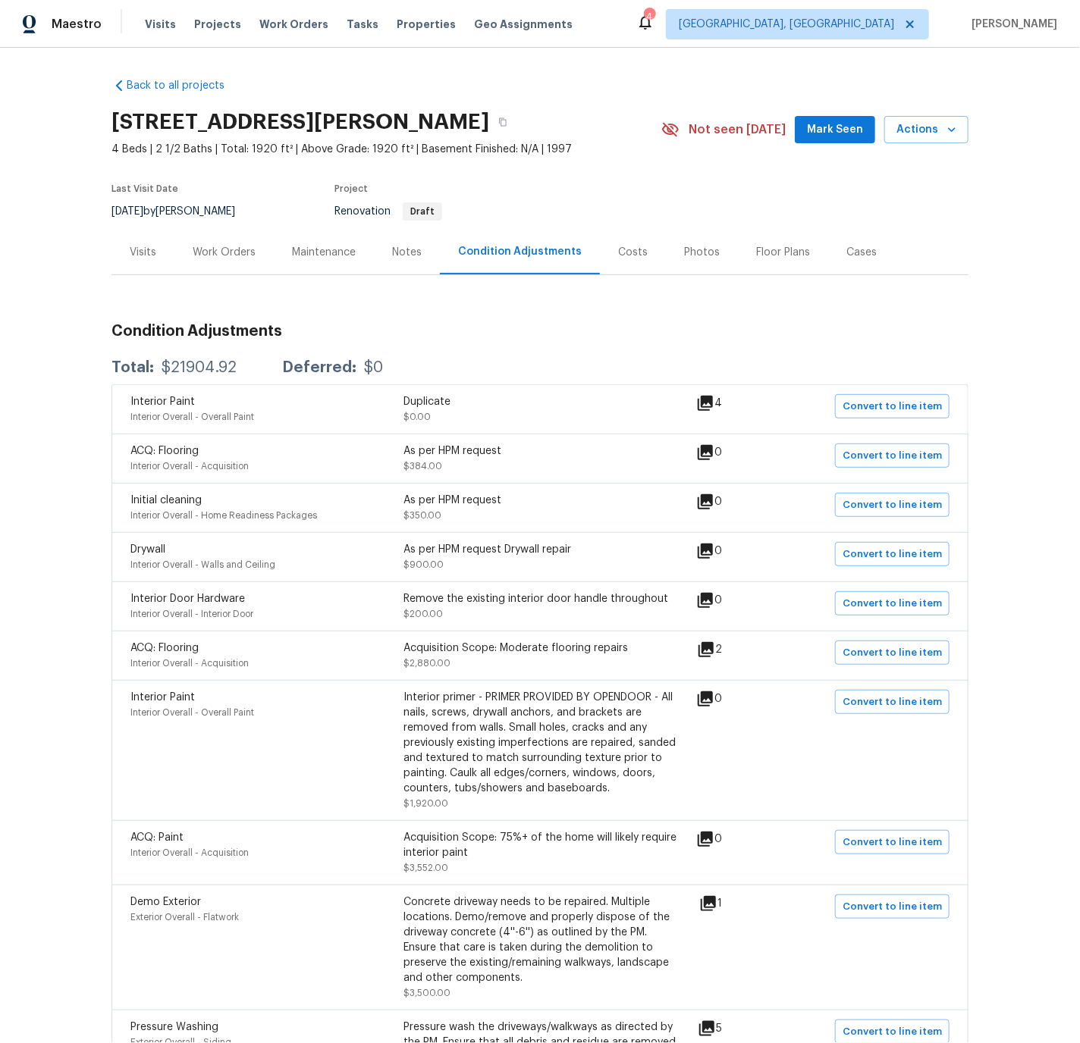
click at [243, 253] on div "Work Orders" at bounding box center [224, 252] width 63 height 15
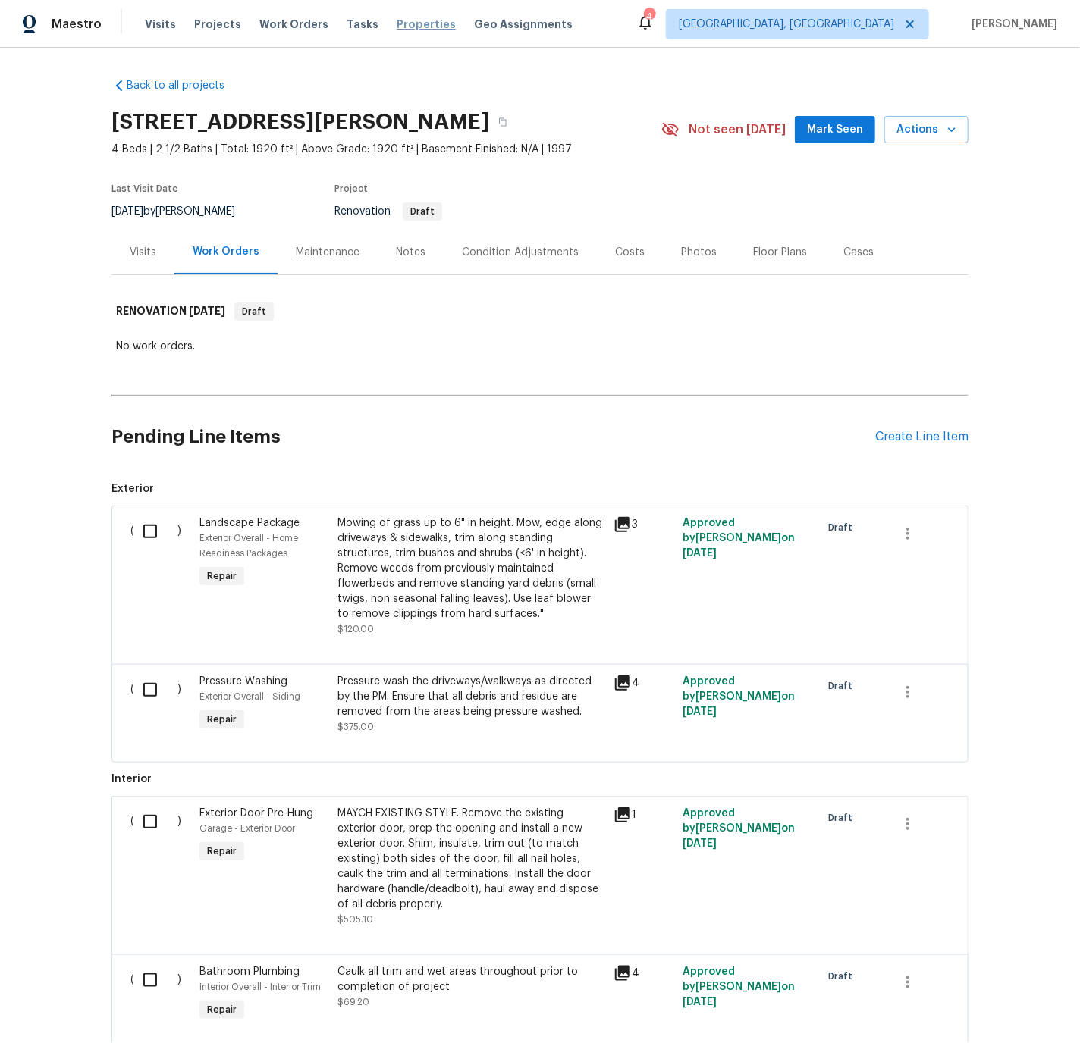
click at [407, 21] on span "Properties" at bounding box center [426, 24] width 59 height 15
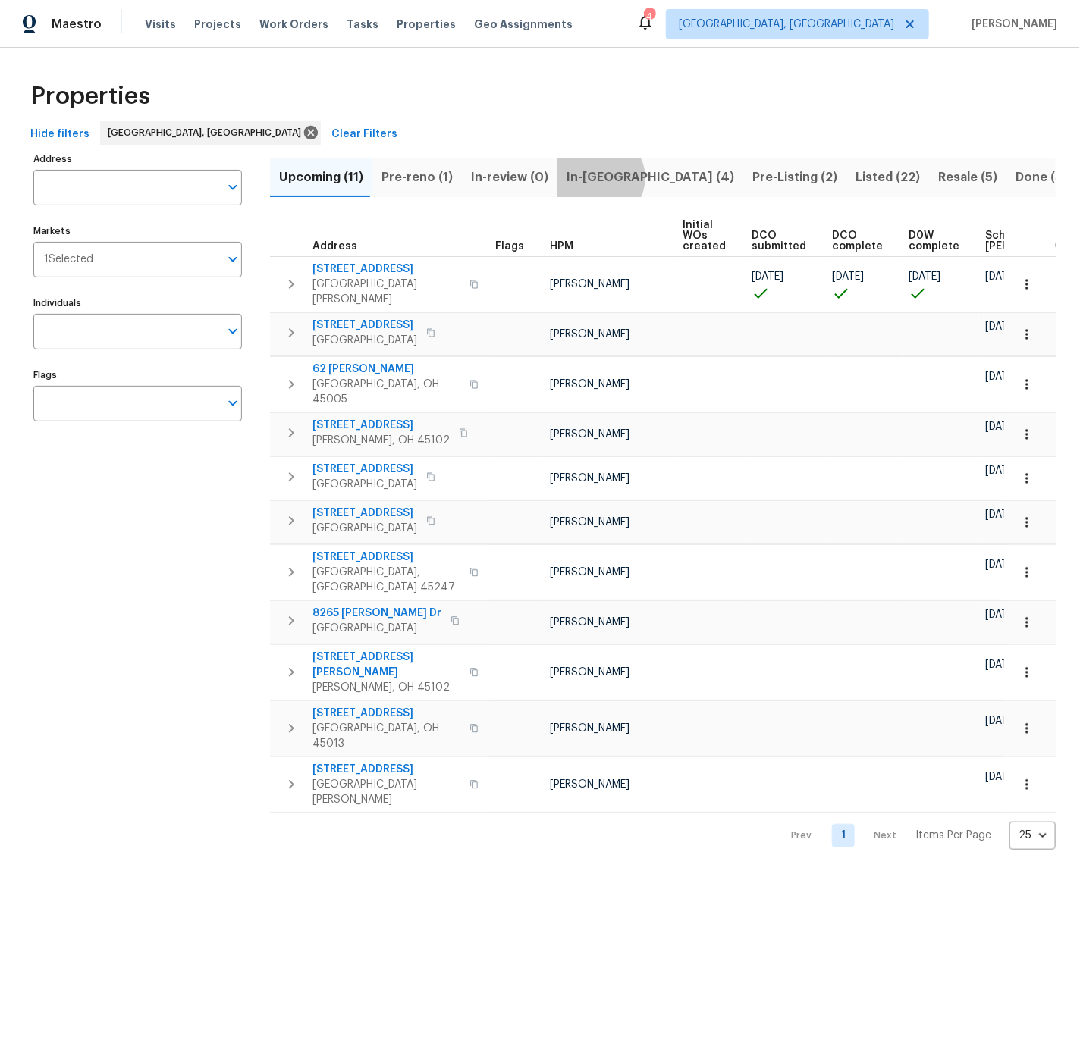
click at [589, 178] on span "In-reno (4)" at bounding box center [650, 177] width 168 height 21
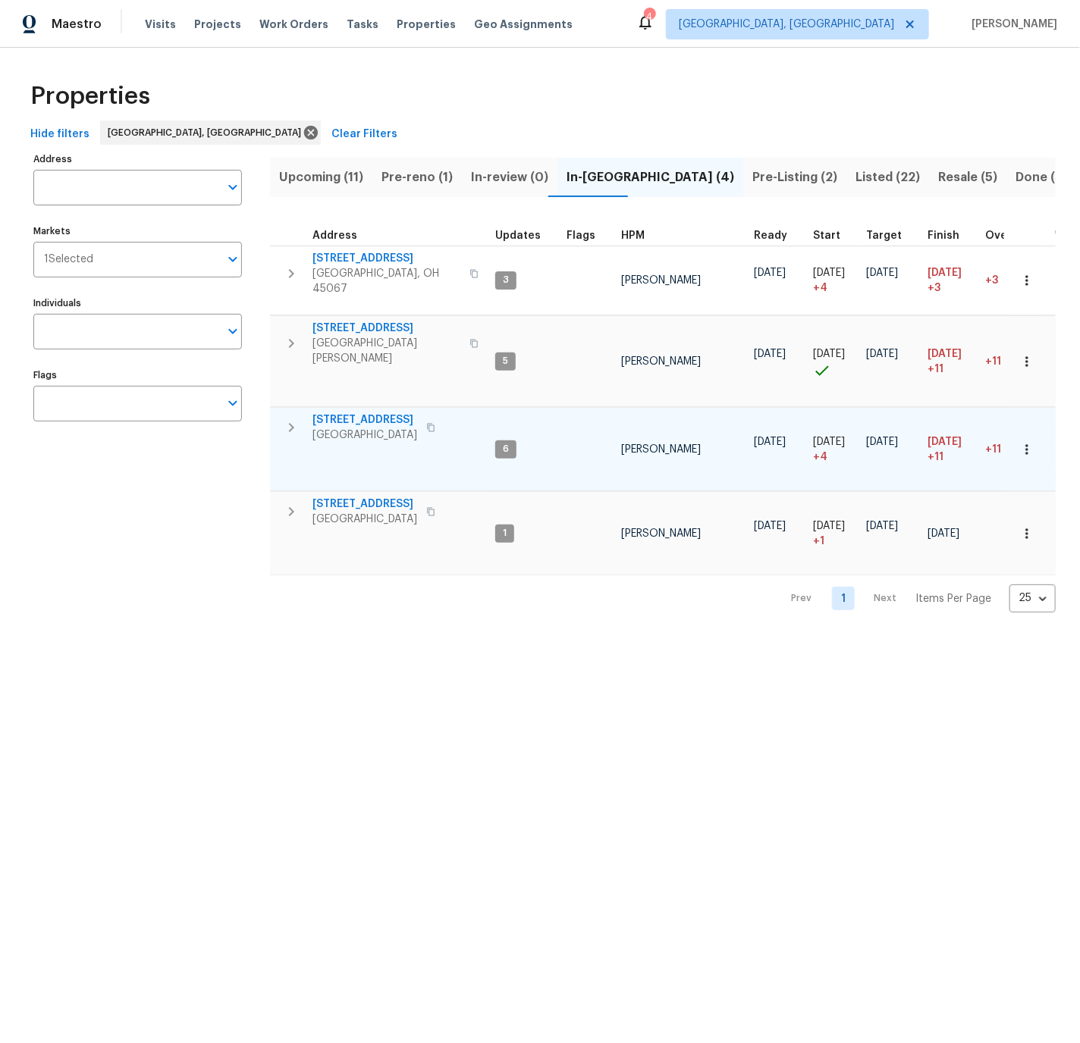
click at [365, 412] on span "6107 Driftwood Ct" at bounding box center [364, 419] width 105 height 15
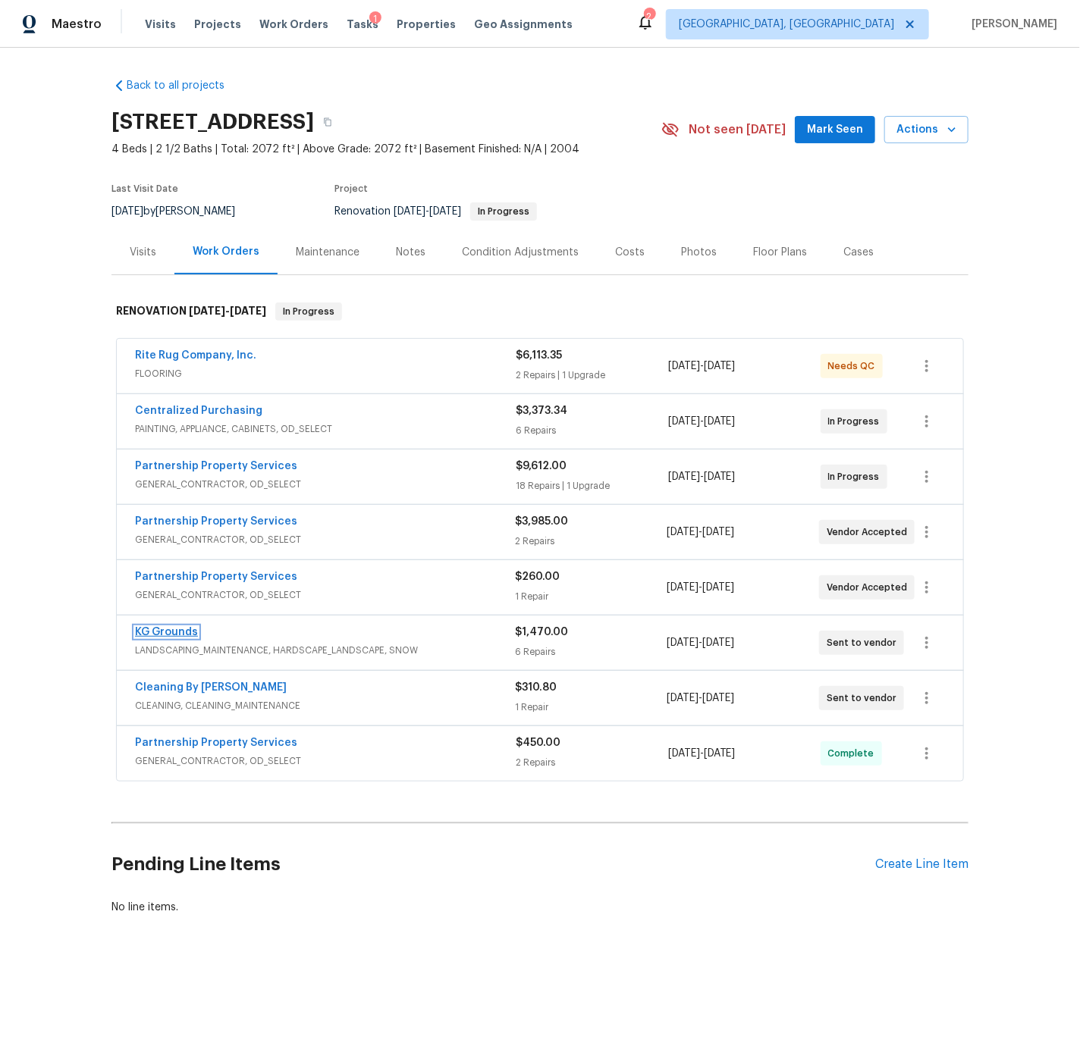
click at [171, 632] on link "KG Grounds" at bounding box center [166, 632] width 63 height 11
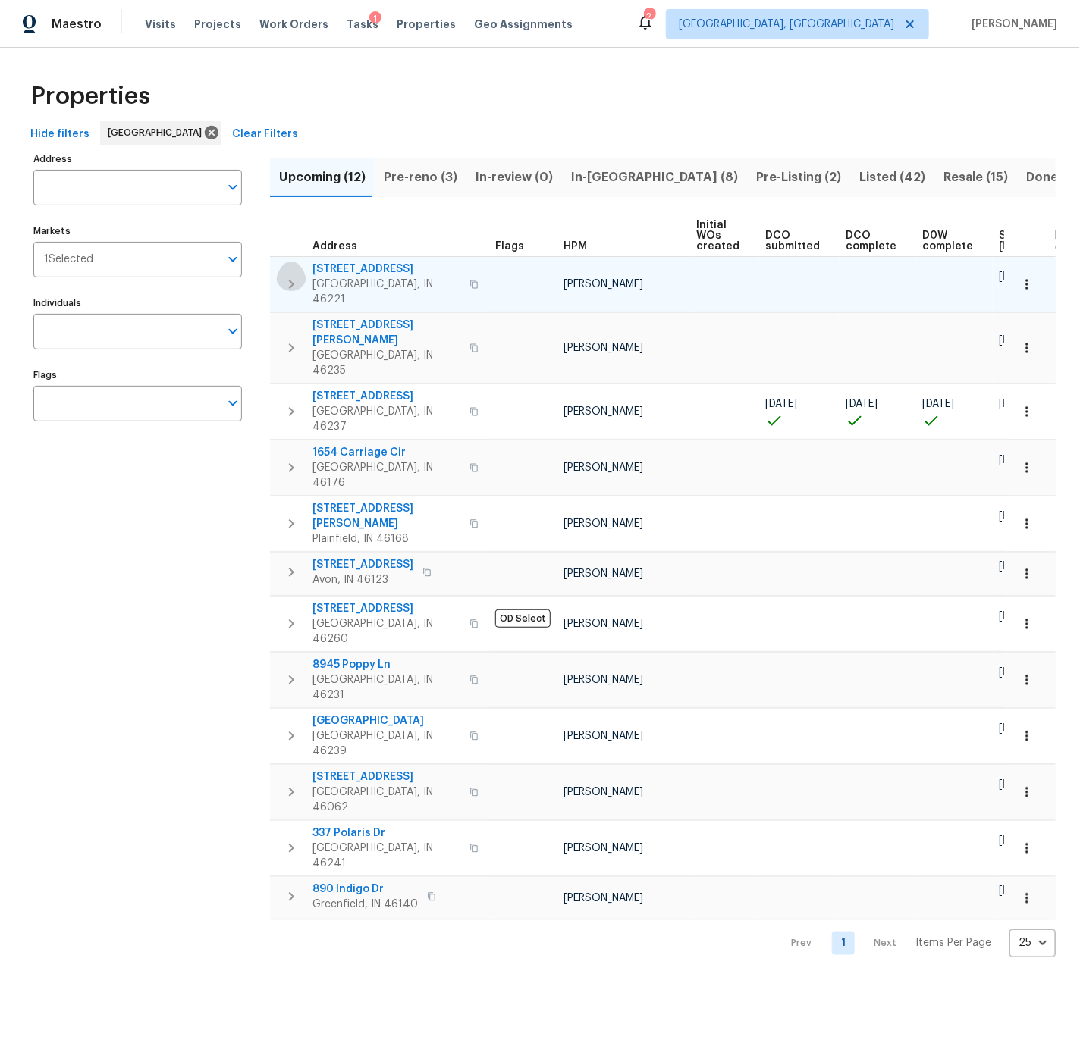
click at [293, 275] on icon "button" at bounding box center [291, 284] width 18 height 18
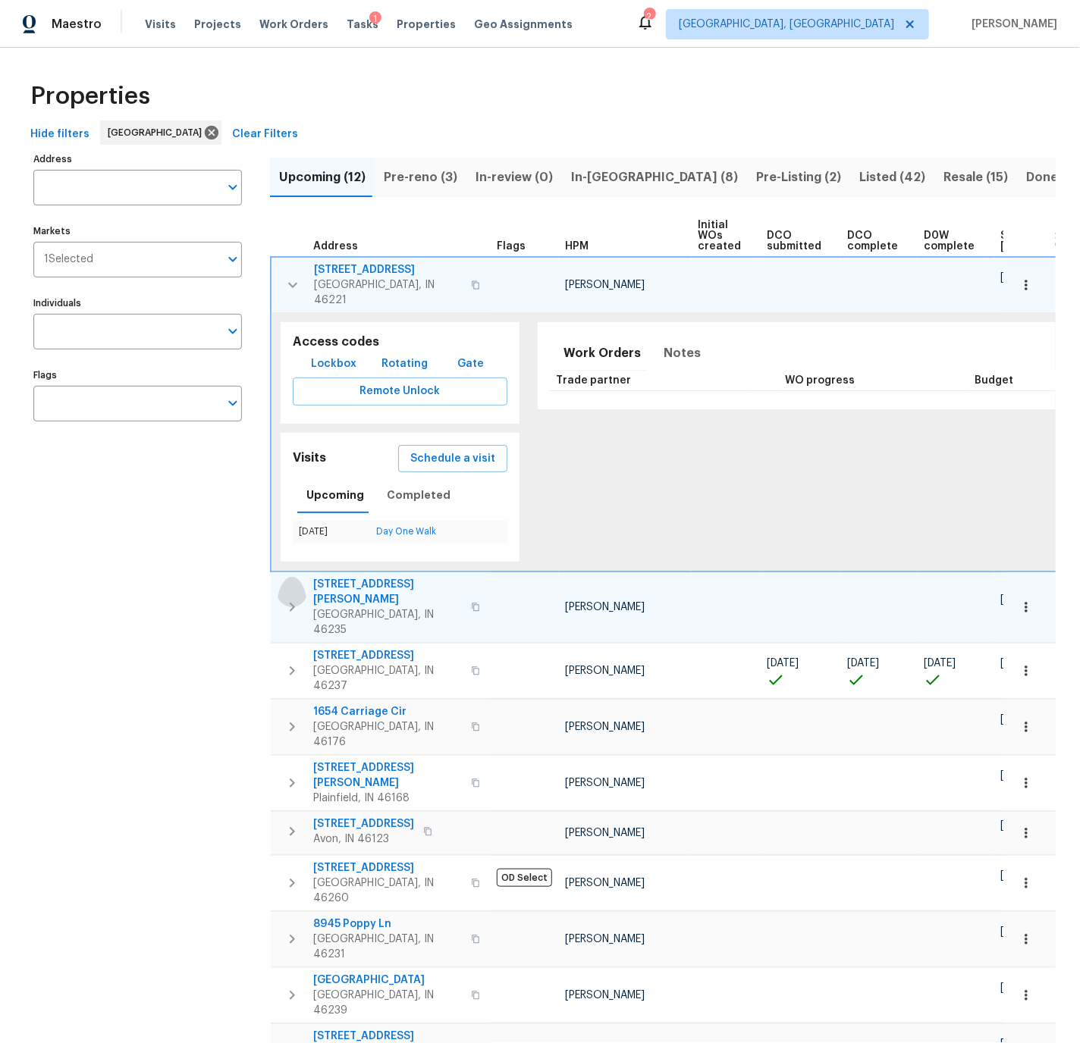
click at [289, 598] on icon "button" at bounding box center [292, 607] width 18 height 18
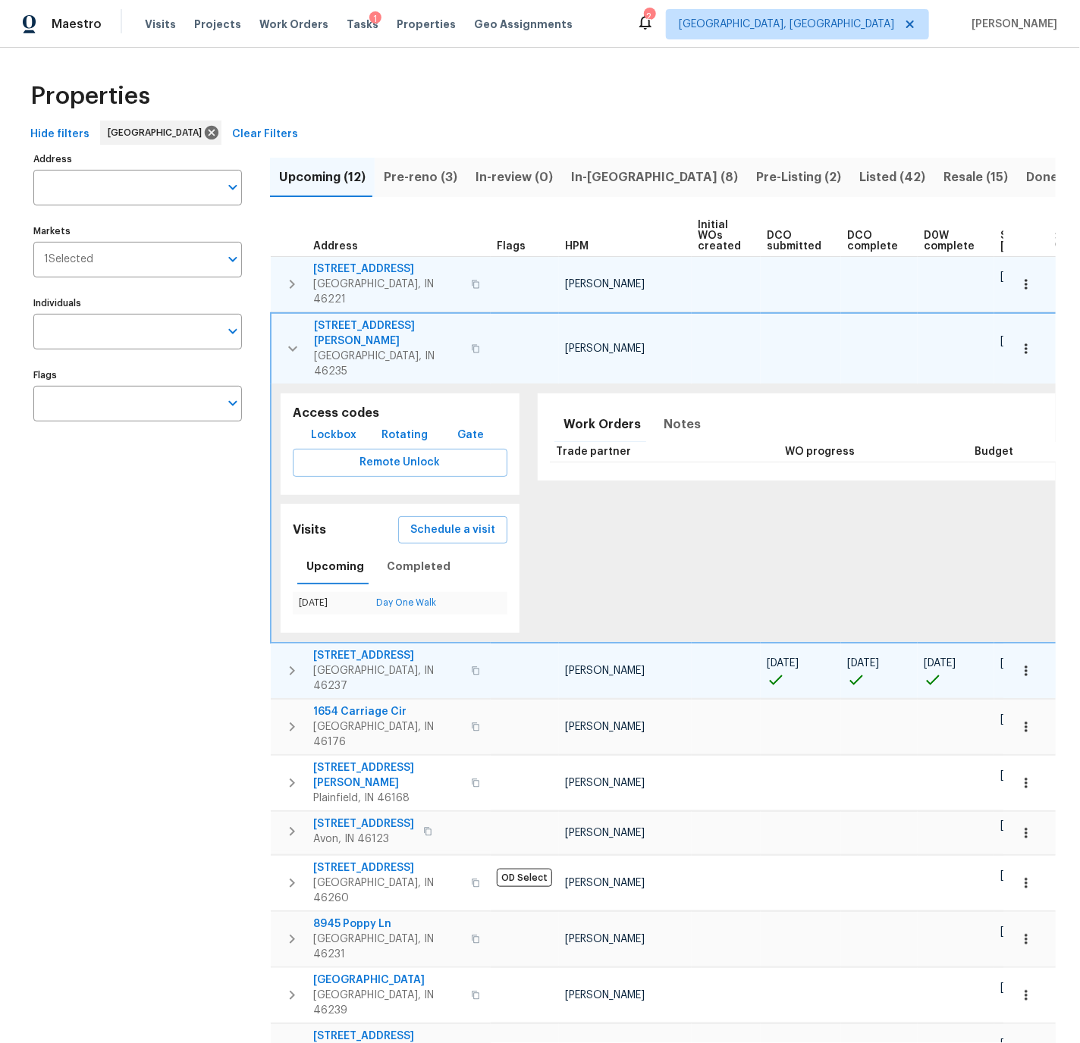
click at [290, 662] on icon "button" at bounding box center [292, 671] width 18 height 18
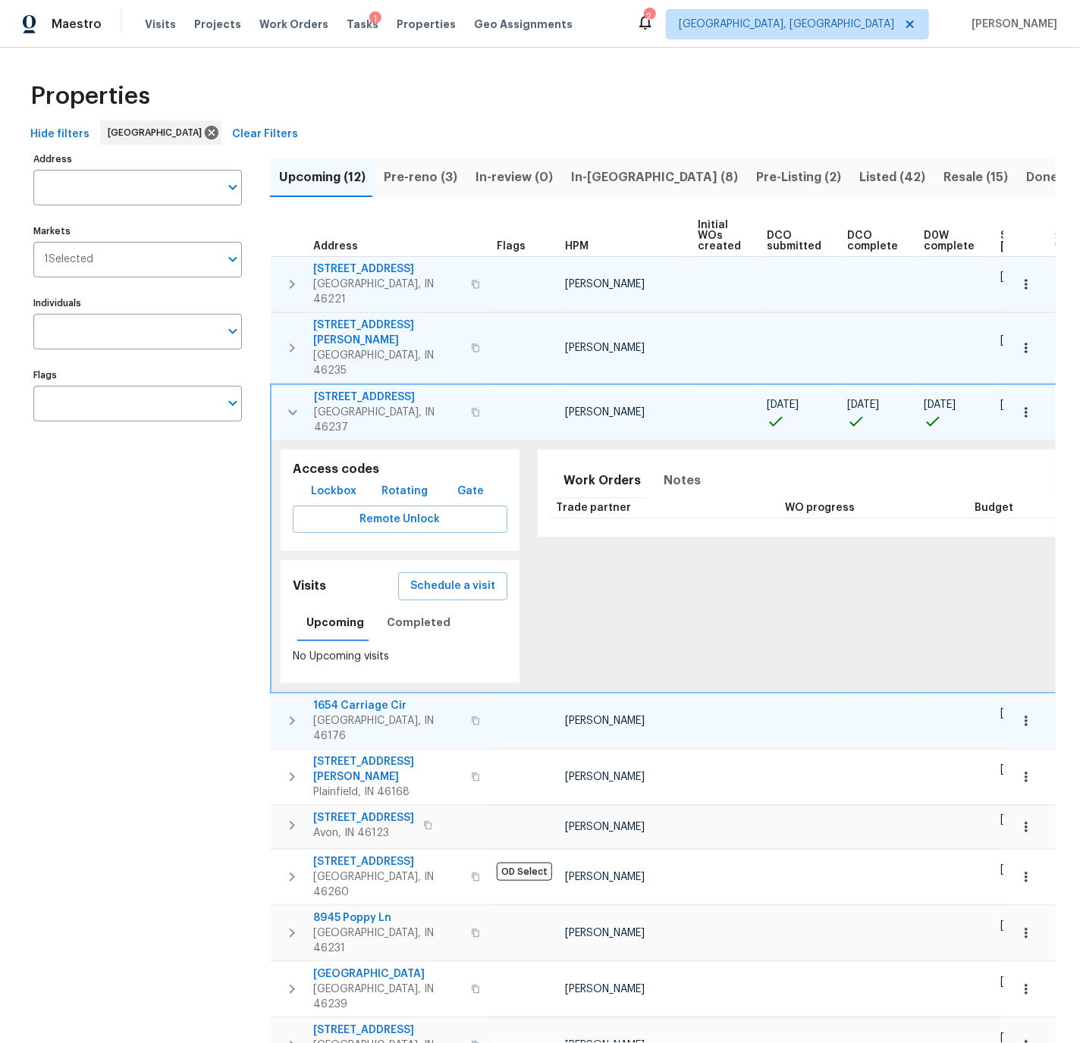
click at [290, 712] on icon "button" at bounding box center [292, 721] width 18 height 18
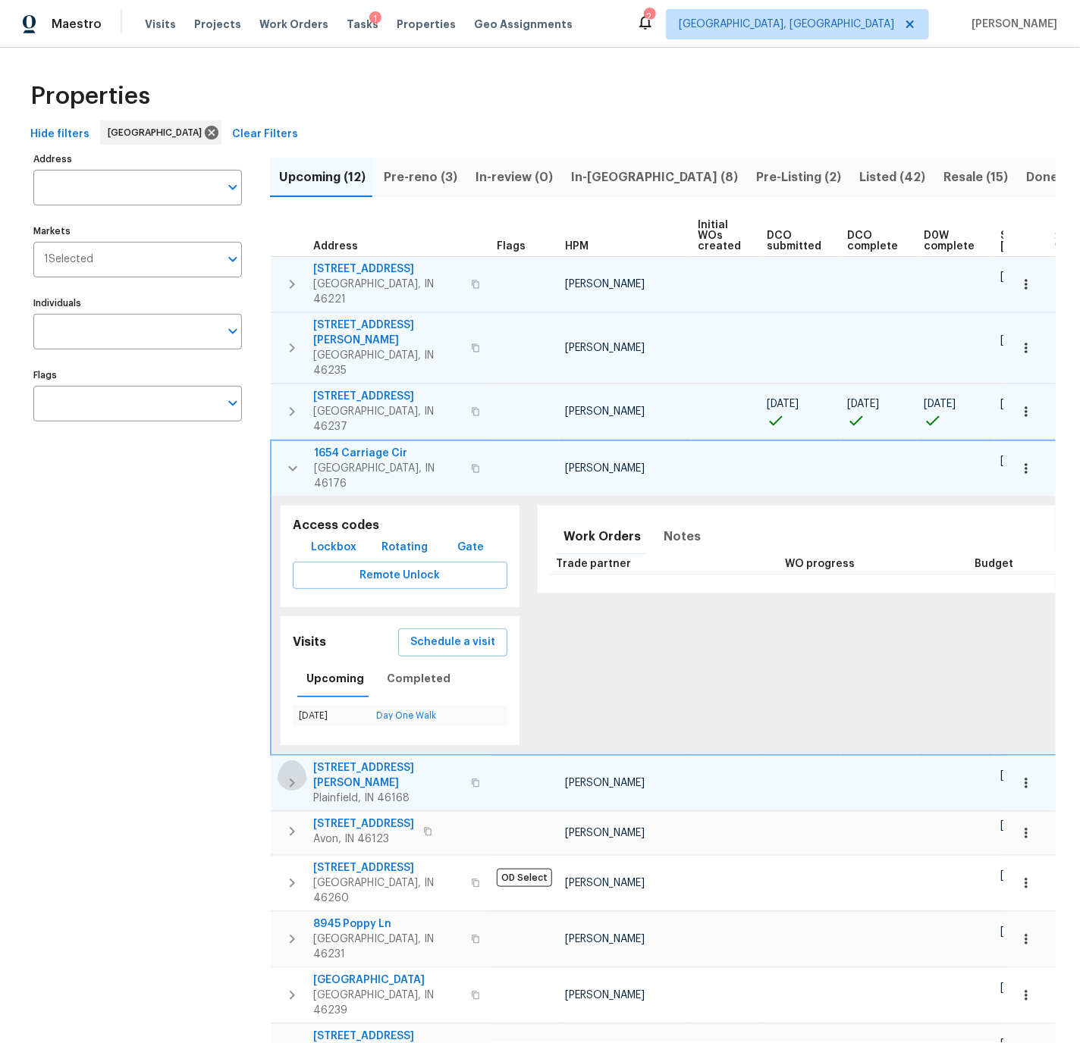
click at [291, 774] on icon "button" at bounding box center [292, 783] width 18 height 18
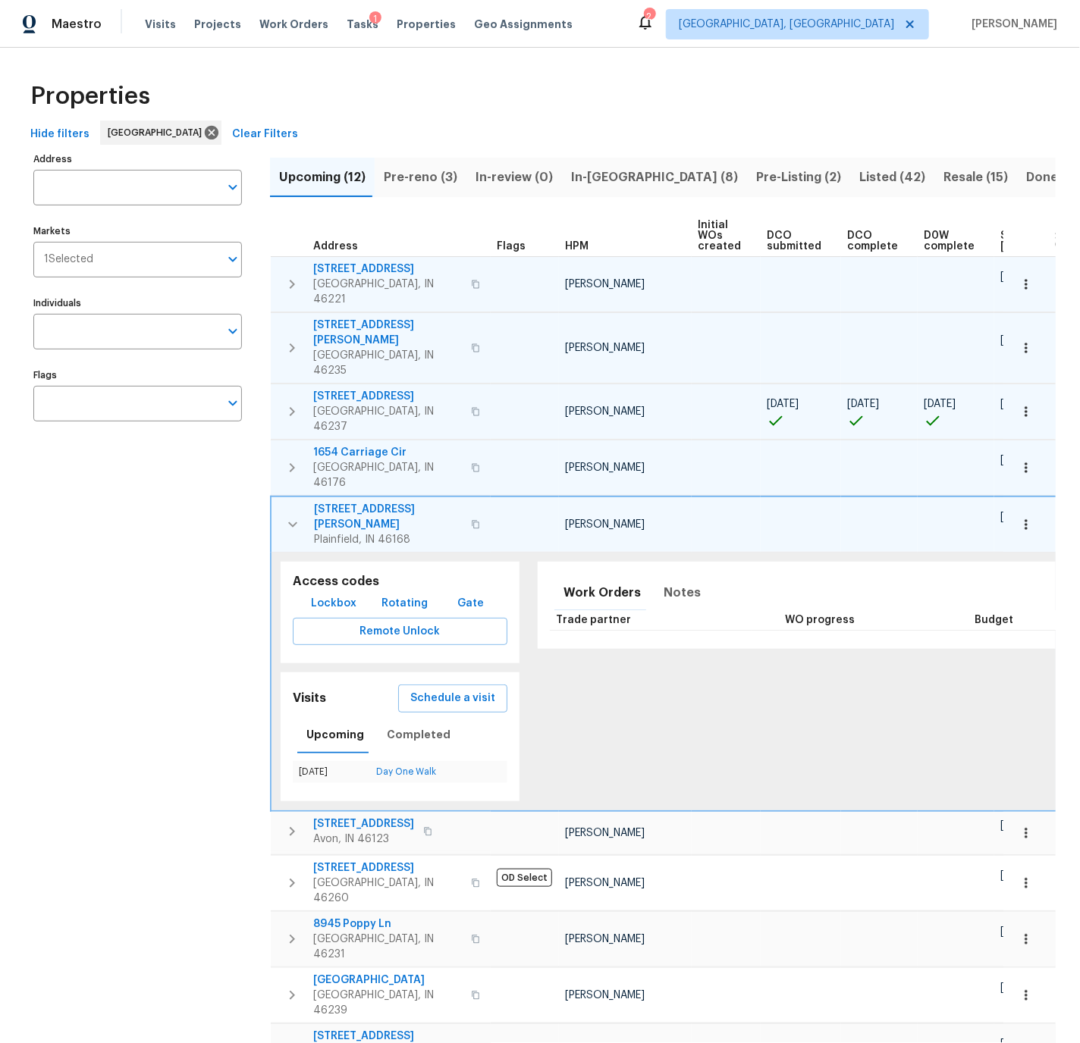
scroll to position [61, 0]
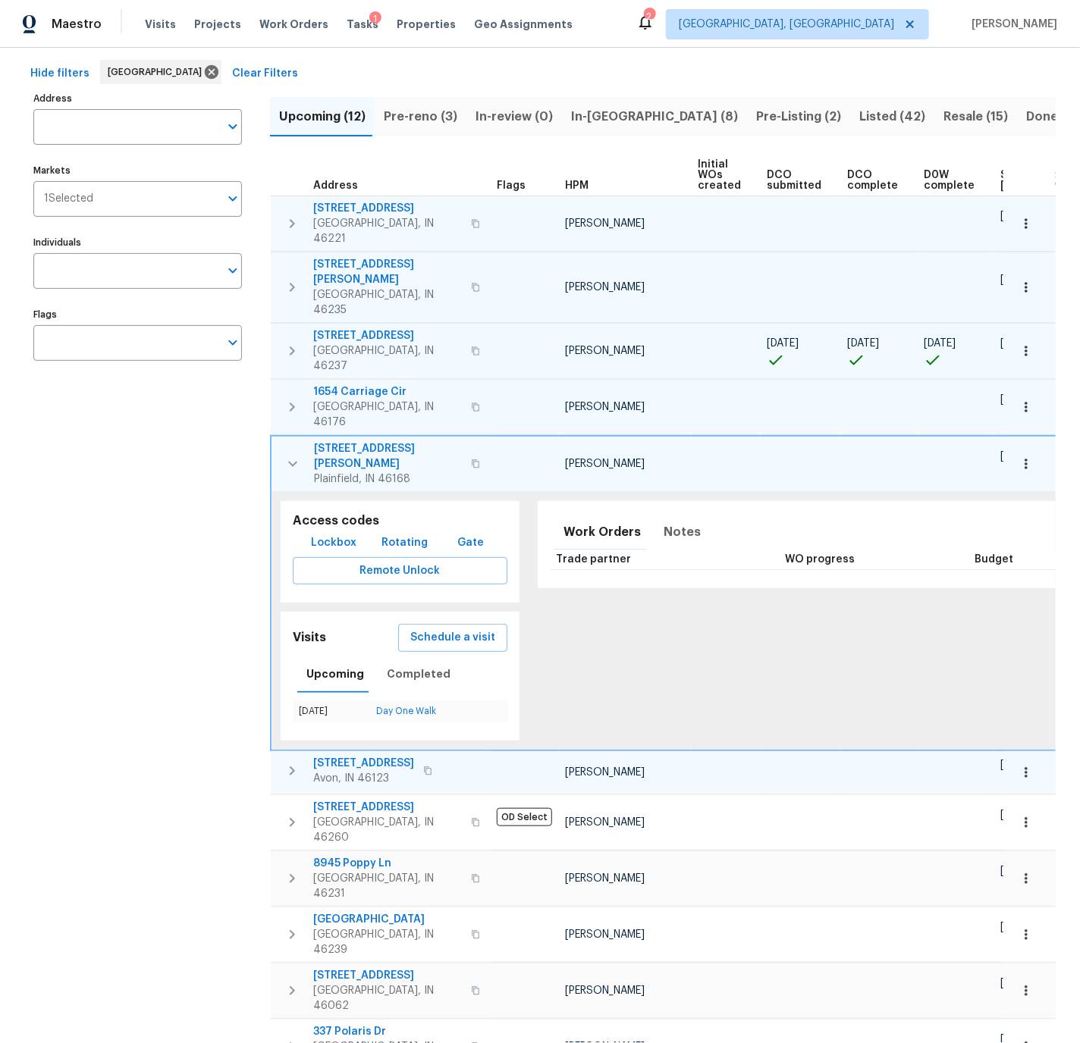
click at [290, 762] on icon "button" at bounding box center [292, 771] width 18 height 18
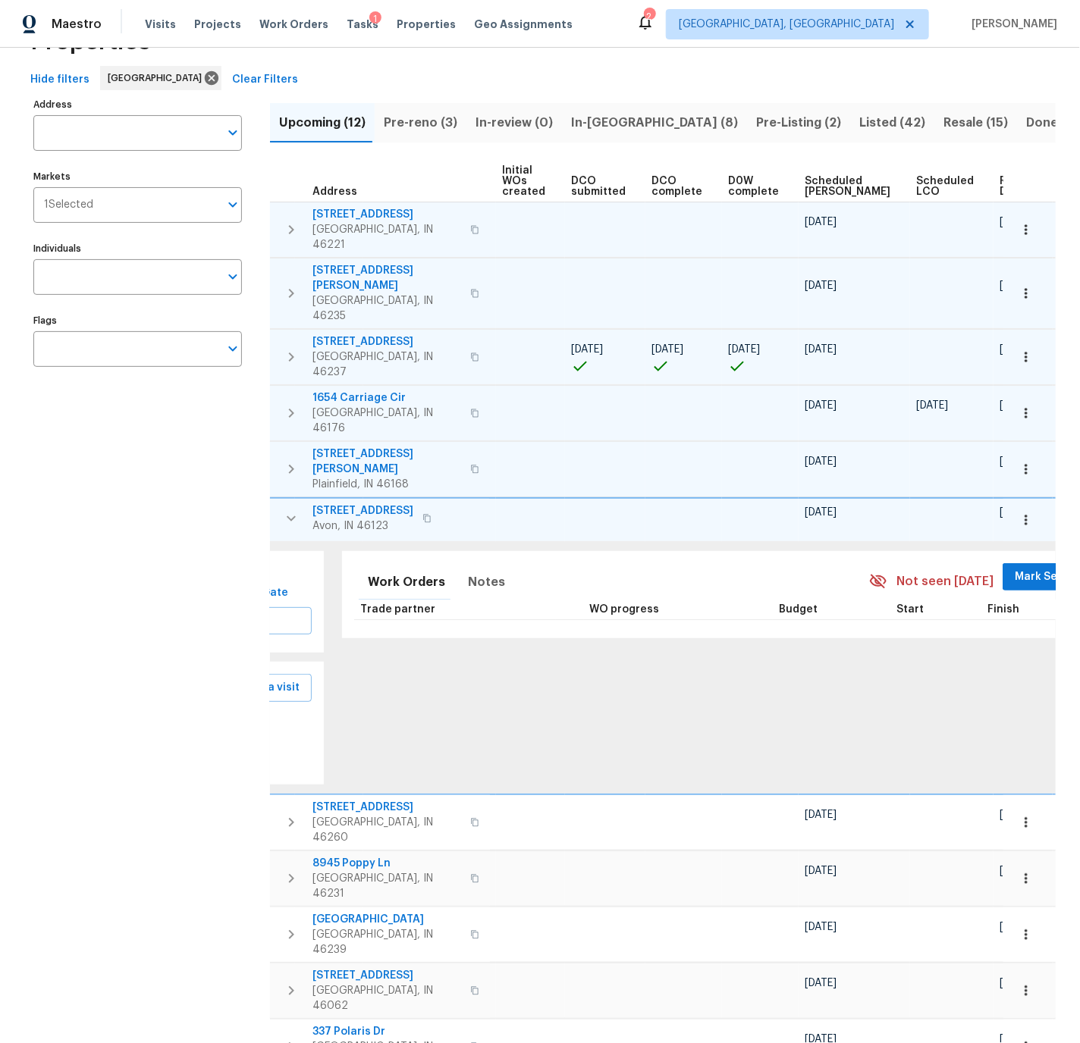
scroll to position [0, 0]
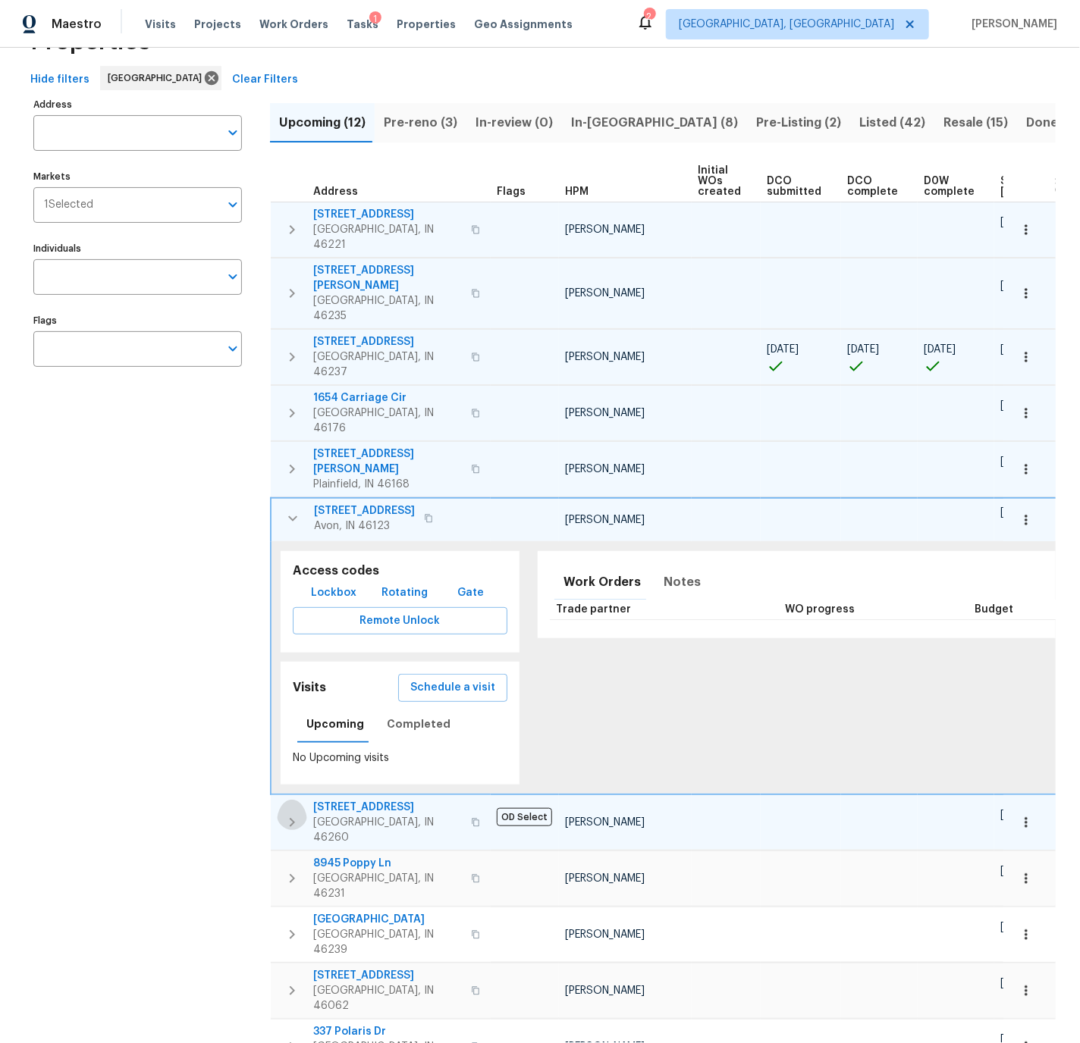
click at [290, 814] on icon "button" at bounding box center [292, 823] width 18 height 18
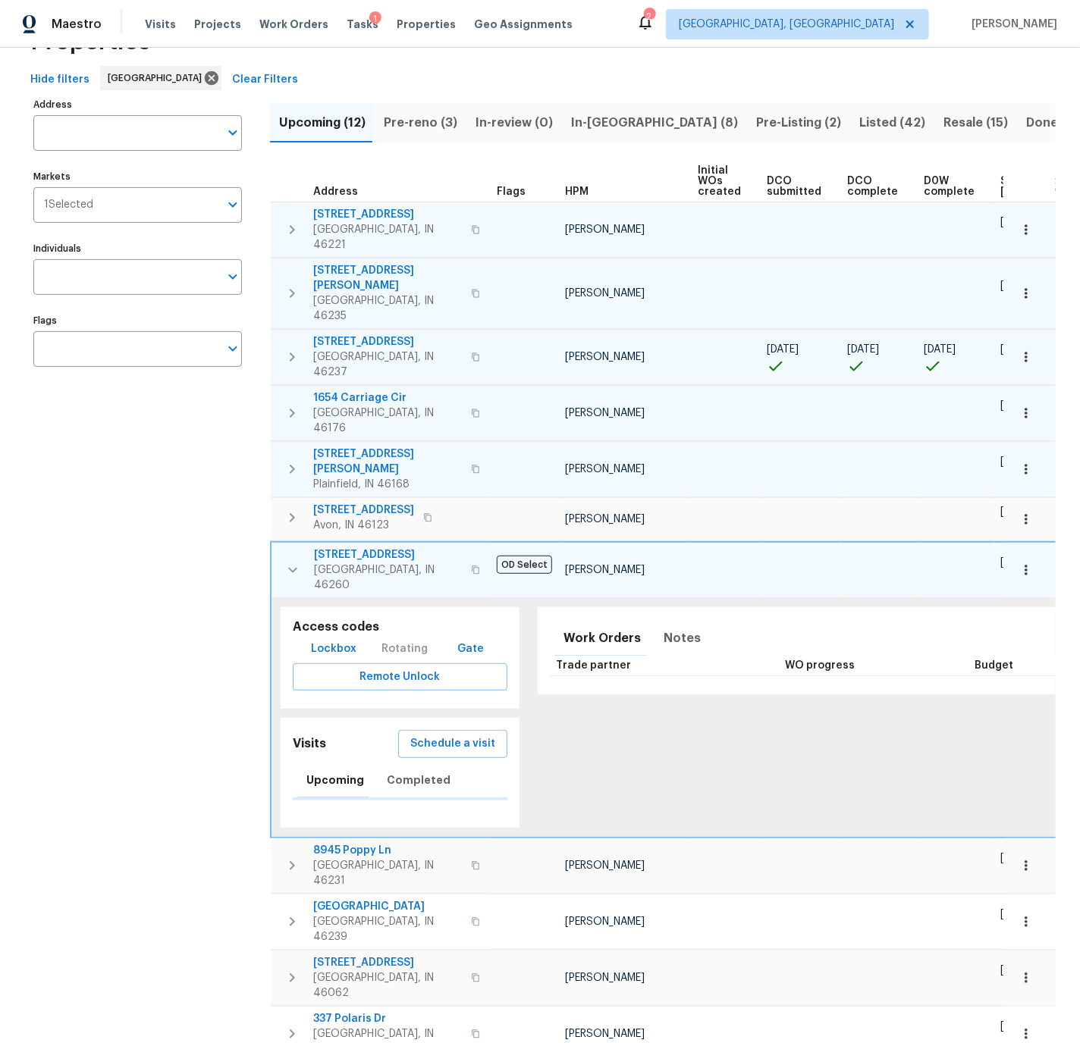
scroll to position [55, 0]
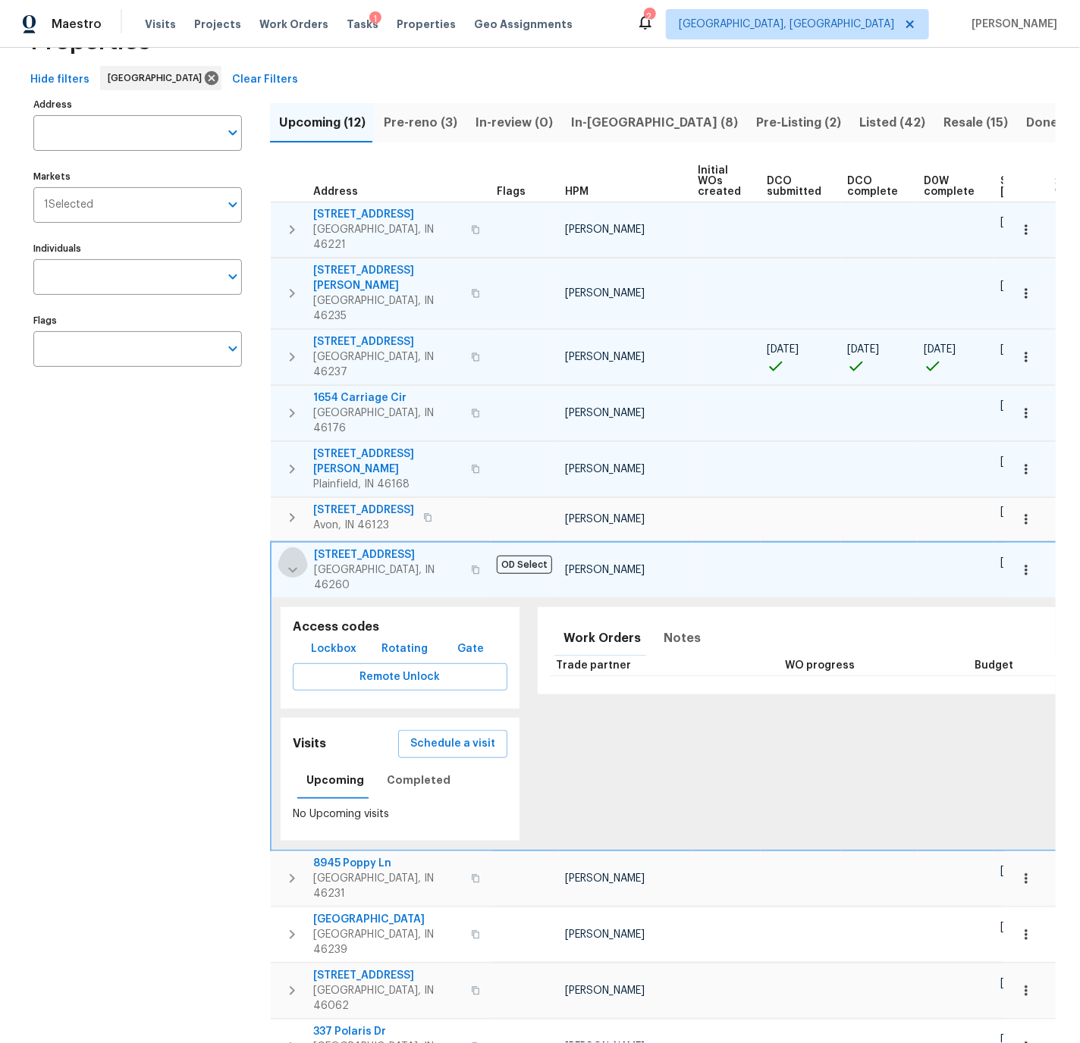
click at [288, 567] on icon "button" at bounding box center [292, 569] width 9 height 5
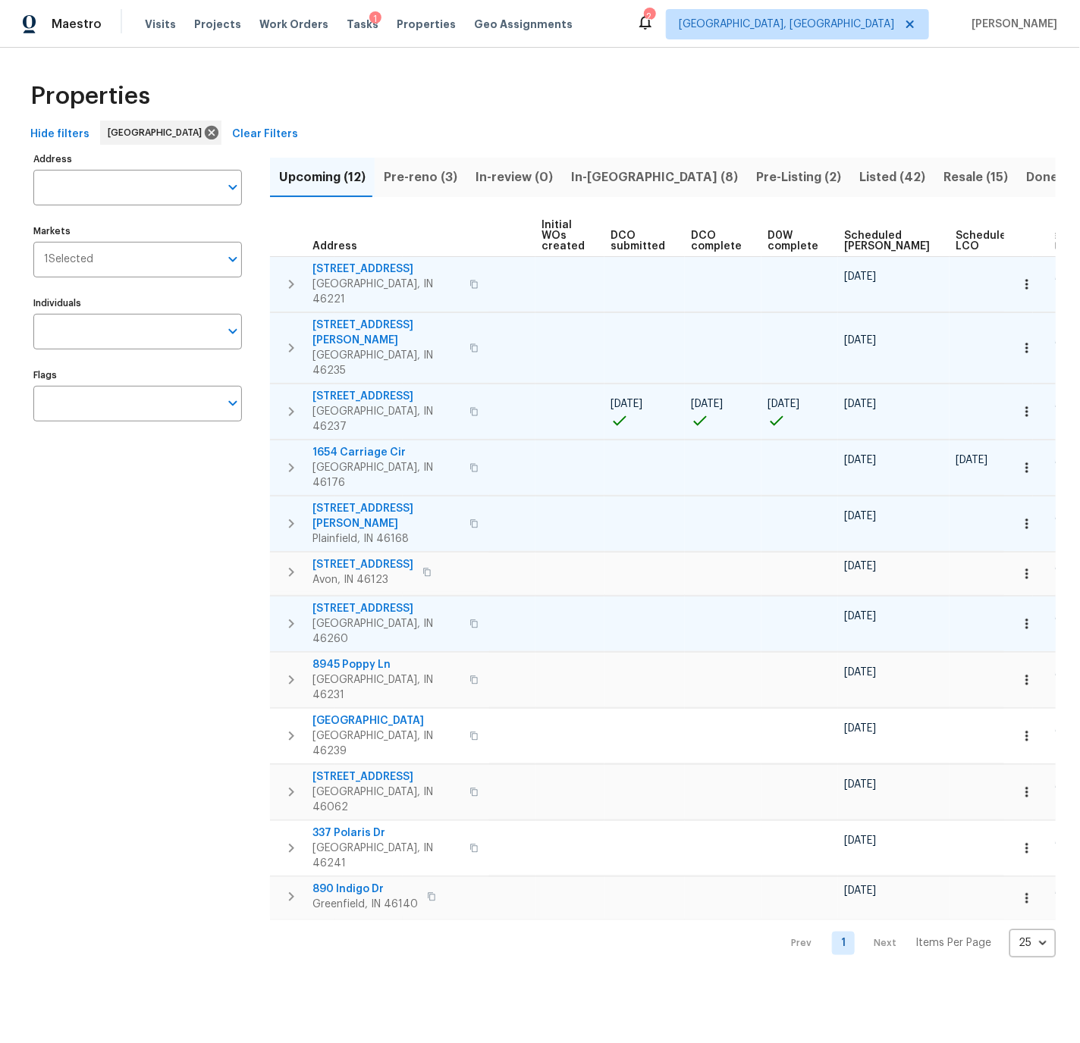
scroll to position [0, 194]
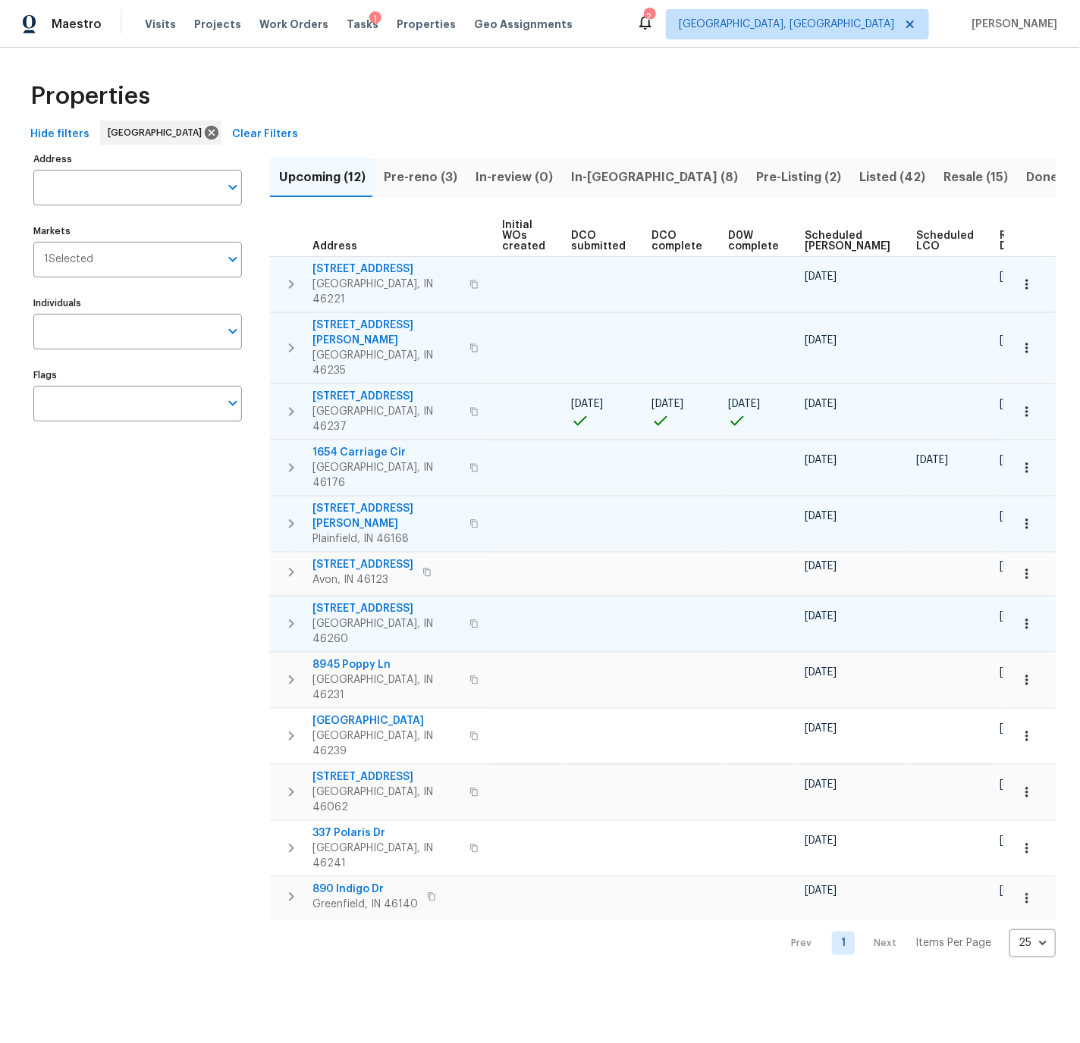
click at [1031, 566] on icon "button" at bounding box center [1026, 573] width 15 height 15
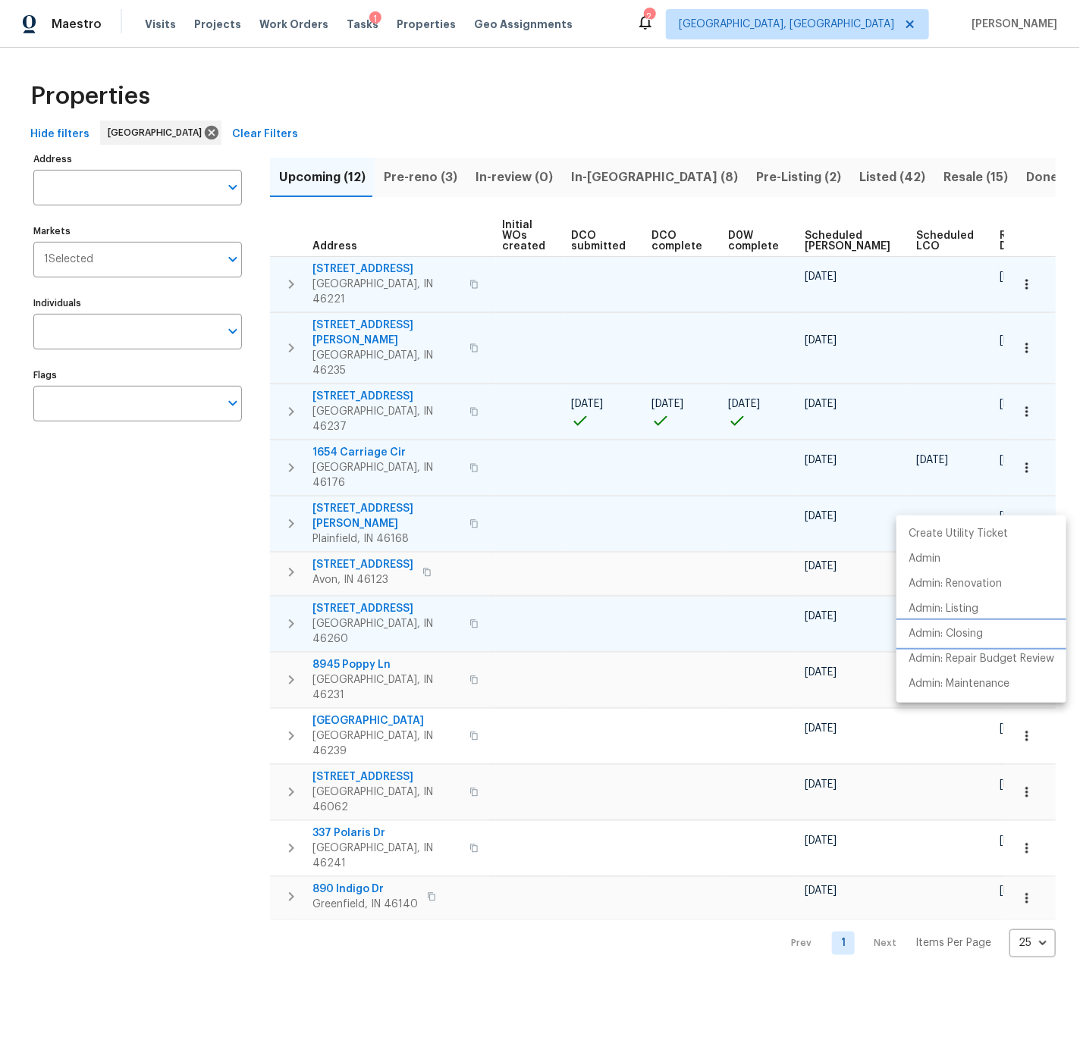
click at [972, 632] on p "Admin: Closing" at bounding box center [945, 634] width 74 height 16
click at [293, 541] on div at bounding box center [540, 521] width 1080 height 1043
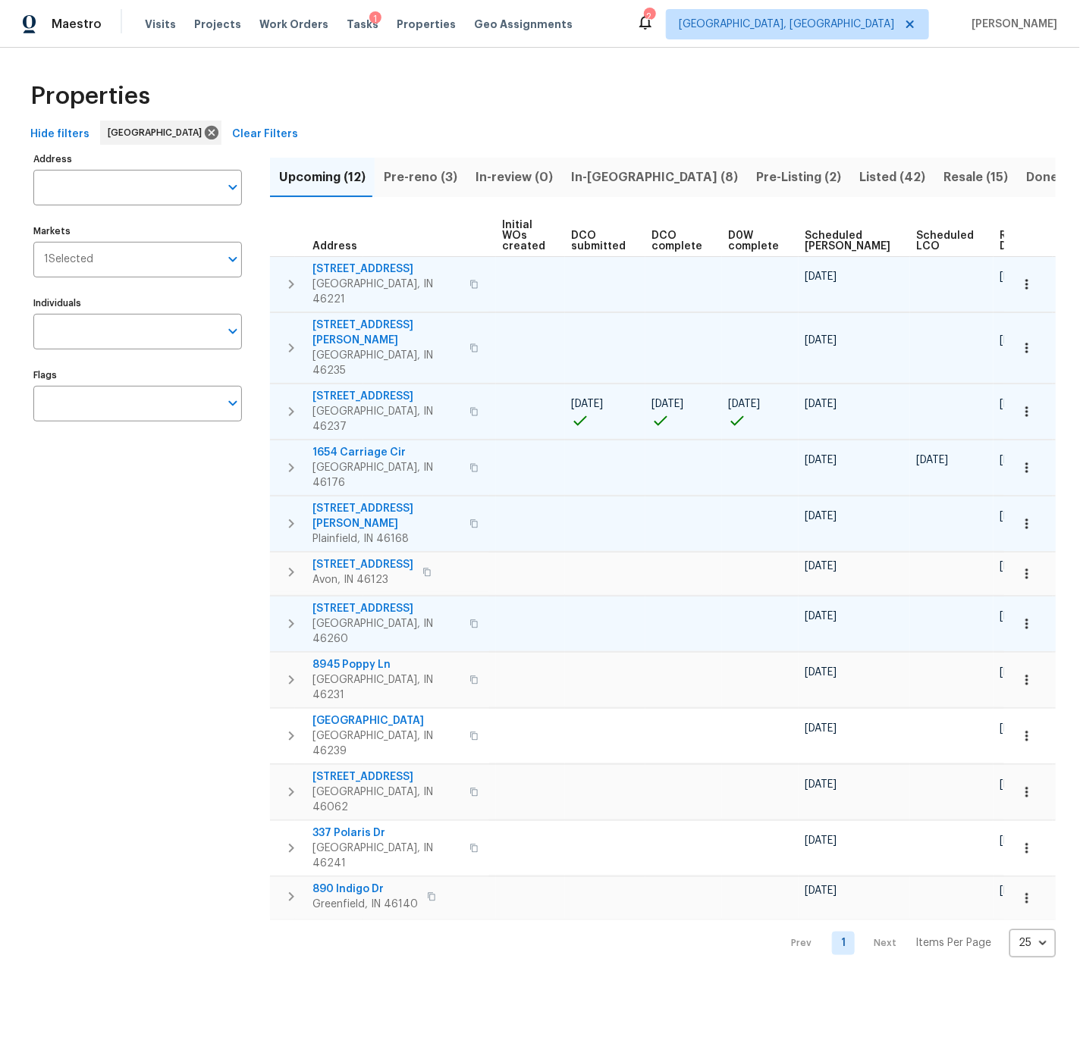
click at [289, 615] on icon "button" at bounding box center [291, 624] width 18 height 18
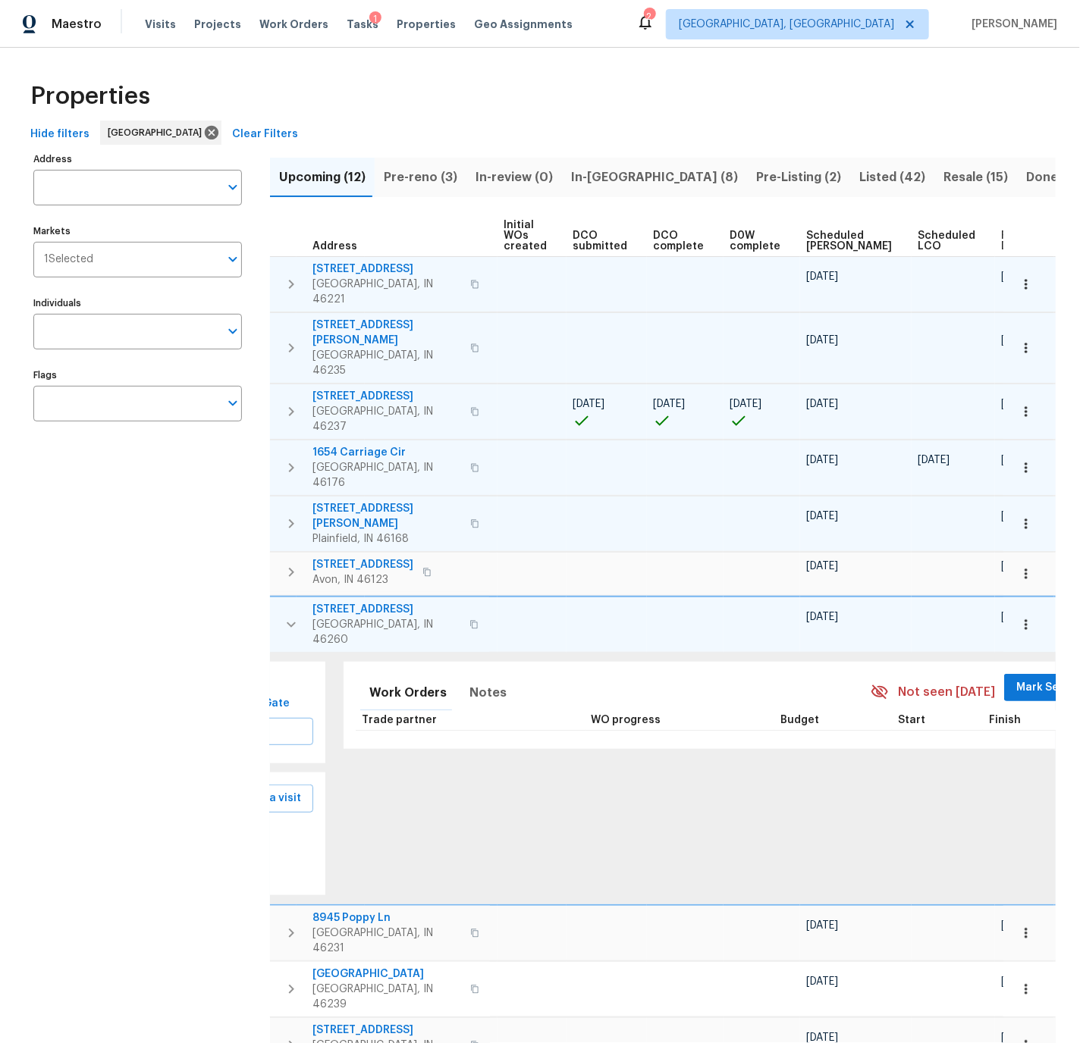
scroll to position [0, 0]
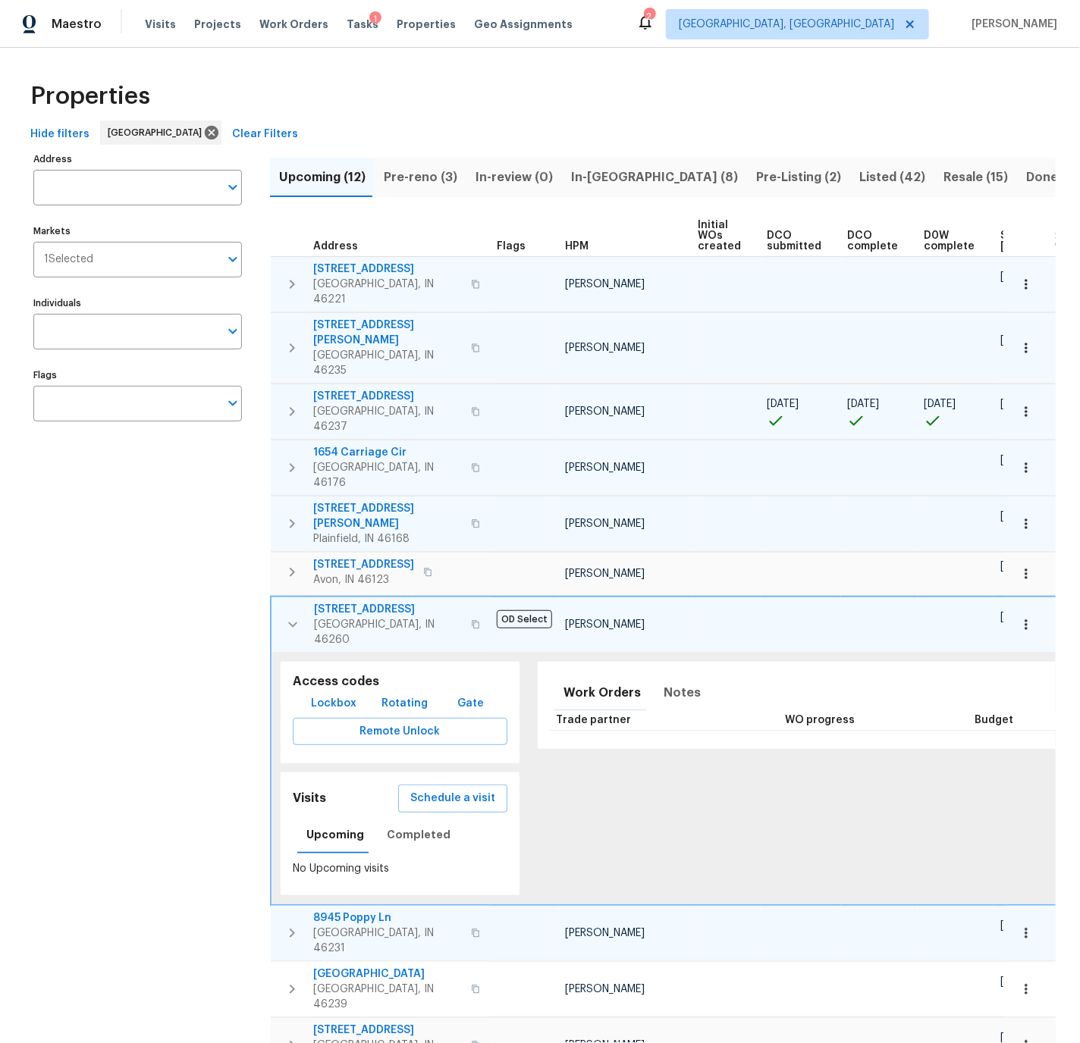
click at [291, 924] on icon "button" at bounding box center [292, 933] width 18 height 18
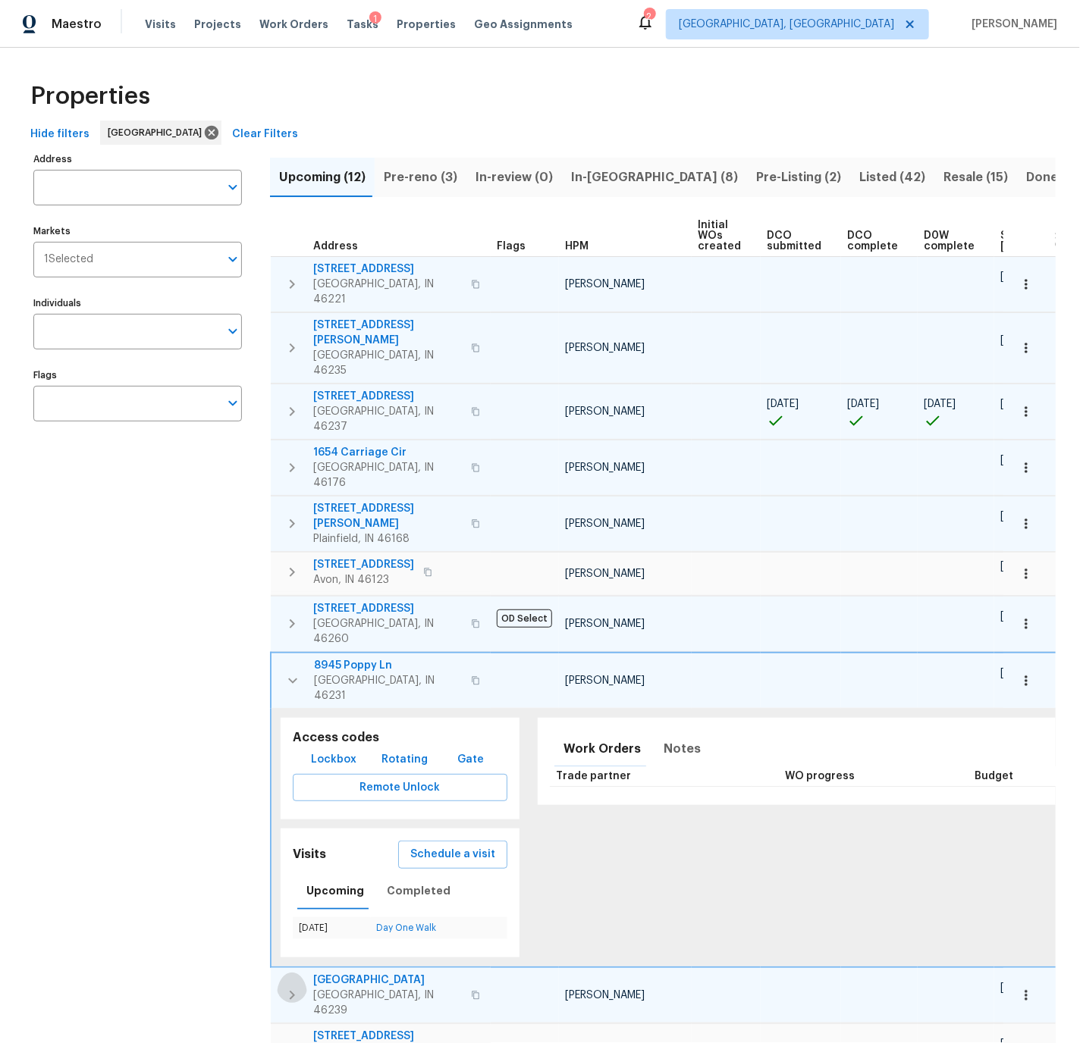
click at [292, 991] on icon "button" at bounding box center [292, 995] width 5 height 9
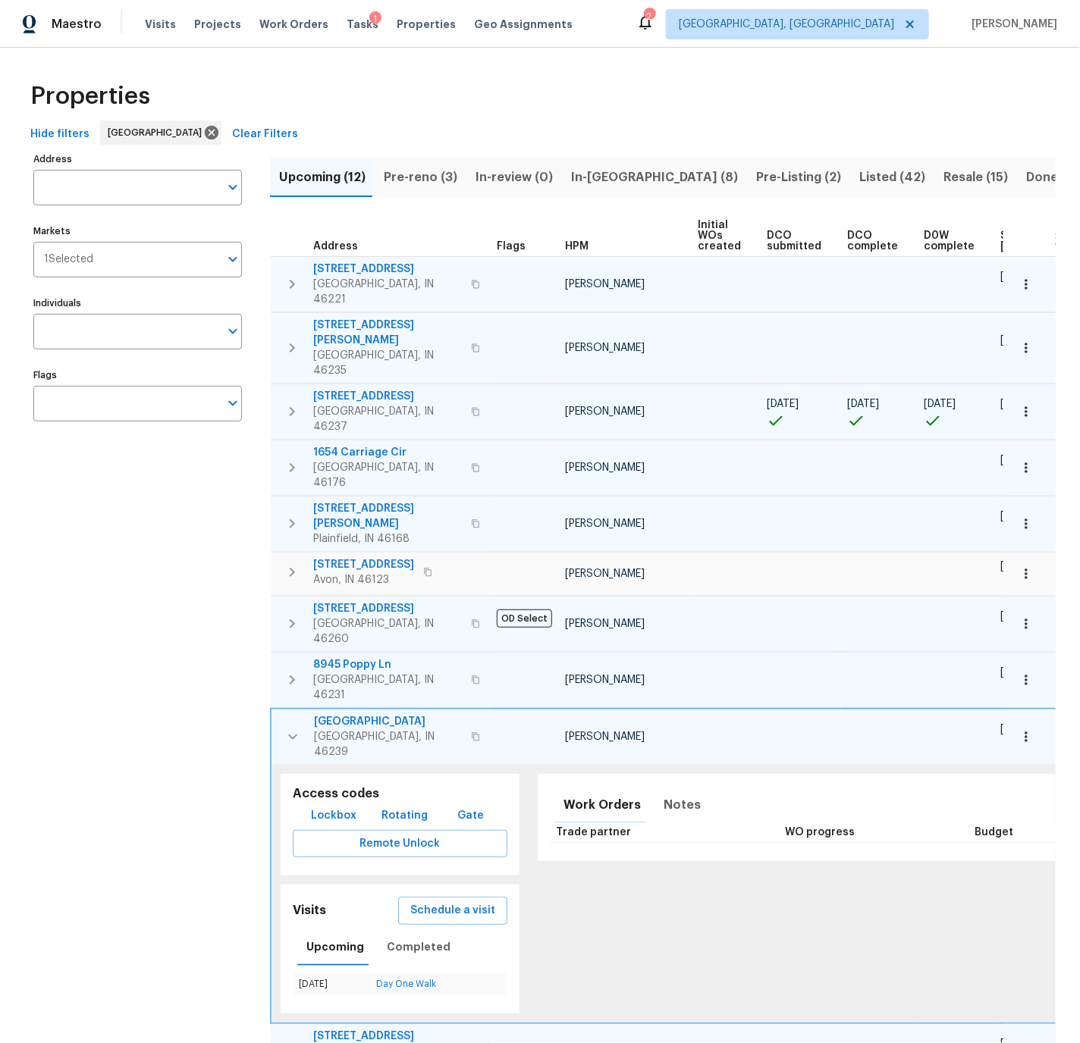
click at [290, 1043] on icon "button" at bounding box center [292, 1051] width 5 height 9
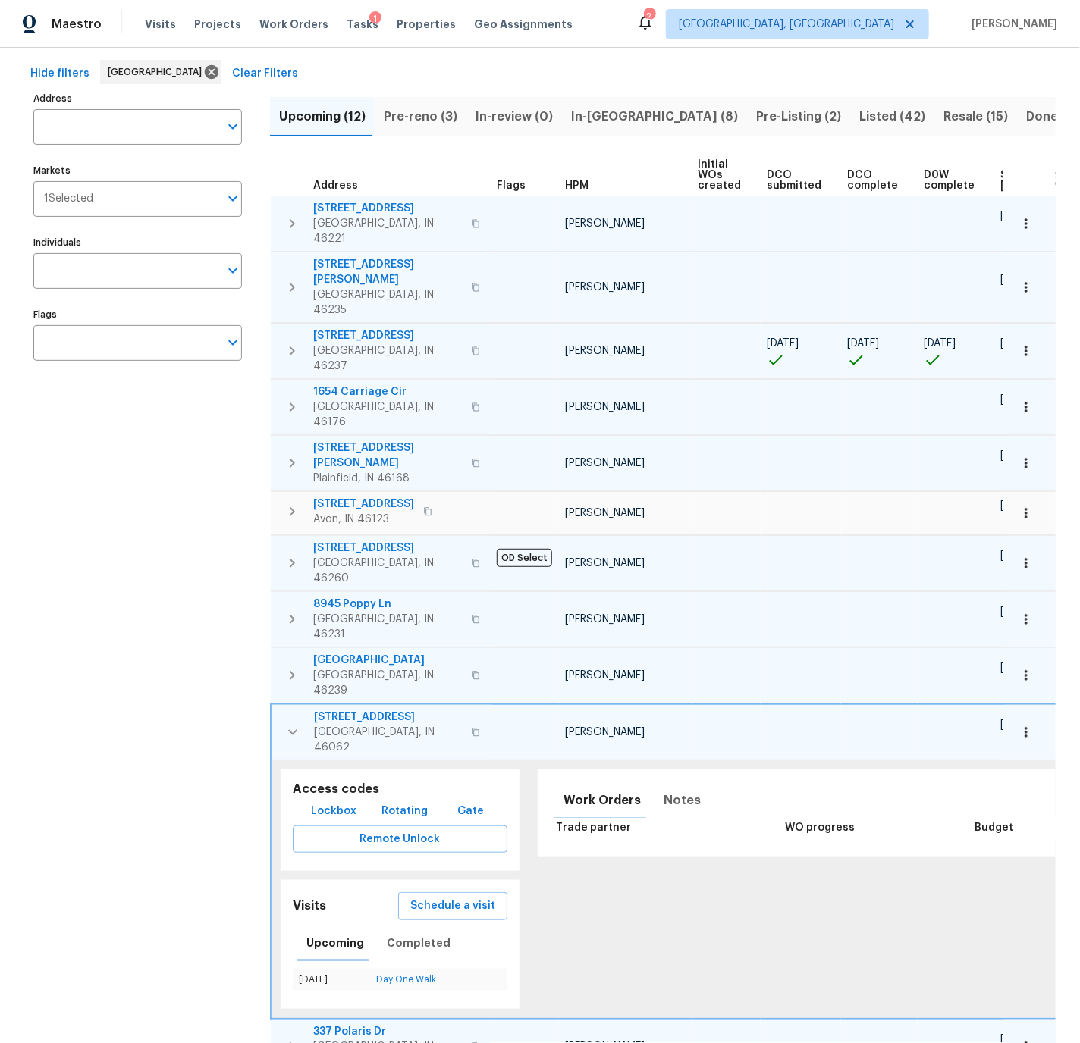
click at [291, 1043] on icon "button" at bounding box center [292, 1047] width 5 height 9
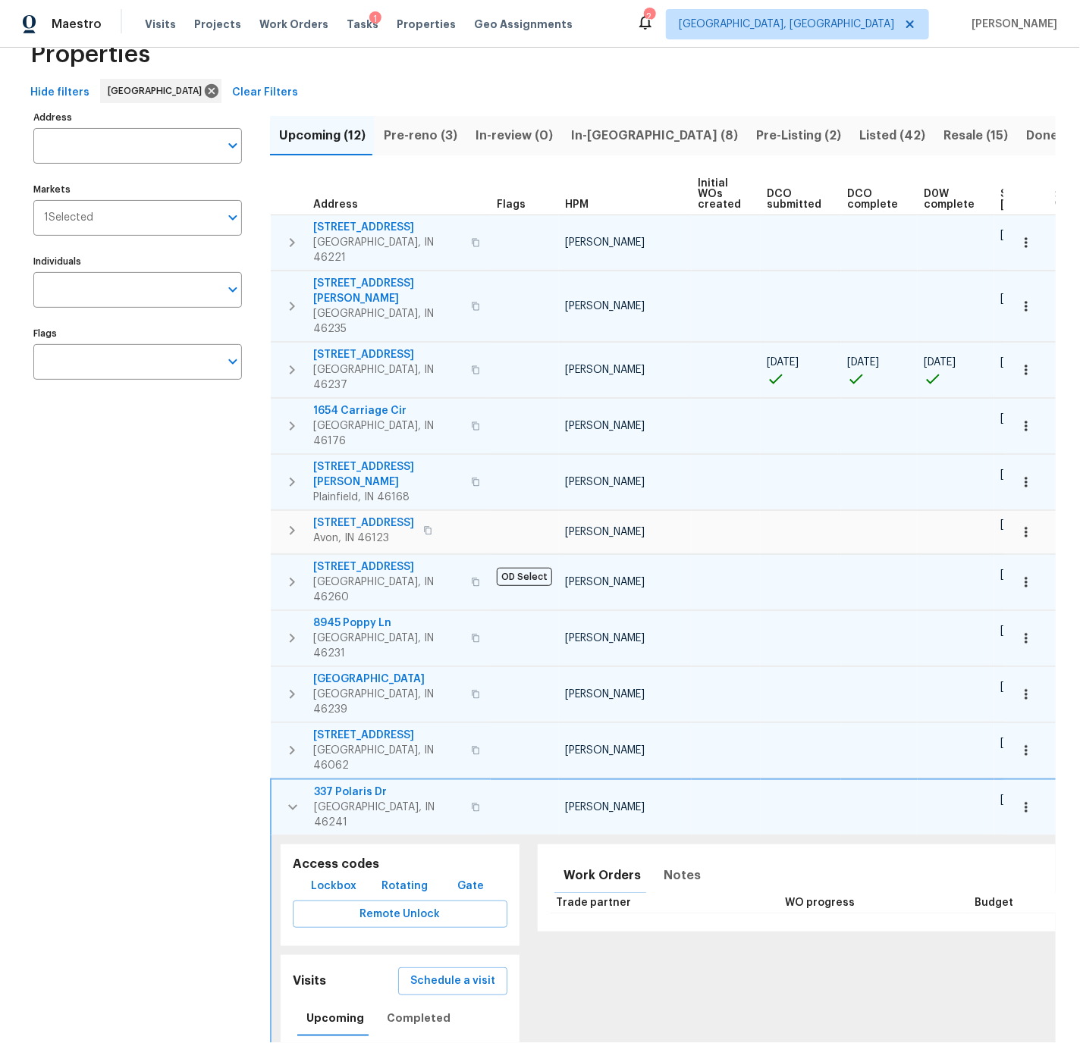
scroll to position [61, 0]
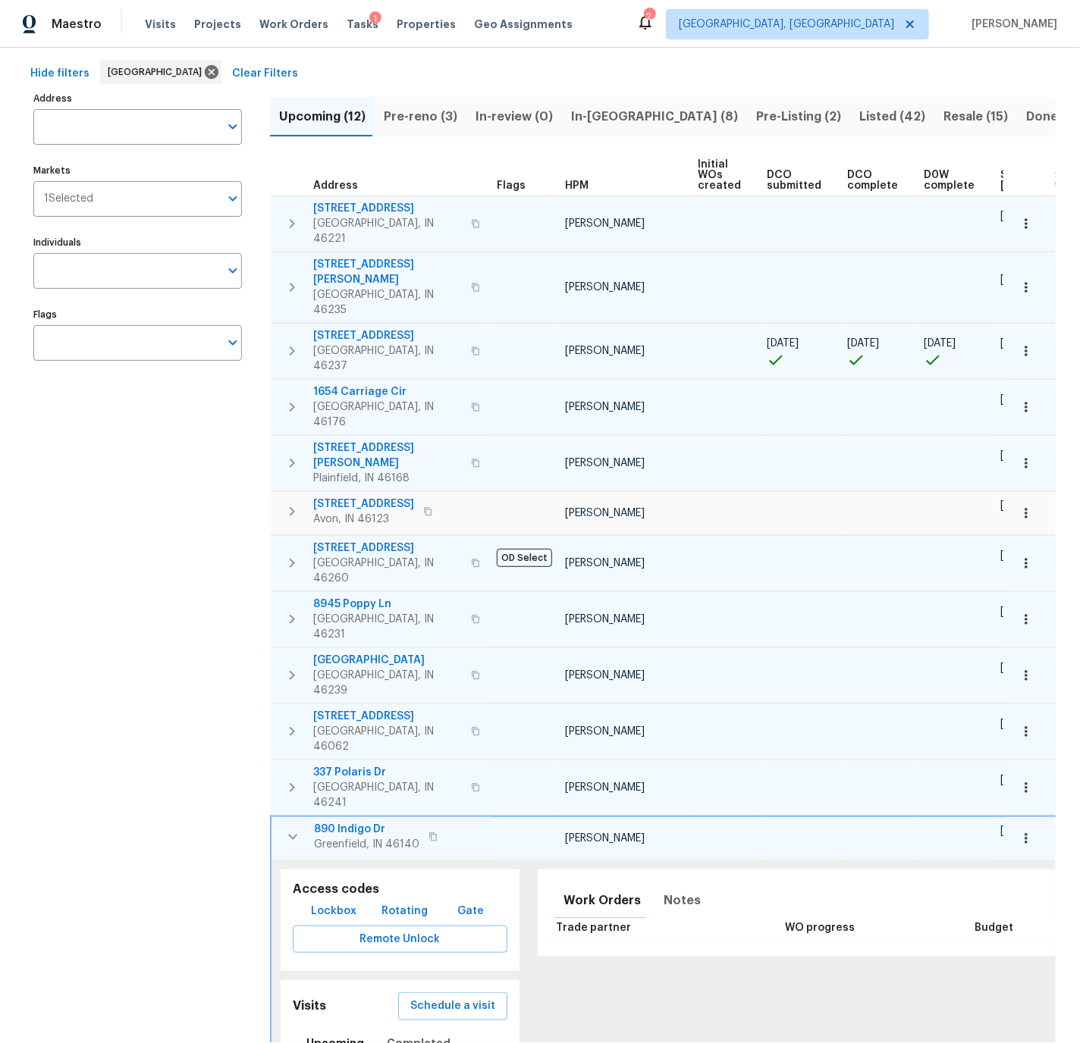
click at [291, 507] on icon "button" at bounding box center [292, 511] width 5 height 9
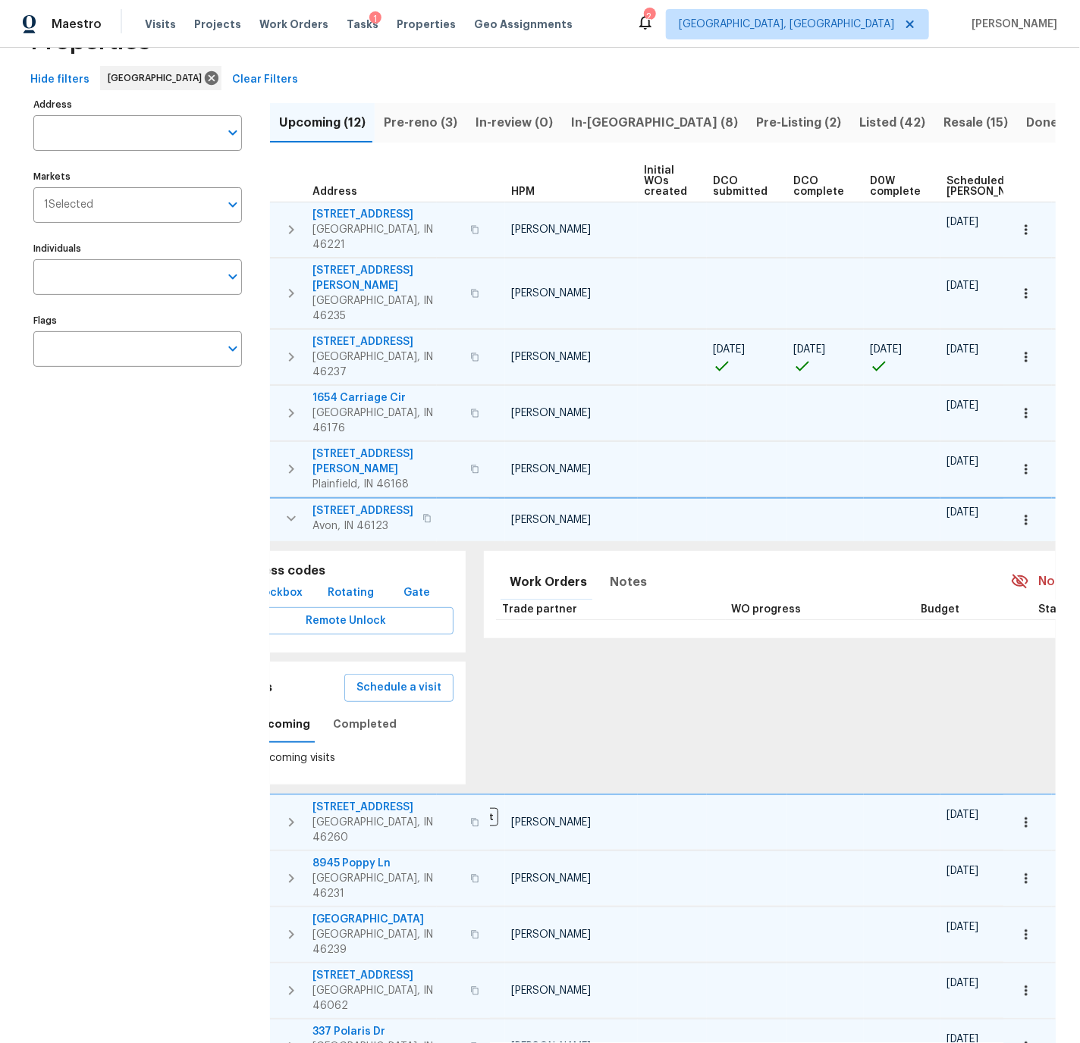
scroll to position [0, 0]
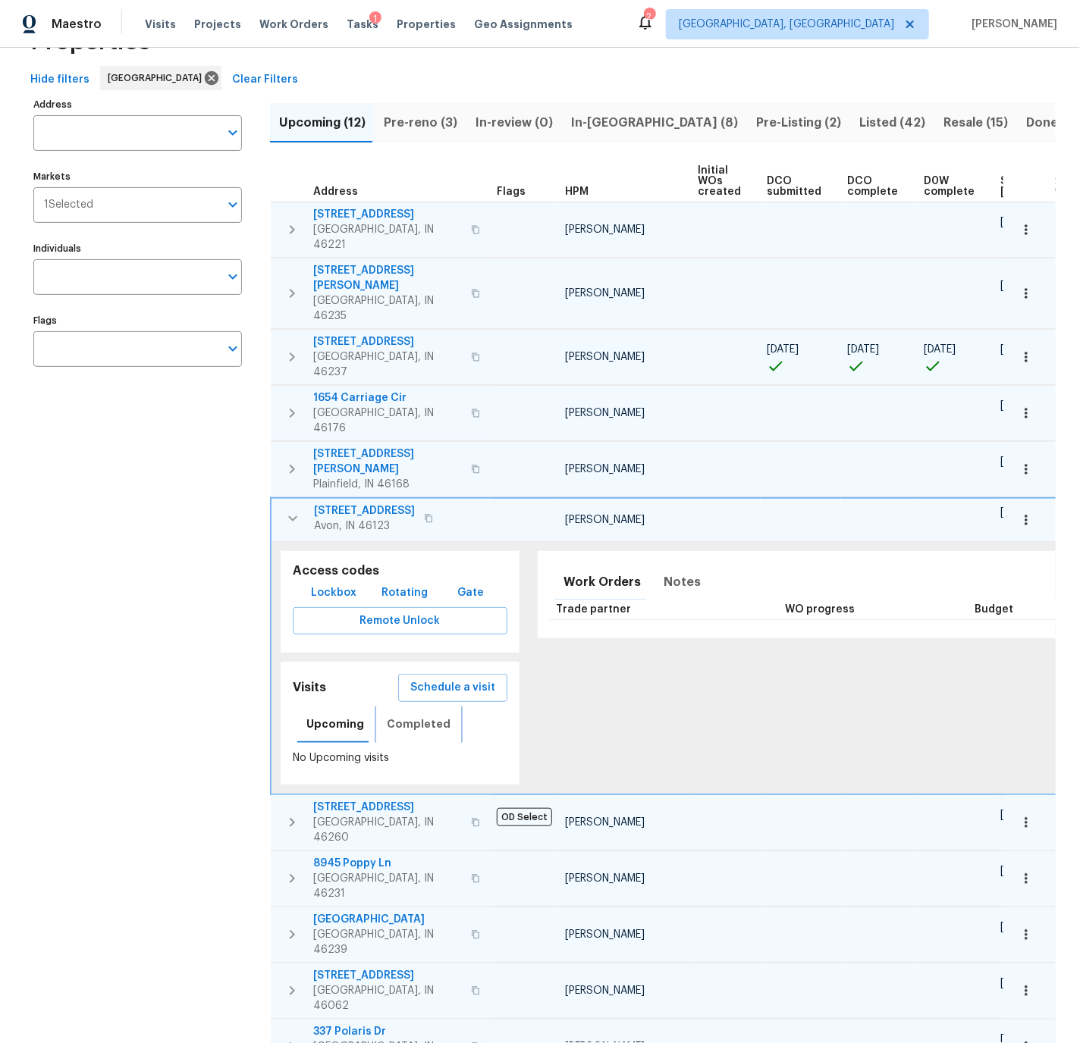
click at [397, 715] on span "Completed" at bounding box center [419, 724] width 64 height 19
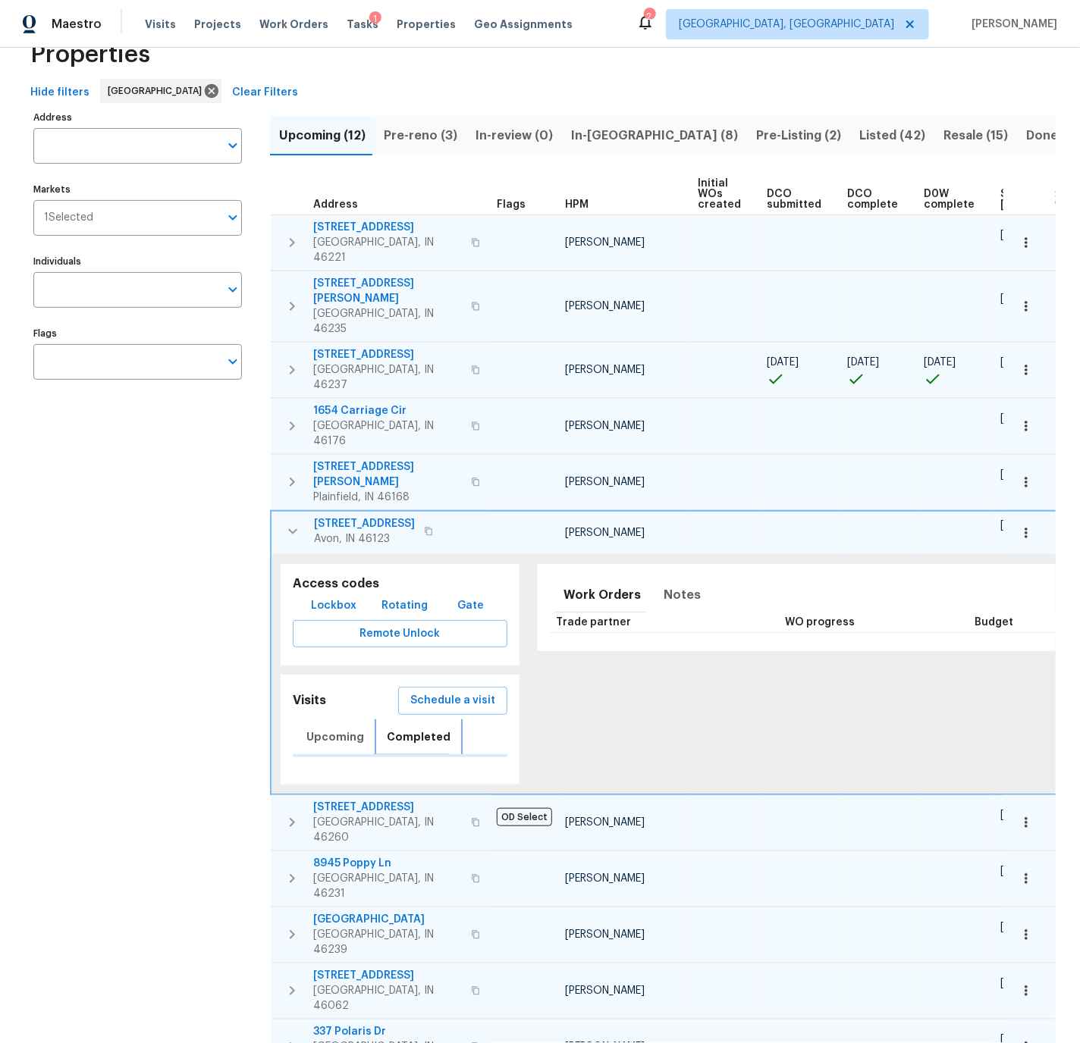
scroll to position [55, 0]
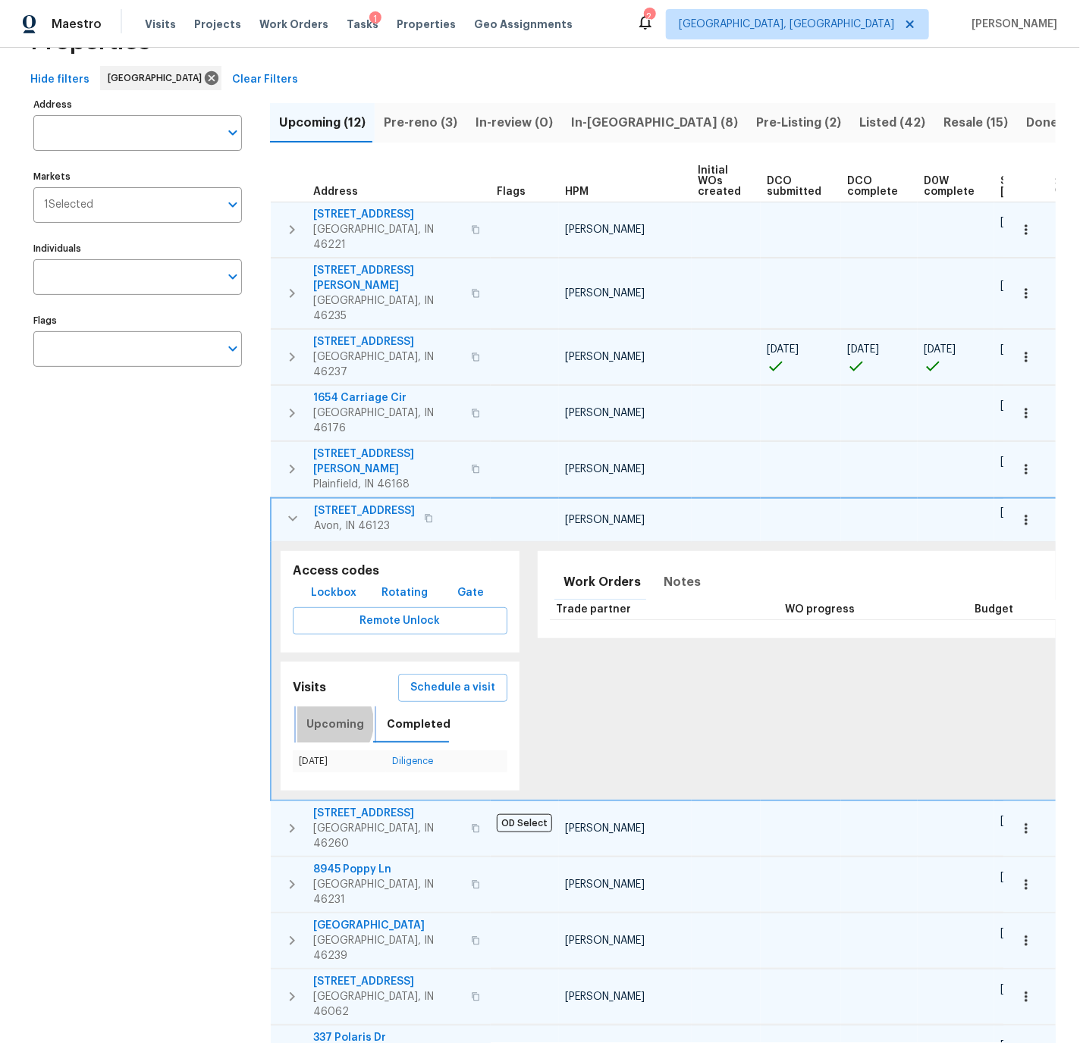
click at [327, 715] on span "Upcoming" at bounding box center [335, 724] width 58 height 19
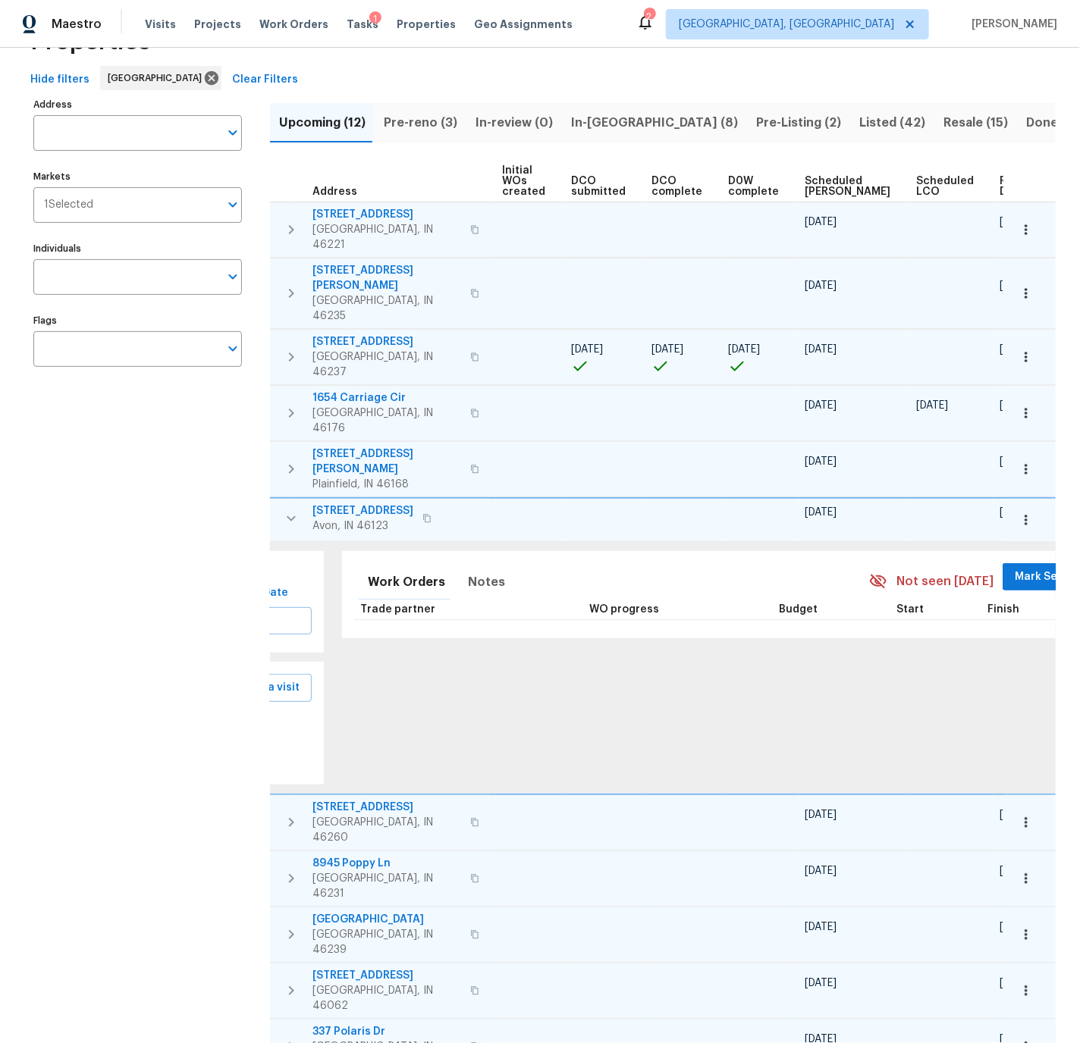
scroll to position [0, 0]
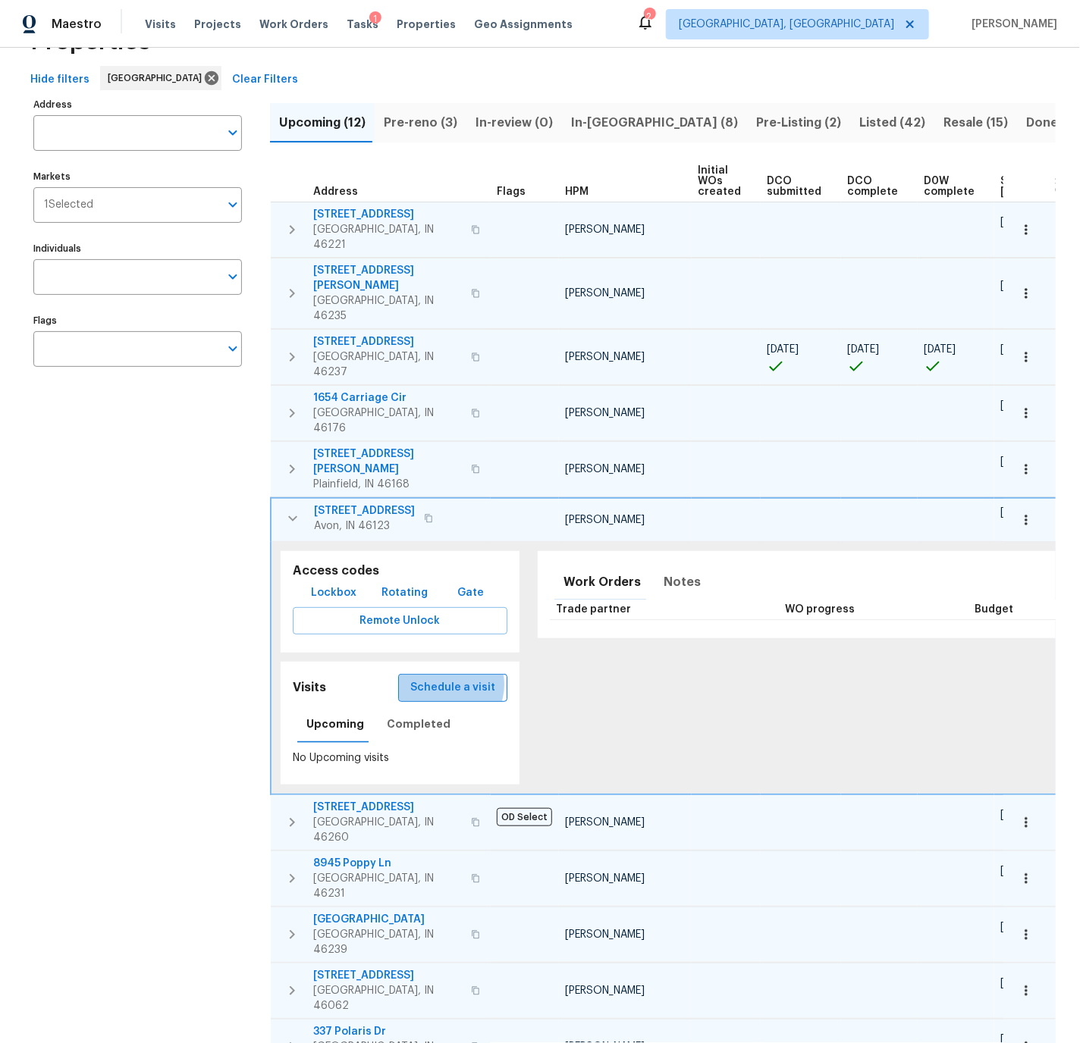
click at [435, 679] on span "Schedule a visit" at bounding box center [452, 688] width 85 height 19
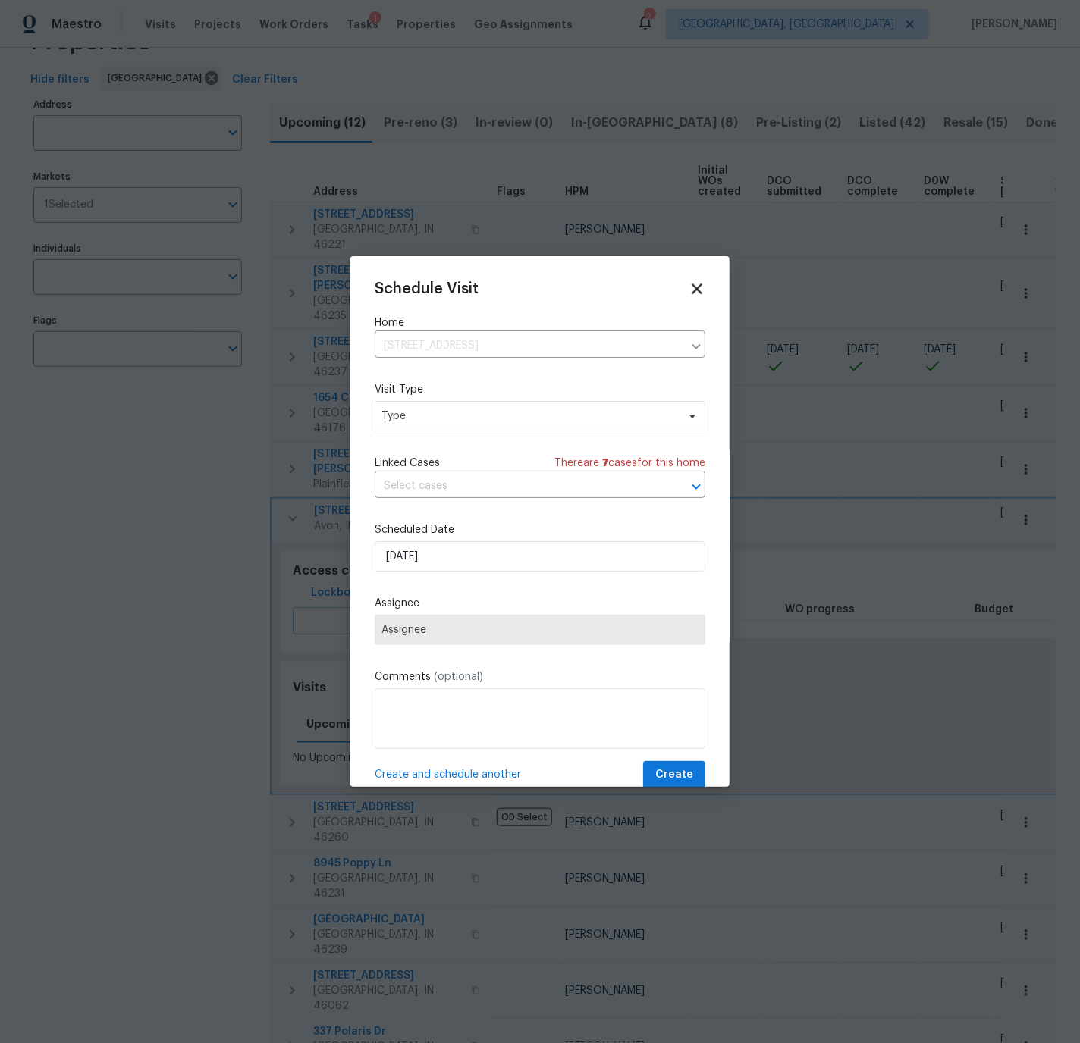
click at [698, 286] on icon at bounding box center [697, 289] width 11 height 11
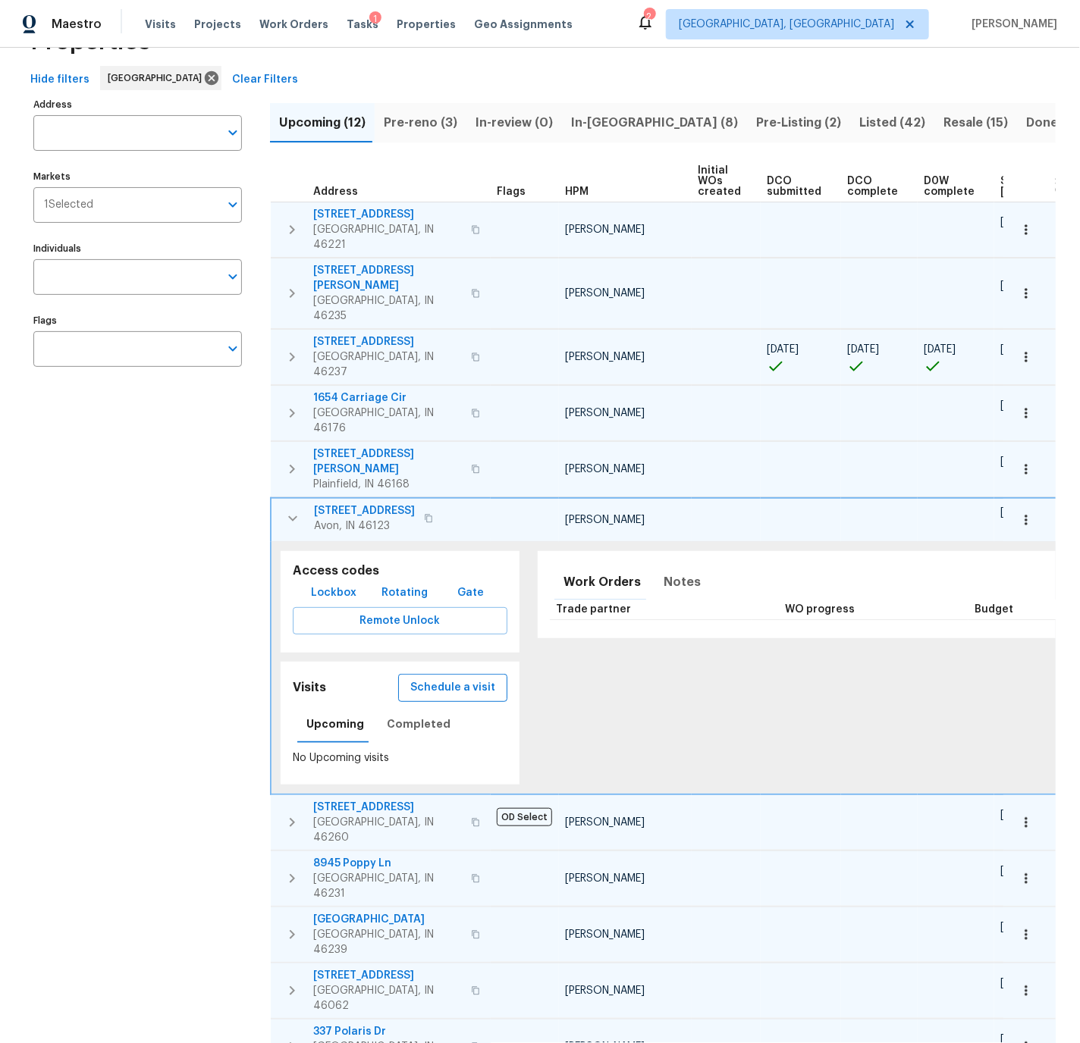
click at [431, 679] on span "Schedule a visit" at bounding box center [452, 688] width 85 height 19
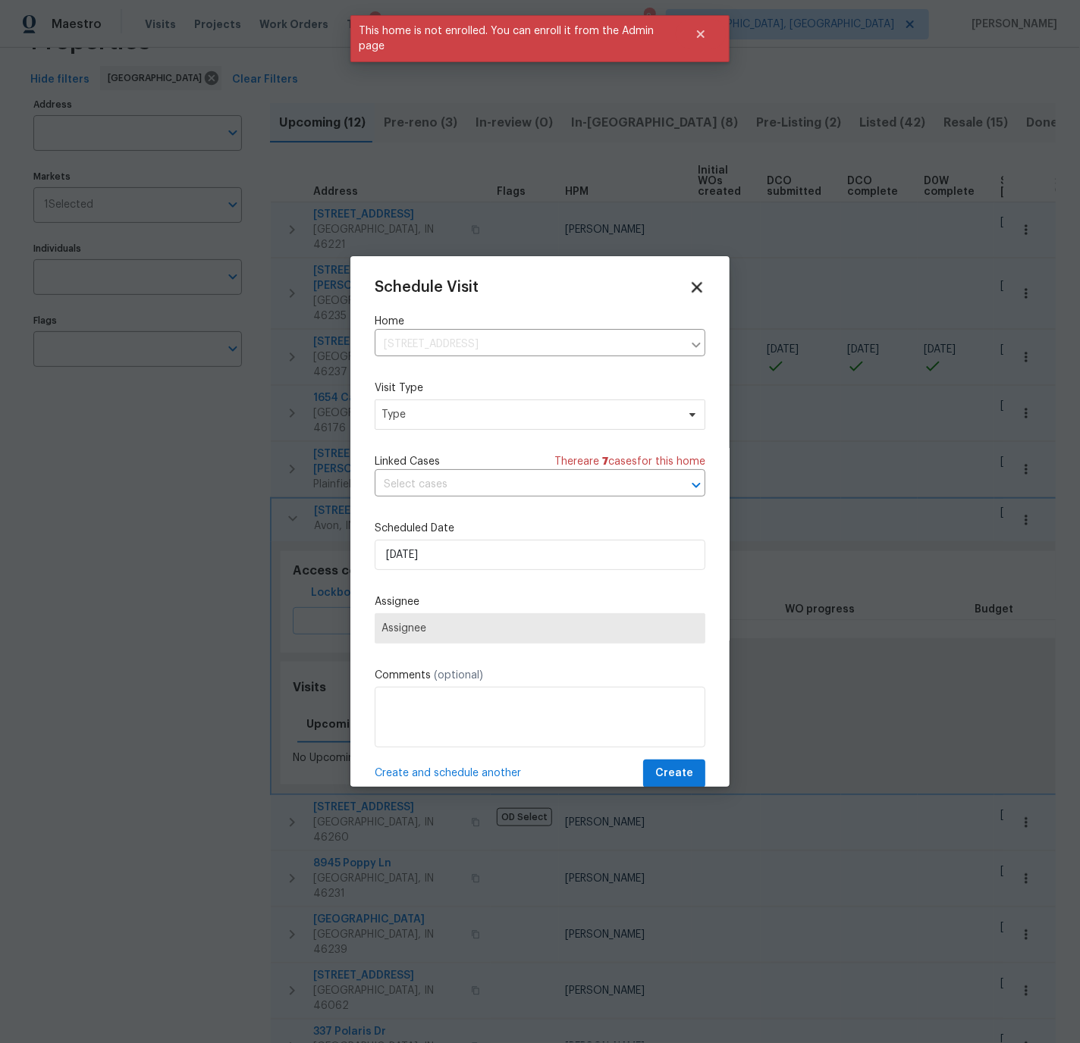
scroll to position [1, 0]
click at [700, 289] on icon at bounding box center [696, 282] width 17 height 17
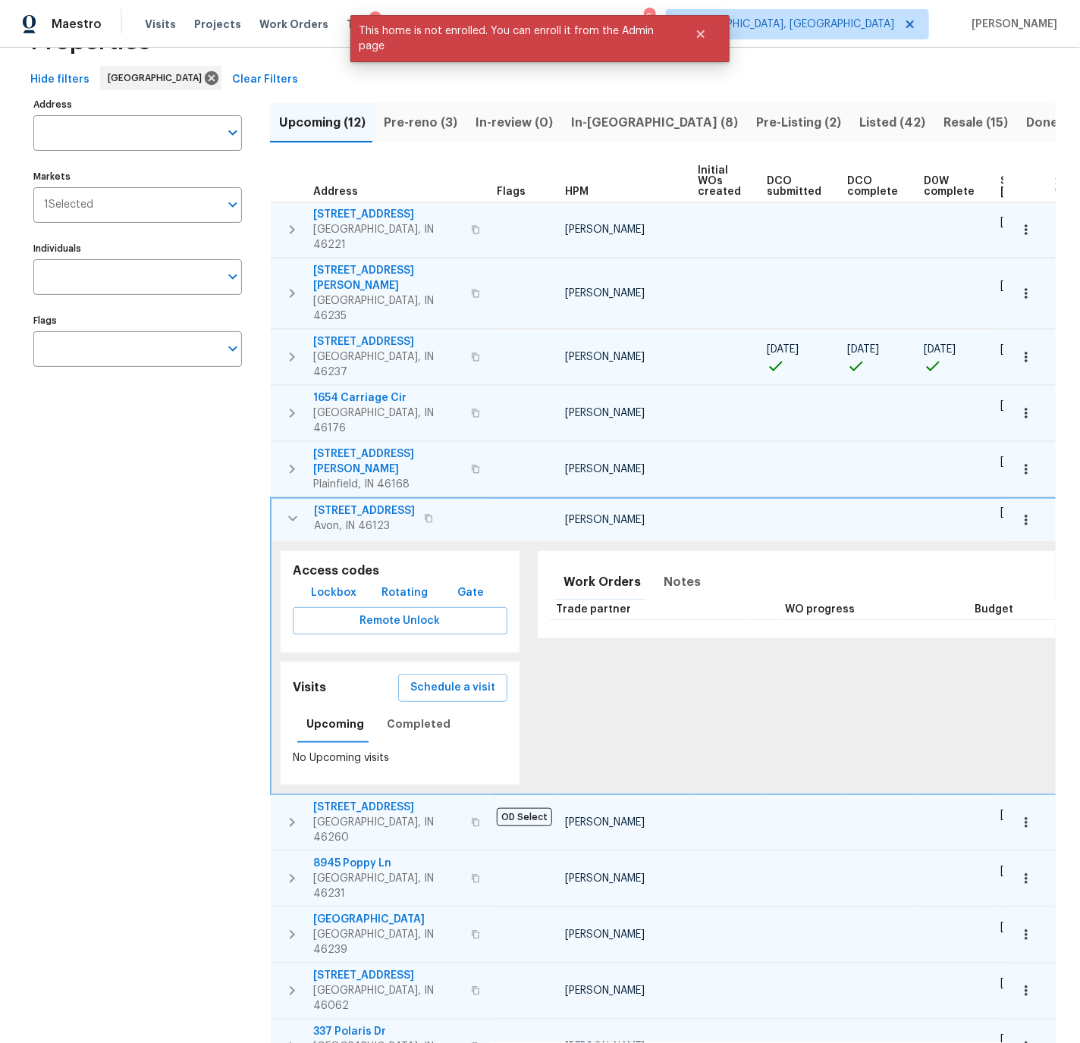
scroll to position [0, 0]
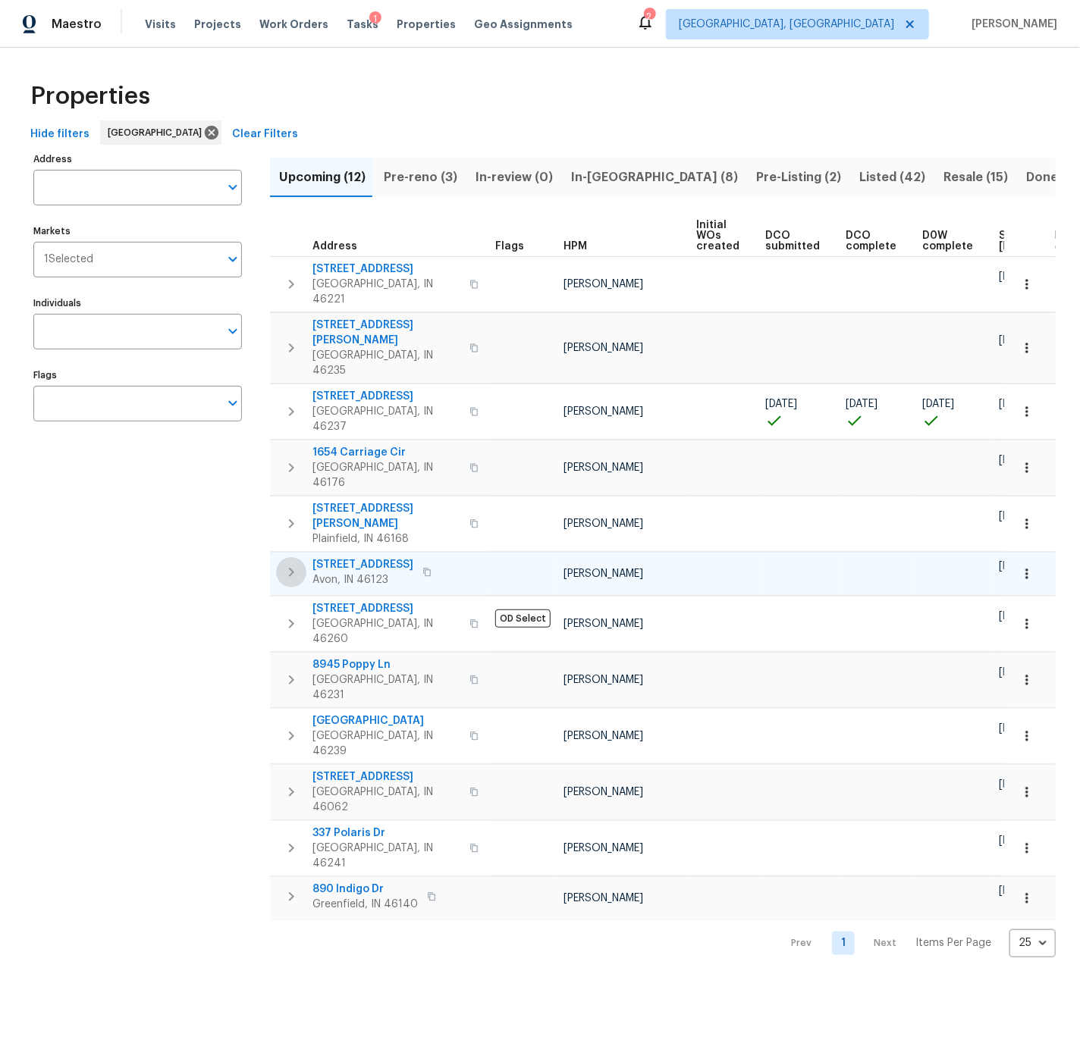
click at [292, 563] on icon "button" at bounding box center [291, 572] width 18 height 18
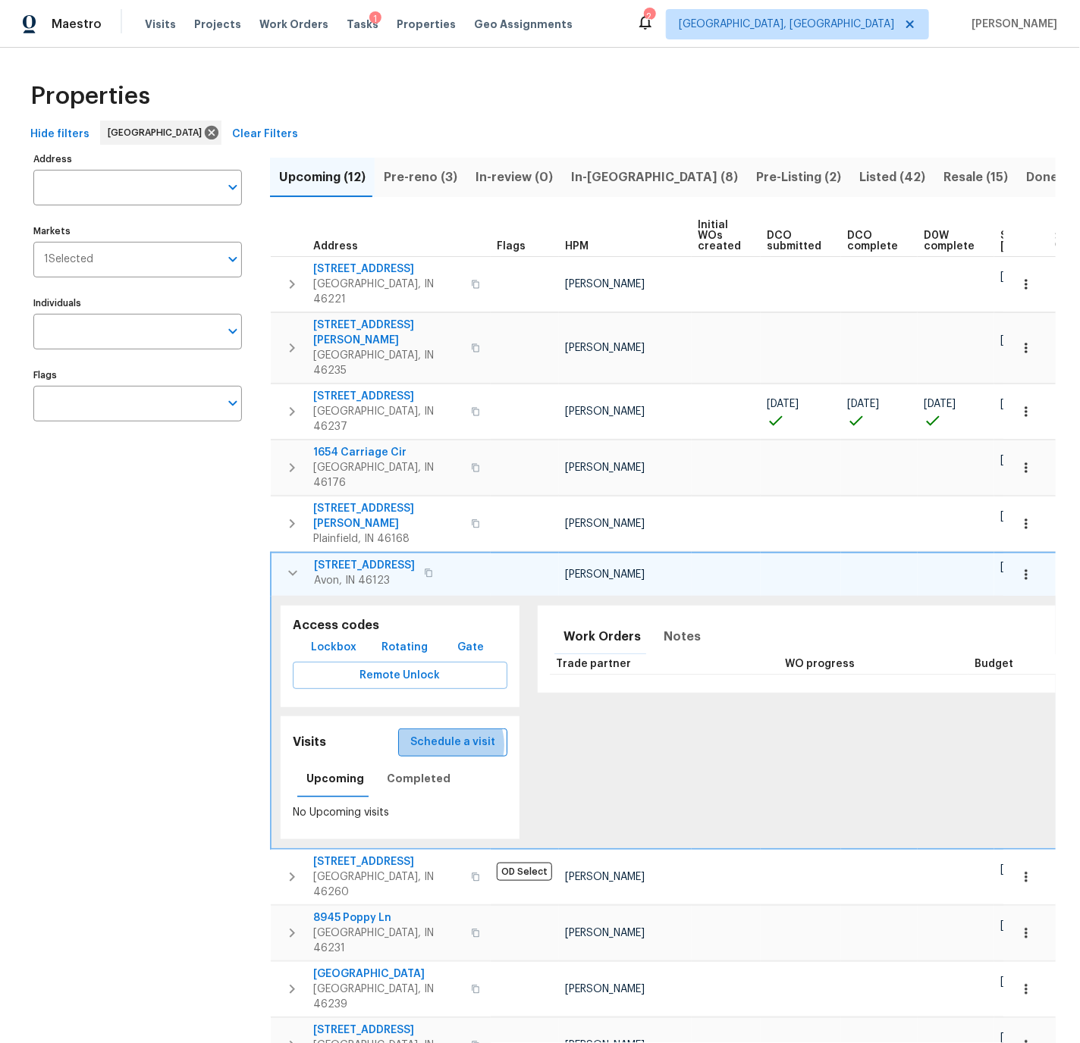
click at [436, 733] on span "Schedule a visit" at bounding box center [452, 742] width 85 height 19
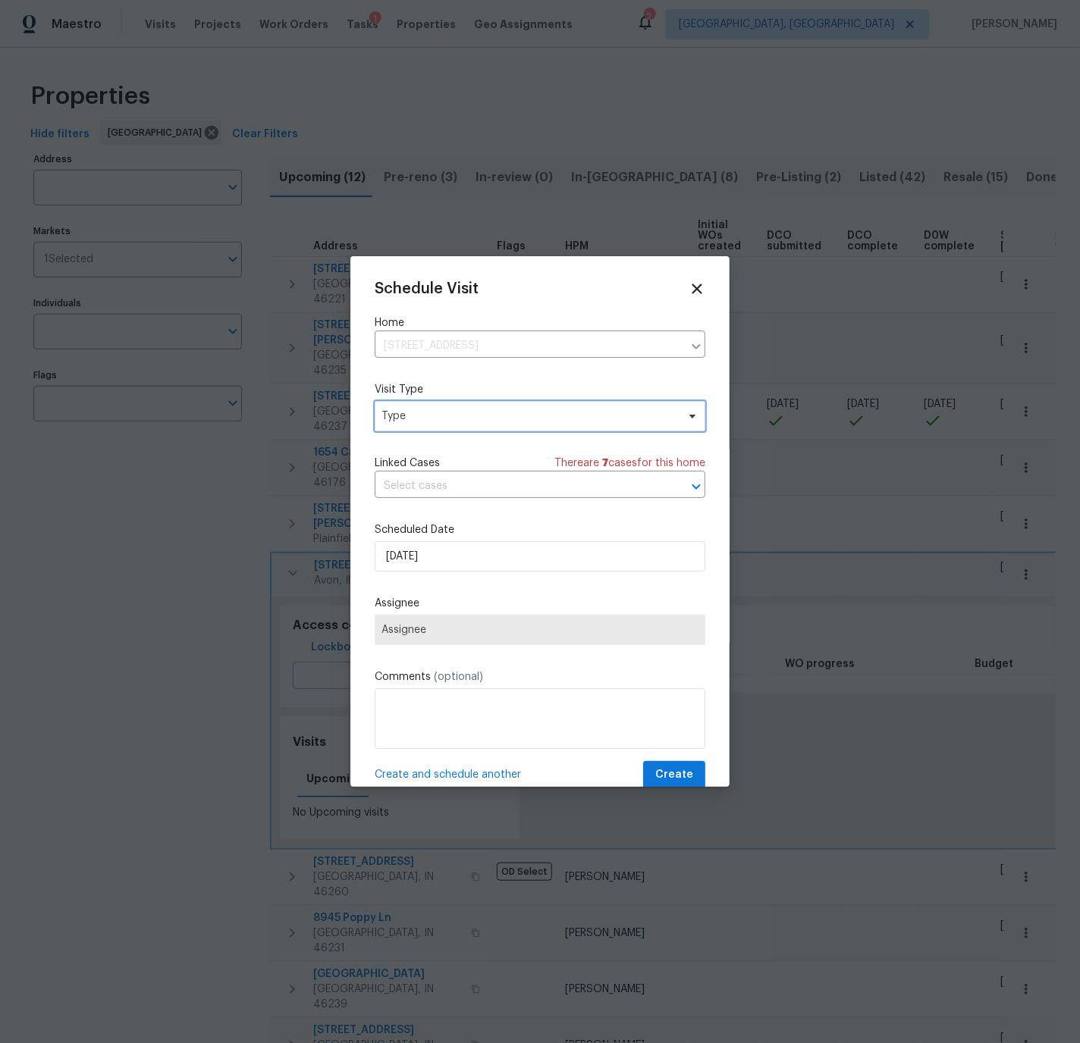
click at [416, 413] on span "Type" at bounding box center [528, 416] width 295 height 15
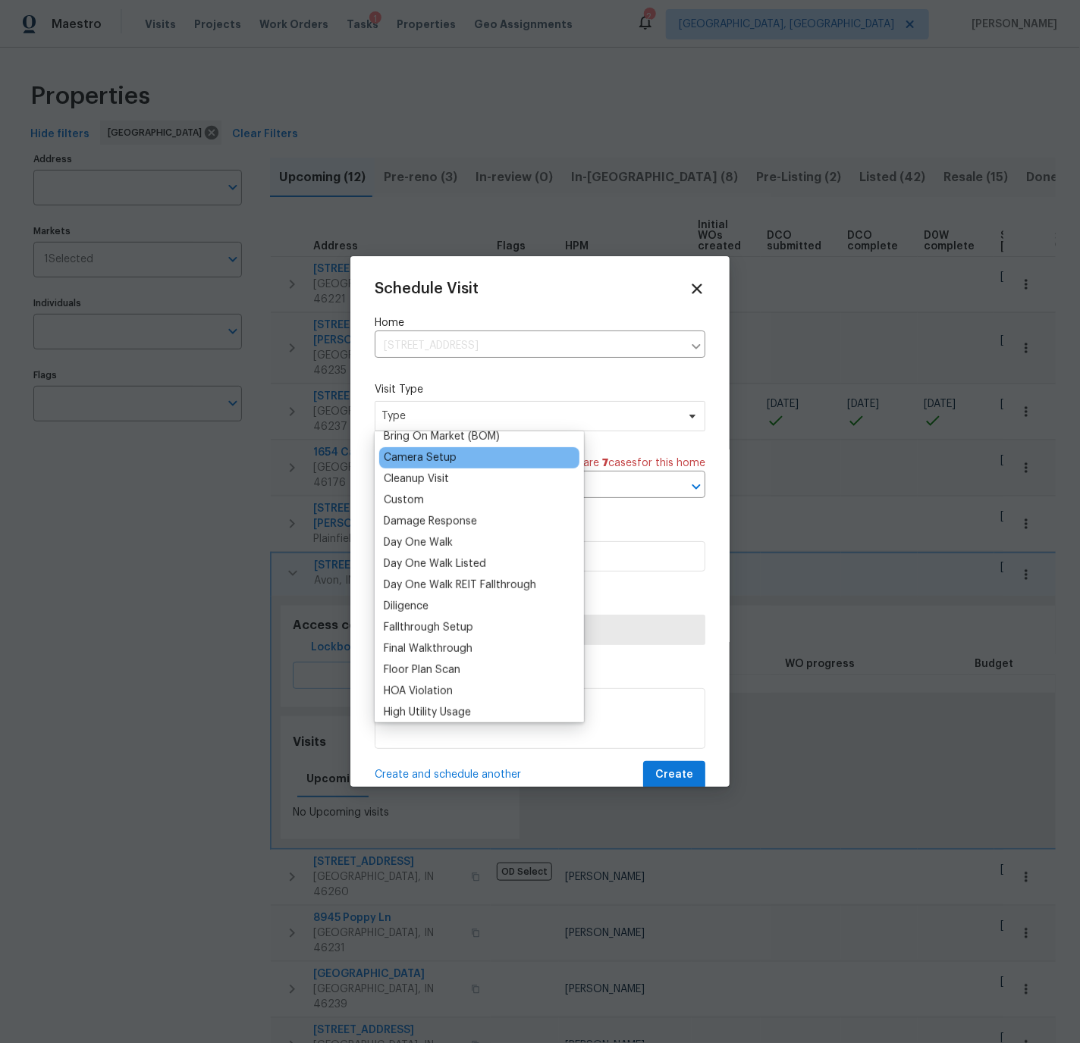
scroll to position [179, 0]
click at [432, 536] on div "Day One Walk" at bounding box center [418, 542] width 69 height 15
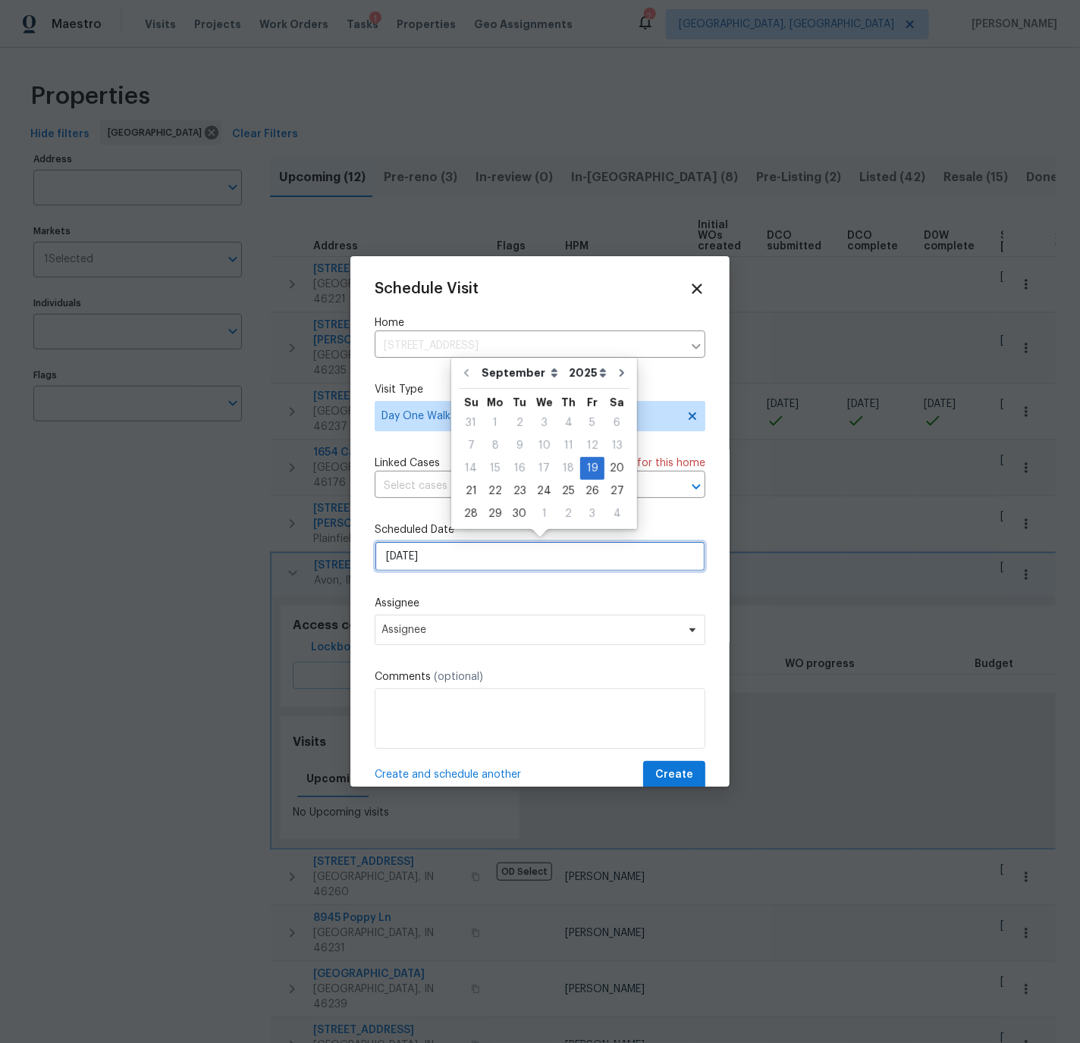
click at [452, 553] on input "[DATE]" at bounding box center [540, 556] width 331 height 30
click at [514, 511] on div "30" at bounding box center [519, 513] width 24 height 21
type input "[DATE]"
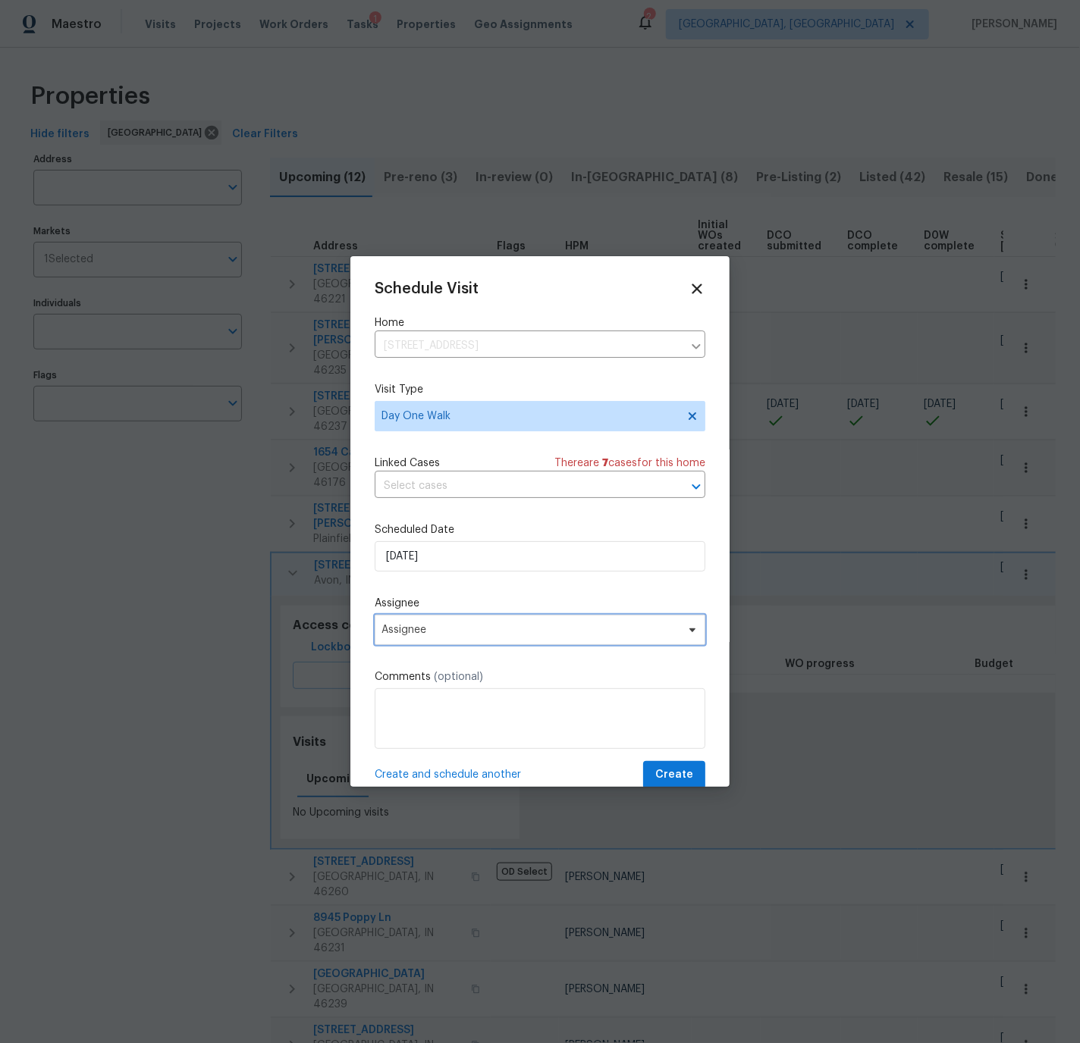
click at [444, 631] on span "Assignee" at bounding box center [529, 630] width 297 height 12
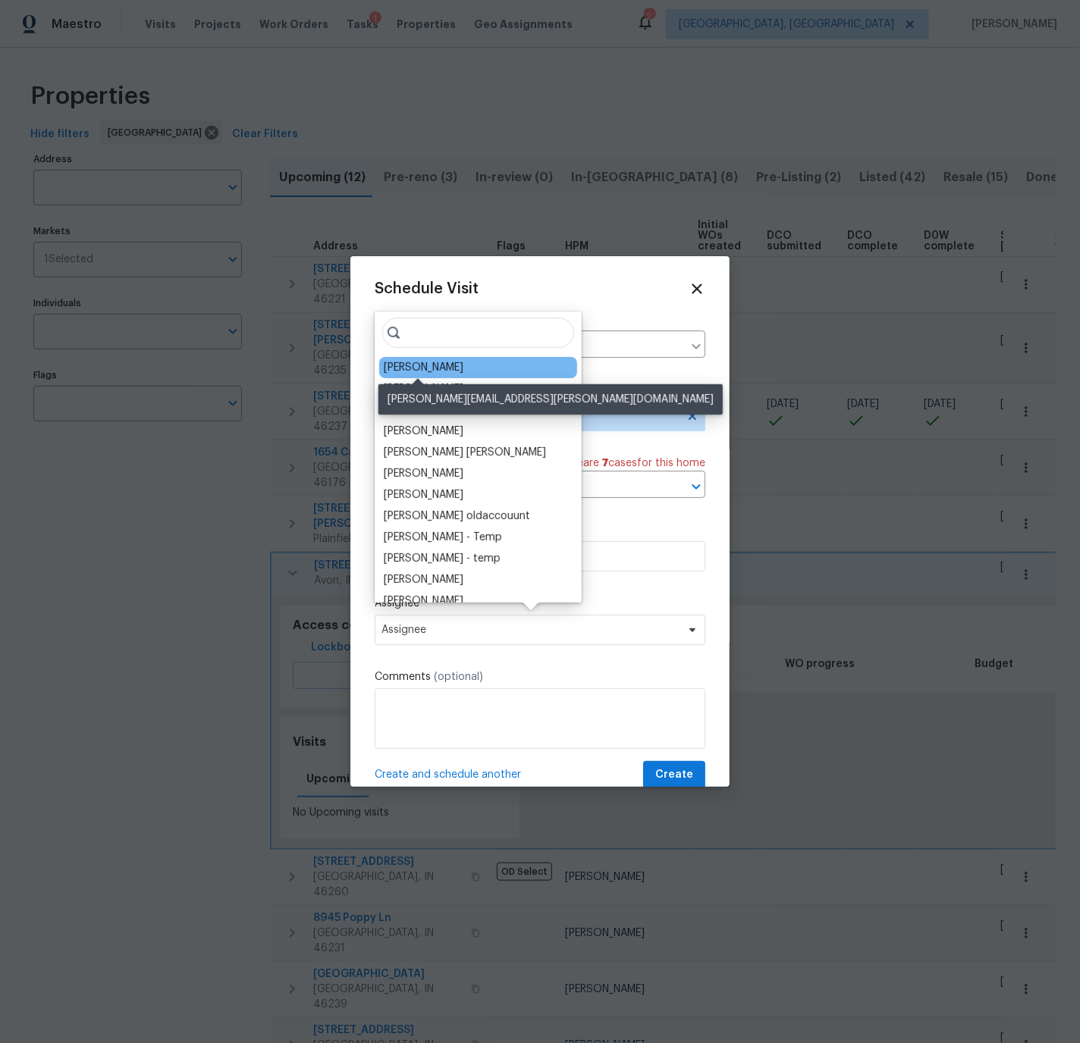
click at [432, 367] on div "[PERSON_NAME]" at bounding box center [424, 367] width 80 height 15
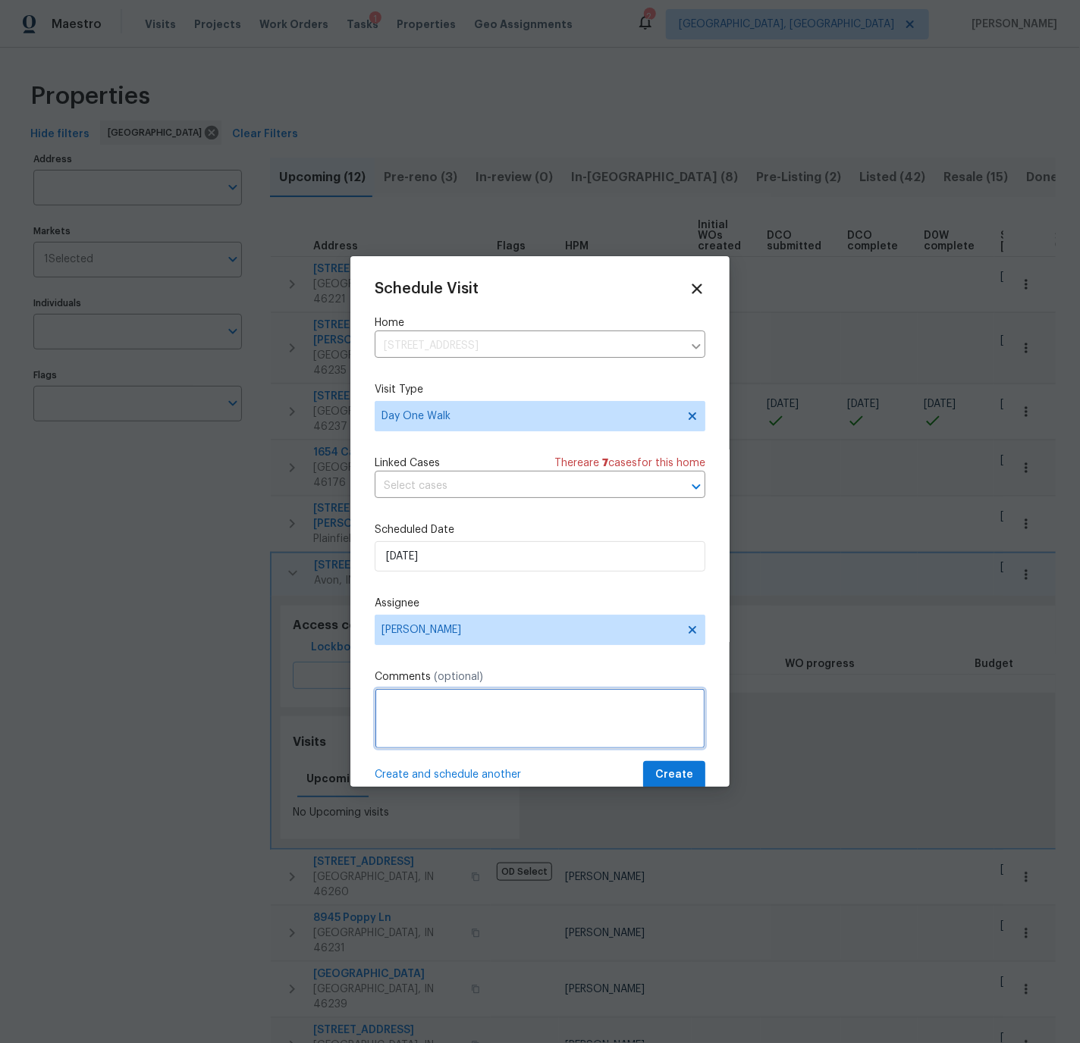
click at [420, 695] on textarea at bounding box center [540, 719] width 331 height 61
type textarea "Manually created D1W visit on this reinstated offer. Need to verify actual DCO …"
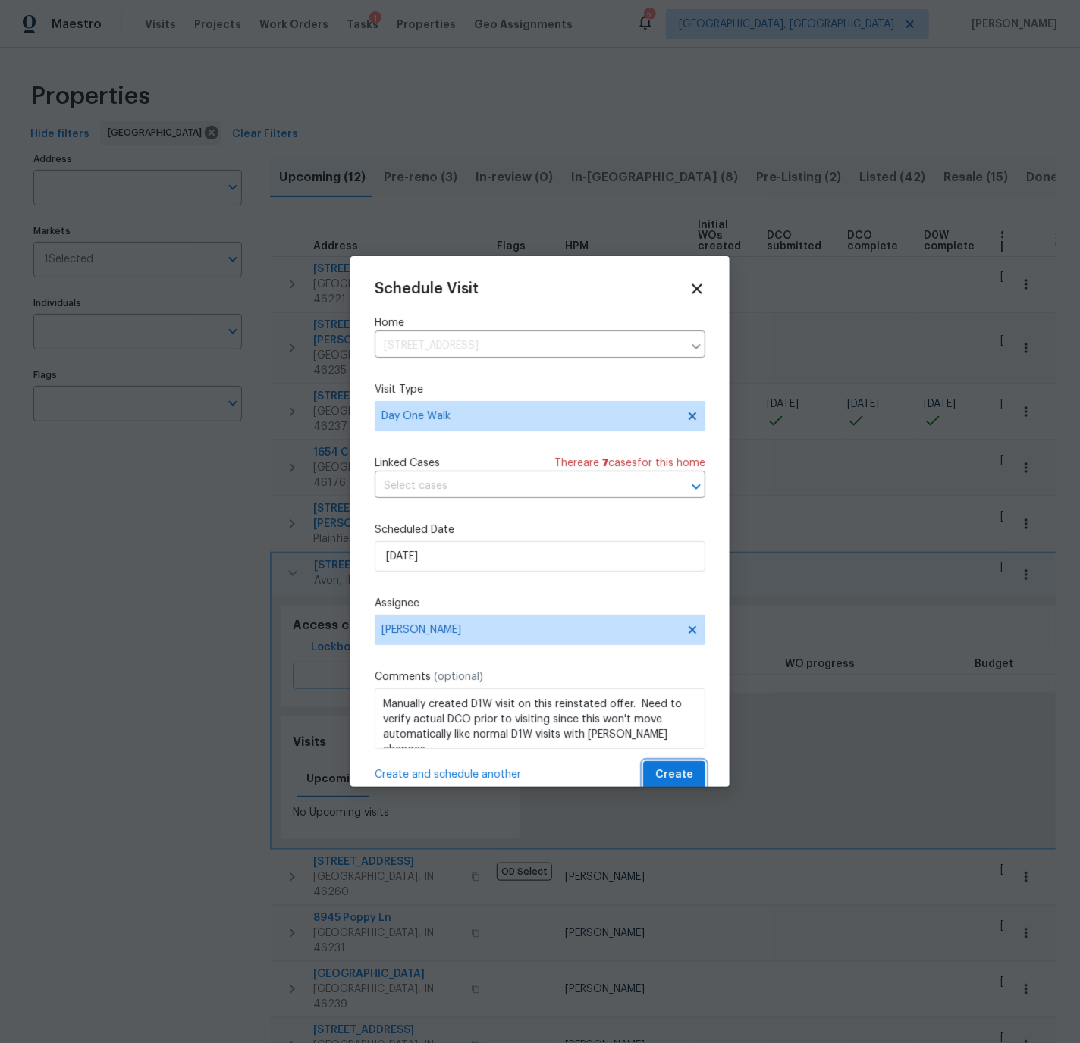
click at [676, 769] on span "Create" at bounding box center [674, 775] width 38 height 19
